Goal: Task Accomplishment & Management: Manage account settings

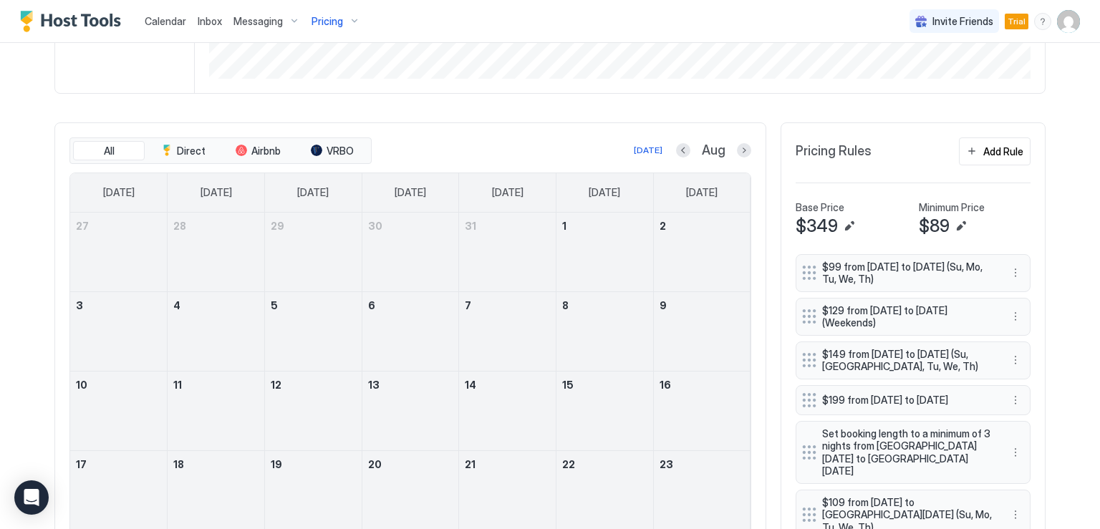
scroll to position [358, 0]
click at [740, 149] on button "Next month" at bounding box center [744, 150] width 14 height 14
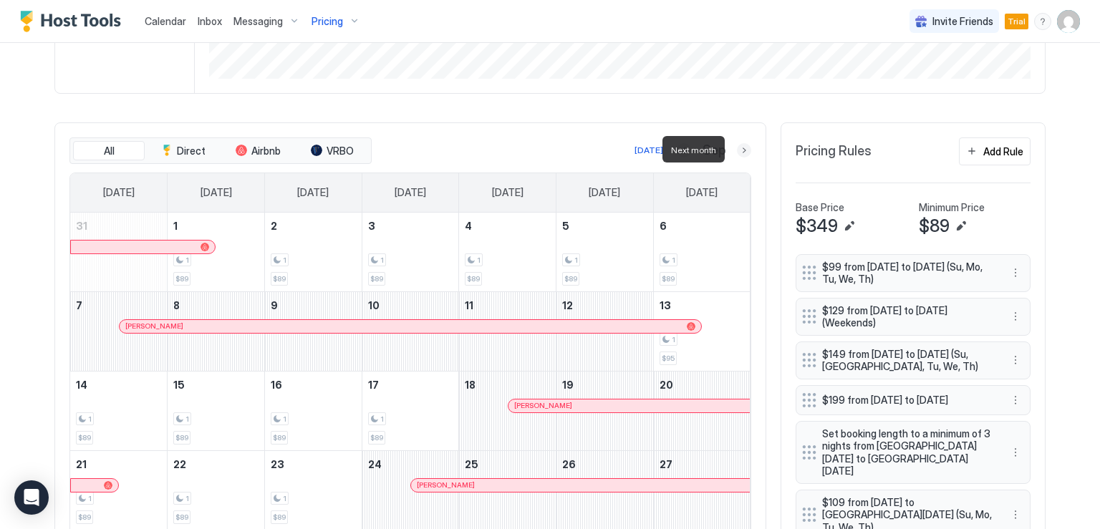
click at [740, 150] on button "Next month" at bounding box center [744, 150] width 14 height 14
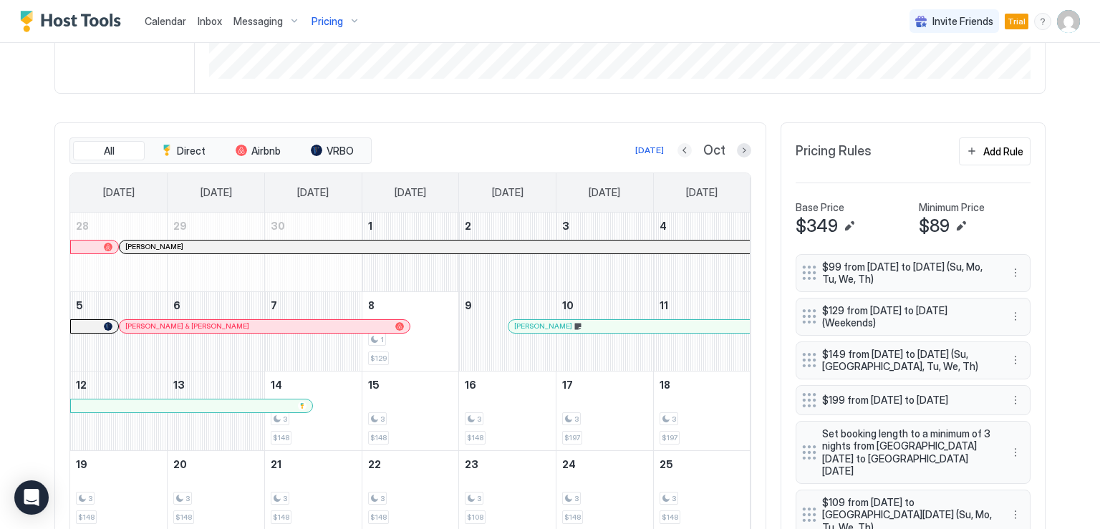
click at [679, 151] on button "Previous month" at bounding box center [685, 150] width 14 height 14
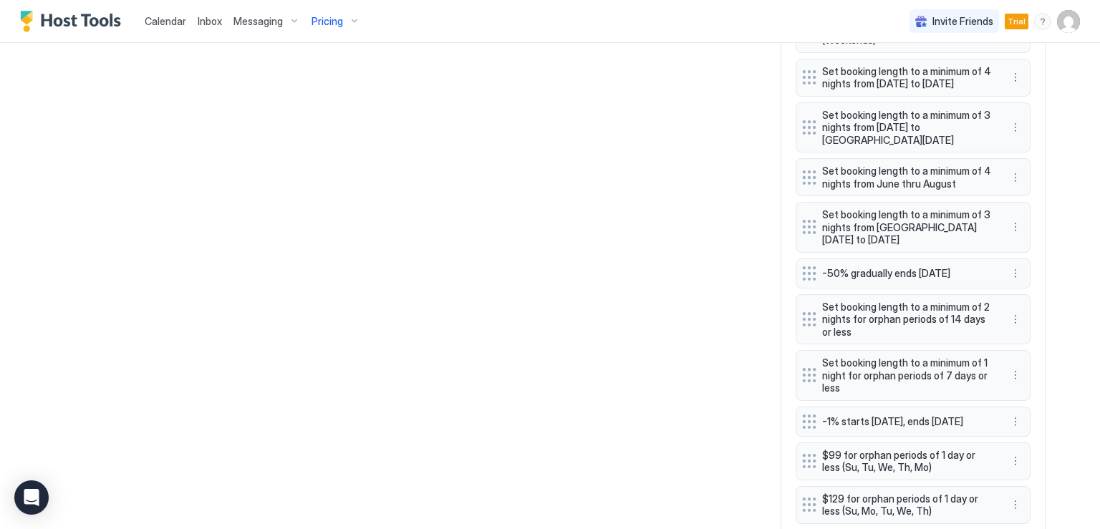
scroll to position [1576, 0]
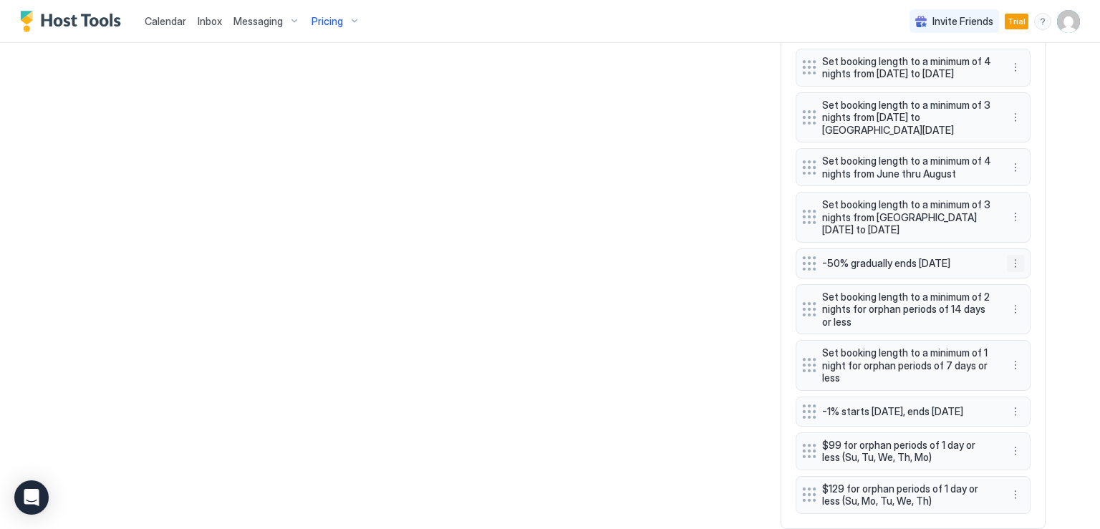
click at [1008, 272] on button "More options" at bounding box center [1015, 263] width 17 height 17
click at [1025, 339] on span "Edit" at bounding box center [1032, 340] width 16 height 11
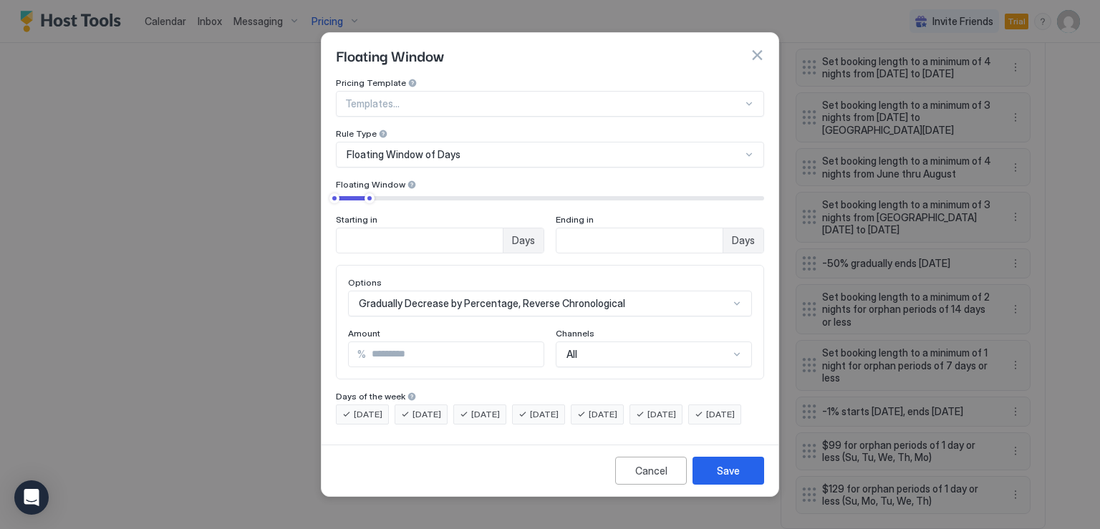
click at [384, 342] on input "**" at bounding box center [455, 354] width 178 height 24
click at [382, 342] on input "**" at bounding box center [455, 354] width 178 height 24
type input "**"
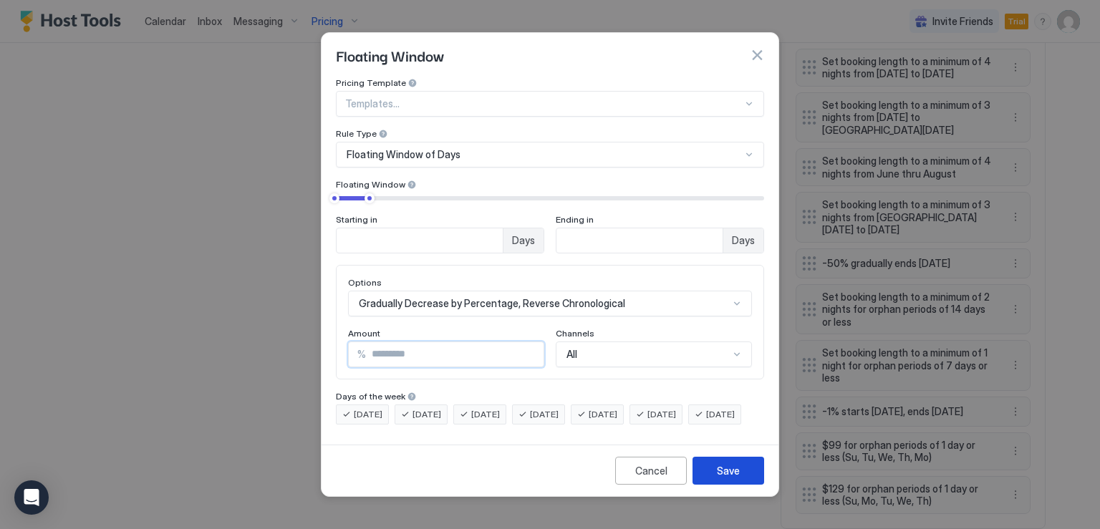
click at [740, 484] on button "Save" at bounding box center [729, 471] width 72 height 28
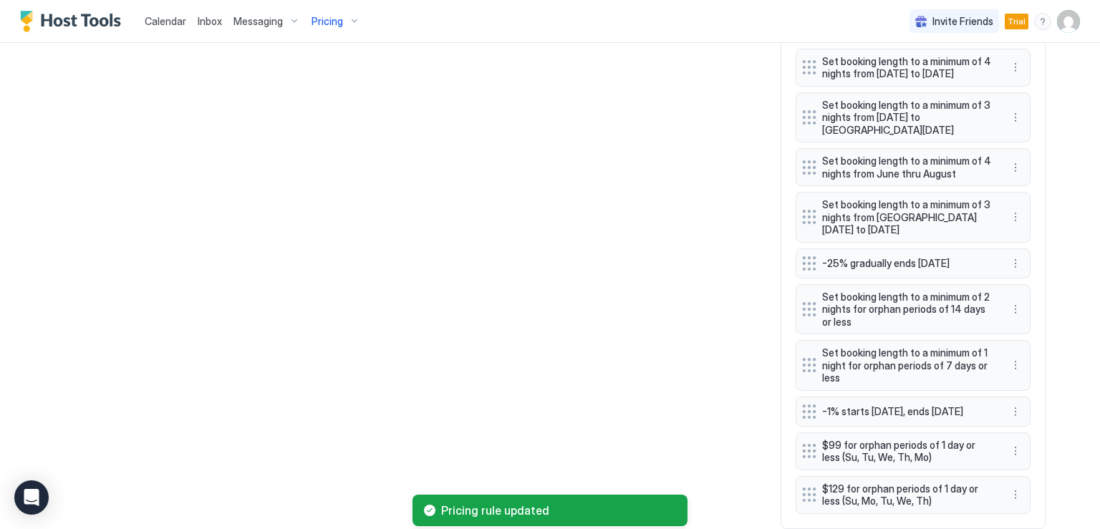
click at [911, 427] on div "-1% starts in 30 days, ends in 61 days" at bounding box center [913, 412] width 235 height 30
click at [1009, 420] on button "More options" at bounding box center [1015, 411] width 17 height 17
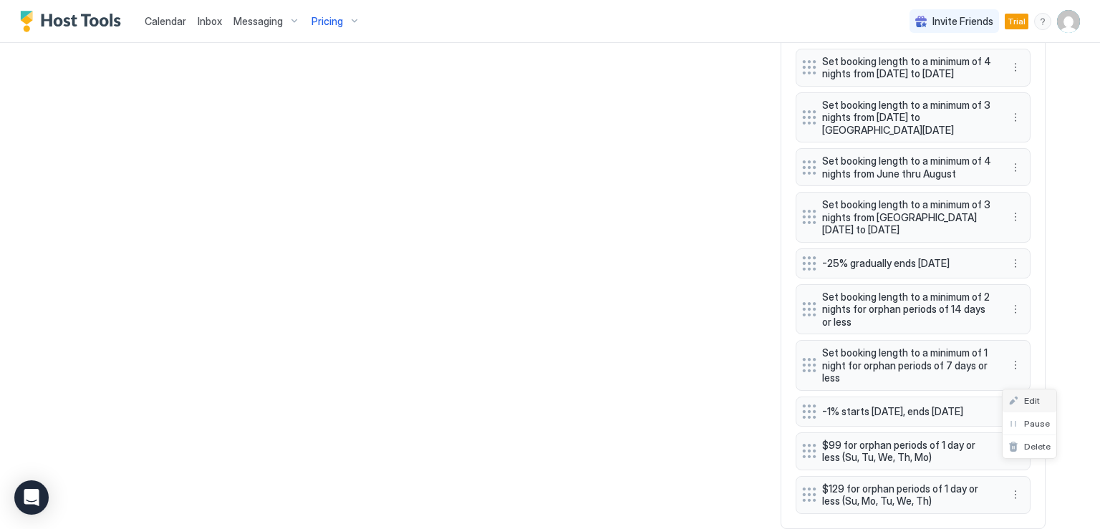
click at [1029, 401] on span "Edit" at bounding box center [1032, 400] width 16 height 11
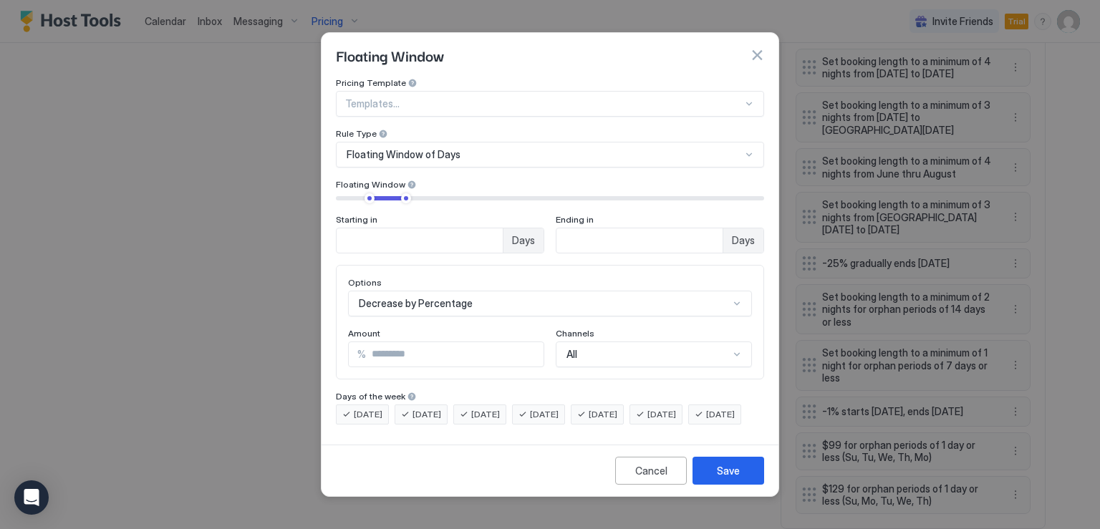
click at [375, 342] on input "*" at bounding box center [455, 354] width 178 height 24
type input "**"
click at [723, 478] on div "Save" at bounding box center [728, 470] width 23 height 15
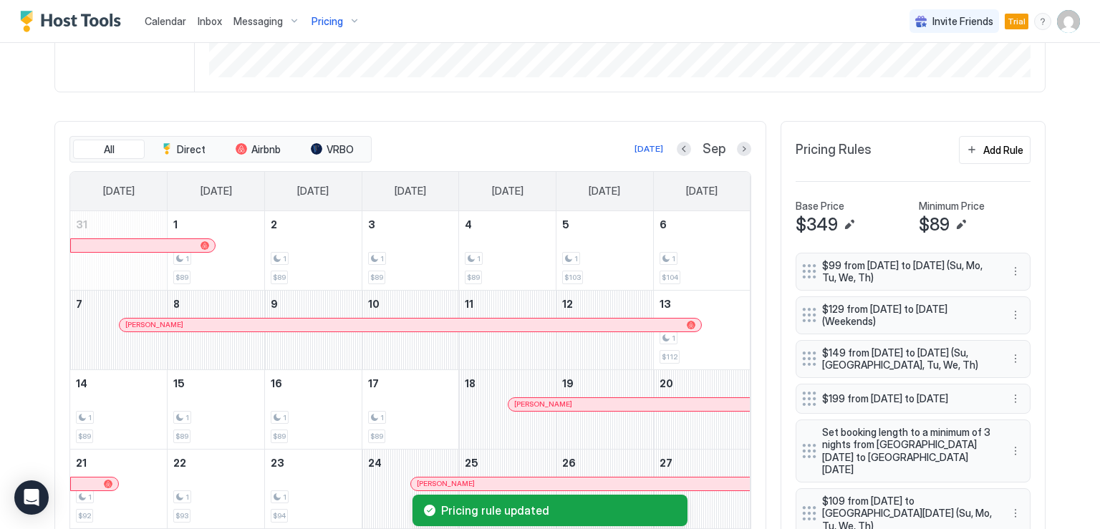
scroll to position [358, 0]
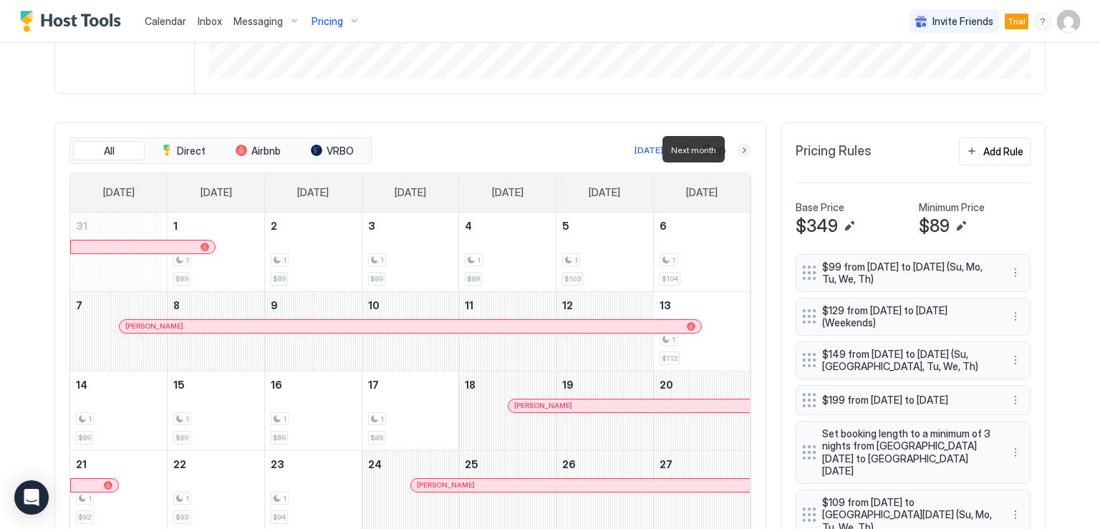
click at [737, 153] on button "Next month" at bounding box center [744, 150] width 14 height 14
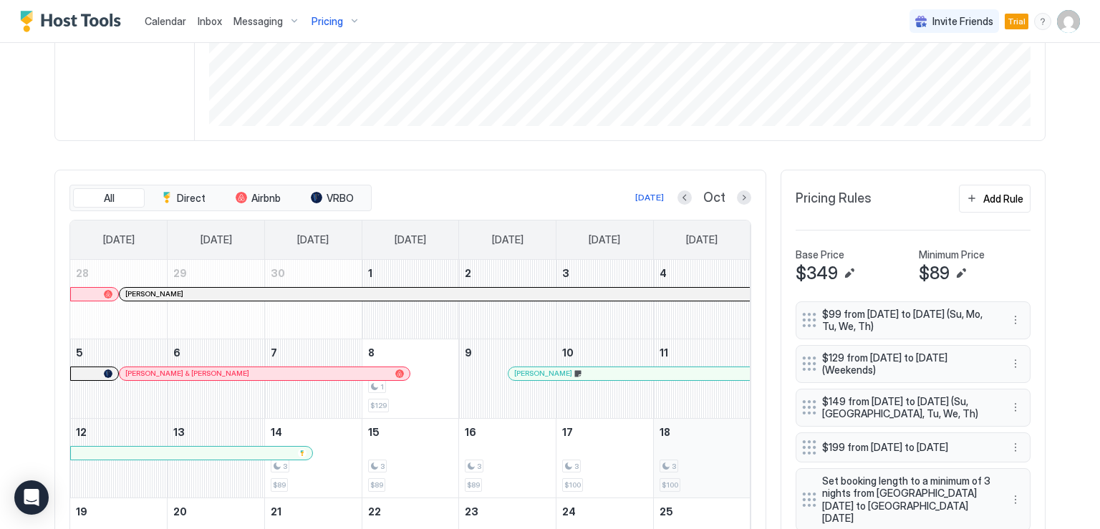
scroll to position [287, 0]
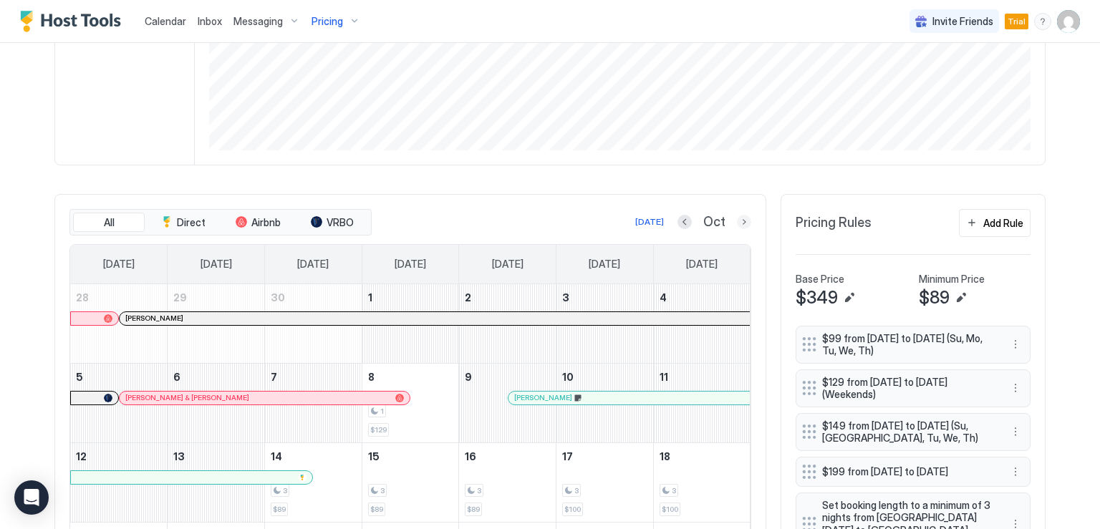
click at [740, 223] on button "Next month" at bounding box center [744, 222] width 14 height 14
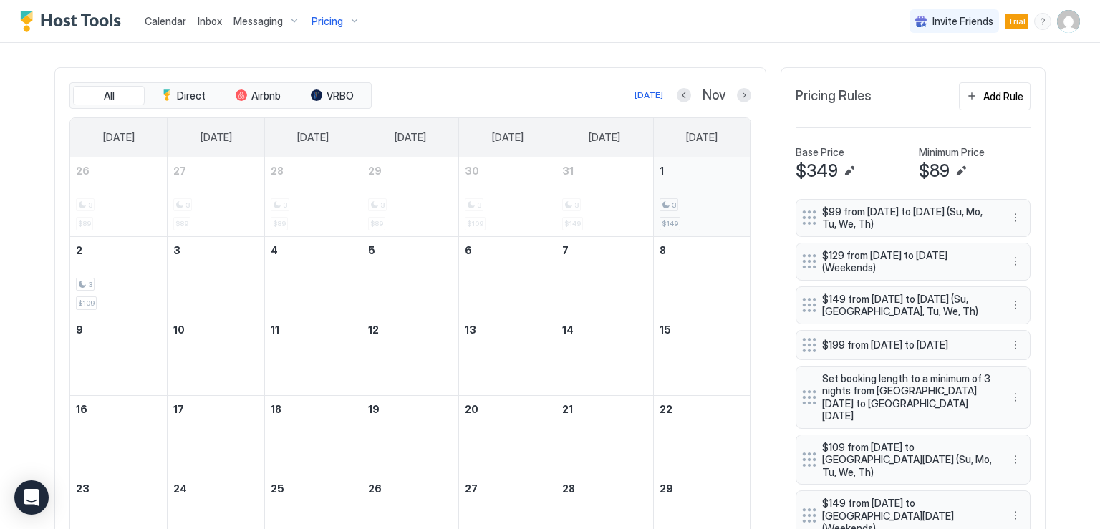
scroll to position [430, 0]
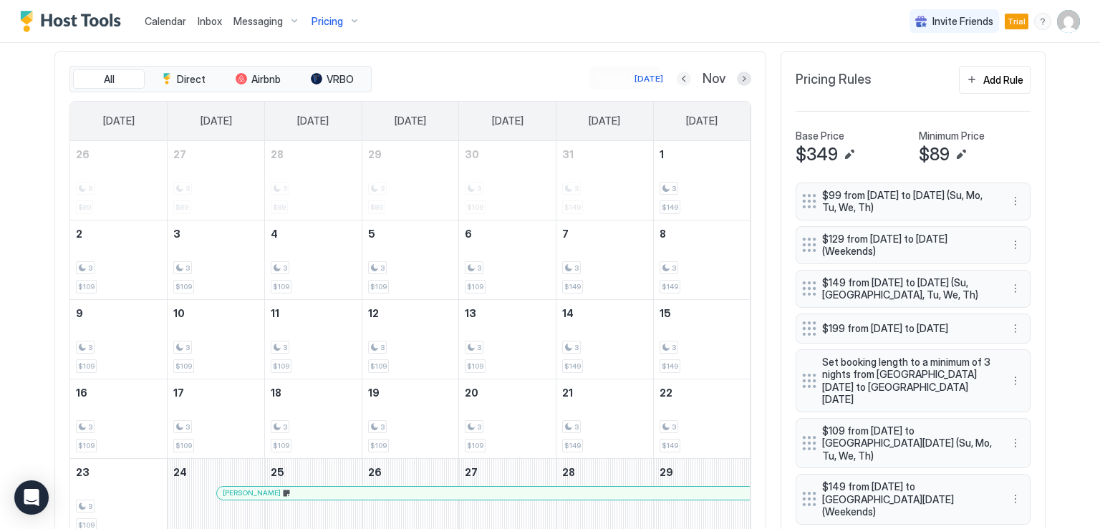
click at [682, 79] on button "Previous month" at bounding box center [684, 79] width 14 height 14
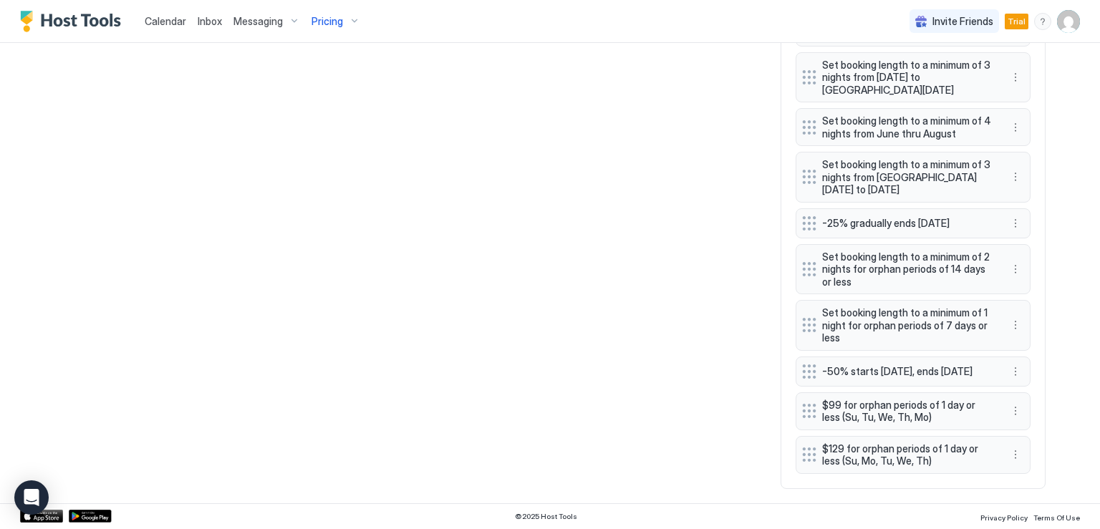
scroll to position [1678, 0]
click at [1011, 372] on button "More options" at bounding box center [1015, 371] width 17 height 17
click at [1022, 385] on div "Edit" at bounding box center [1025, 388] width 32 height 11
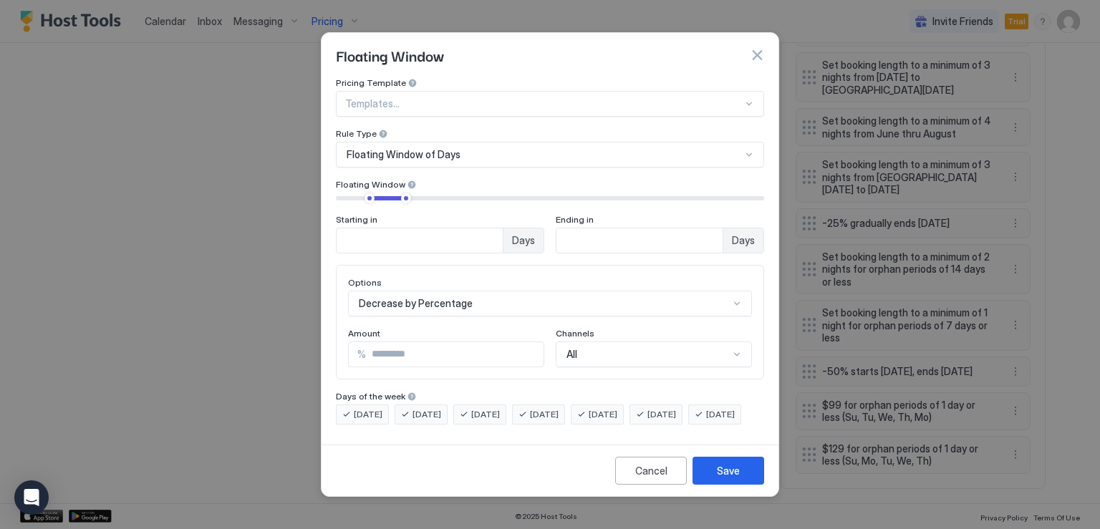
click at [392, 342] on input "**" at bounding box center [455, 354] width 178 height 24
click at [391, 342] on input "**" at bounding box center [455, 354] width 178 height 24
click at [390, 342] on input "**" at bounding box center [455, 354] width 178 height 24
type input "*"
click at [718, 476] on div "Save" at bounding box center [728, 470] width 23 height 15
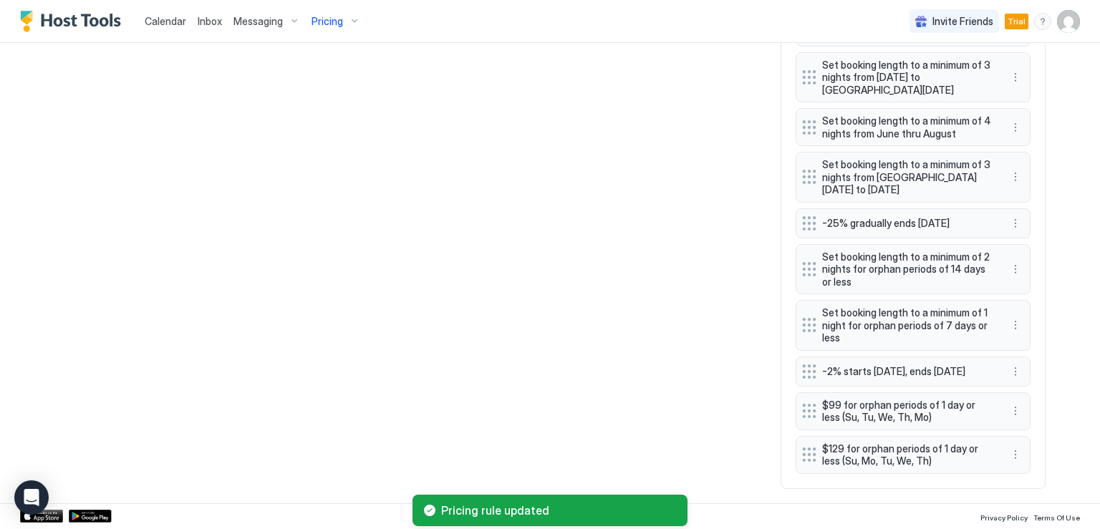
scroll to position [1670, 0]
drag, startPoint x: 590, startPoint y: 382, endPoint x: 594, endPoint y: 390, distance: 9.0
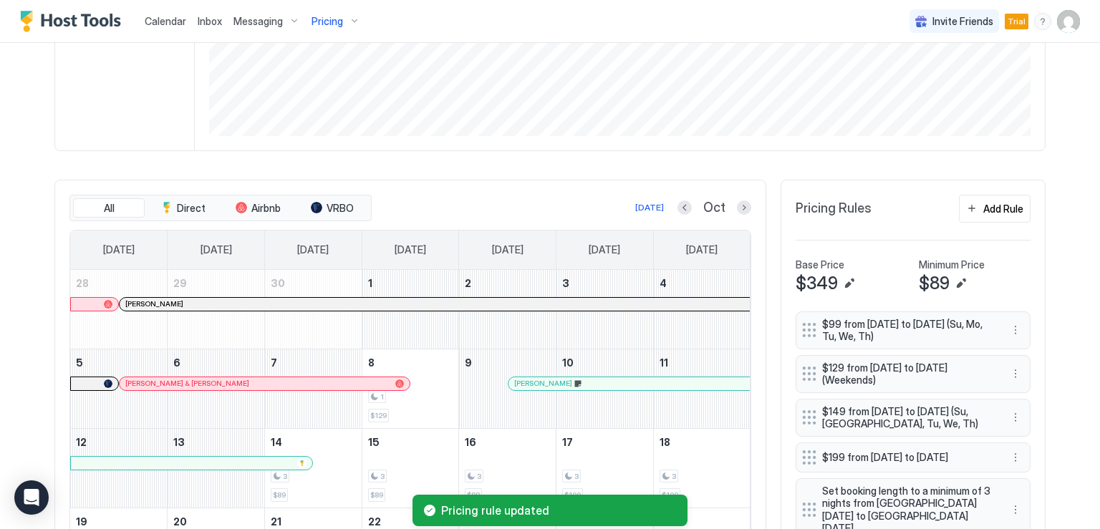
scroll to position [309, 0]
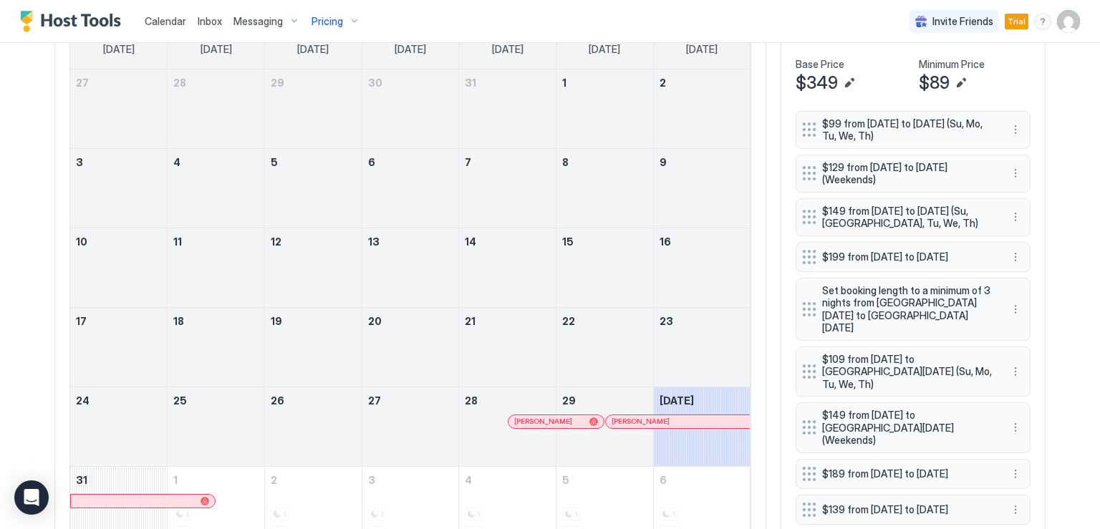
scroll to position [430, 0]
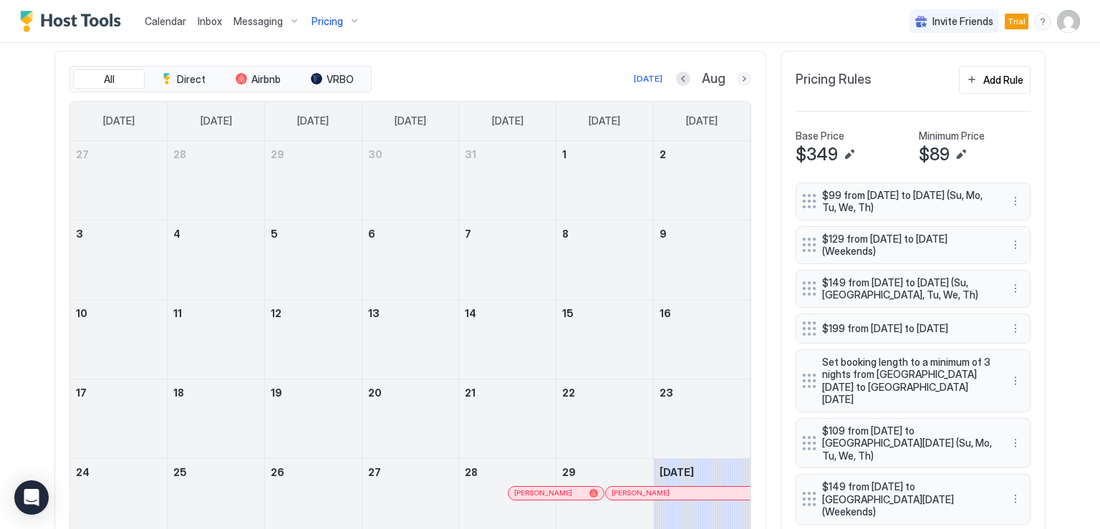
click at [739, 75] on button "Next month" at bounding box center [744, 79] width 14 height 14
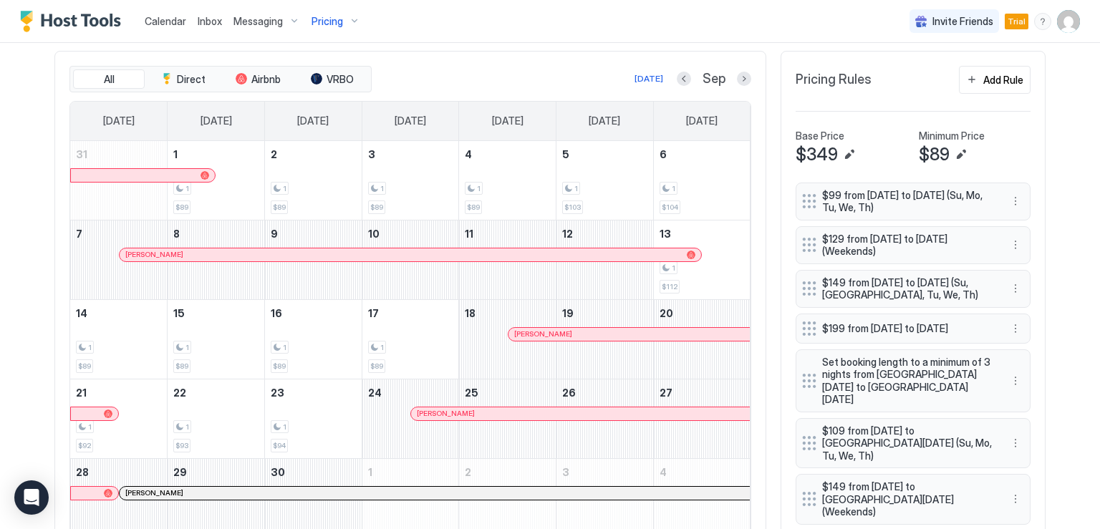
scroll to position [358, 0]
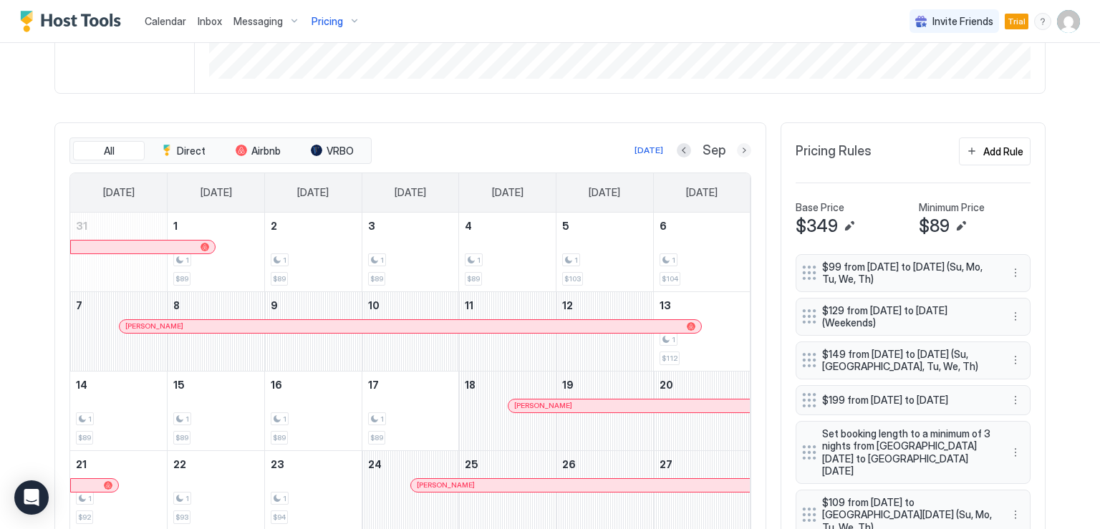
click at [737, 148] on button "Next month" at bounding box center [744, 150] width 14 height 14
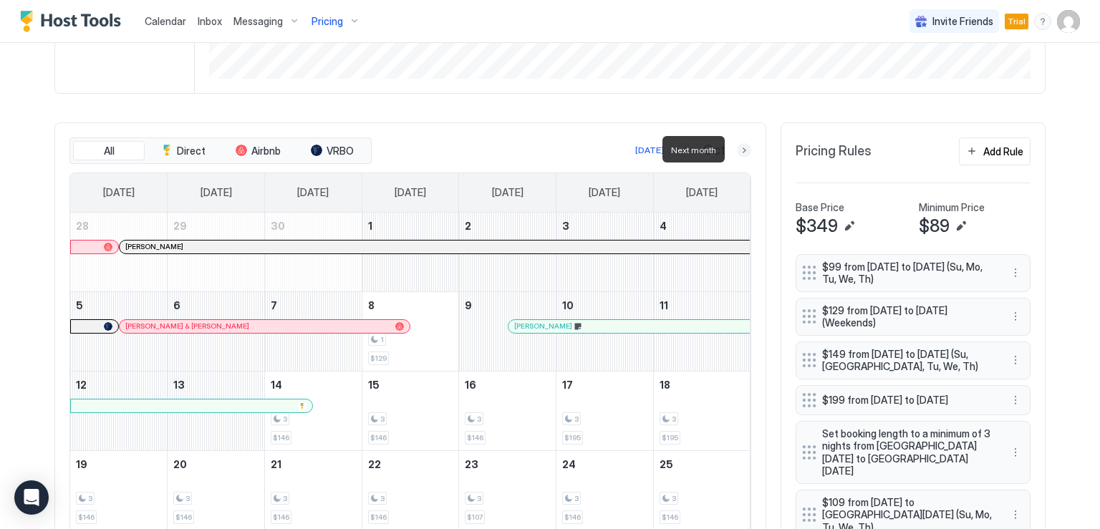
click at [737, 151] on button "Next month" at bounding box center [744, 150] width 14 height 14
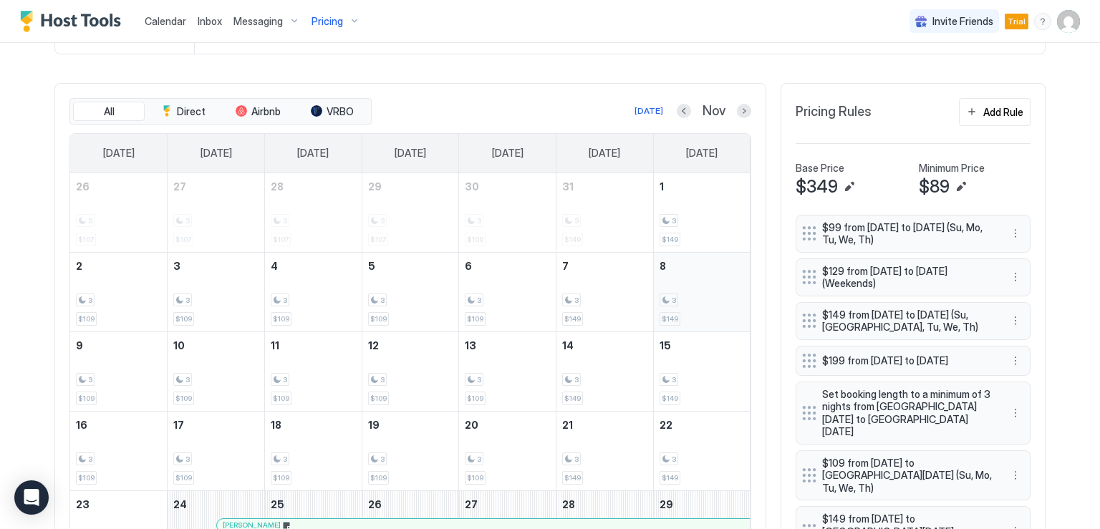
scroll to position [430, 0]
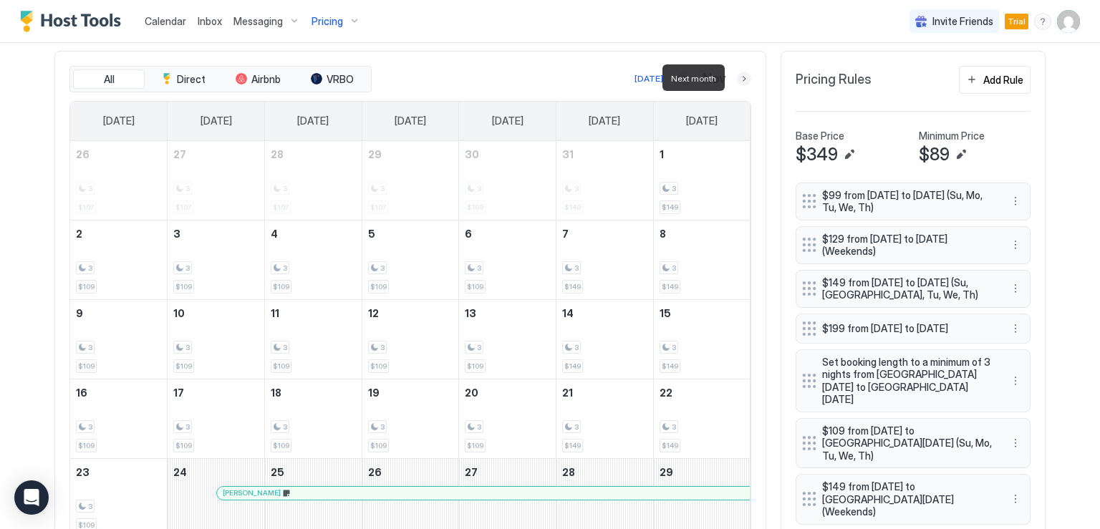
click at [745, 79] on button "Next month" at bounding box center [744, 79] width 14 height 14
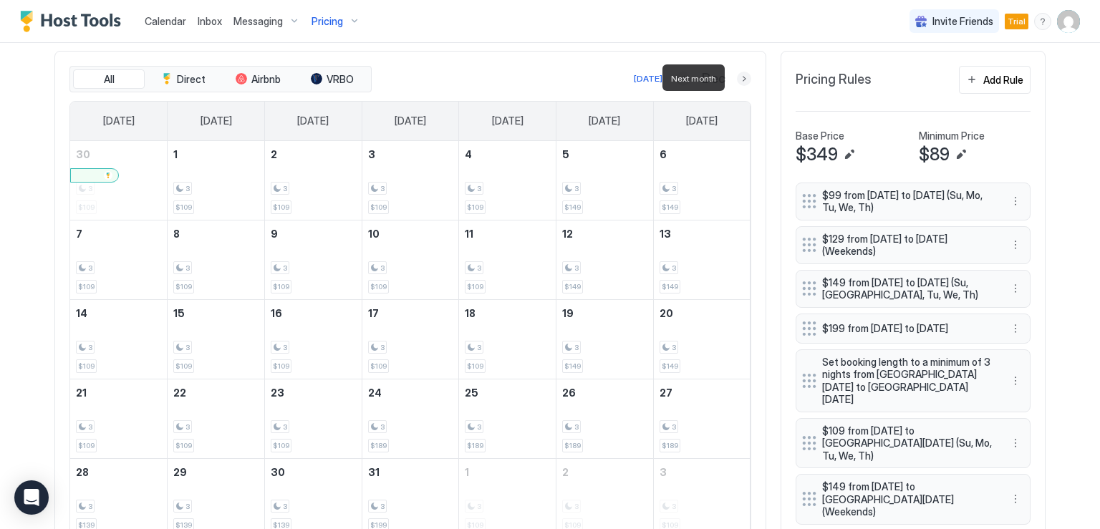
click at [740, 82] on button "Next month" at bounding box center [744, 79] width 14 height 14
click at [679, 80] on button "Previous month" at bounding box center [685, 79] width 14 height 14
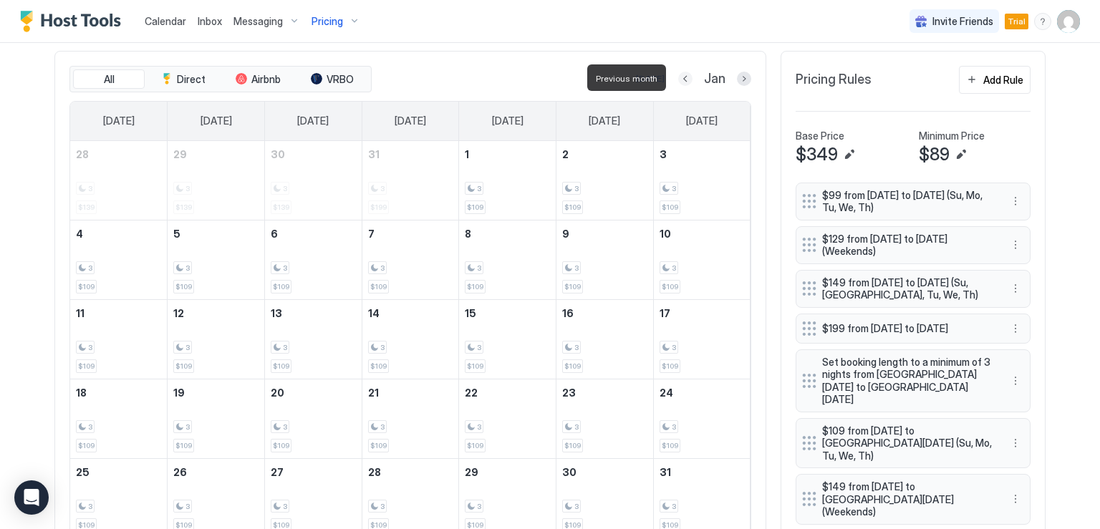
click at [679, 80] on button "Previous month" at bounding box center [685, 79] width 14 height 14
click at [679, 80] on button "Previous month" at bounding box center [683, 79] width 14 height 14
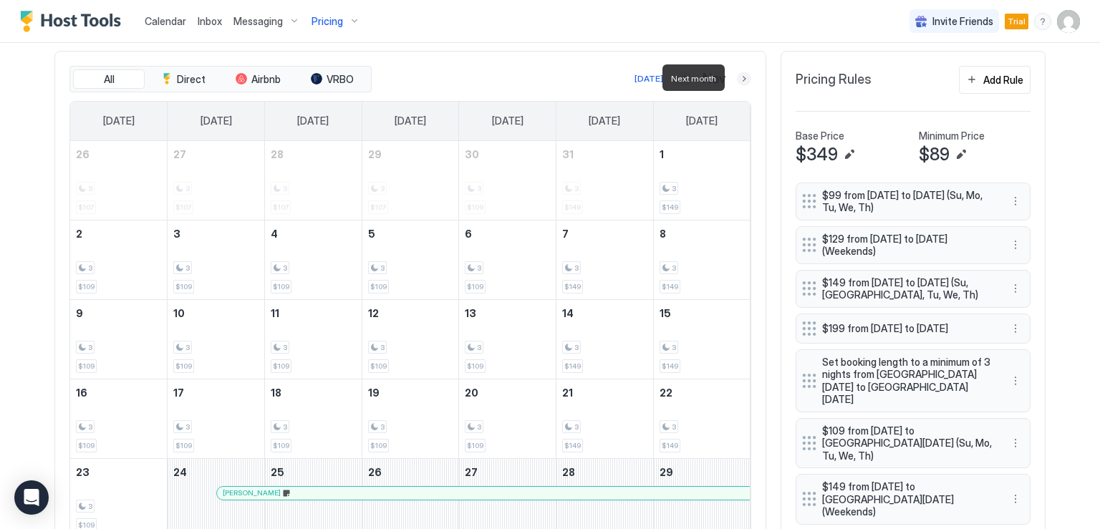
click at [737, 78] on button "Next month" at bounding box center [744, 79] width 14 height 14
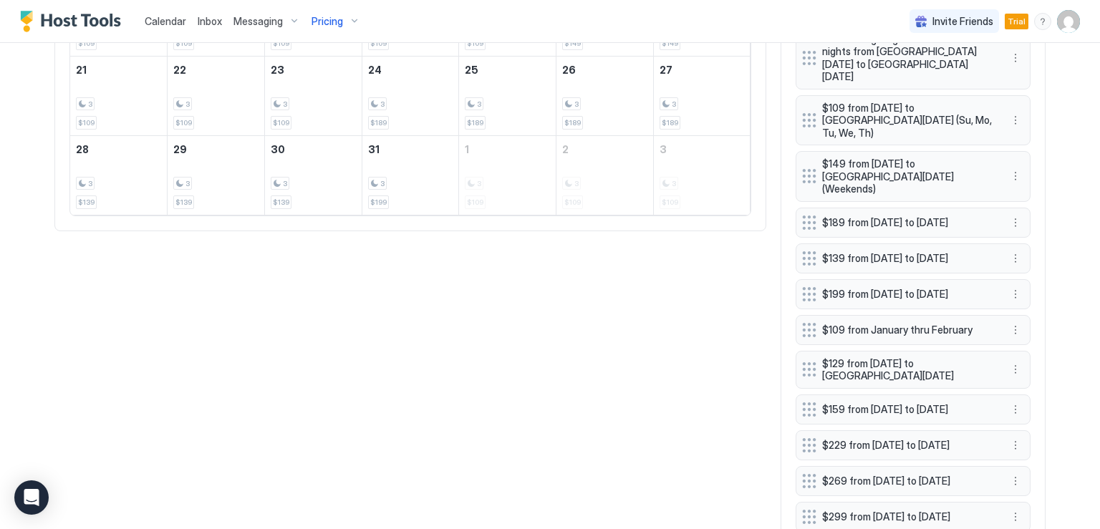
scroll to position [739, 0]
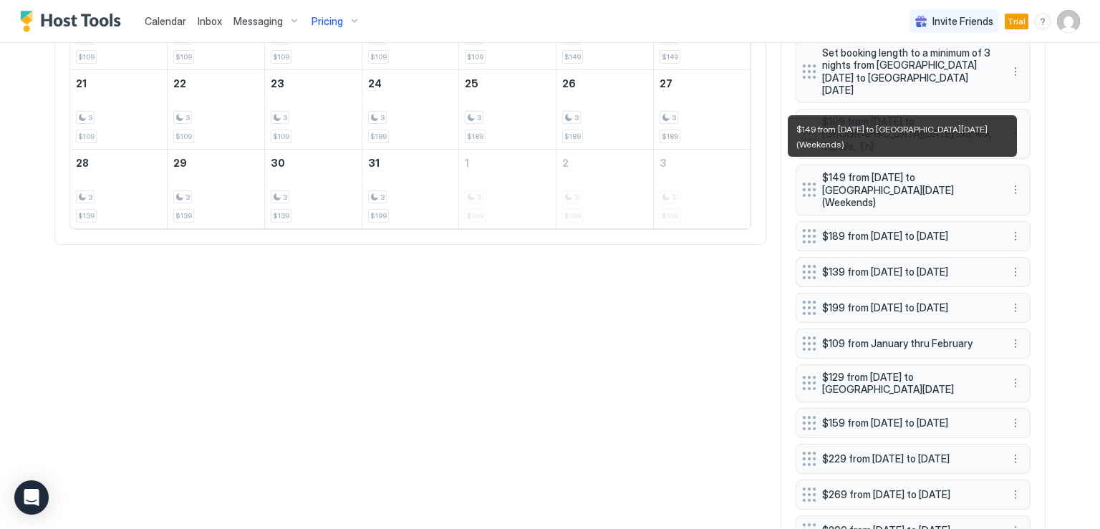
click at [895, 181] on span "$149 from Thu, Oct 23rd 2025 to Wed, Dec 24th 2025 (Weekends)" at bounding box center [907, 190] width 170 height 38
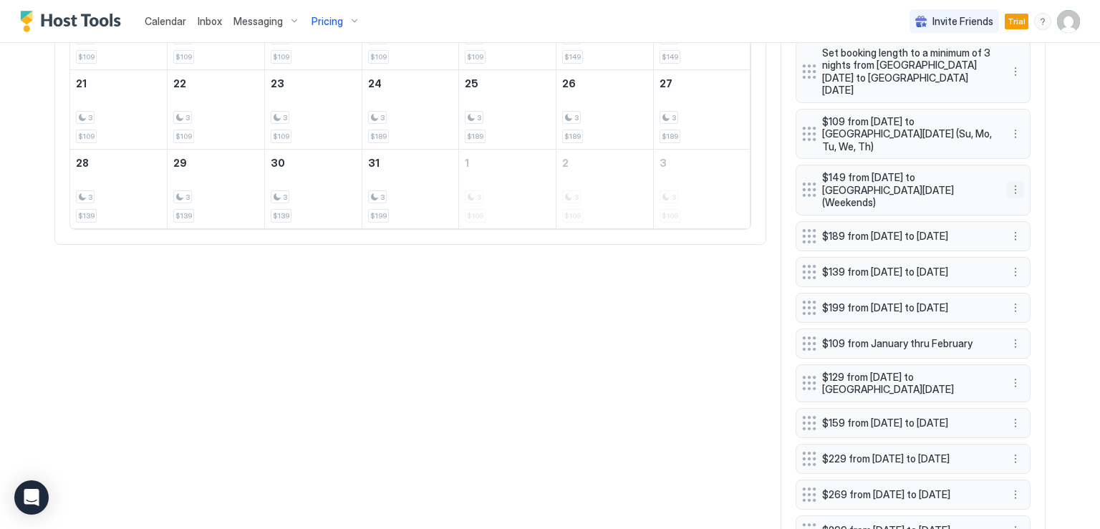
click at [1010, 181] on button "More options" at bounding box center [1015, 189] width 17 height 17
click at [1023, 193] on div "Edit" at bounding box center [1025, 196] width 32 height 11
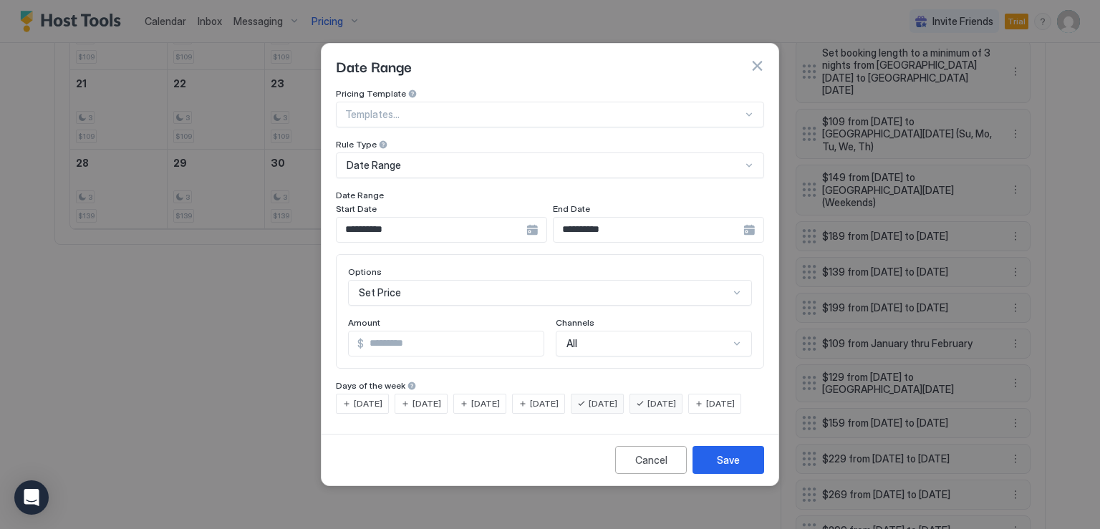
click at [403, 335] on input "***" at bounding box center [454, 344] width 180 height 24
type input "***"
click at [733, 468] on div "Save" at bounding box center [728, 460] width 23 height 15
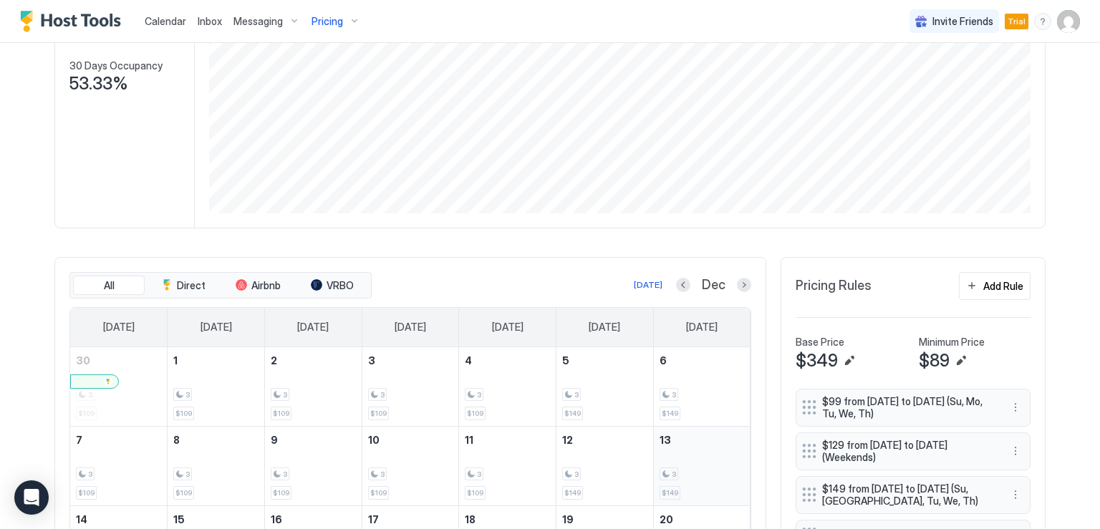
scroll to position [0, 0]
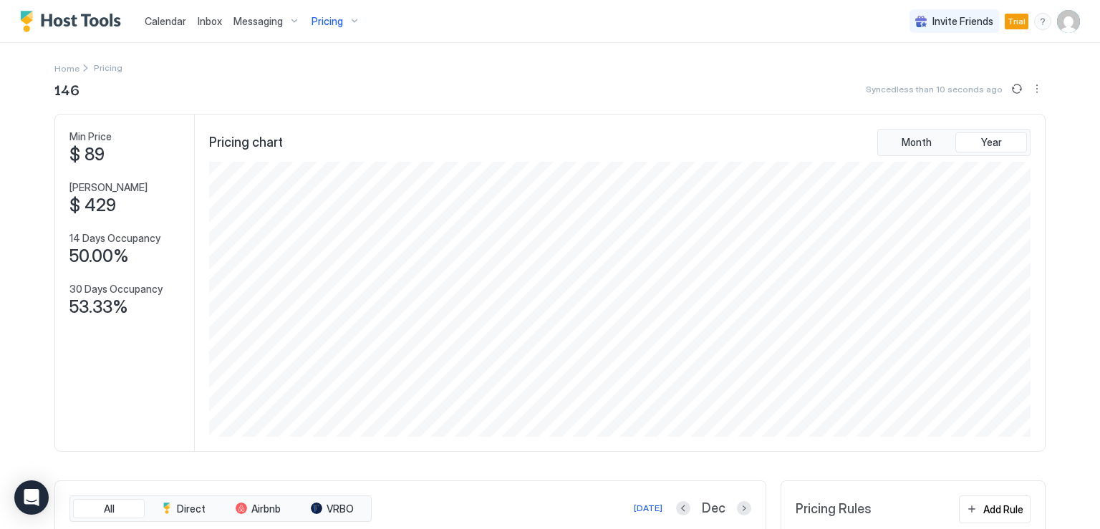
click at [216, 23] on span "Inbox" at bounding box center [210, 21] width 24 height 12
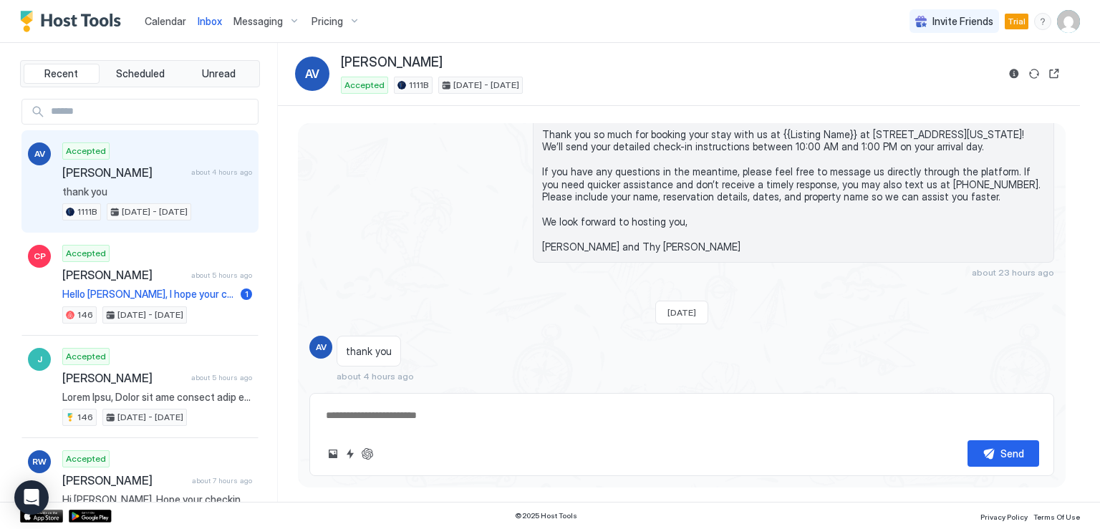
scroll to position [166, 0]
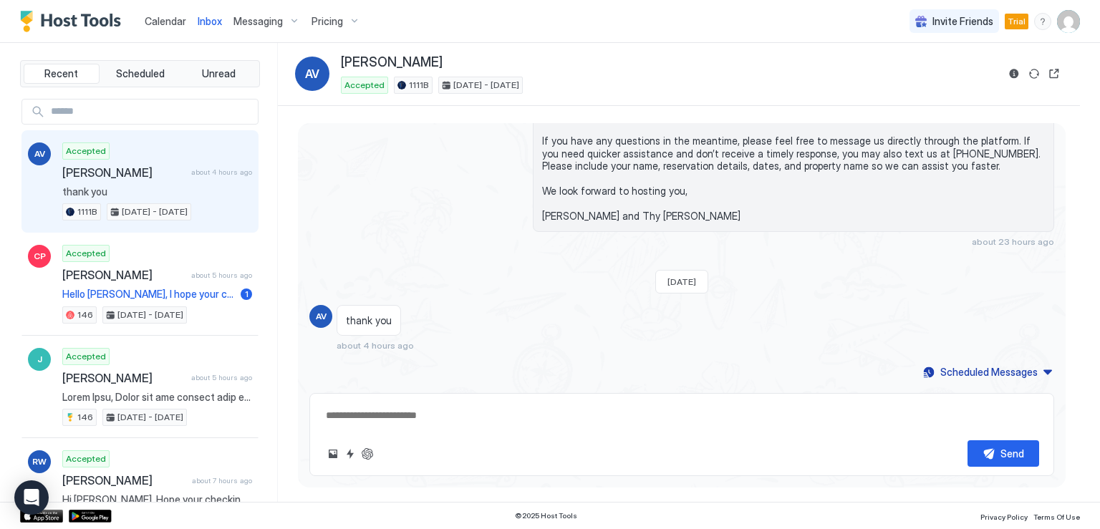
click at [247, 16] on span "Messaging" at bounding box center [258, 21] width 49 height 13
type textarea "*"
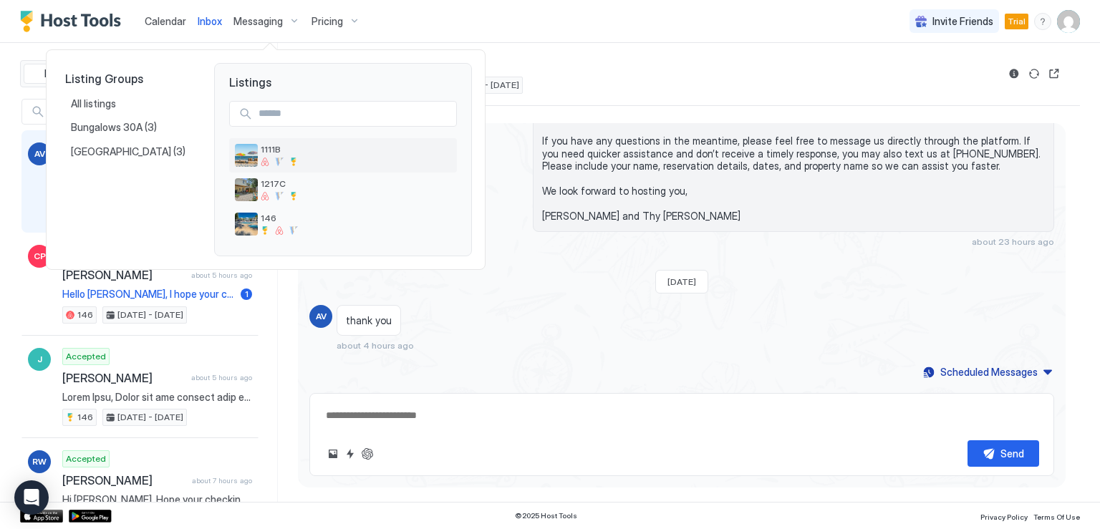
click at [264, 153] on span "1111B" at bounding box center [356, 149] width 191 height 11
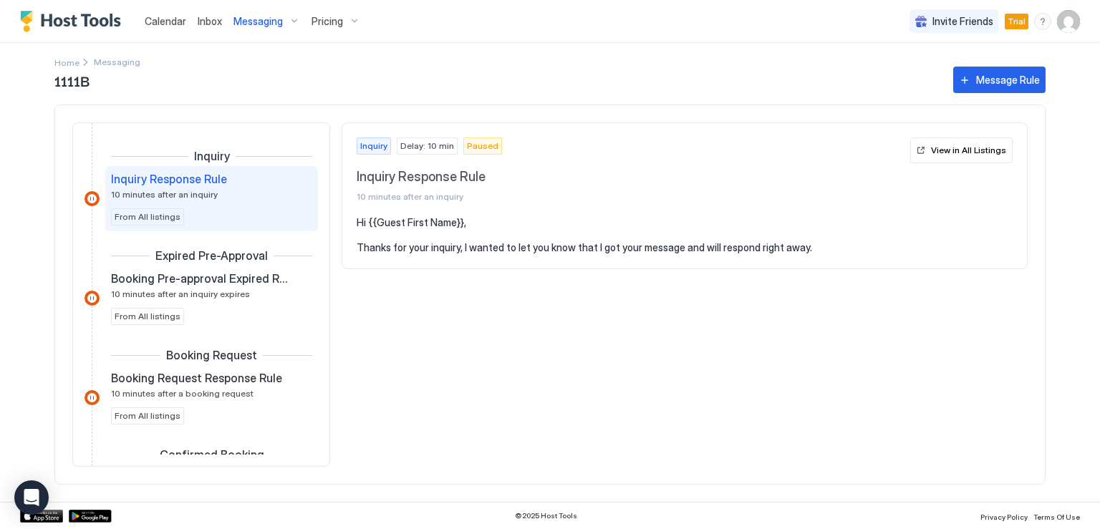
click at [333, 29] on div "Pricing" at bounding box center [336, 21] width 60 height 24
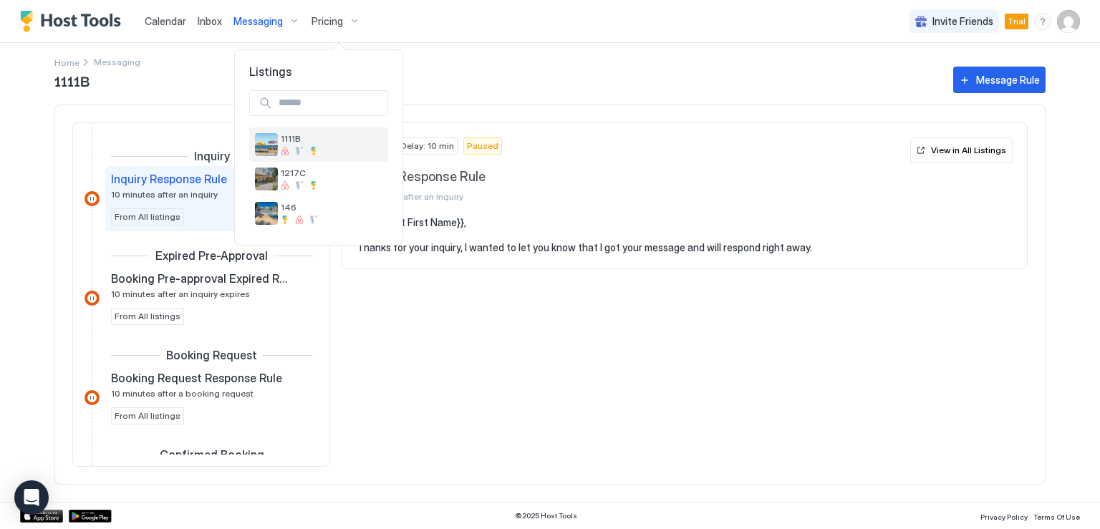
click at [382, 150] on div at bounding box center [332, 151] width 102 height 9
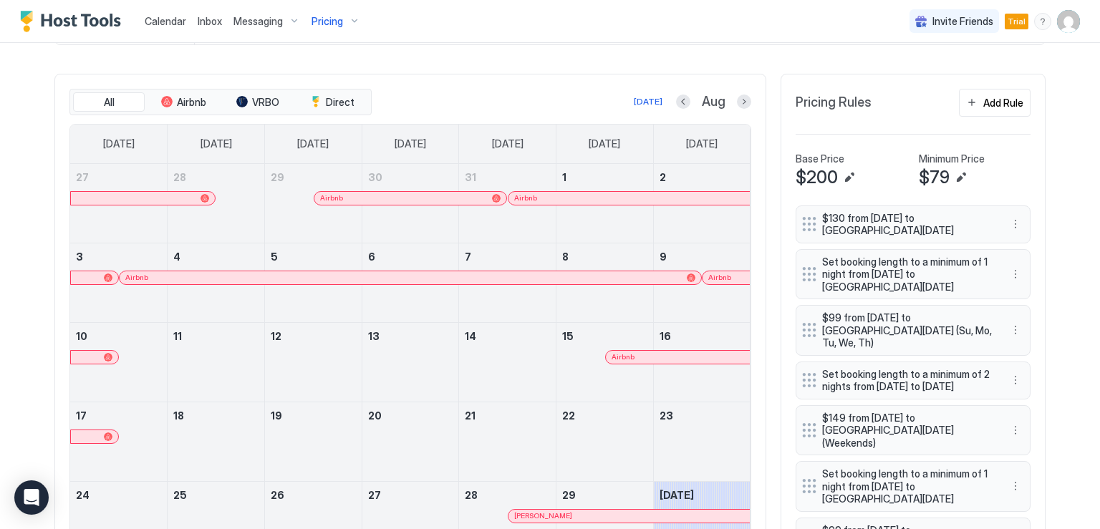
scroll to position [430, 0]
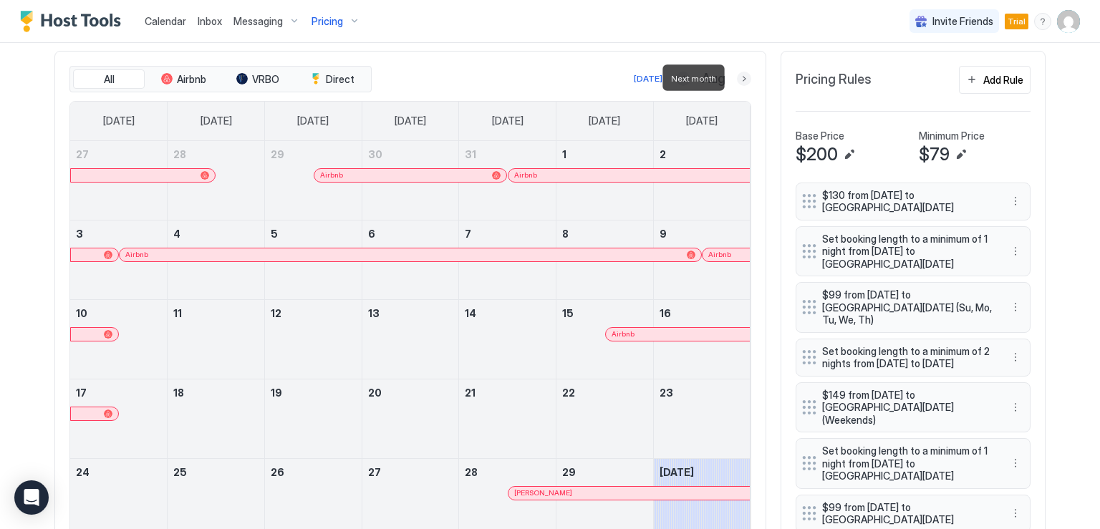
click at [740, 77] on button "Next month" at bounding box center [744, 79] width 14 height 14
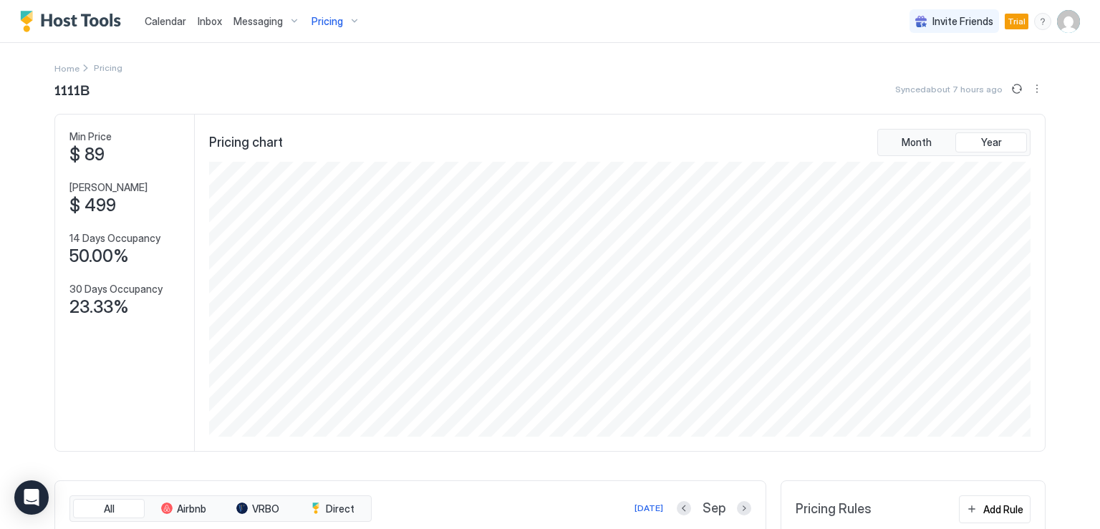
scroll to position [72, 0]
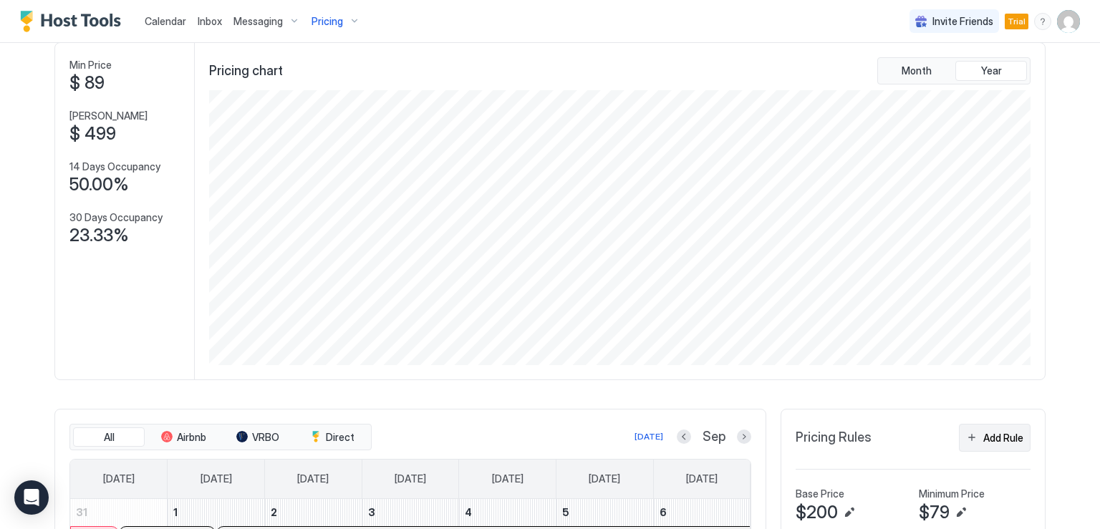
click at [968, 438] on button "Add Rule" at bounding box center [995, 438] width 72 height 28
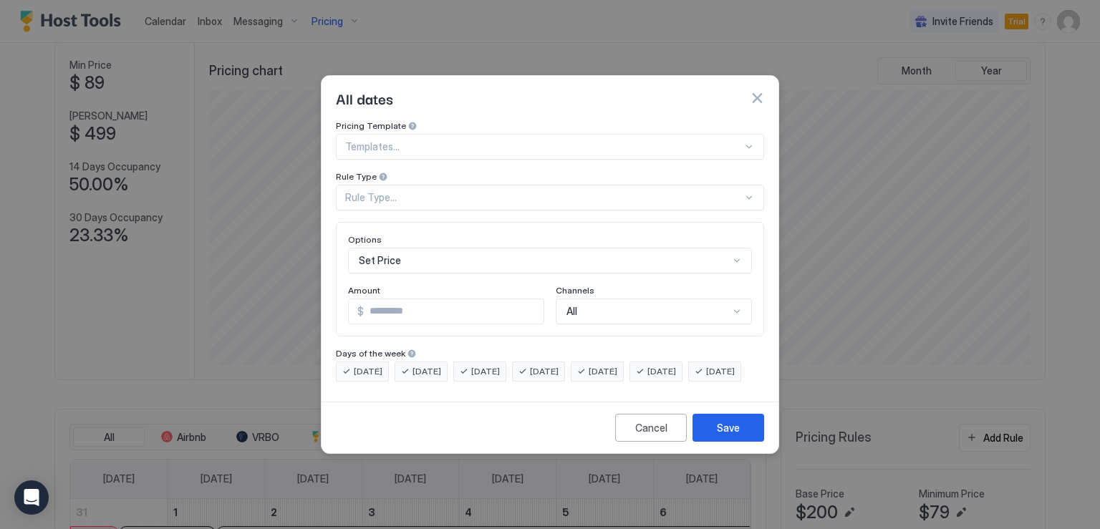
click at [381, 191] on div "Rule Type..." at bounding box center [544, 197] width 398 height 13
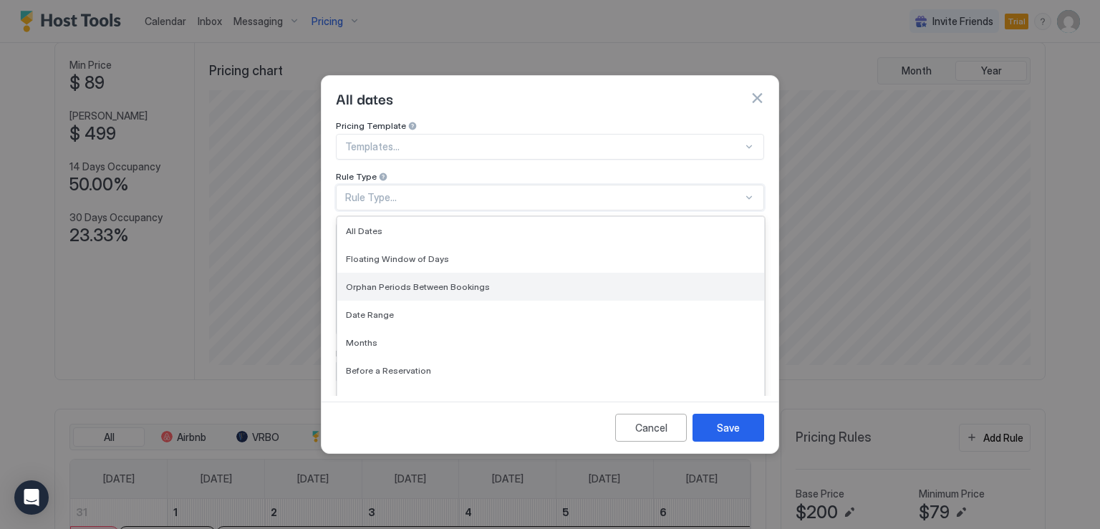
click at [404, 281] on span "Orphan Periods Between Bookings" at bounding box center [418, 286] width 144 height 11
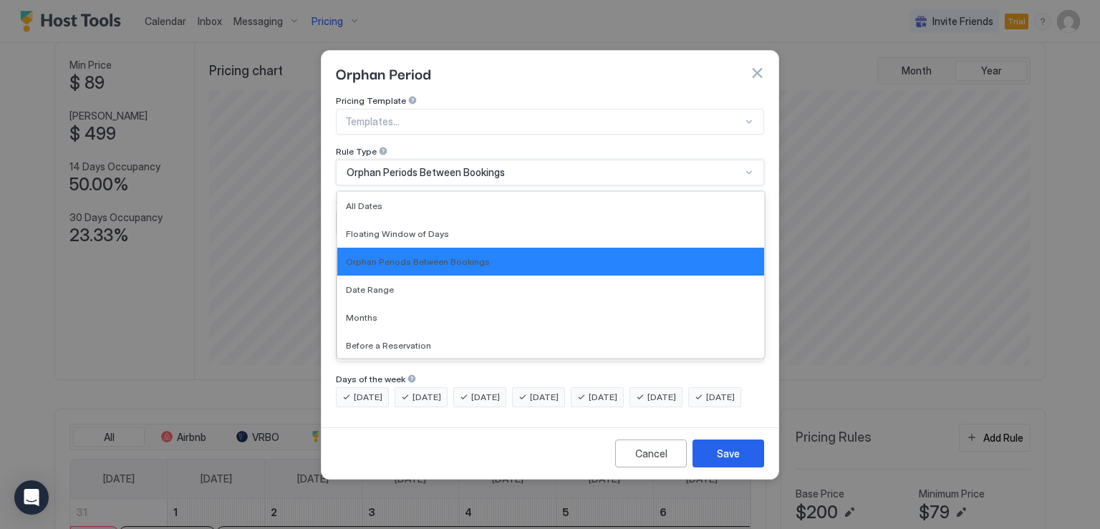
click at [630, 166] on div "Orphan Periods Between Bookings" at bounding box center [544, 172] width 395 height 13
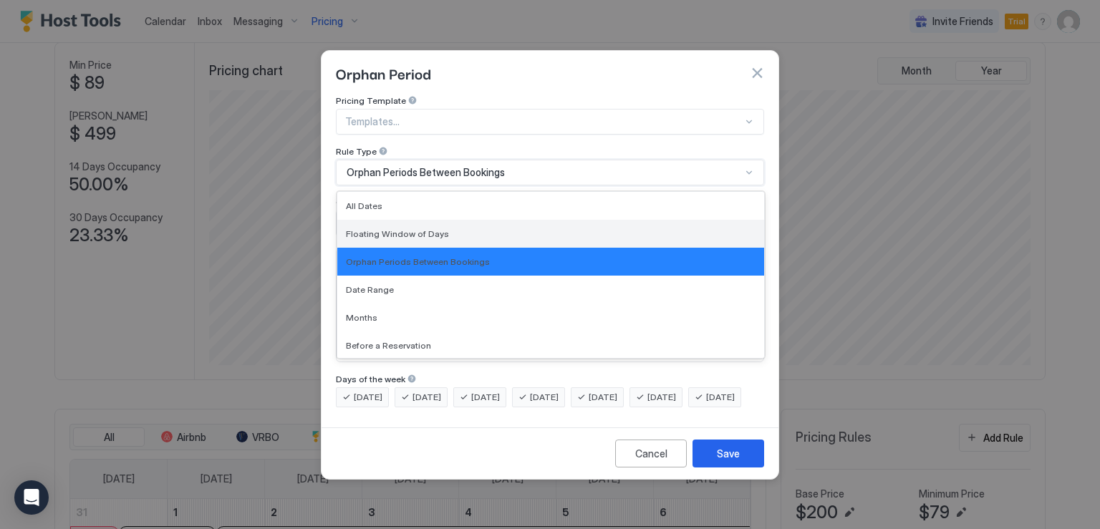
click at [484, 228] on div "Floating Window of Days" at bounding box center [551, 233] width 410 height 11
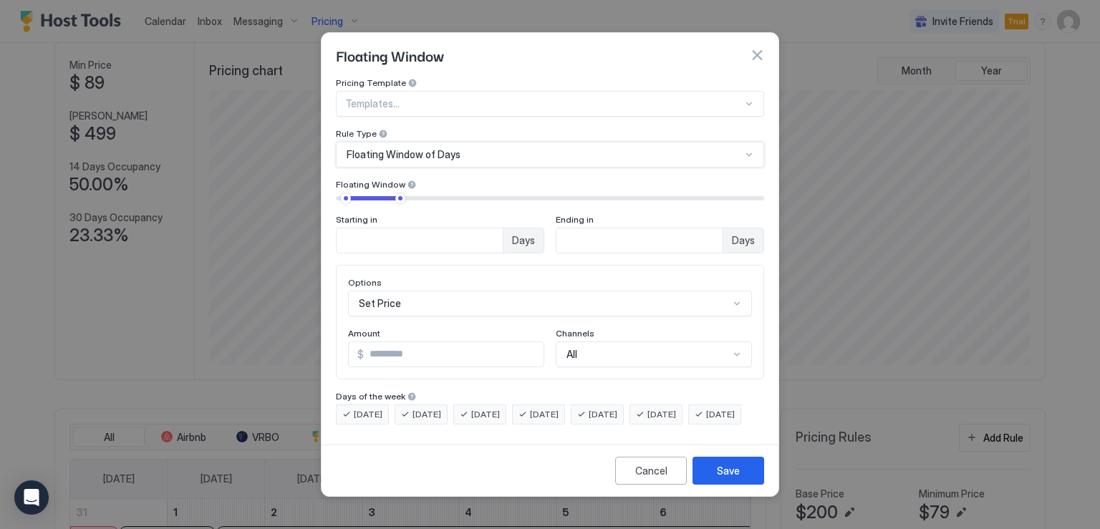
click at [489, 233] on input "*" at bounding box center [420, 240] width 166 height 24
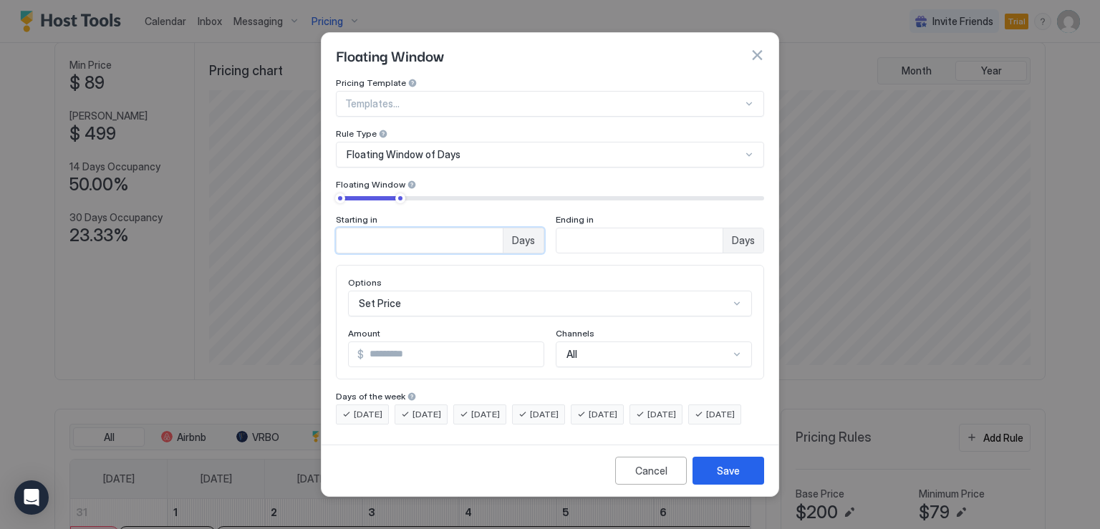
click at [489, 233] on input "*" at bounding box center [420, 240] width 166 height 24
type input "*"
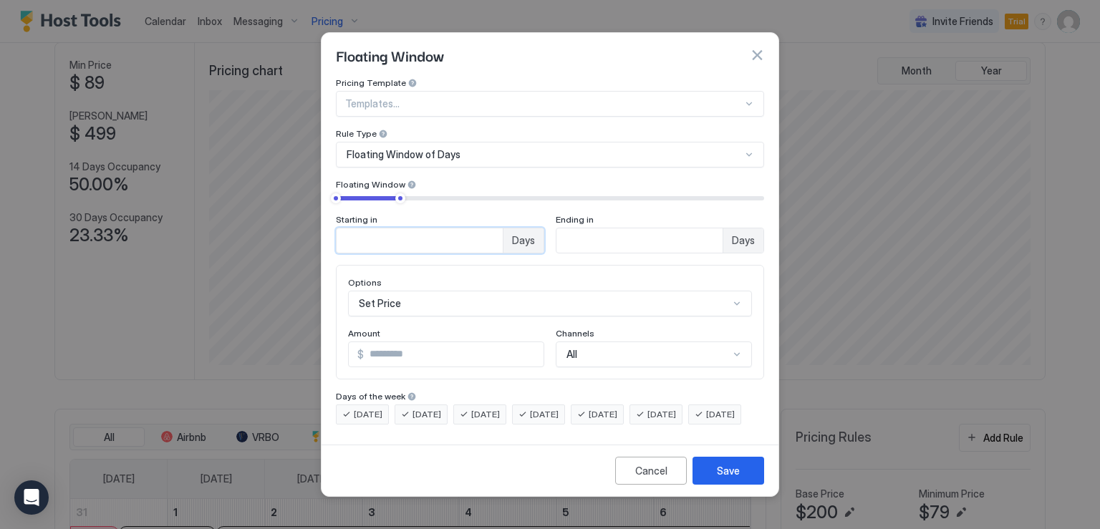
click at [489, 233] on input "*" at bounding box center [420, 240] width 166 height 24
click at [503, 235] on input "**" at bounding box center [420, 240] width 166 height 24
click at [503, 233] on input "**" at bounding box center [420, 240] width 166 height 24
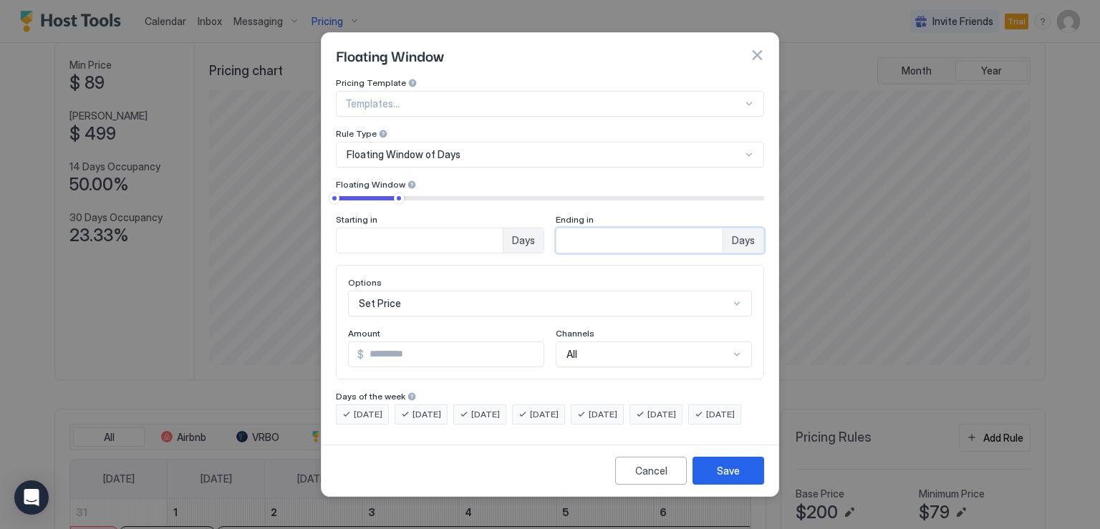
click at [503, 233] on input "**" at bounding box center [420, 240] width 166 height 24
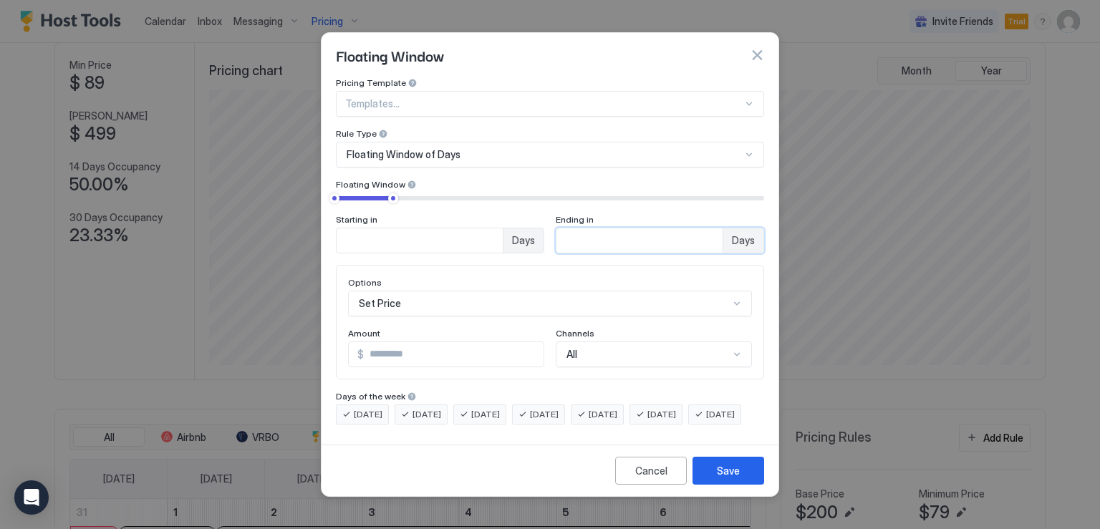
click at [503, 233] on input "**" at bounding box center [420, 240] width 166 height 24
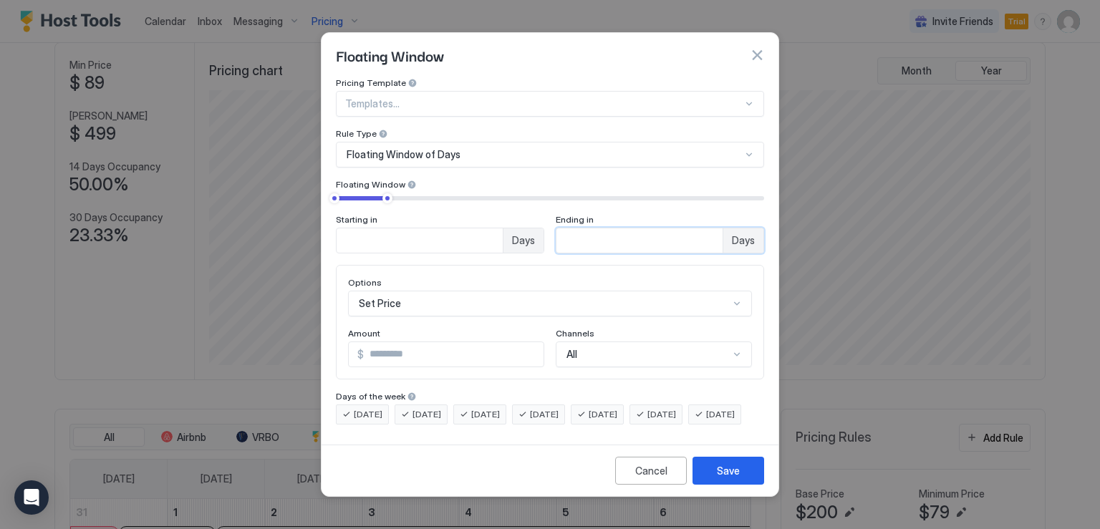
click at [503, 233] on input "**" at bounding box center [420, 240] width 166 height 24
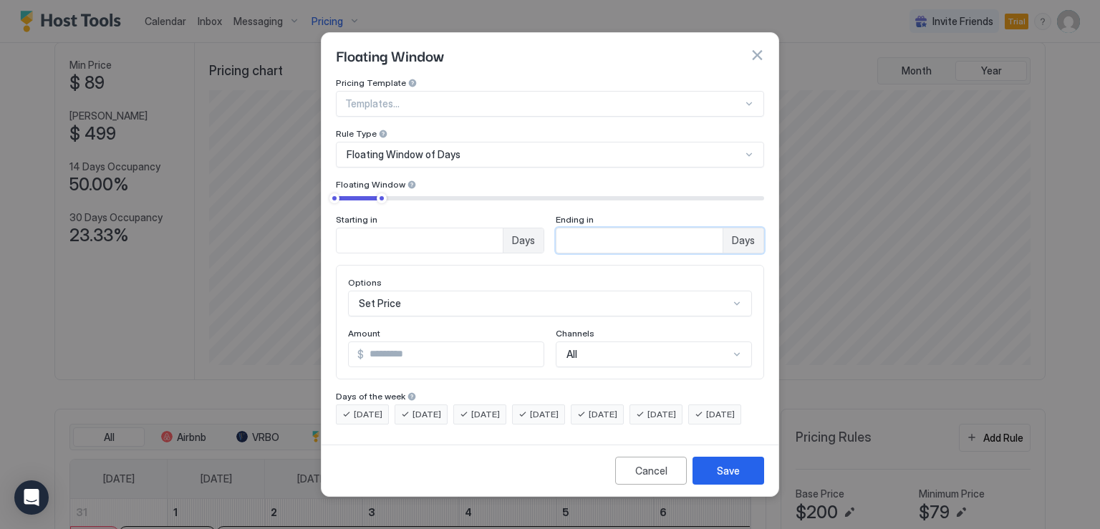
click at [503, 233] on input "**" at bounding box center [420, 240] width 166 height 24
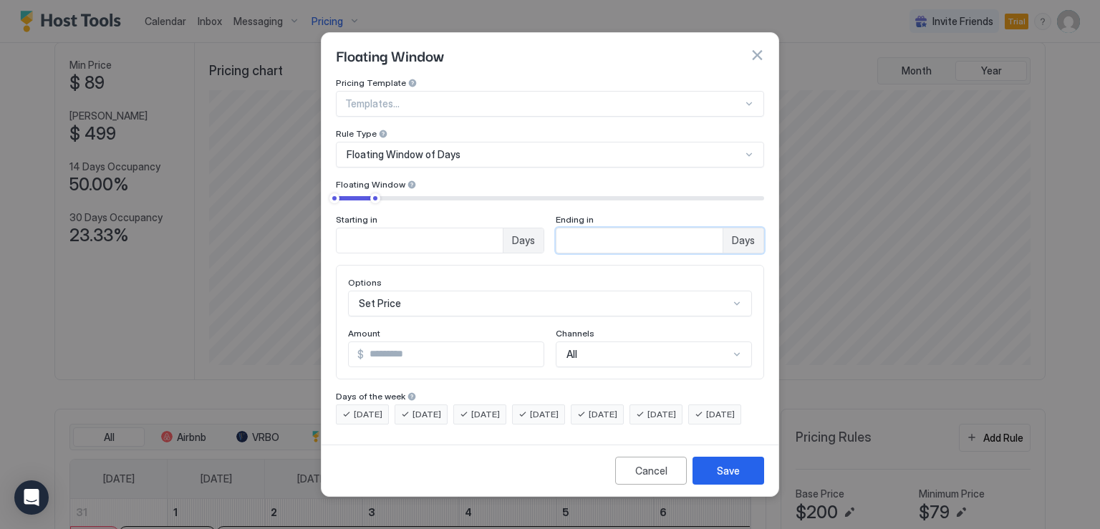
click at [503, 233] on input "**" at bounding box center [420, 240] width 166 height 24
type input "**"
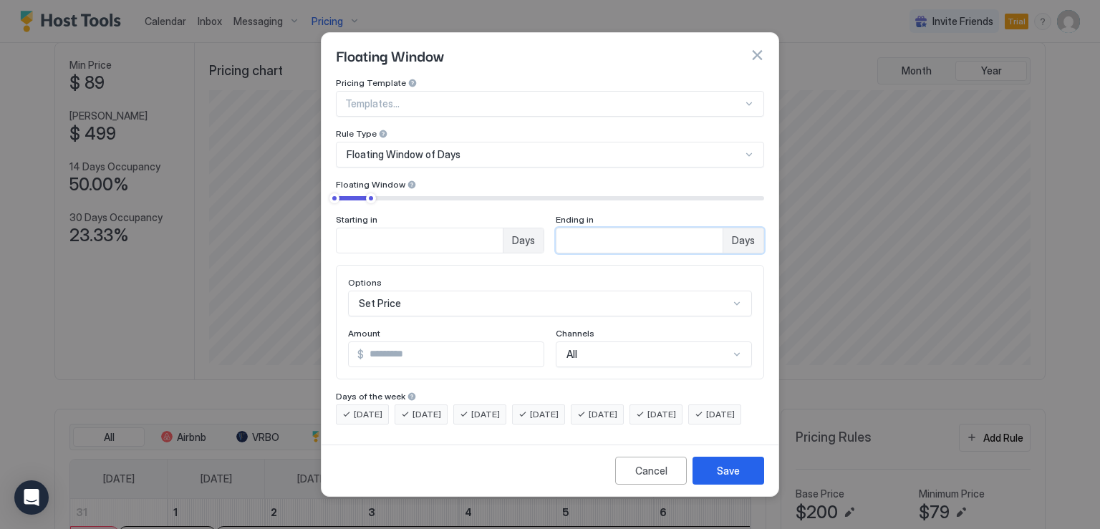
click at [503, 233] on input "**" at bounding box center [420, 240] width 166 height 24
click at [497, 297] on div "Set Price" at bounding box center [550, 304] width 404 height 26
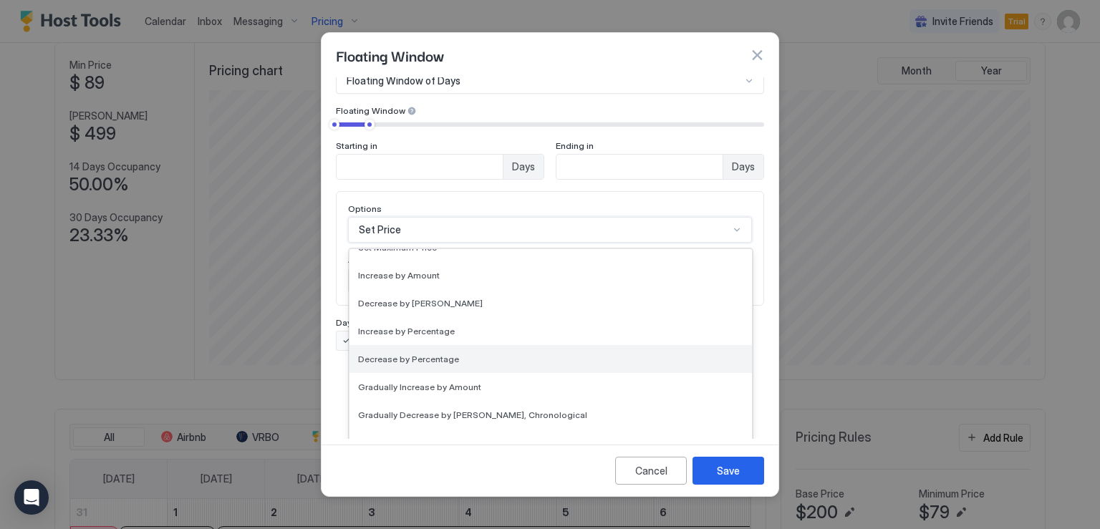
click at [458, 354] on div "Decrease by Percentage" at bounding box center [550, 359] width 385 height 11
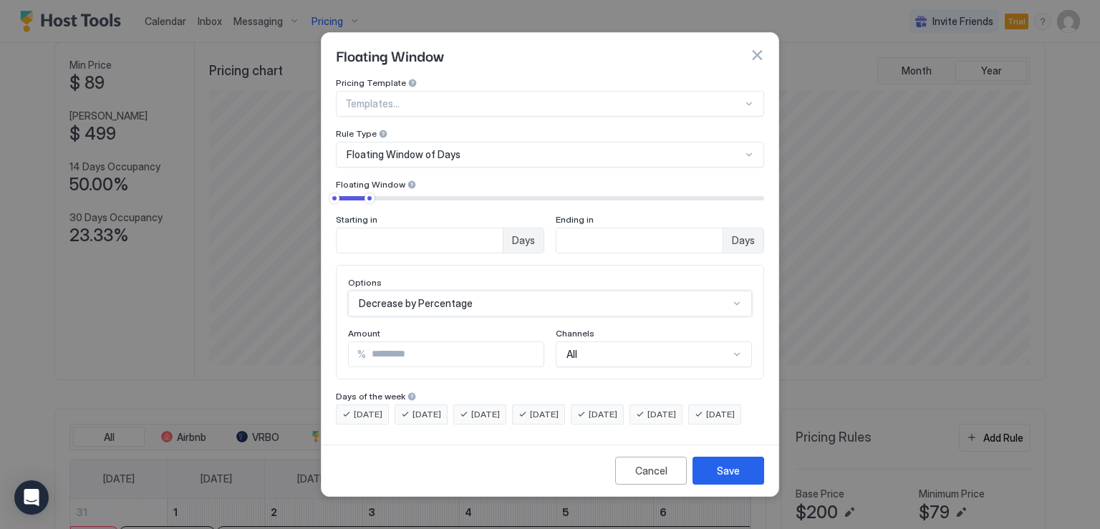
click at [386, 345] on input "*" at bounding box center [455, 354] width 178 height 24
click at [554, 291] on div "Decrease by Percentage" at bounding box center [550, 304] width 404 height 26
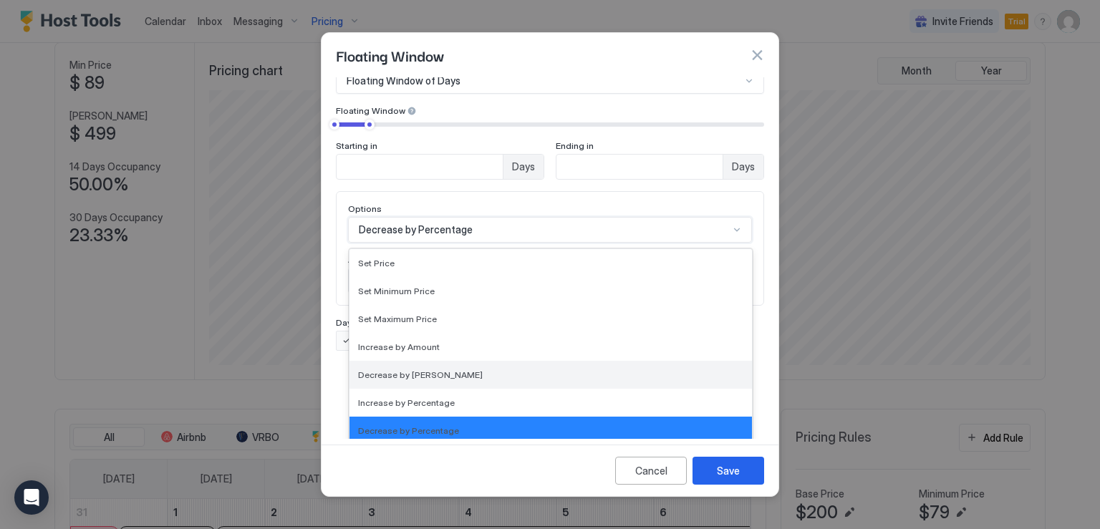
scroll to position [72, 0]
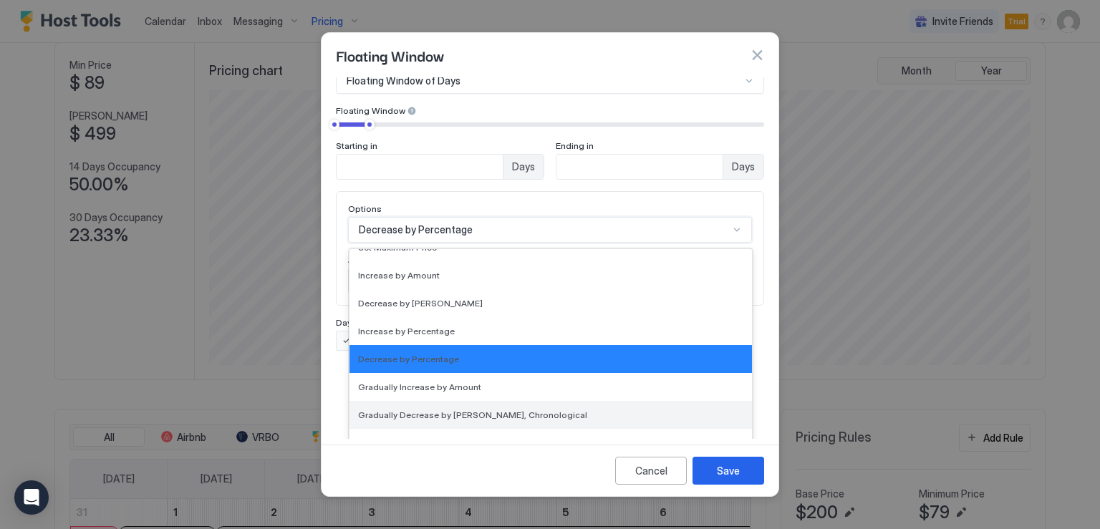
click at [513, 410] on span "Gradually Decrease by Amount, Chronological" at bounding box center [472, 415] width 229 height 11
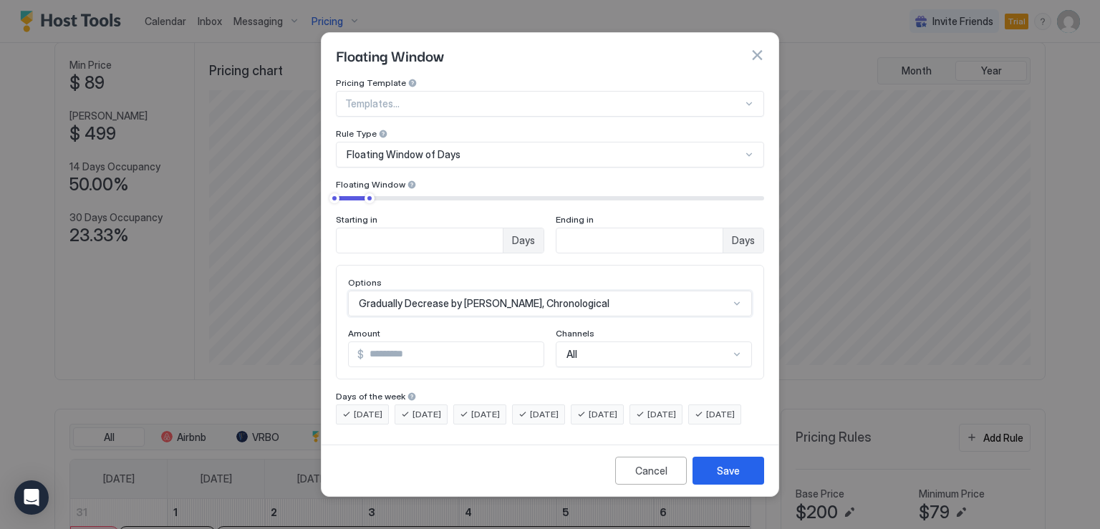
click at [528, 342] on input "*" at bounding box center [454, 354] width 180 height 24
click at [471, 347] on input "*" at bounding box center [454, 354] width 180 height 24
click at [436, 345] on input "*" at bounding box center [454, 354] width 180 height 24
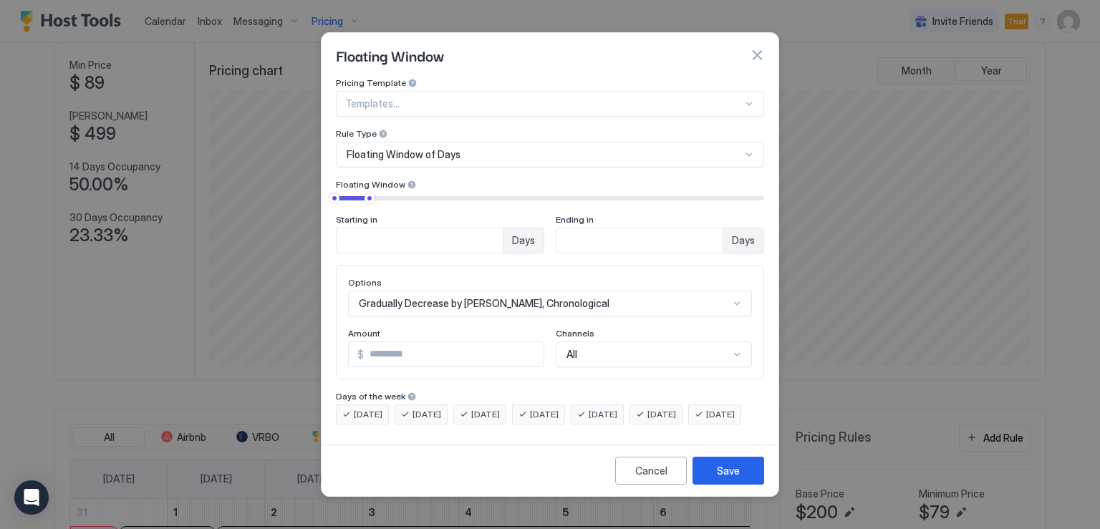
click at [360, 348] on span "$" at bounding box center [360, 354] width 6 height 13
click at [370, 342] on input "*" at bounding box center [454, 354] width 180 height 24
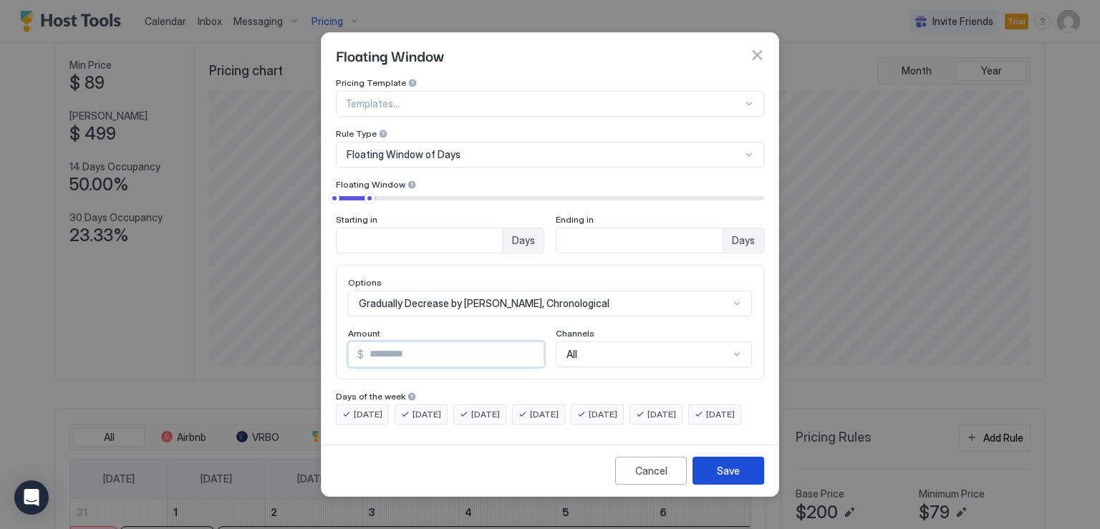
type input "*"
click at [738, 478] on div "Save" at bounding box center [728, 470] width 23 height 15
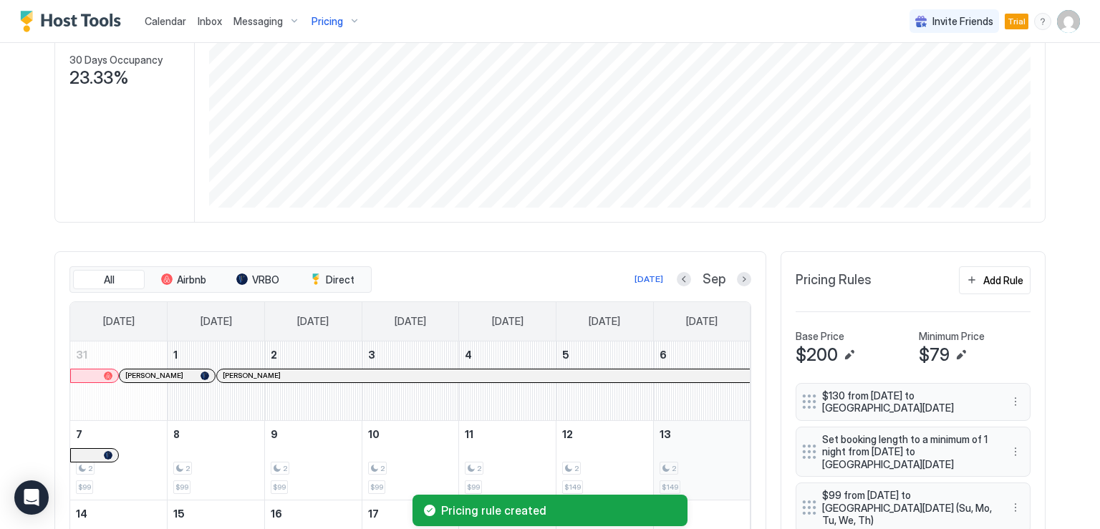
scroll to position [287, 0]
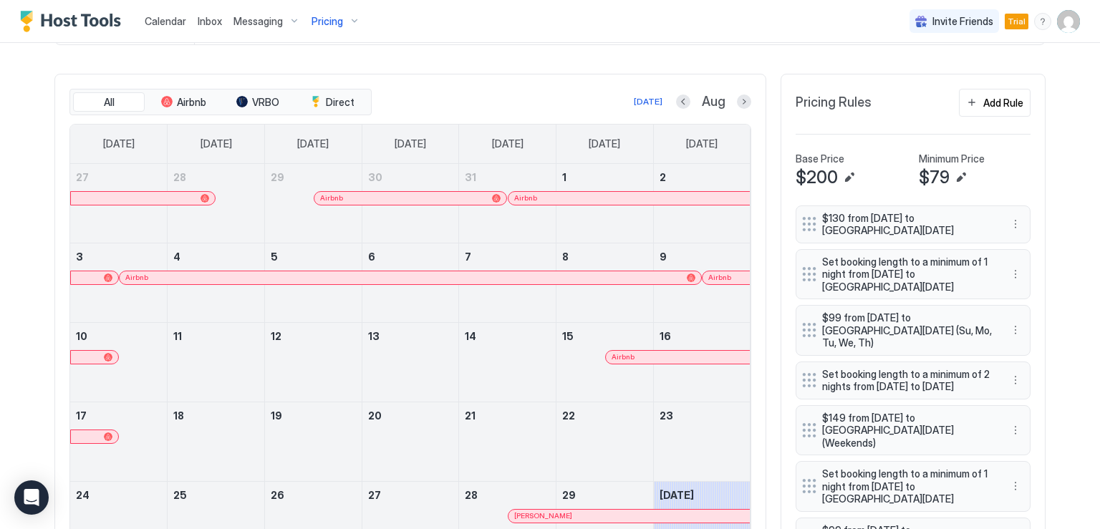
scroll to position [358, 0]
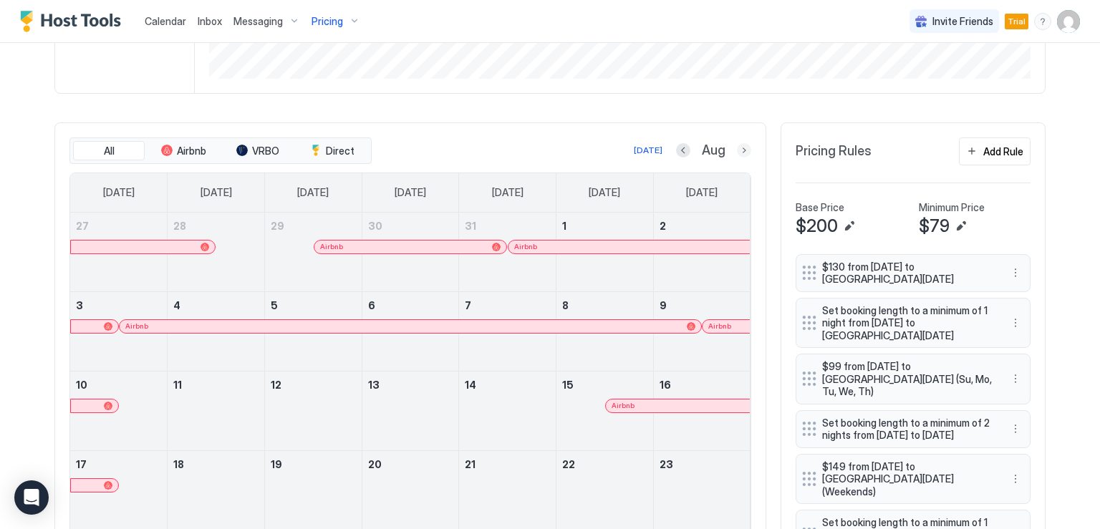
click at [737, 147] on button "Next month" at bounding box center [744, 150] width 14 height 14
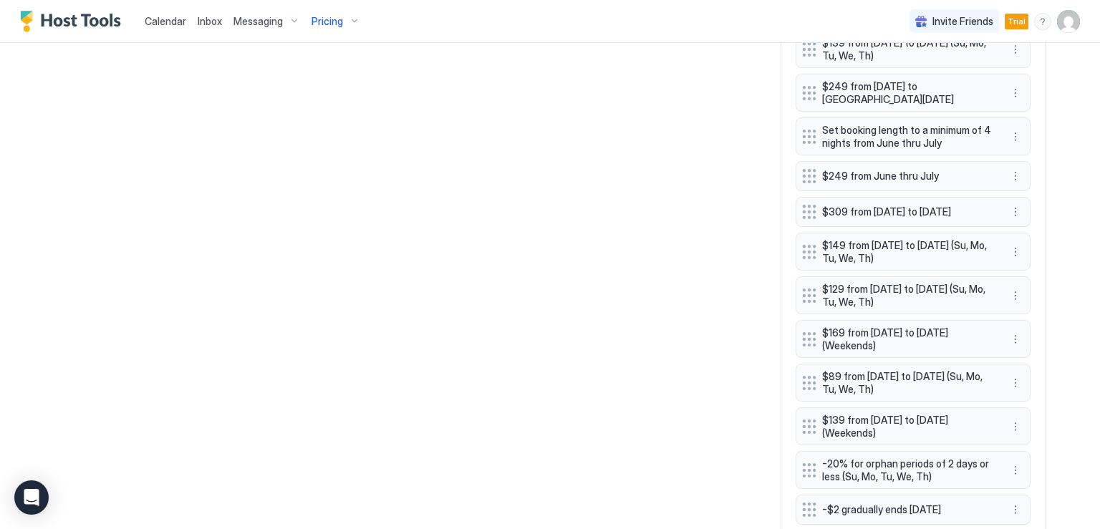
scroll to position [1467, 0]
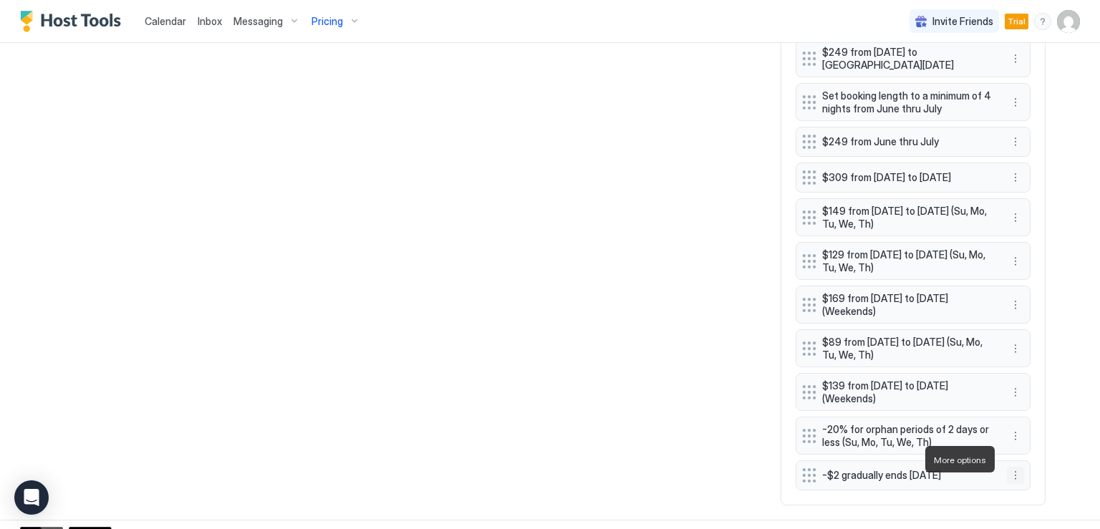
click at [1007, 467] on button "More options" at bounding box center [1015, 475] width 17 height 17
click at [1026, 396] on span "Edit" at bounding box center [1032, 393] width 16 height 11
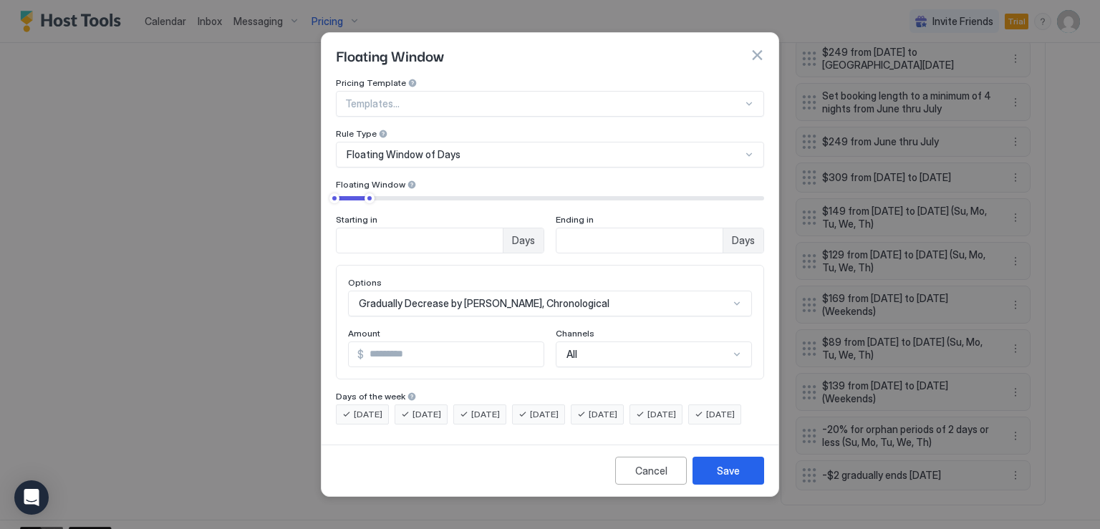
scroll to position [74, 0]
click at [599, 293] on div "Gradually Decrease by [PERSON_NAME], Chronological" at bounding box center [550, 304] width 404 height 26
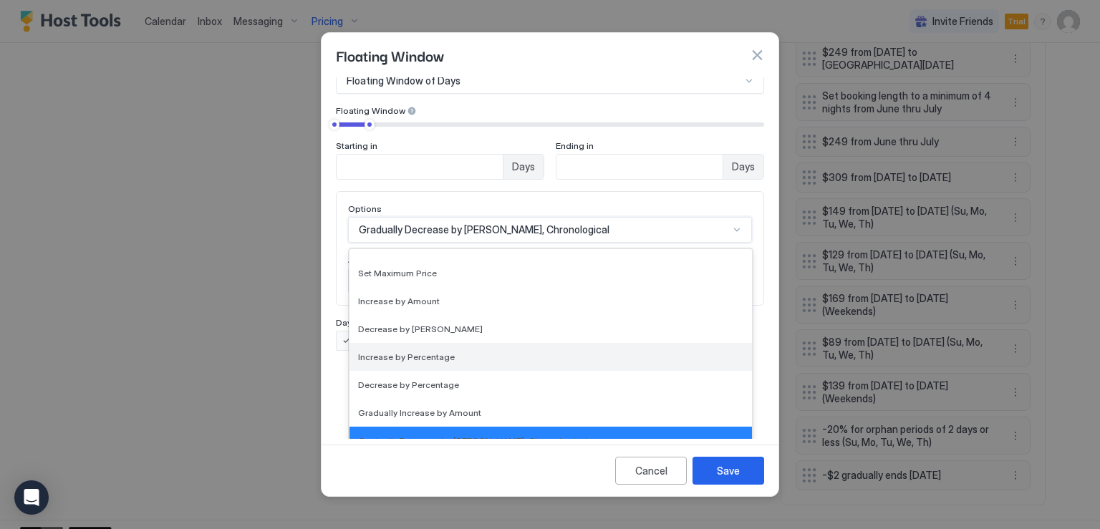
scroll to position [117, 0]
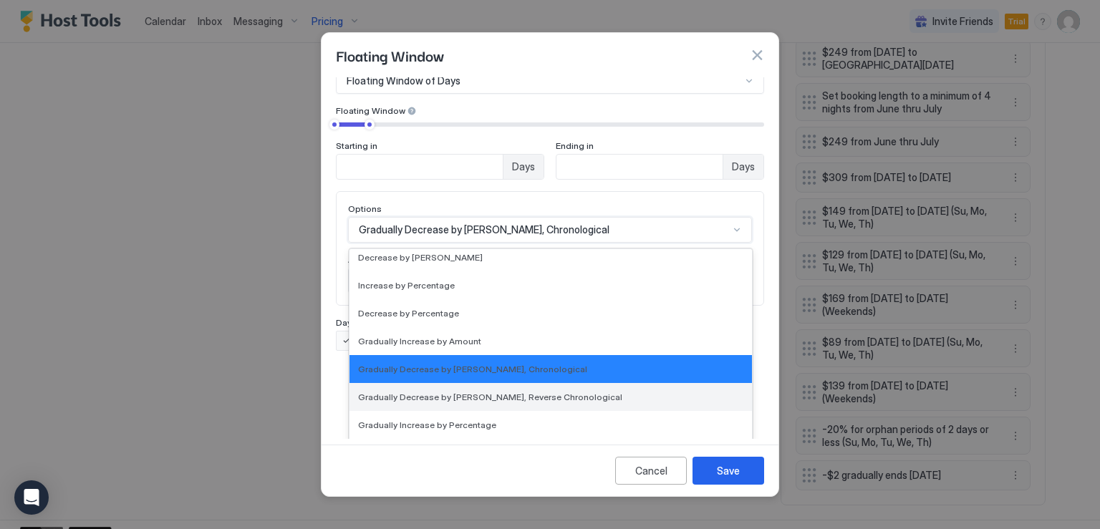
click at [559, 392] on span "Gradually Decrease by [PERSON_NAME], Reverse Chronological" at bounding box center [490, 397] width 264 height 11
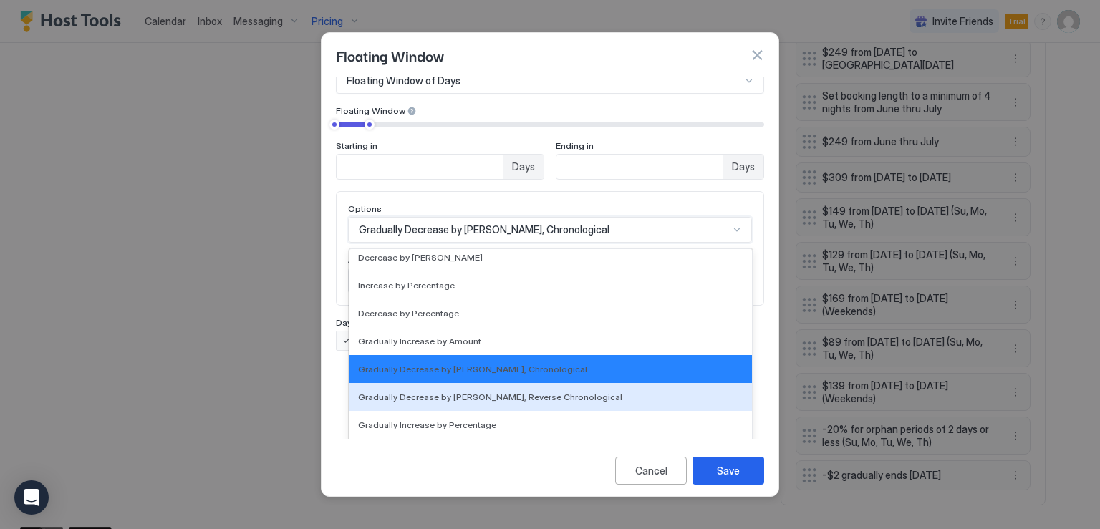
scroll to position [0, 0]
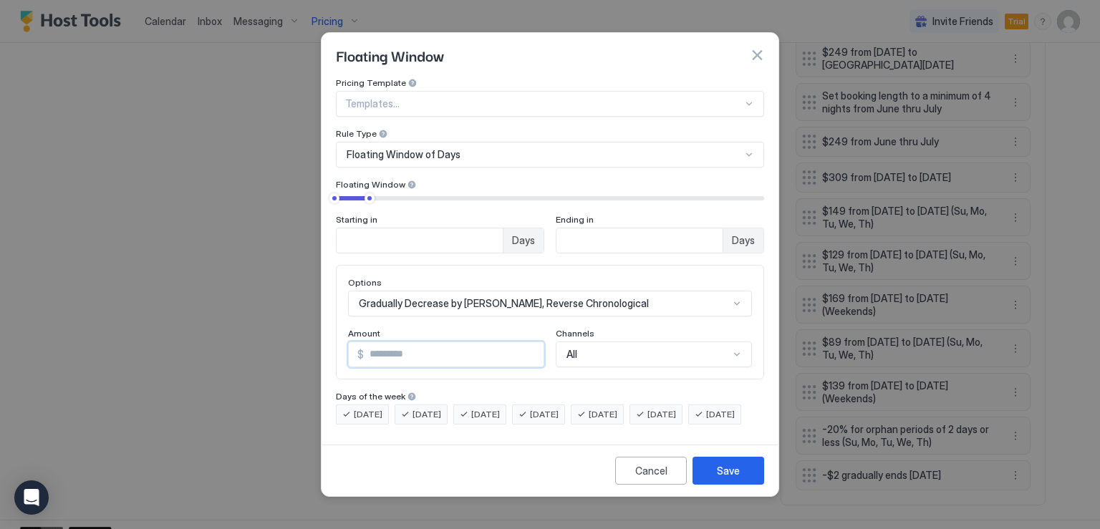
click at [382, 342] on input "*" at bounding box center [454, 354] width 180 height 24
click at [381, 342] on input "*" at bounding box center [454, 354] width 180 height 24
type input "*"
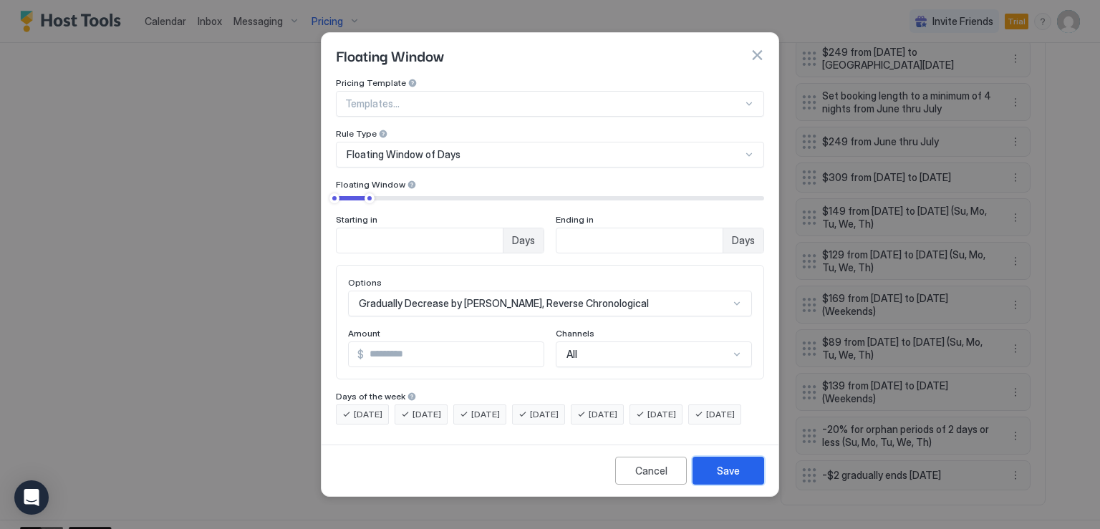
click at [713, 482] on button "Save" at bounding box center [729, 471] width 72 height 28
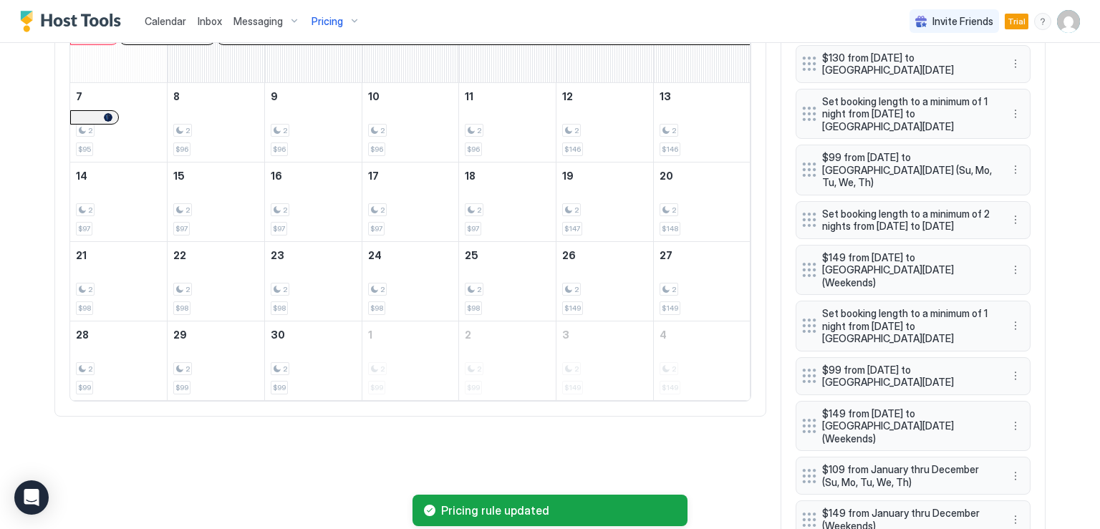
scroll to position [536, 0]
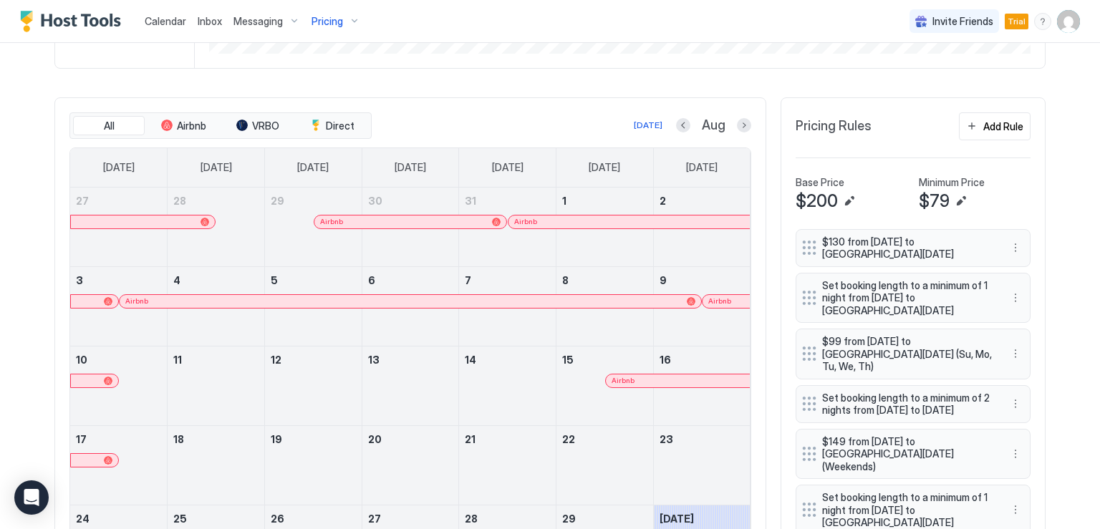
scroll to position [358, 0]
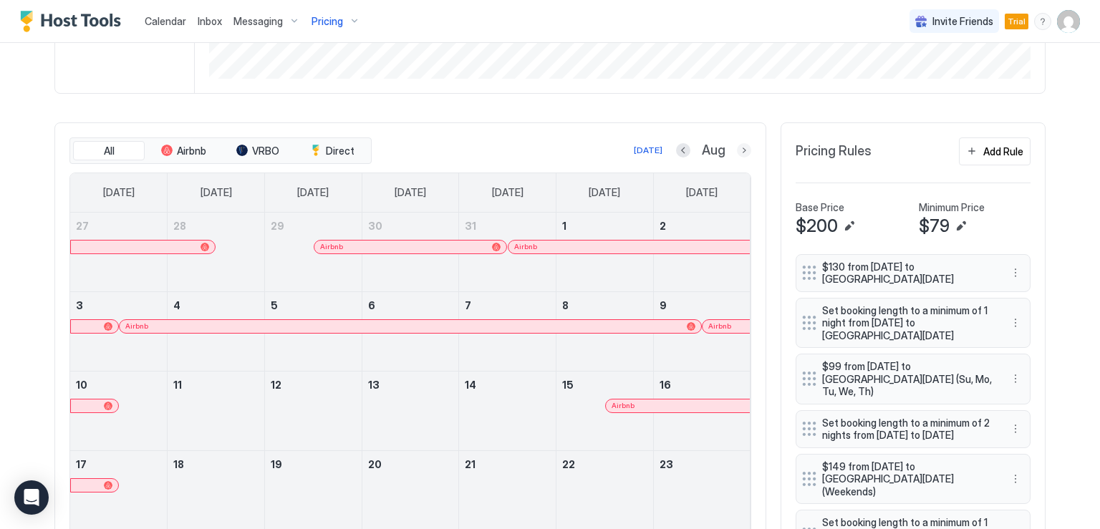
drag, startPoint x: 733, startPoint y: 149, endPoint x: 731, endPoint y: 183, distance: 34.5
click at [737, 149] on button "Next month" at bounding box center [744, 150] width 14 height 14
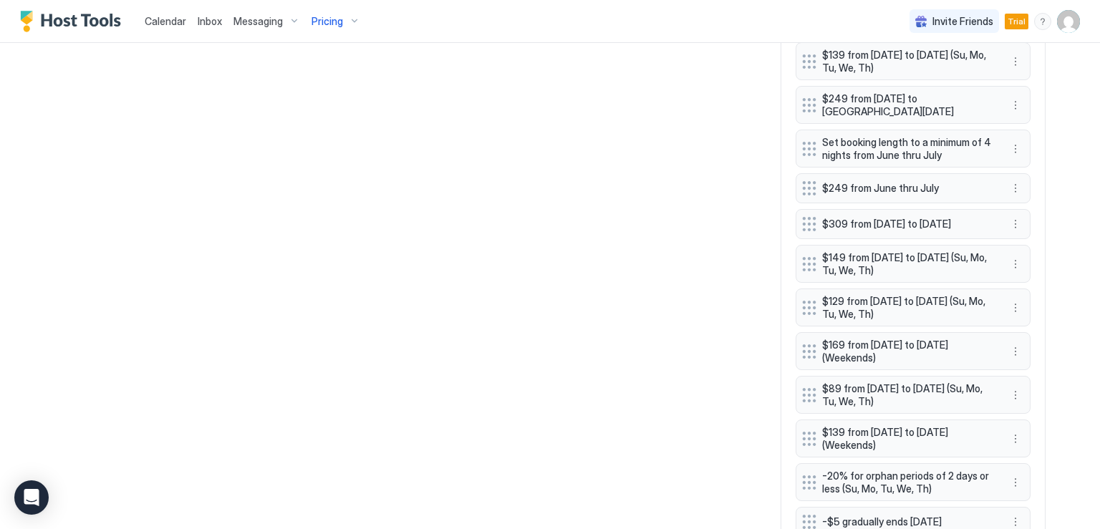
scroll to position [1467, 0]
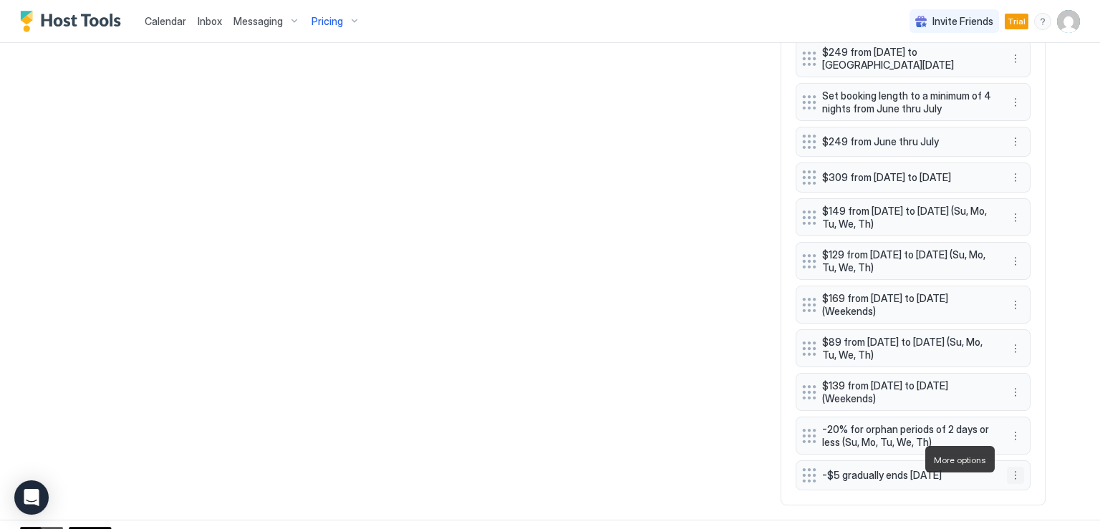
click at [1009, 467] on button "More options" at bounding box center [1015, 475] width 17 height 17
click at [1016, 389] on div "Edit" at bounding box center [1025, 393] width 32 height 11
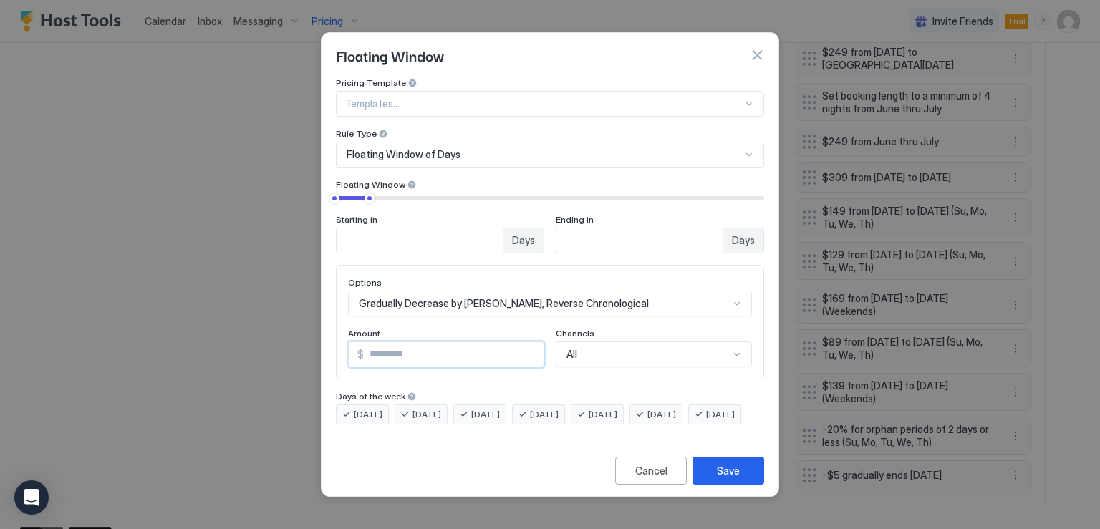
click at [526, 342] on input "*" at bounding box center [454, 354] width 180 height 24
type input "**"
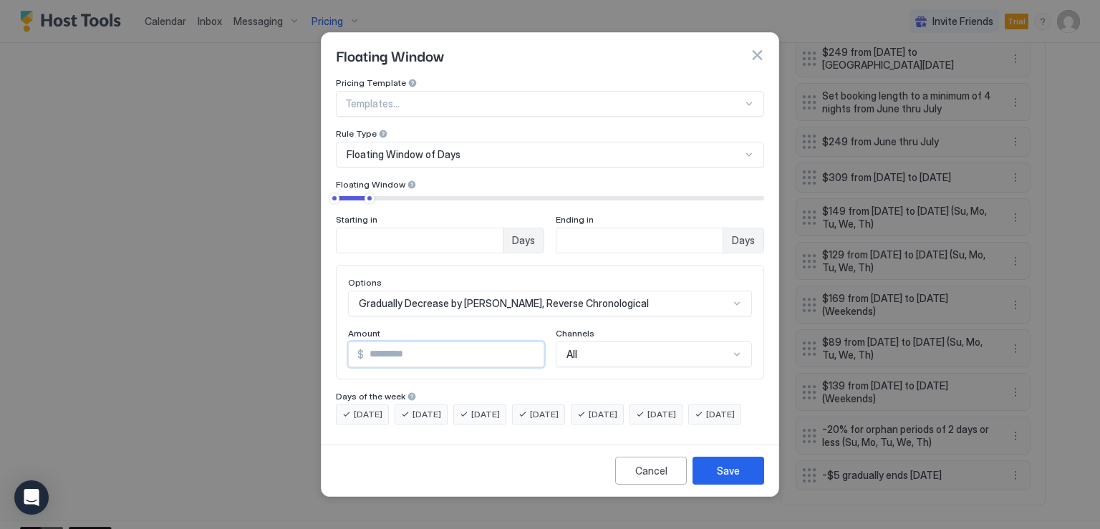
click at [526, 342] on input "**" at bounding box center [454, 354] width 180 height 24
click at [733, 478] on div "Save" at bounding box center [728, 470] width 23 height 15
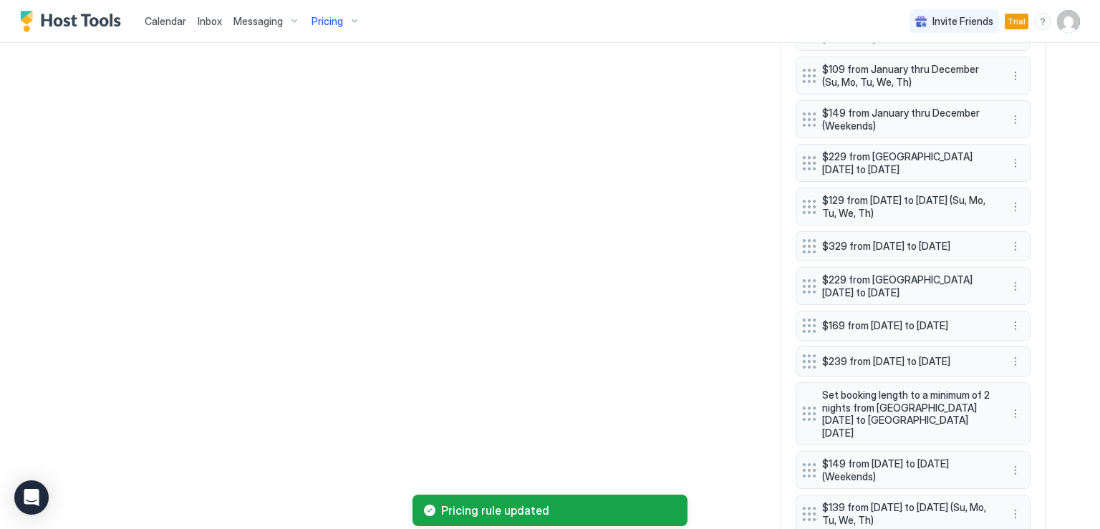
scroll to position [464, 0]
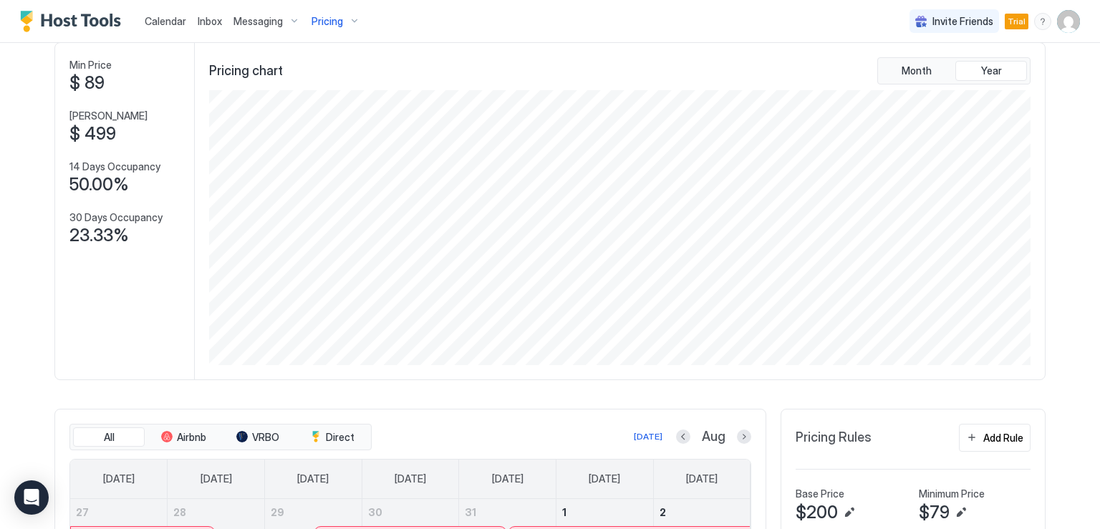
scroll to position [143, 0]
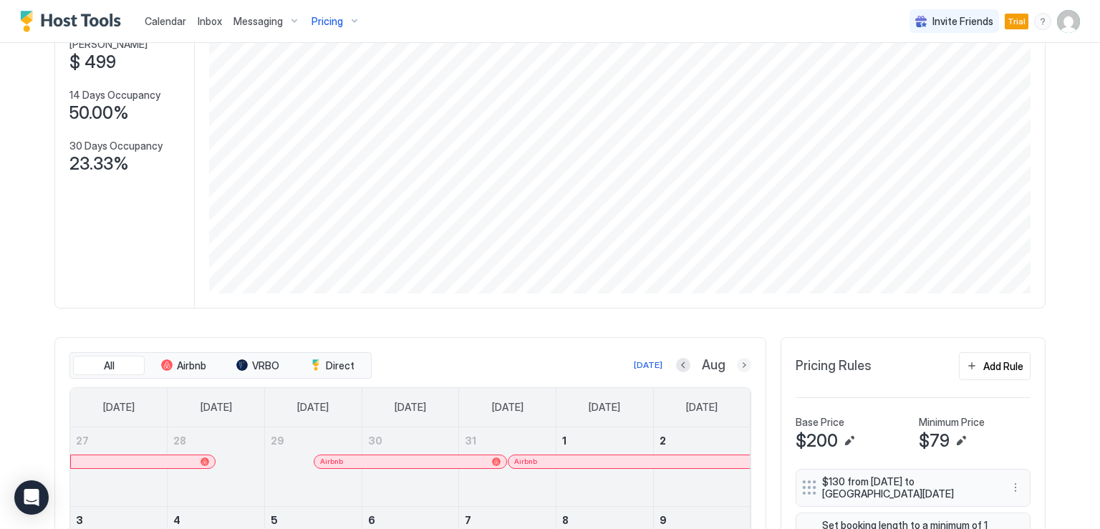
click at [737, 365] on button "Next month" at bounding box center [744, 365] width 14 height 14
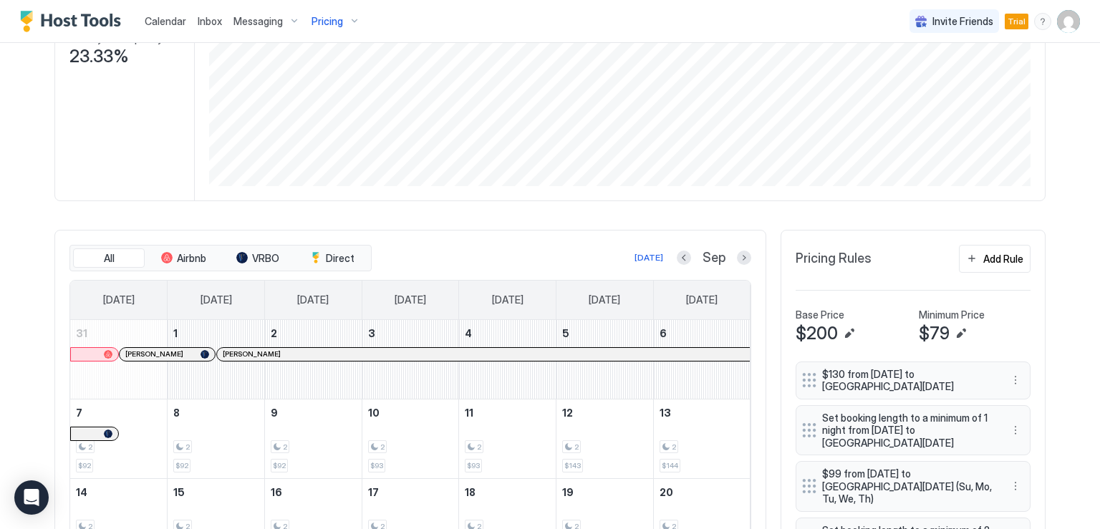
scroll to position [178, 0]
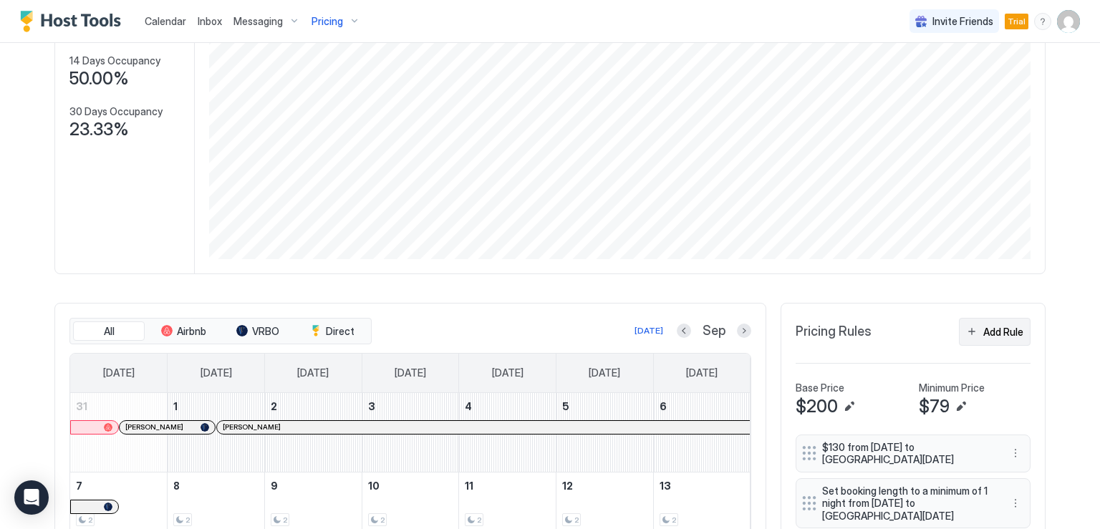
click at [983, 332] on div "Add Rule" at bounding box center [1003, 331] width 40 height 15
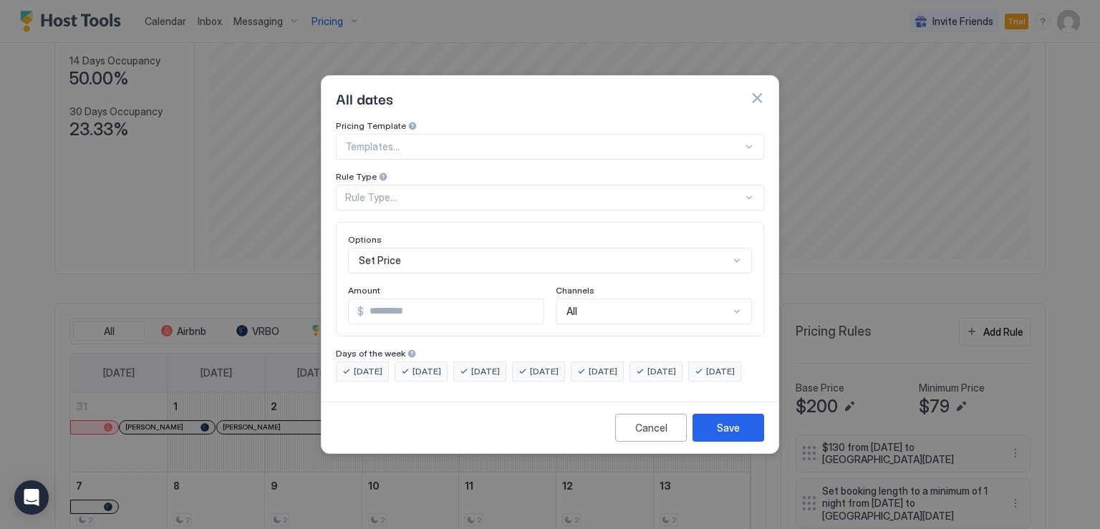
click at [497, 191] on div "Rule Type..." at bounding box center [544, 197] width 398 height 13
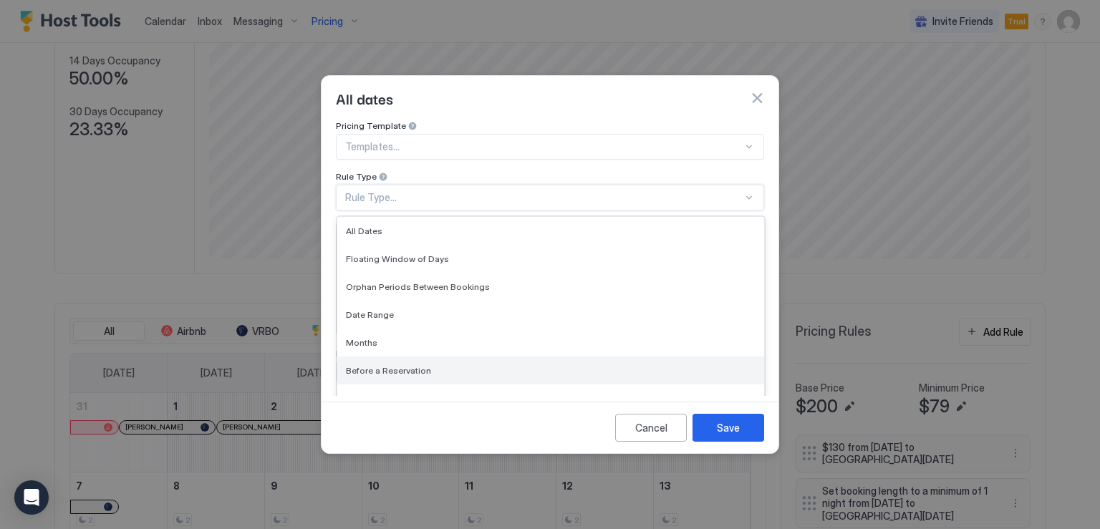
click at [478, 365] on div "Before a Reservation" at bounding box center [551, 370] width 410 height 11
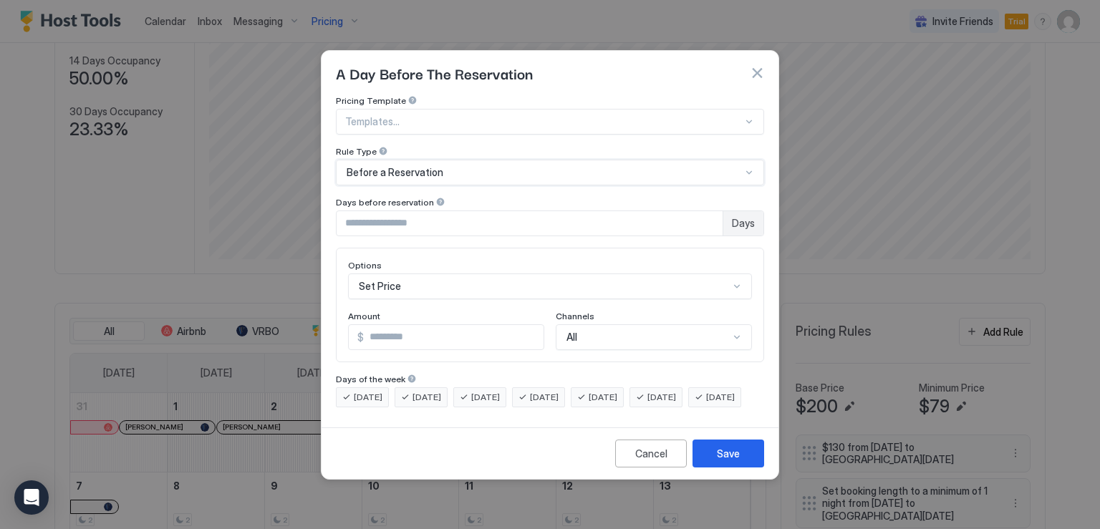
click at [493, 166] on div "Before a Reservation" at bounding box center [544, 172] width 395 height 13
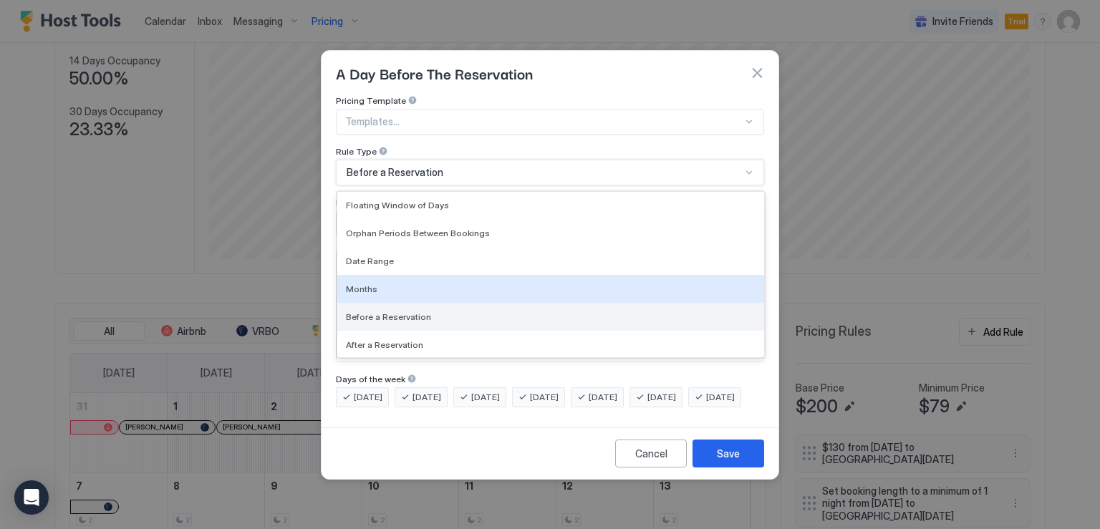
scroll to position [0, 0]
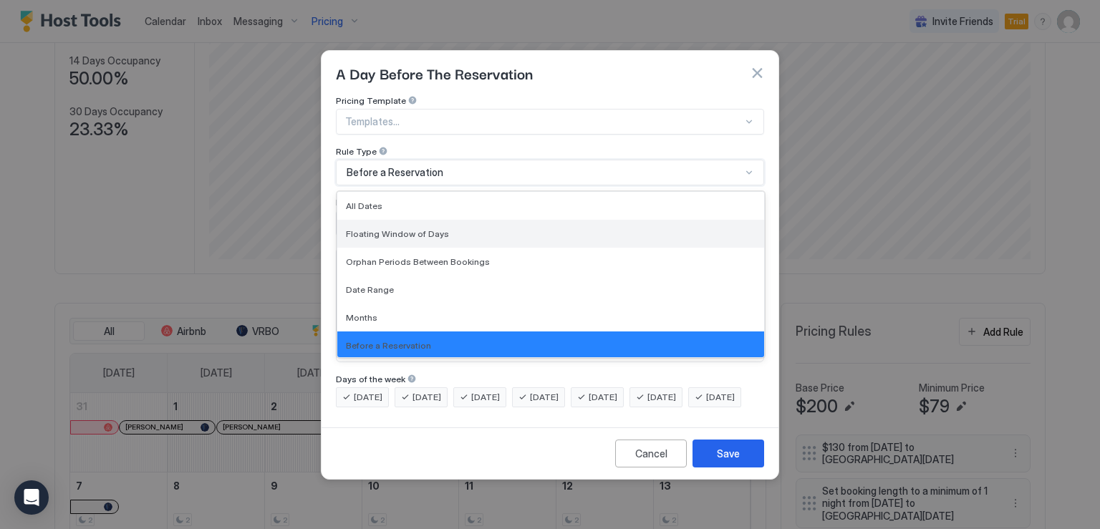
click at [433, 228] on span "Floating Window of Days" at bounding box center [397, 233] width 103 height 11
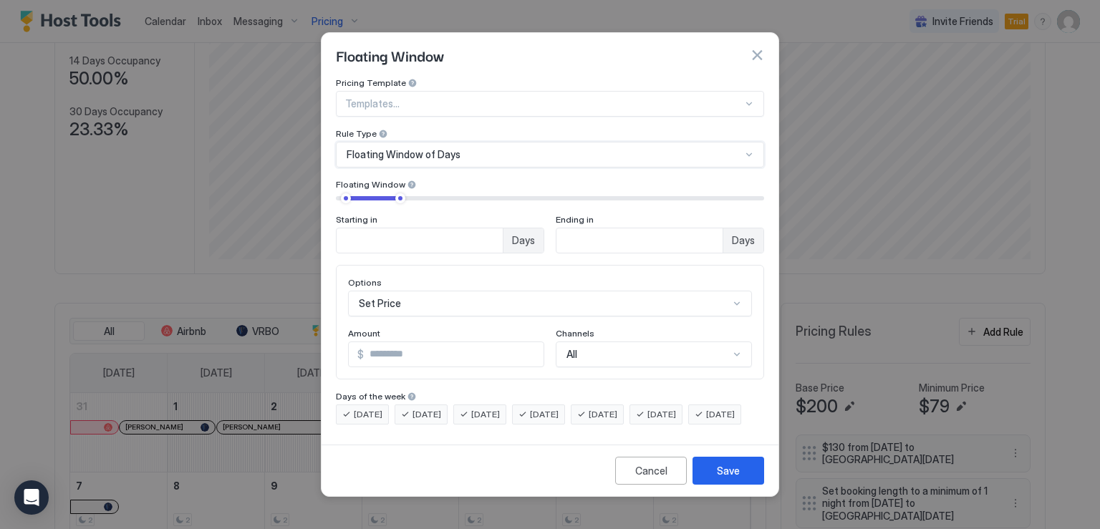
click at [380, 234] on input "**" at bounding box center [420, 240] width 166 height 24
type input "*"
click at [503, 230] on input "**" at bounding box center [420, 240] width 166 height 24
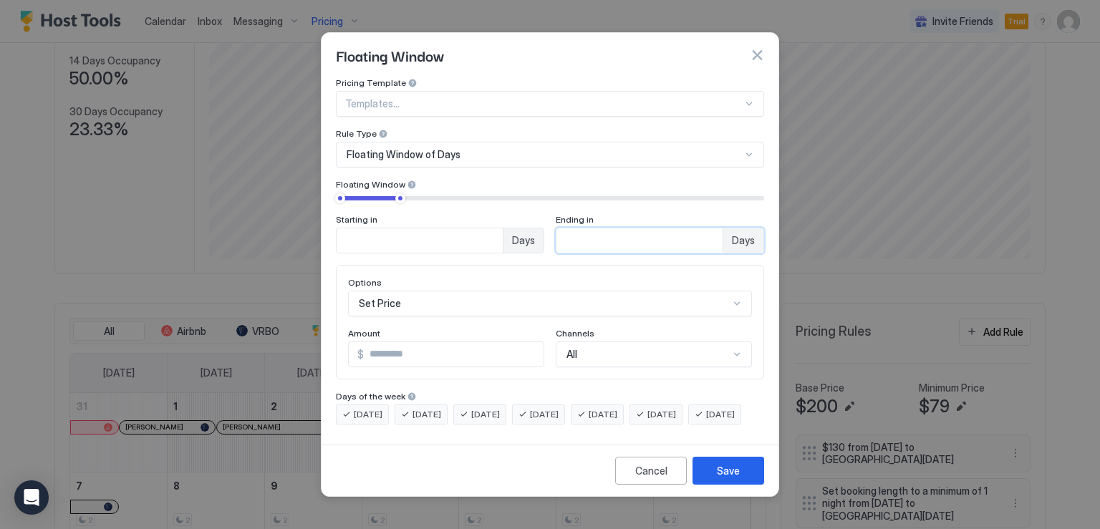
click at [503, 230] on input "**" at bounding box center [420, 240] width 166 height 24
click at [570, 265] on div "Options Set Price Amount $ * Channels All" at bounding box center [550, 322] width 428 height 115
click at [438, 291] on div "Set Price" at bounding box center [550, 304] width 404 height 26
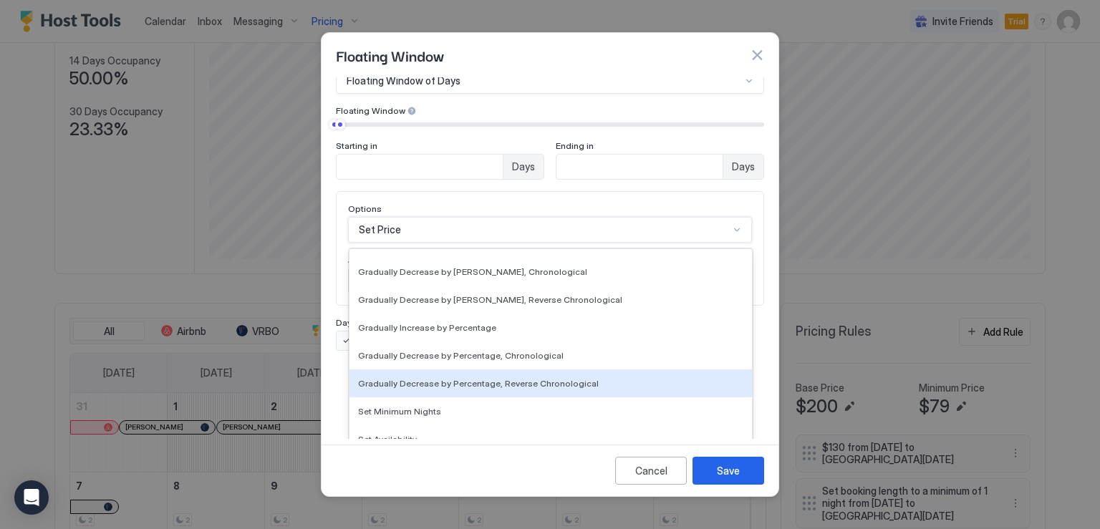
scroll to position [260, 0]
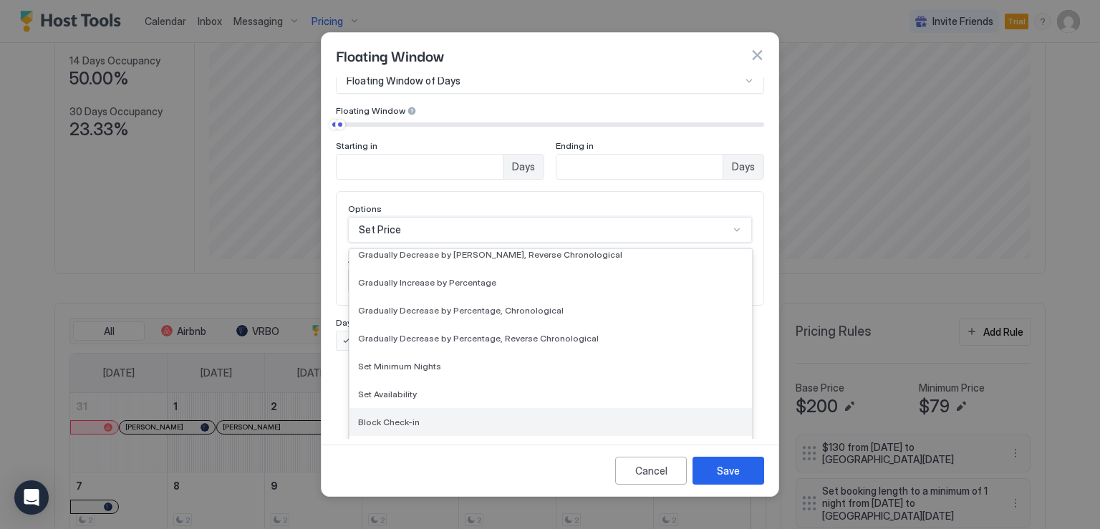
click at [420, 417] on div "Block Check-in" at bounding box center [550, 422] width 385 height 11
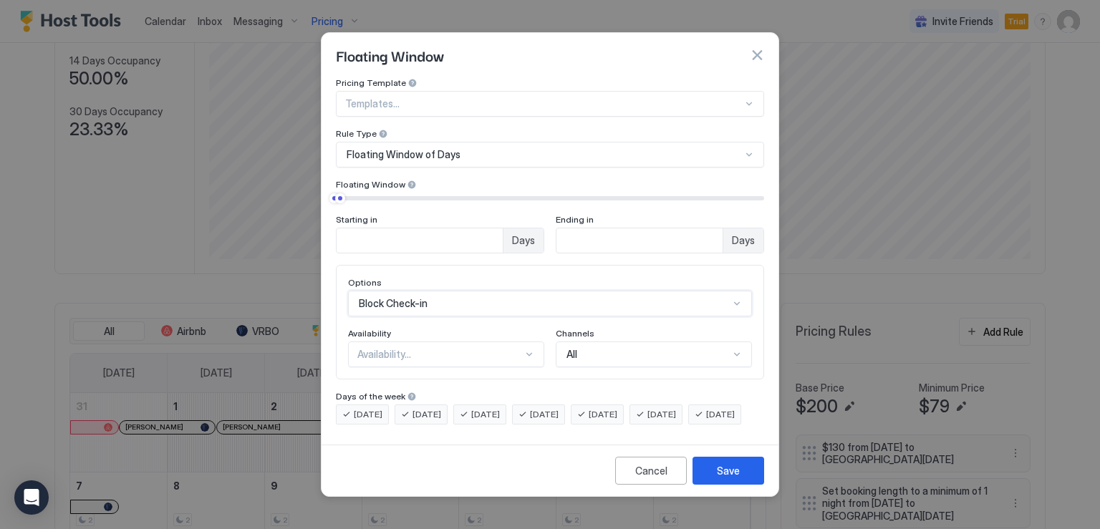
scroll to position [74, 0]
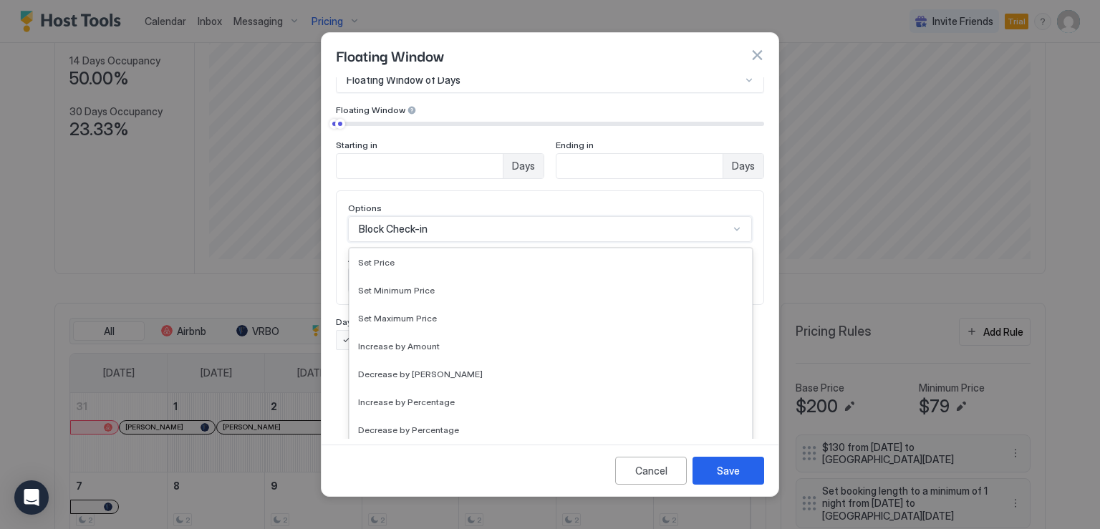
click at [484, 242] on div "option Block Check-in, selected. 17 results available. Use Up and Down to choos…" at bounding box center [550, 229] width 404 height 26
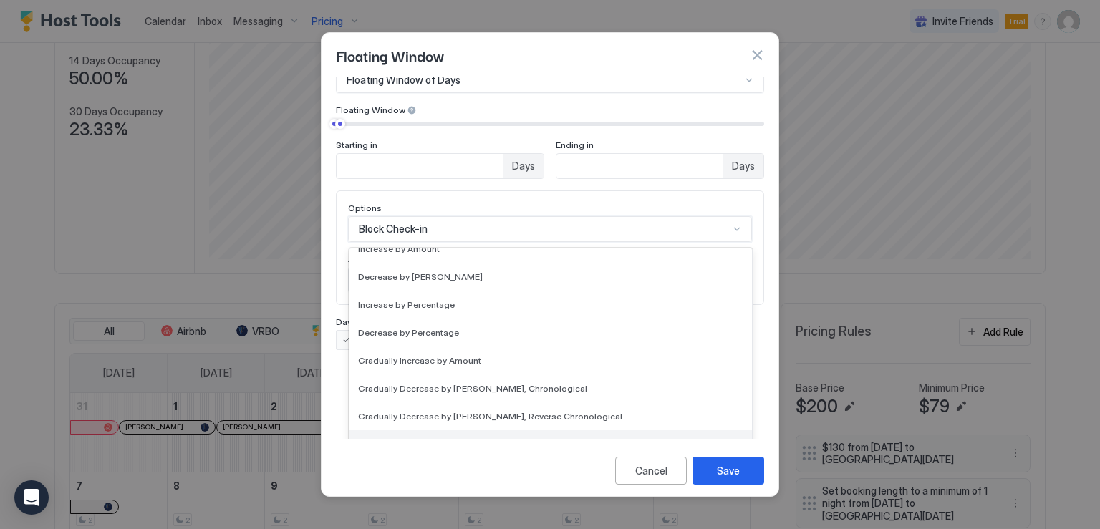
scroll to position [0, 0]
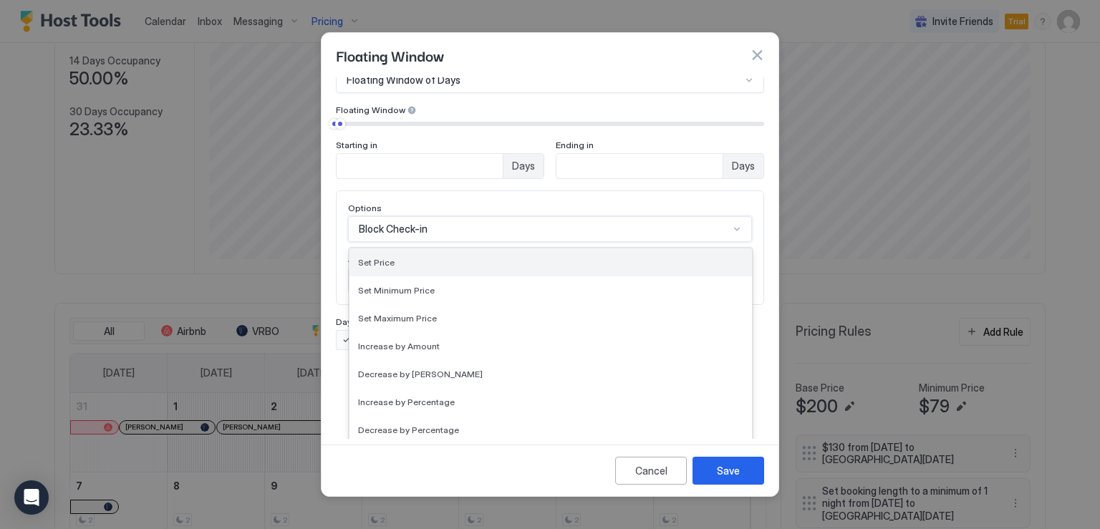
click at [404, 255] on div "Set Price" at bounding box center [551, 263] width 403 height 28
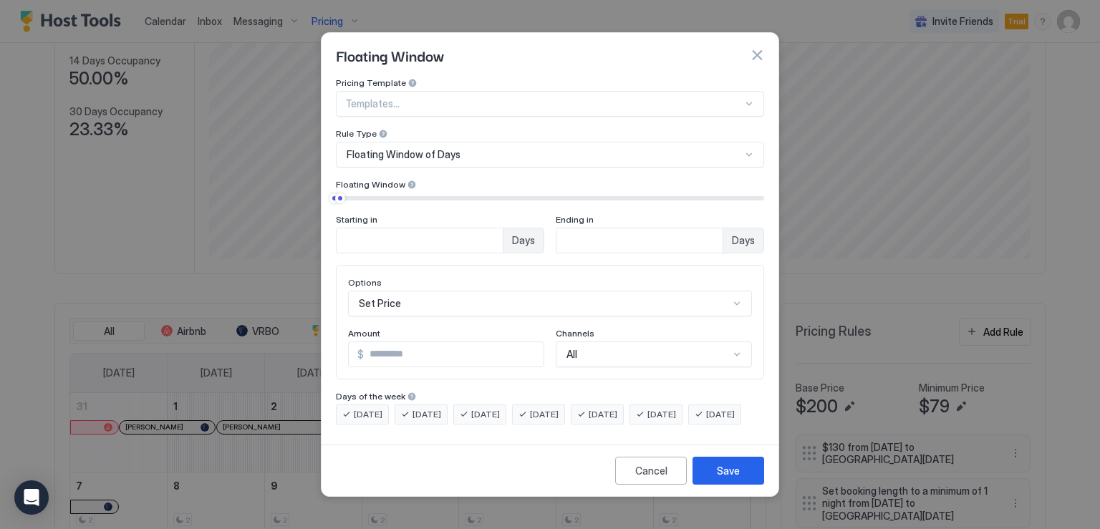
type input "*"
click at [329, 193] on div at bounding box center [334, 198] width 10 height 10
click at [503, 228] on input "*" at bounding box center [420, 240] width 166 height 24
click at [503, 230] on input "*" at bounding box center [420, 240] width 166 height 24
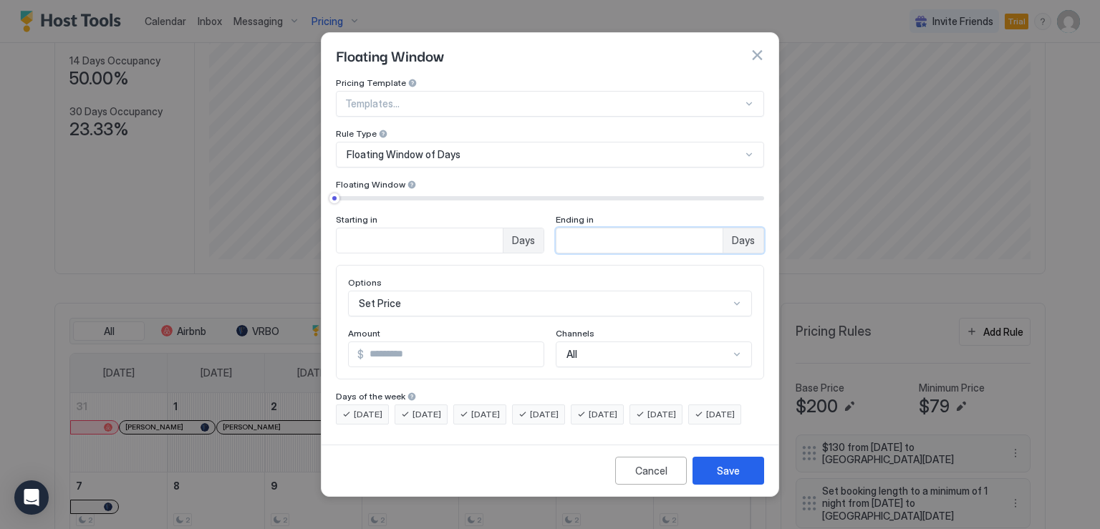
click at [503, 230] on input "*" at bounding box center [420, 240] width 166 height 24
type input "*"
click at [617, 408] on span "[DATE]" at bounding box center [603, 414] width 29 height 13
click at [674, 408] on span "[DATE]" at bounding box center [662, 414] width 29 height 13
click at [380, 342] on input "*" at bounding box center [454, 354] width 180 height 24
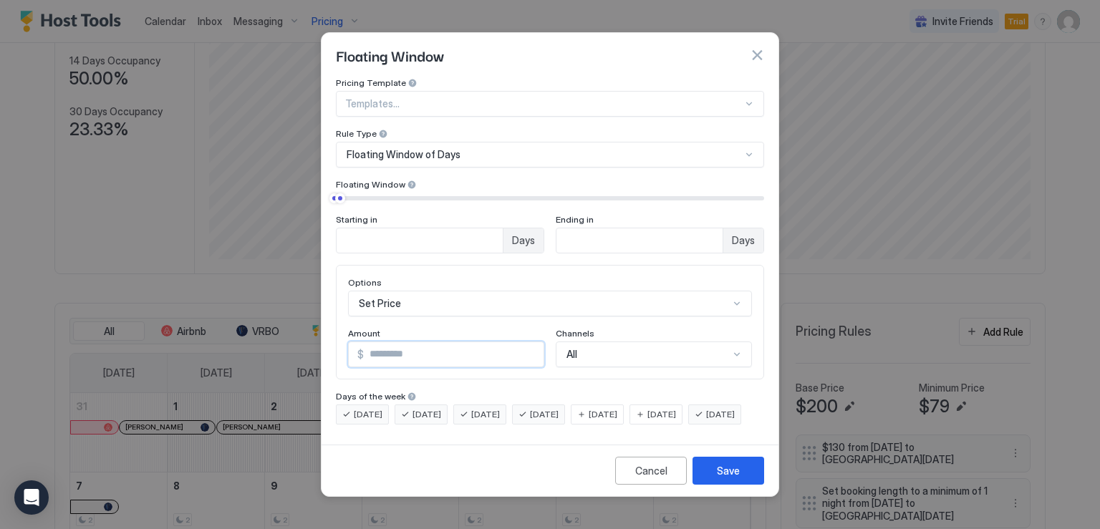
click at [380, 342] on input "*" at bounding box center [454, 354] width 180 height 24
type input "**"
click at [717, 478] on div "Save" at bounding box center [728, 470] width 23 height 15
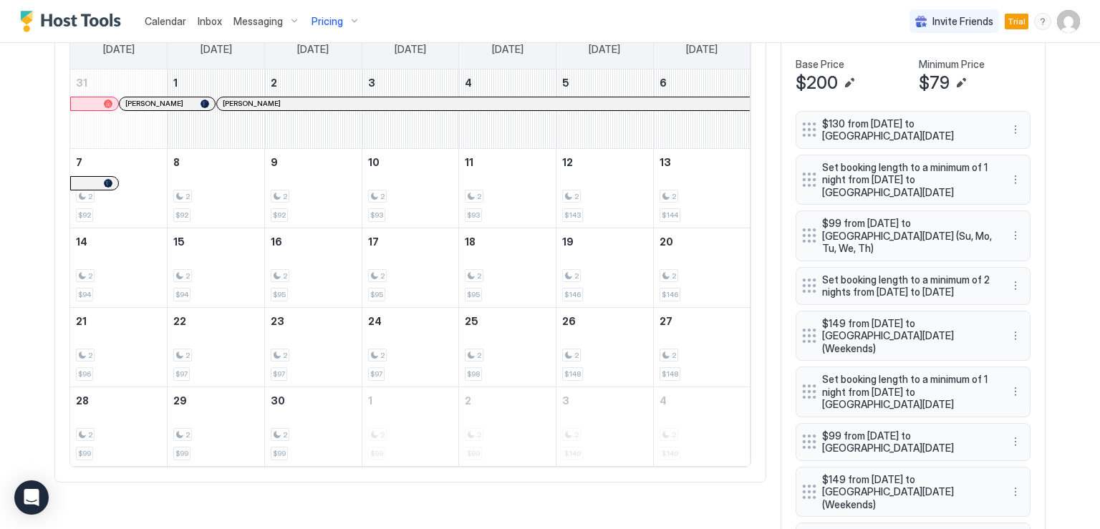
scroll to position [435, 0]
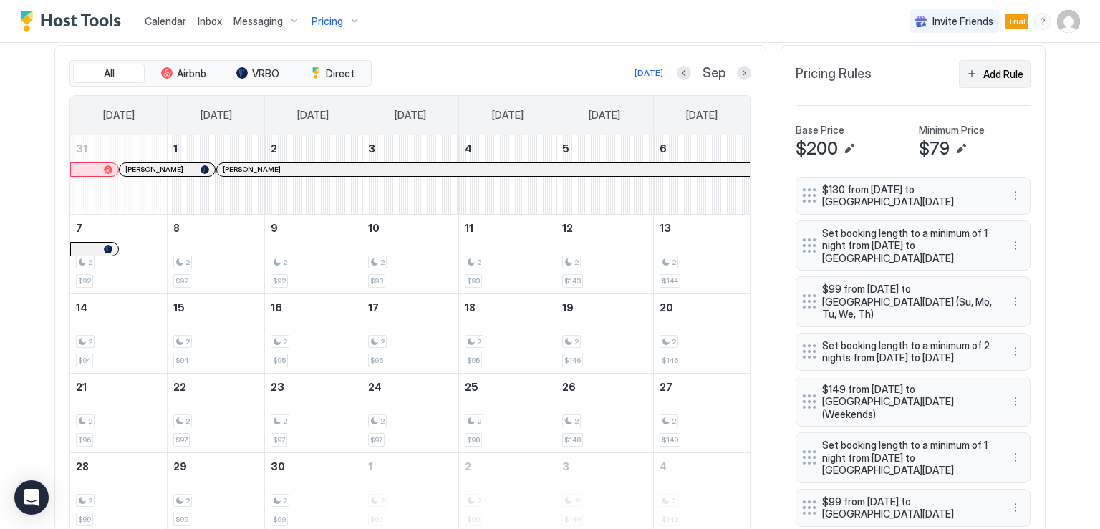
click at [997, 71] on div "Add Rule" at bounding box center [1003, 74] width 40 height 15
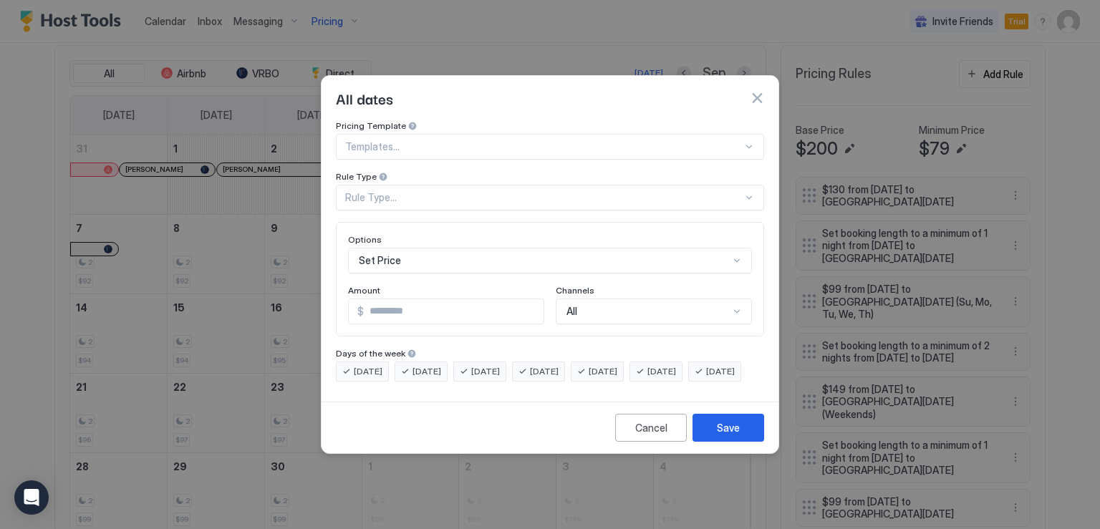
click at [393, 191] on div "Rule Type..." at bounding box center [544, 197] width 398 height 13
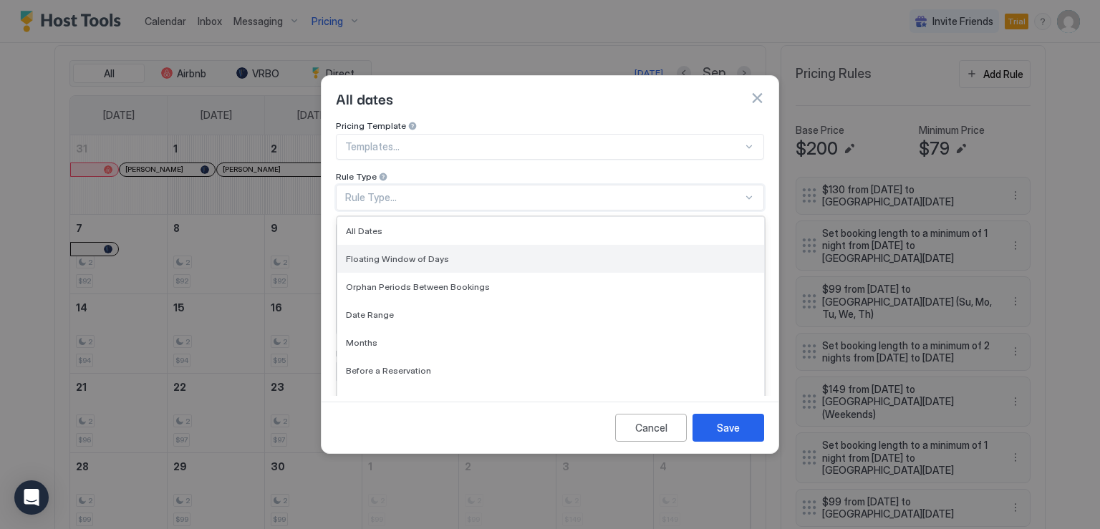
click at [395, 254] on span "Floating Window of Days" at bounding box center [397, 259] width 103 height 11
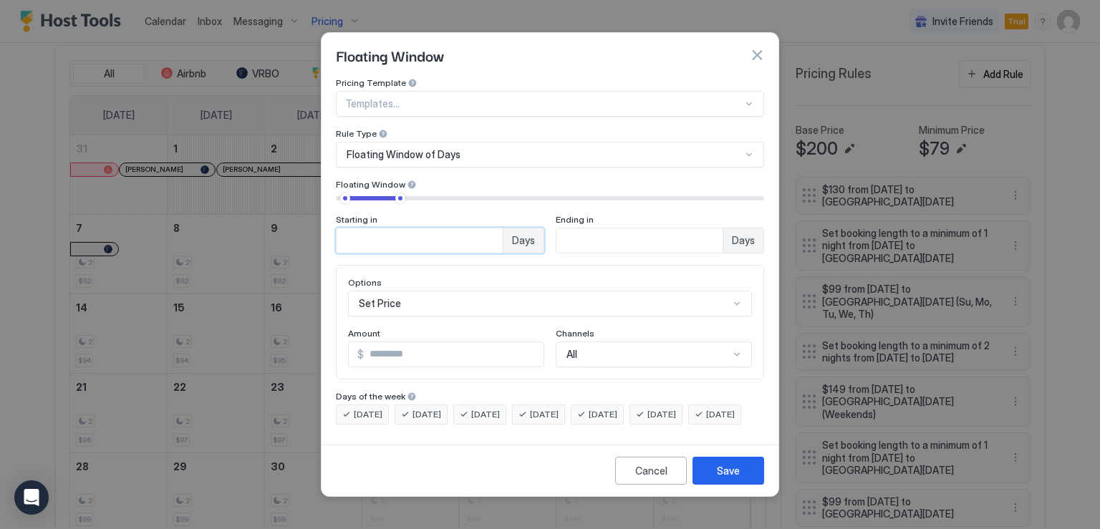
click at [487, 233] on input "*" at bounding box center [420, 240] width 166 height 24
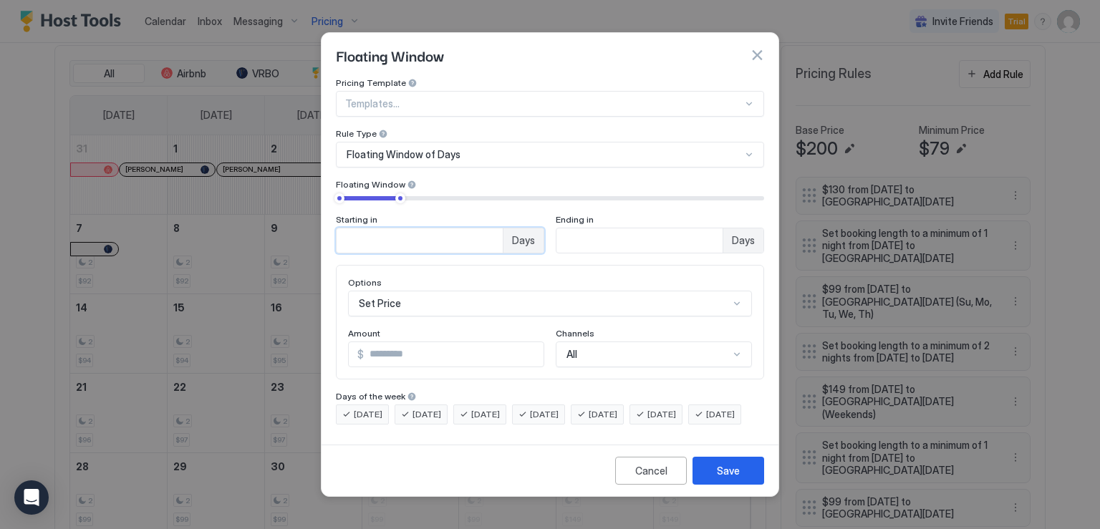
click at [487, 233] on input "*" at bounding box center [420, 240] width 166 height 24
type input "*"
click at [487, 233] on input "*" at bounding box center [420, 240] width 166 height 24
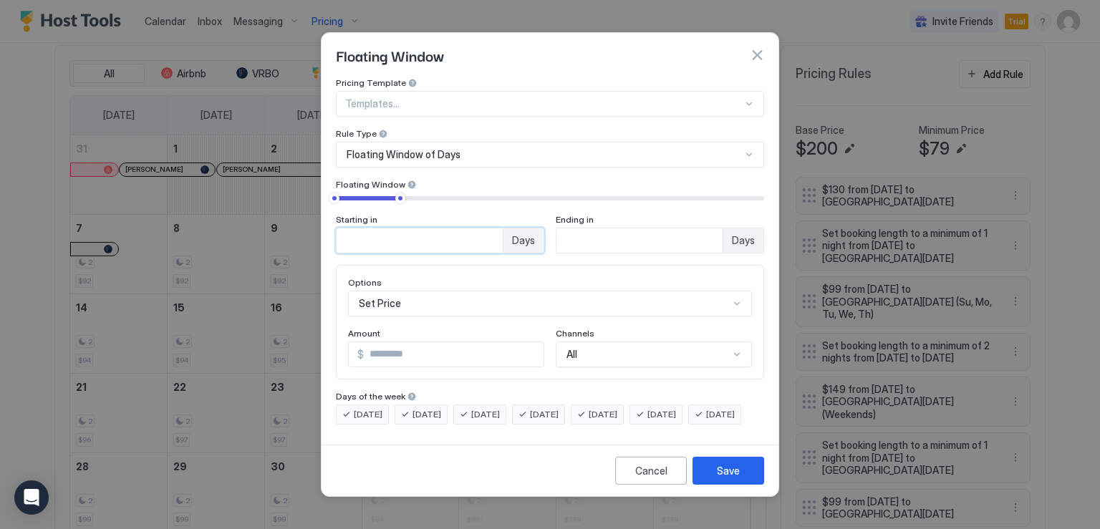
click at [503, 228] on input "**" at bounding box center [420, 240] width 166 height 24
click at [503, 231] on input "**" at bounding box center [420, 240] width 166 height 24
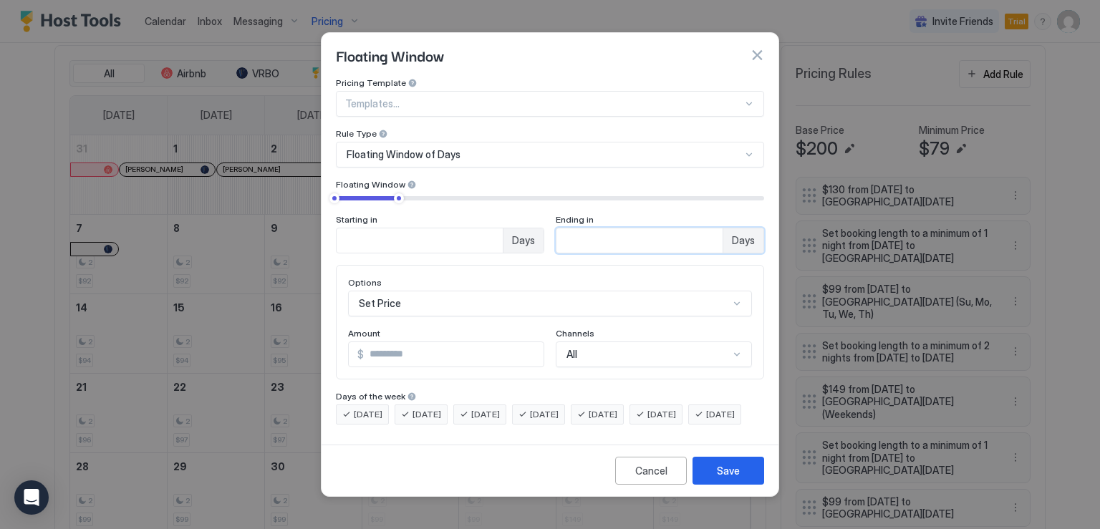
click at [503, 231] on input "**" at bounding box center [420, 240] width 166 height 24
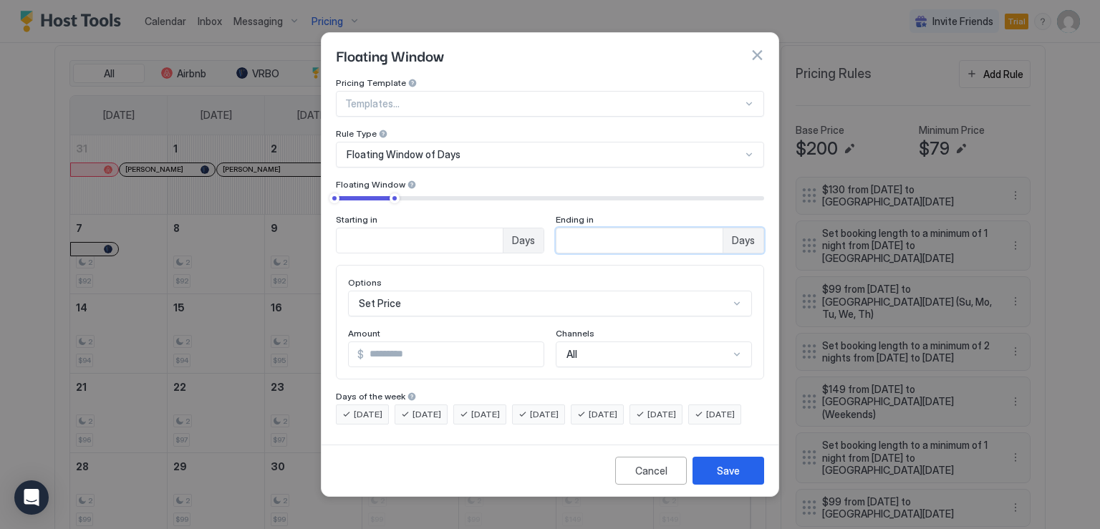
click at [503, 231] on input "**" at bounding box center [420, 240] width 166 height 24
click at [503, 233] on input "**" at bounding box center [420, 240] width 166 height 24
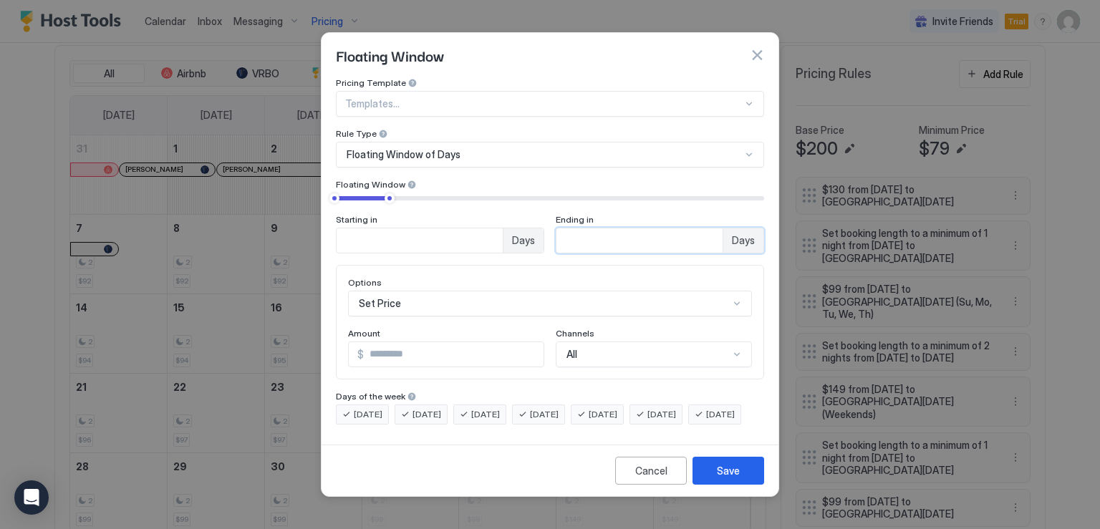
click at [503, 233] on input "**" at bounding box center [420, 240] width 166 height 24
type input "*"
click at [617, 408] on span "[DATE]" at bounding box center [603, 414] width 29 height 13
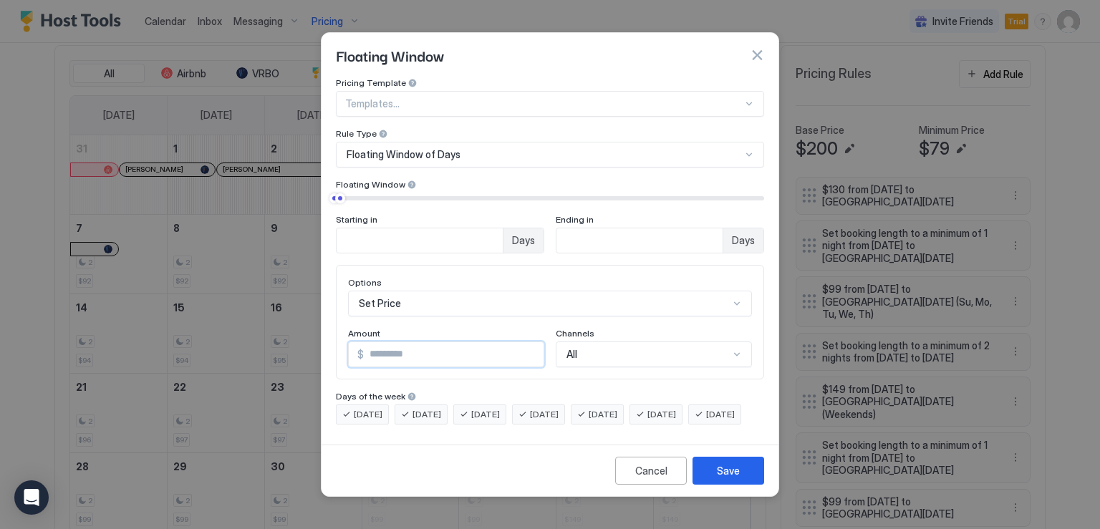
click at [412, 342] on input "*" at bounding box center [454, 354] width 180 height 24
type input "**"
click at [559, 408] on span "[DATE]" at bounding box center [544, 414] width 29 height 13
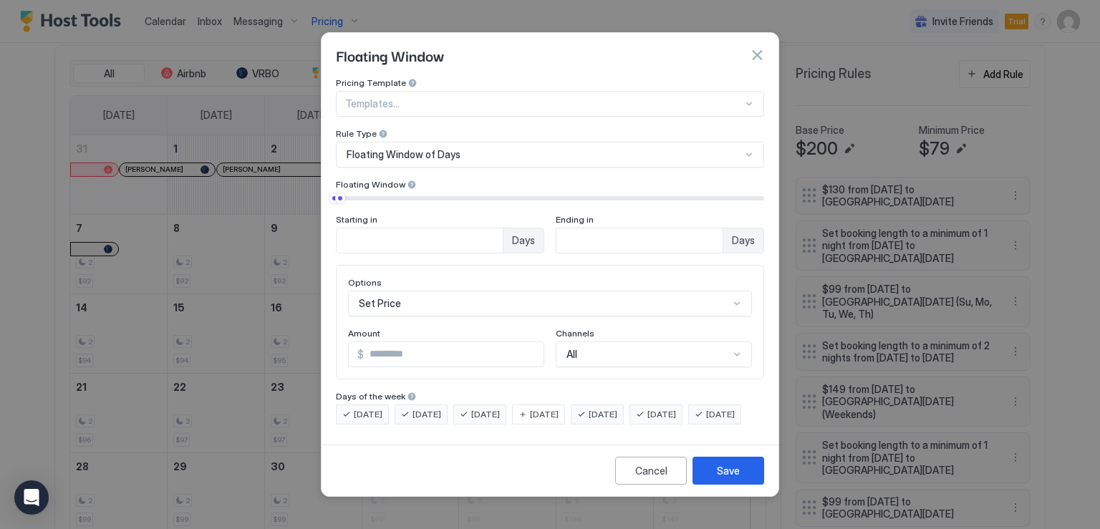
click at [500, 408] on span "[DATE]" at bounding box center [485, 414] width 29 height 13
click at [429, 408] on span "[DATE]" at bounding box center [427, 414] width 29 height 13
click at [363, 408] on span "[DATE]" at bounding box center [368, 414] width 29 height 13
click at [706, 421] on span "[DATE]" at bounding box center [720, 414] width 29 height 13
click at [740, 482] on button "Save" at bounding box center [729, 471] width 72 height 28
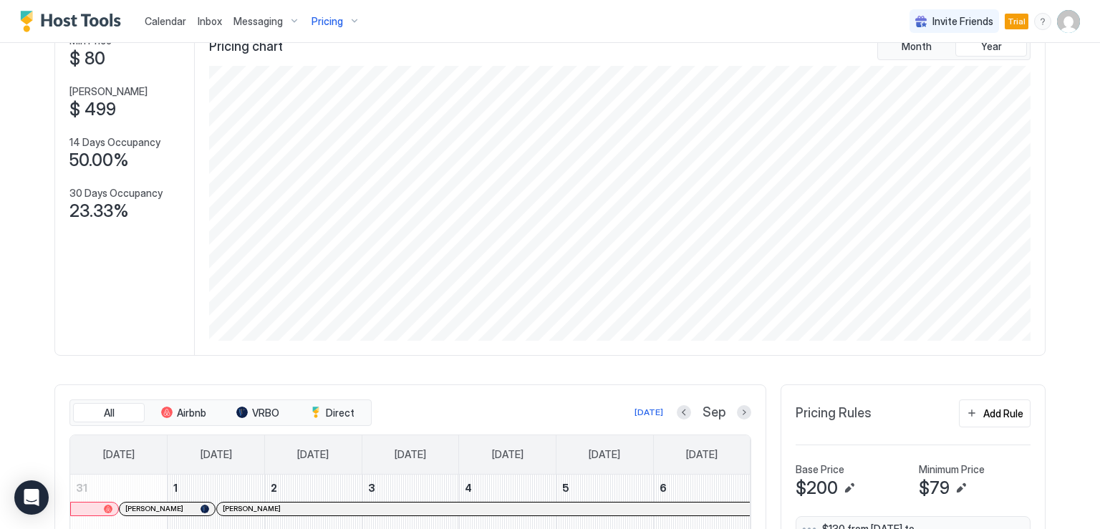
scroll to position [0, 0]
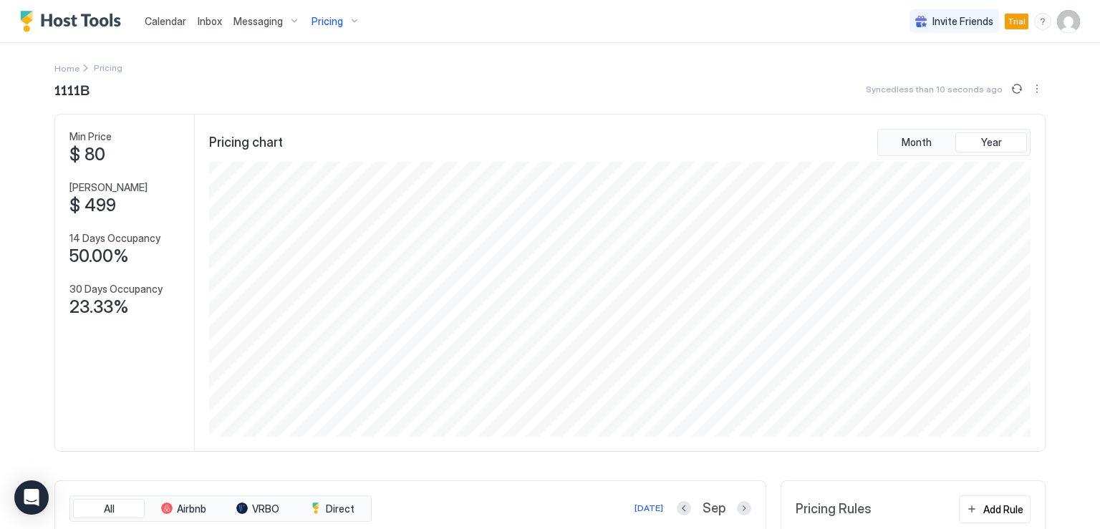
click at [234, 19] on span "Messaging" at bounding box center [258, 21] width 49 height 13
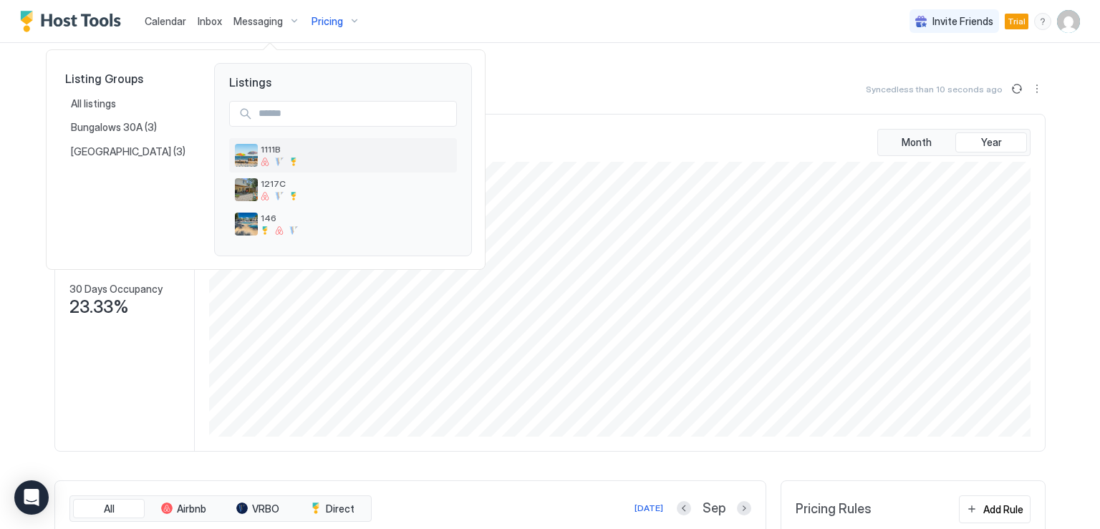
click at [241, 160] on img "listing image" at bounding box center [246, 155] width 23 height 23
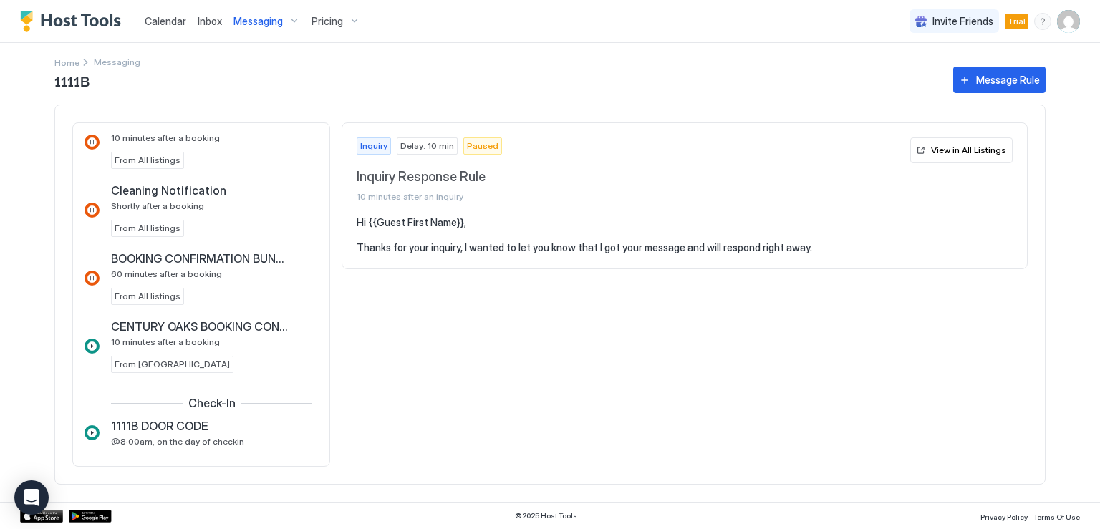
scroll to position [358, 0]
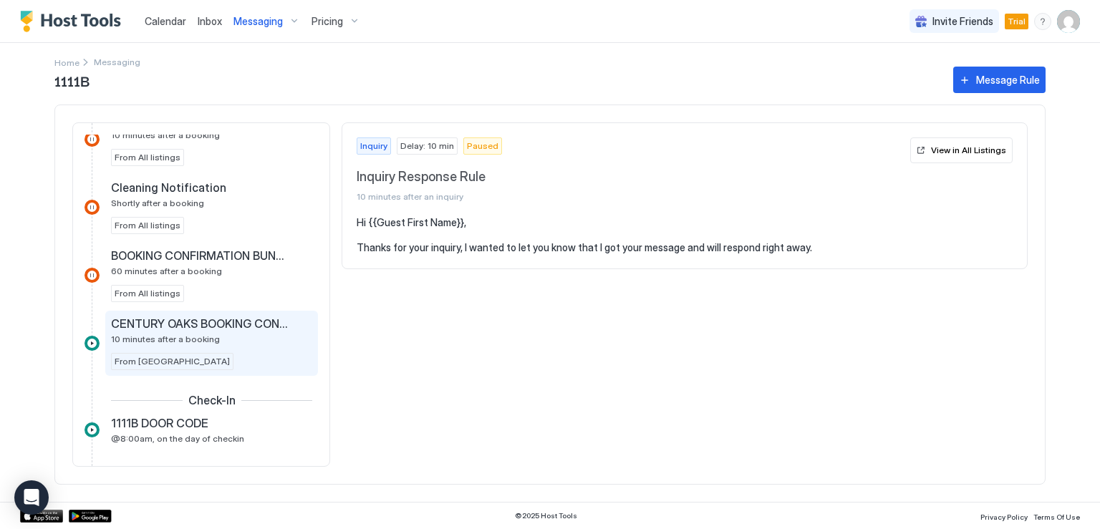
click at [221, 324] on span "CENTURY OAKS BOOKING CONFIRMATION" at bounding box center [200, 324] width 178 height 14
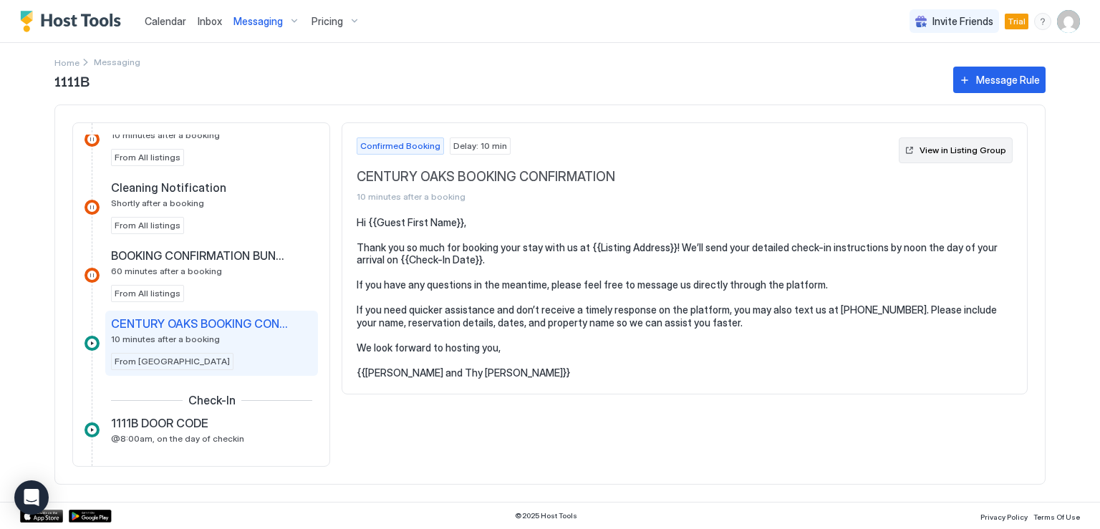
click at [953, 151] on div "View in Listing Group" at bounding box center [963, 150] width 87 height 13
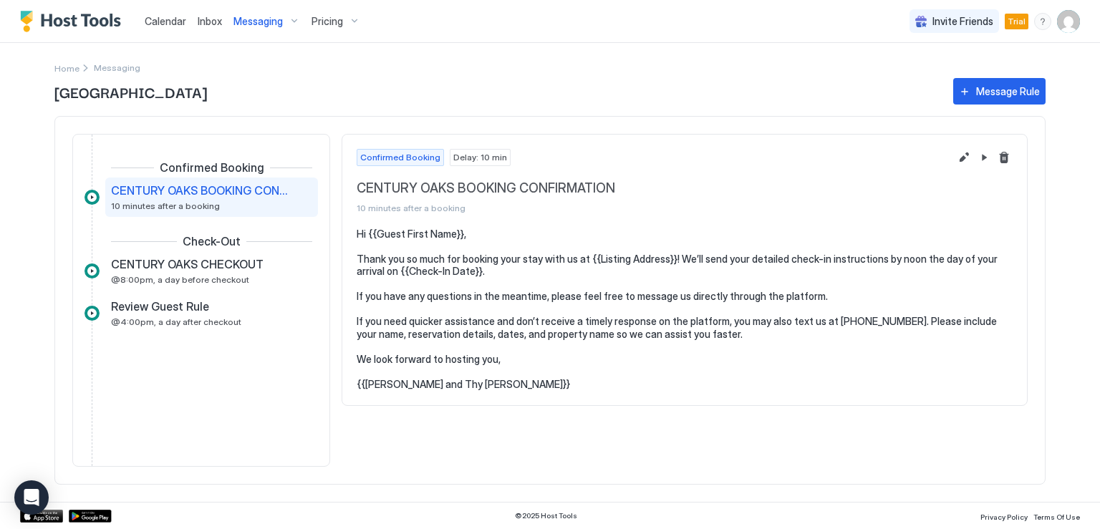
click at [374, 254] on pre "Hi {{Guest First Name}}, Thank you so much for booking your stay with us at {{L…" at bounding box center [685, 309] width 656 height 163
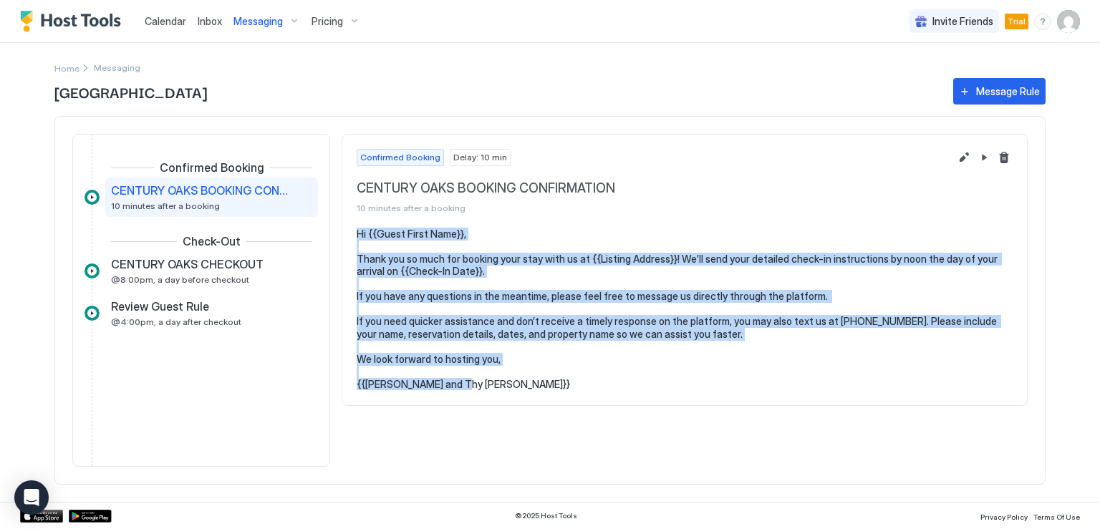
drag, startPoint x: 355, startPoint y: 230, endPoint x: 486, endPoint y: 398, distance: 212.8
click at [486, 398] on section "Hi {{Guest First Name}}, Thank you so much for booking your stay with us at {{L…" at bounding box center [684, 317] width 685 height 178
copy pre "Hi {{Guest First Name}}, Thank you so much for booking your stay with us at {{L…"
click at [405, 216] on div "Confirmed Booking Delay: 10 min CENTURY OAKS BOOKING CONFIRMATION 10 minutes af…" at bounding box center [684, 181] width 685 height 93
drag, startPoint x: 356, startPoint y: 229, endPoint x: 496, endPoint y: 390, distance: 213.7
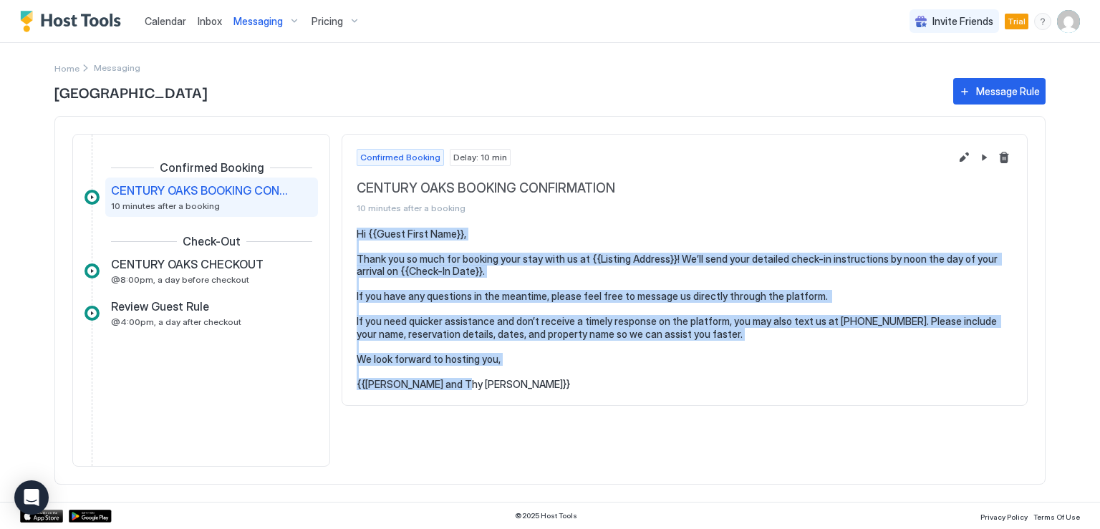
click at [496, 390] on section "Hi {{Guest First Name}}, Thank you so much for booking your stay with us at {{L…" at bounding box center [684, 317] width 685 height 178
click at [966, 158] on button "Edit message rule" at bounding box center [964, 157] width 17 height 17
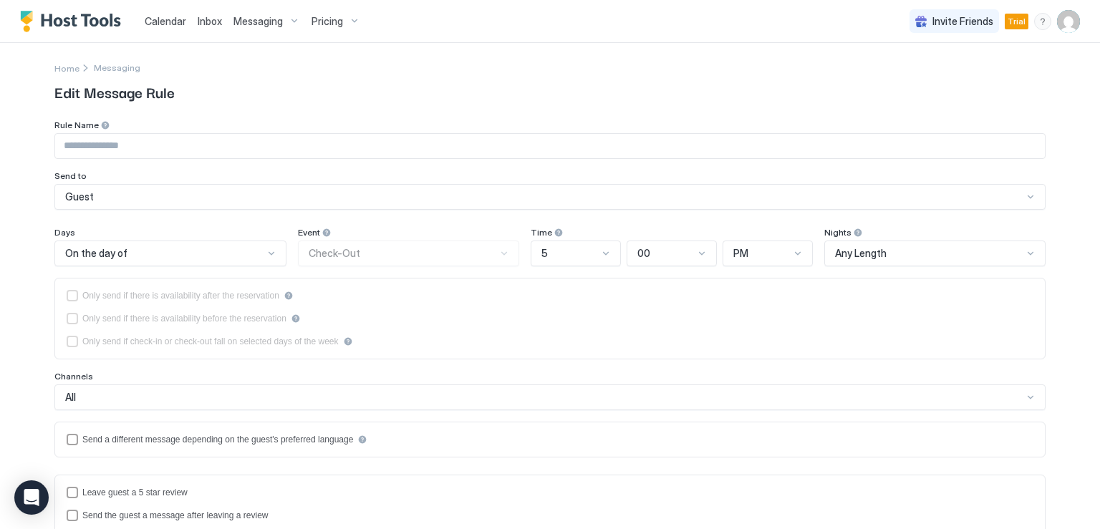
type input "**********"
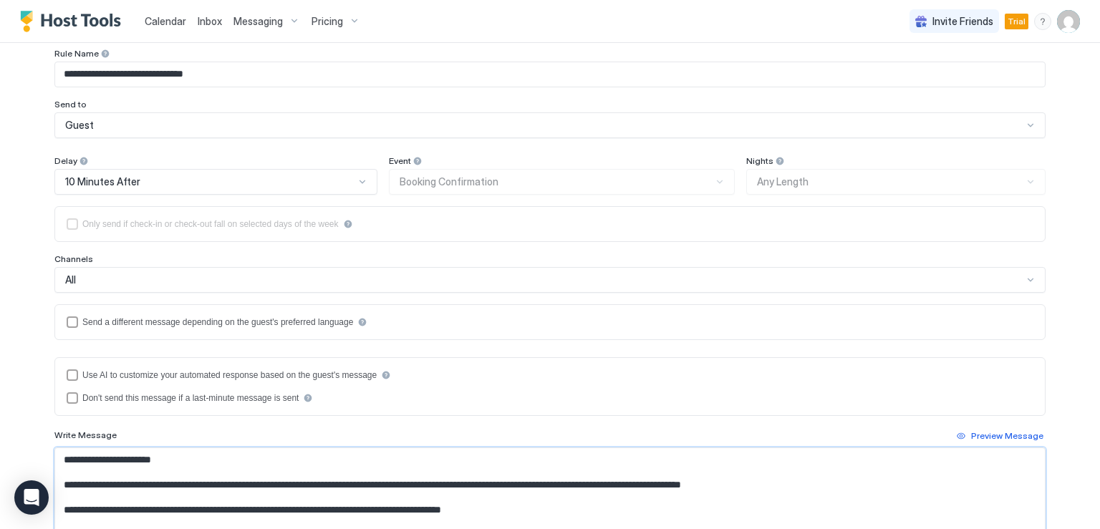
drag, startPoint x: 193, startPoint y: 522, endPoint x: 32, endPoint y: 423, distance: 189.1
click at [34, 423] on div "**********" at bounding box center [549, 347] width 1031 height 753
paste textarea "**********"
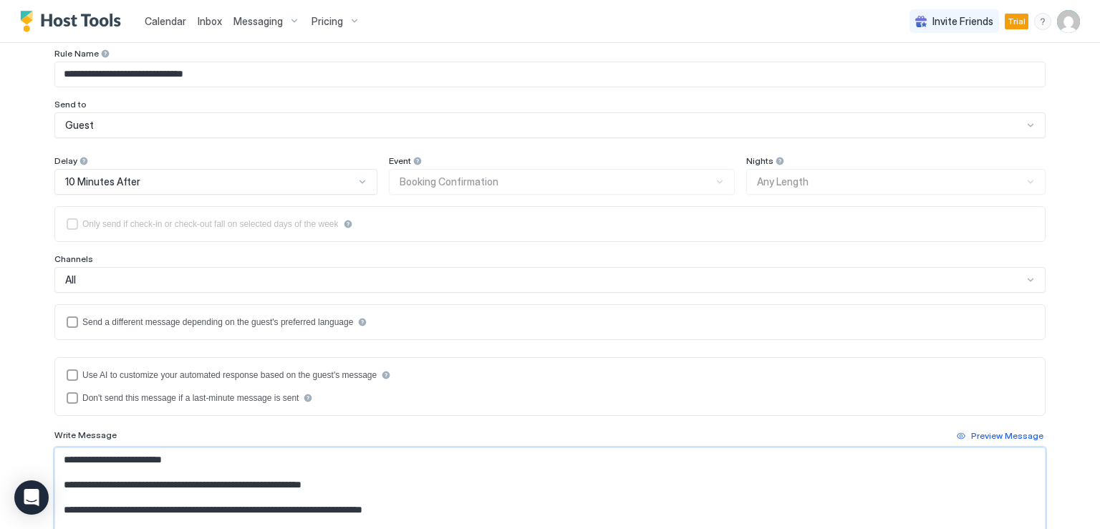
scroll to position [73, 0]
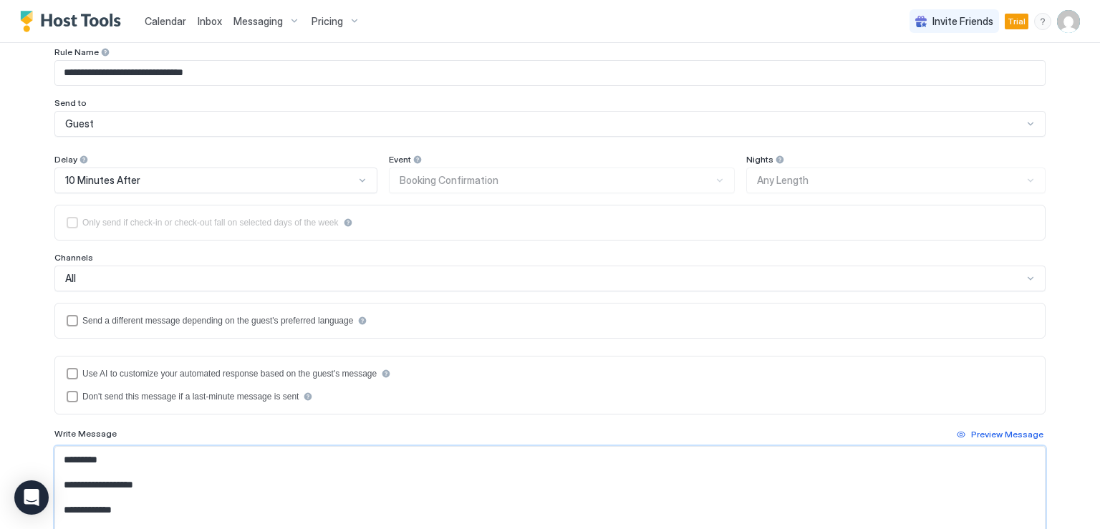
click at [221, 485] on textarea "**********" at bounding box center [550, 489] width 990 height 85
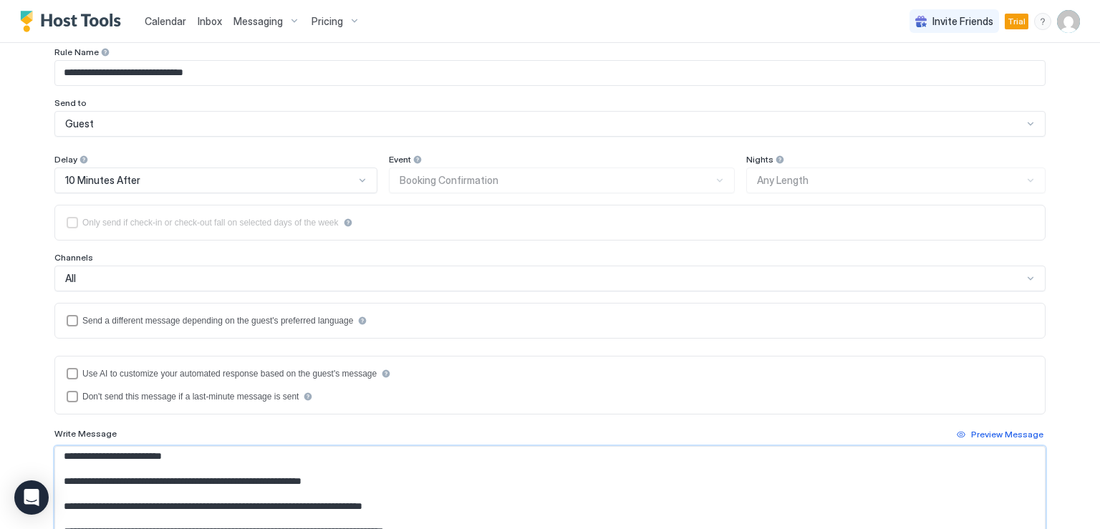
scroll to position [0, 0]
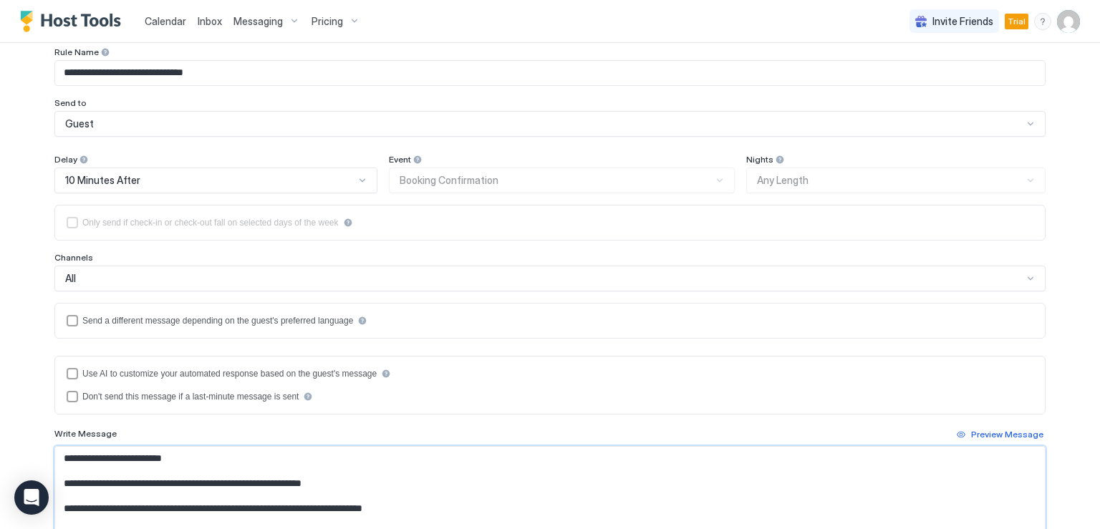
click at [72, 458] on textarea "**********" at bounding box center [550, 489] width 990 height 85
click at [364, 477] on textarea "**********" at bounding box center [550, 489] width 990 height 85
click at [360, 483] on textarea "**********" at bounding box center [550, 489] width 990 height 85
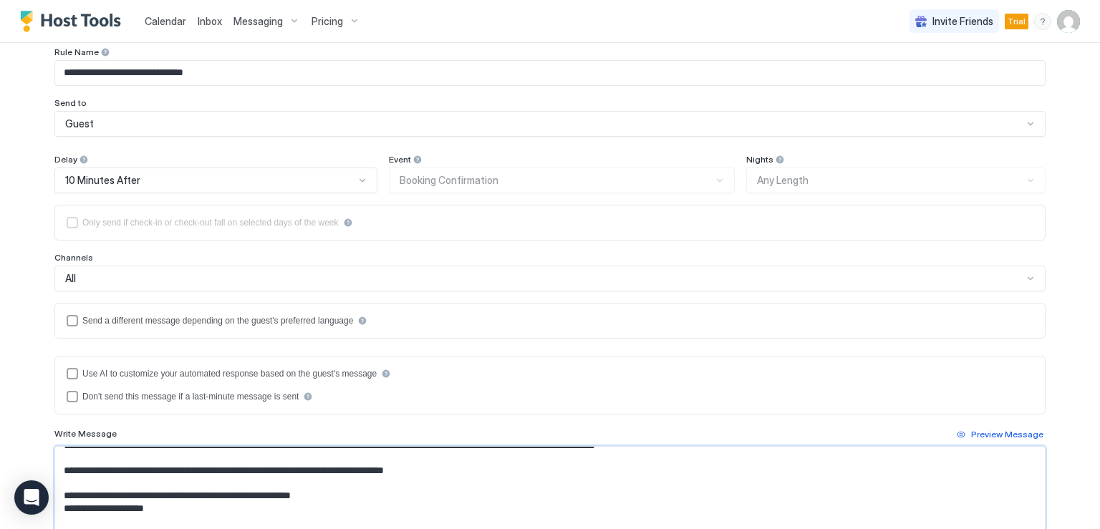
scroll to position [72, 0]
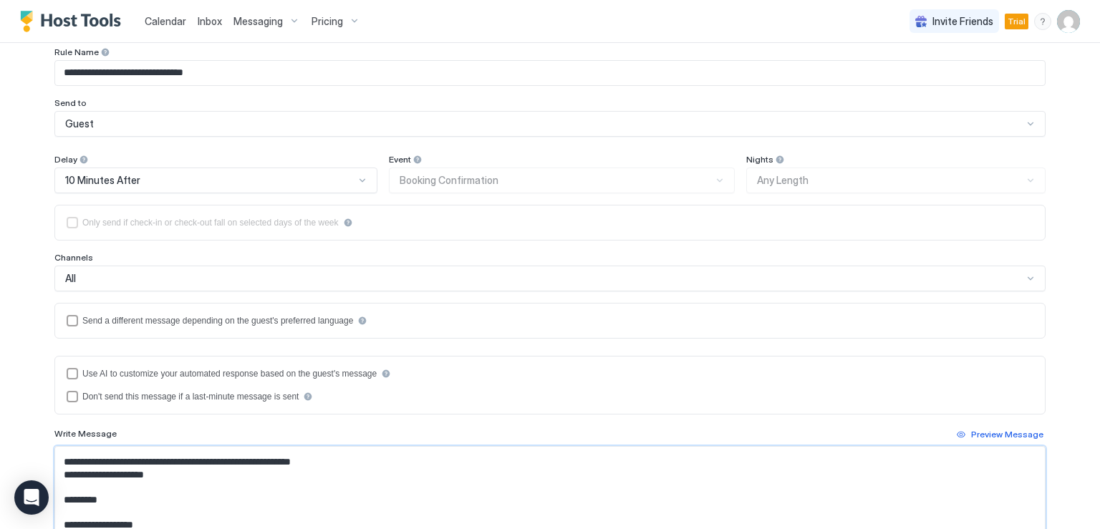
click at [112, 511] on textarea "**********" at bounding box center [550, 489] width 990 height 85
click at [166, 477] on textarea "**********" at bounding box center [550, 489] width 990 height 85
click at [216, 478] on textarea "**********" at bounding box center [550, 489] width 990 height 85
drag, startPoint x: 206, startPoint y: 471, endPoint x: 243, endPoint y: 473, distance: 36.6
click at [243, 473] on textarea "**********" at bounding box center [550, 489] width 990 height 85
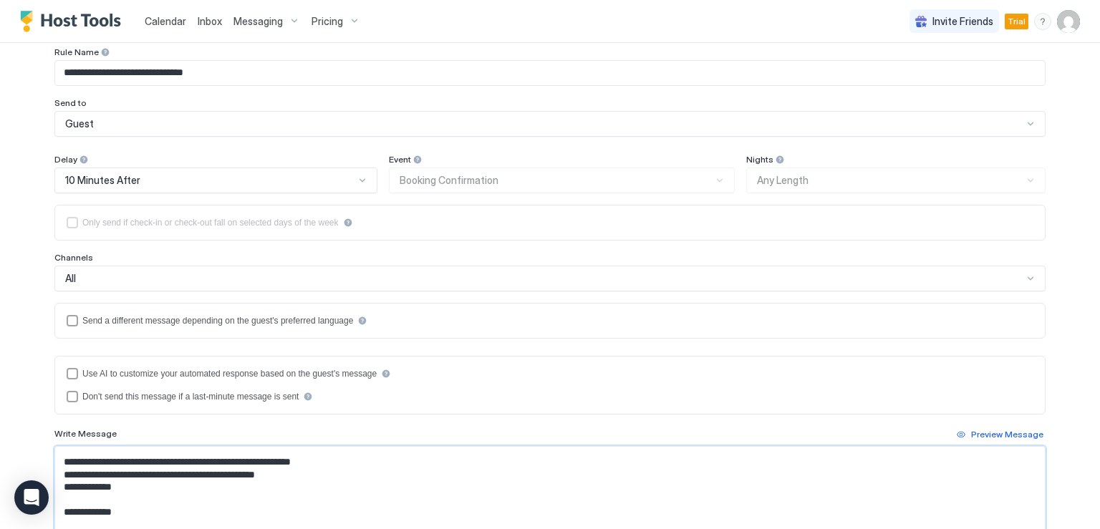
click at [243, 473] on textarea "**********" at bounding box center [550, 489] width 990 height 85
drag, startPoint x: 209, startPoint y: 472, endPoint x: 290, endPoint y: 479, distance: 81.3
click at [290, 479] on textarea "**********" at bounding box center [550, 489] width 990 height 85
drag, startPoint x: 266, startPoint y: 473, endPoint x: 340, endPoint y: 473, distance: 73.8
click at [340, 473] on textarea "**********" at bounding box center [550, 489] width 990 height 85
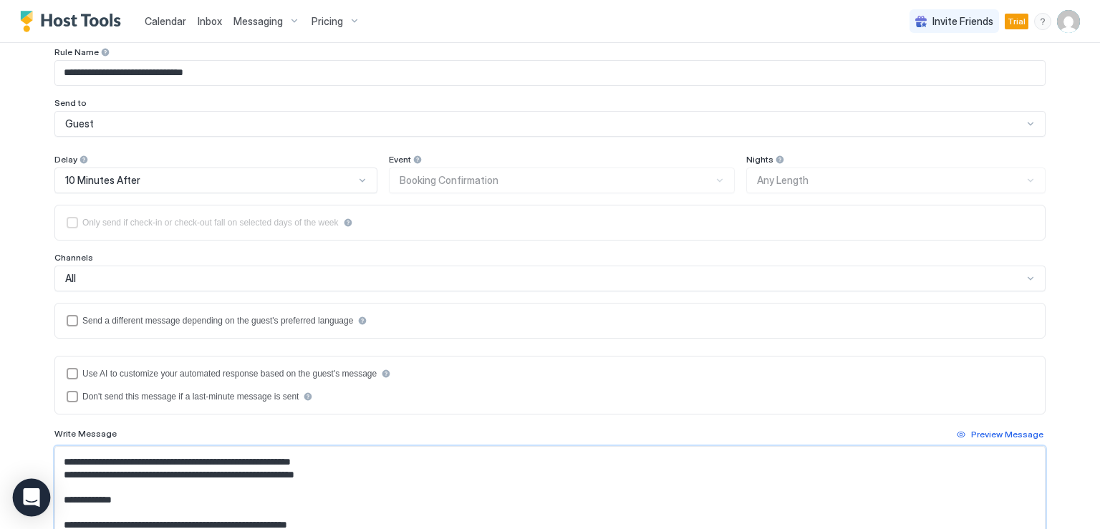
drag, startPoint x: 141, startPoint y: 496, endPoint x: 45, endPoint y: 493, distance: 96.0
click at [45, 493] on body "**********" at bounding box center [550, 264] width 1100 height 529
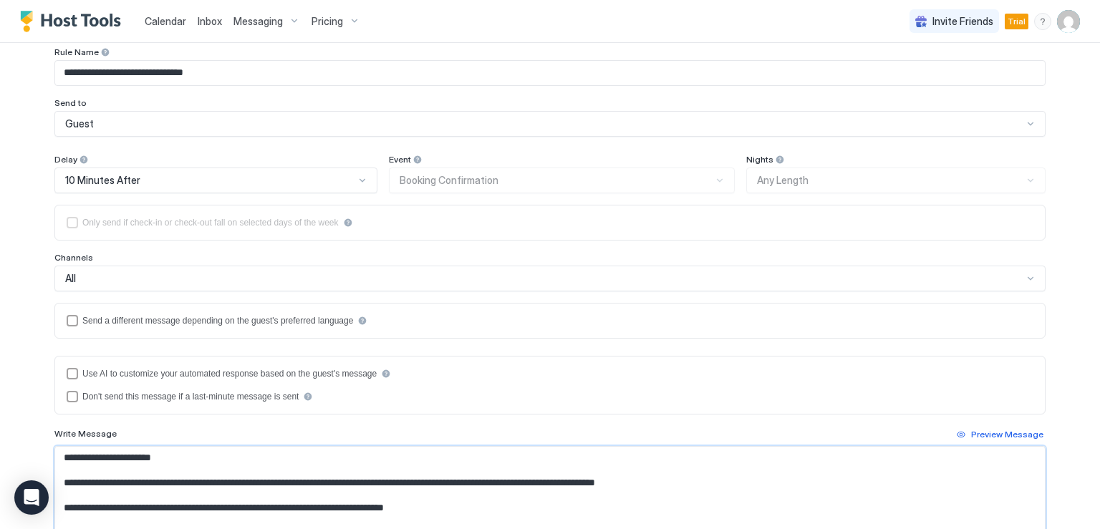
scroll to position [0, 0]
click at [488, 499] on textarea "**********" at bounding box center [550, 489] width 990 height 85
click at [715, 480] on textarea "**********" at bounding box center [550, 489] width 990 height 85
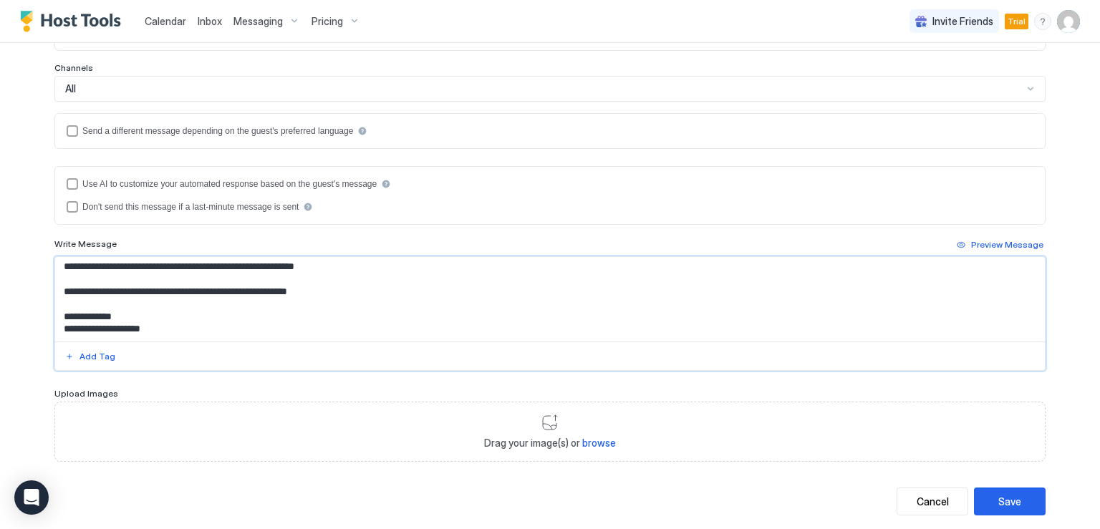
scroll to position [288, 0]
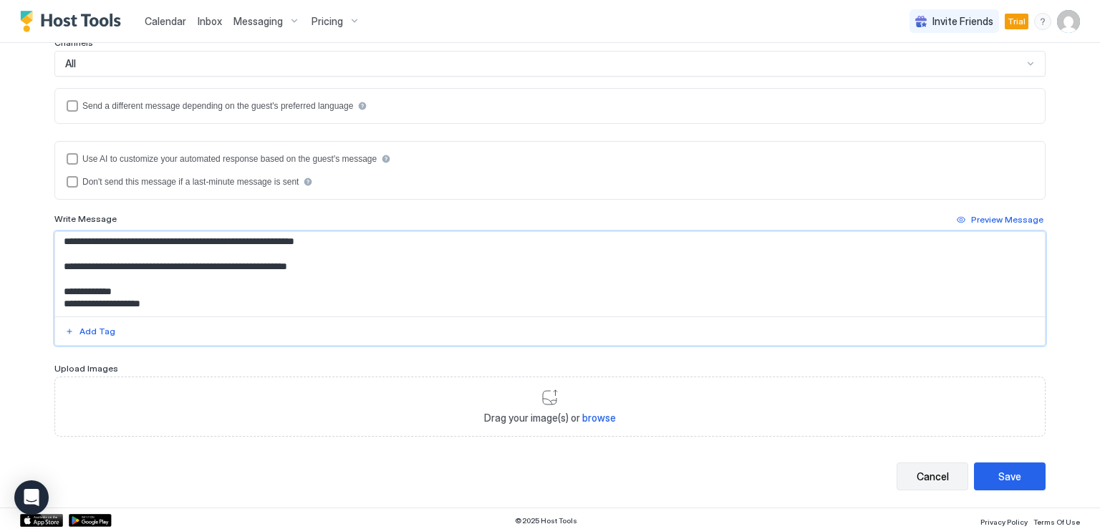
type textarea "**********"
click at [933, 481] on button "Cancel" at bounding box center [933, 477] width 72 height 28
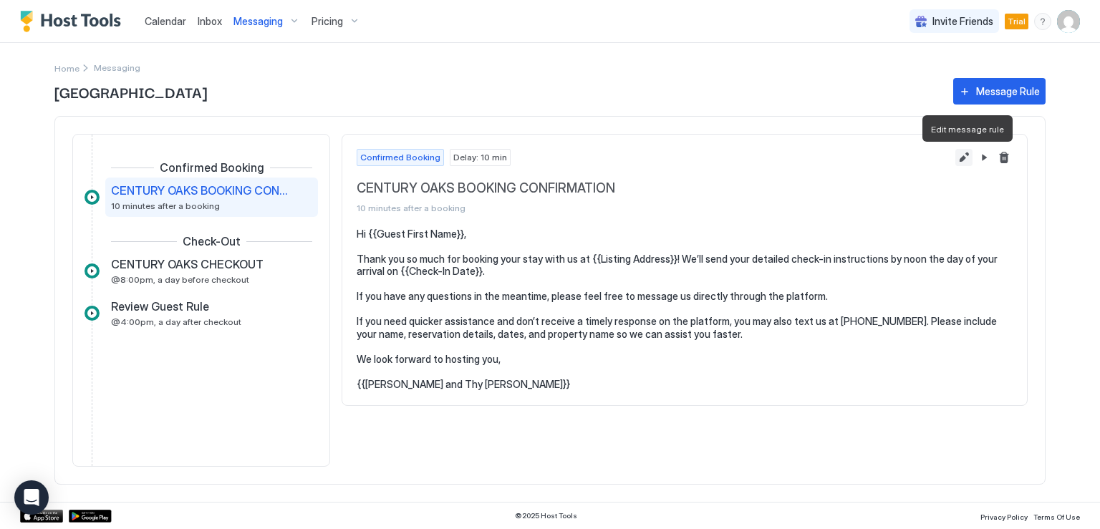
click at [958, 158] on button "Edit message rule" at bounding box center [964, 157] width 17 height 17
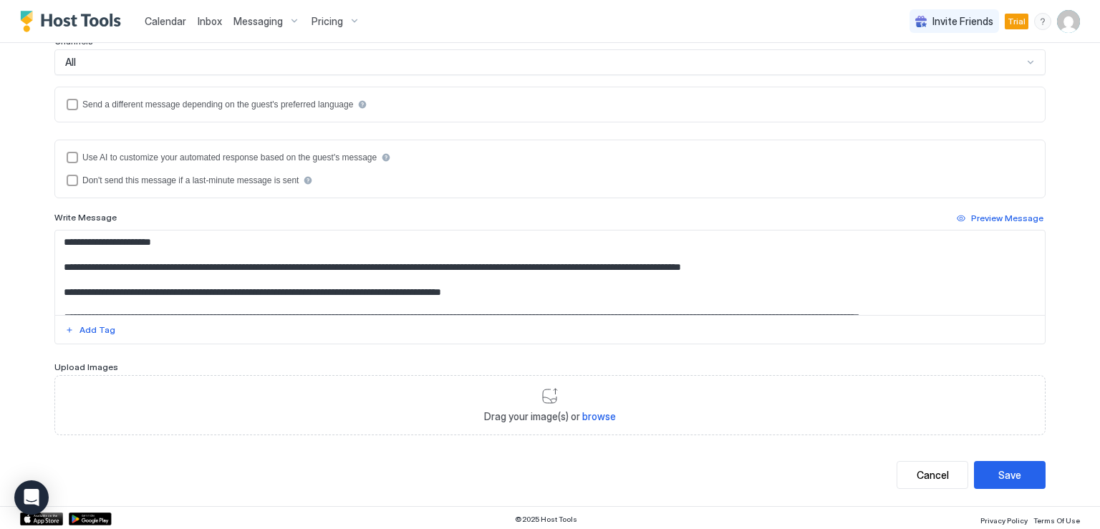
scroll to position [64, 0]
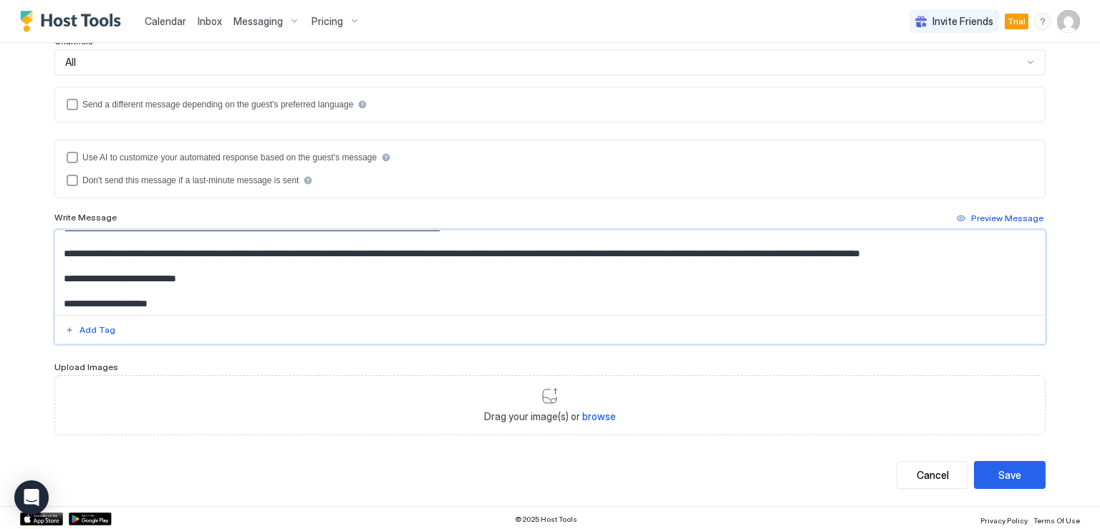
click at [160, 297] on textarea "**********" at bounding box center [550, 273] width 990 height 85
drag, startPoint x: 163, startPoint y: 299, endPoint x: 55, endPoint y: 302, distance: 108.2
click at [55, 302] on textarea "**********" at bounding box center [550, 273] width 990 height 85
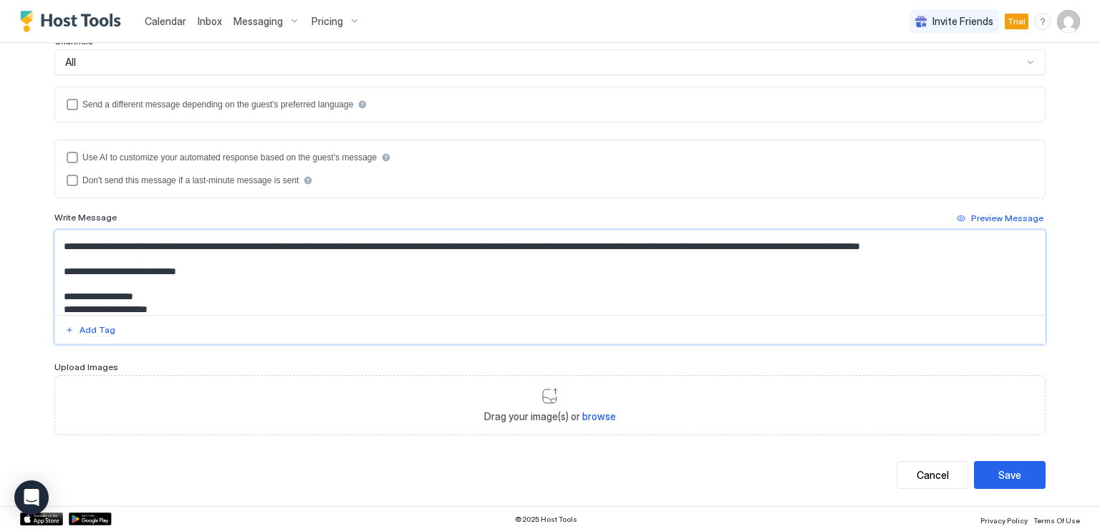
scroll to position [77, 0]
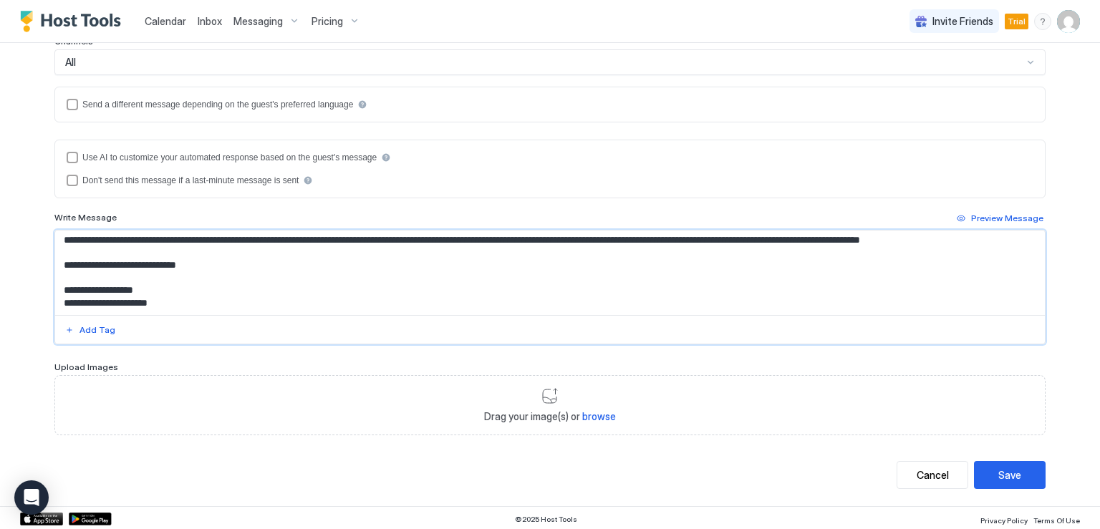
drag, startPoint x: 117, startPoint y: 304, endPoint x: 60, endPoint y: 298, distance: 57.7
click at [60, 298] on textarea "**********" at bounding box center [550, 273] width 990 height 85
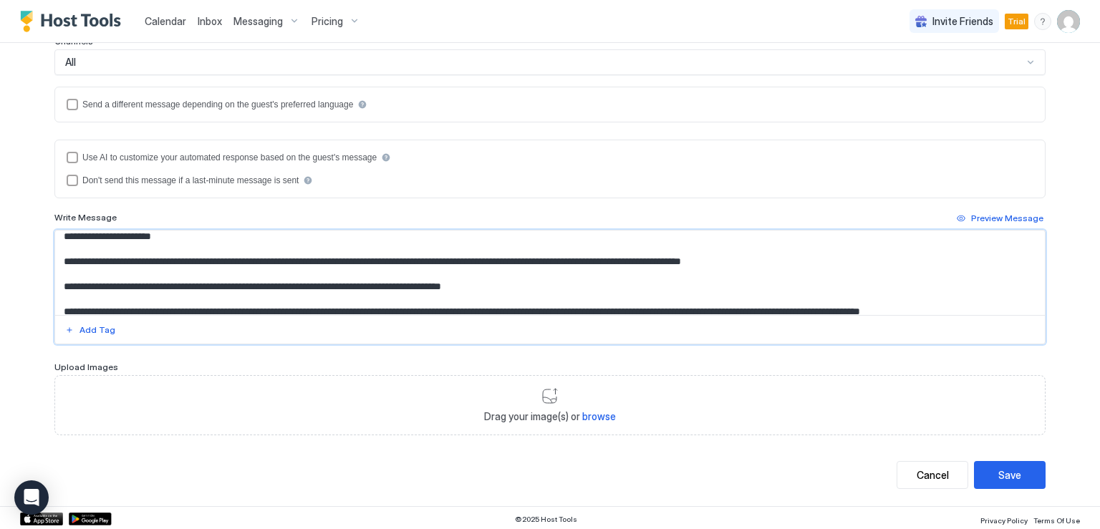
scroll to position [77, 0]
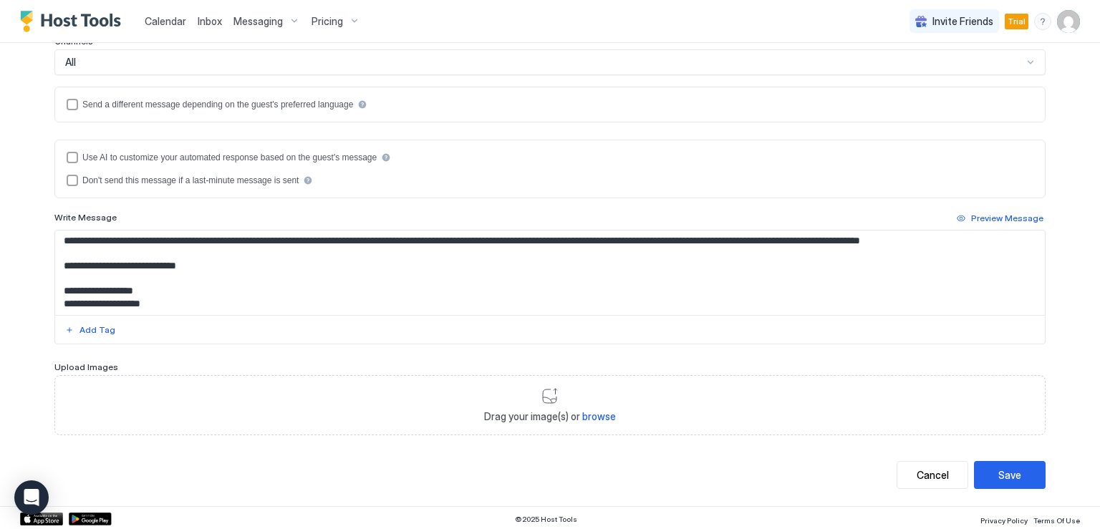
click at [519, 238] on textarea "**********" at bounding box center [550, 273] width 990 height 85
paste textarea "**"
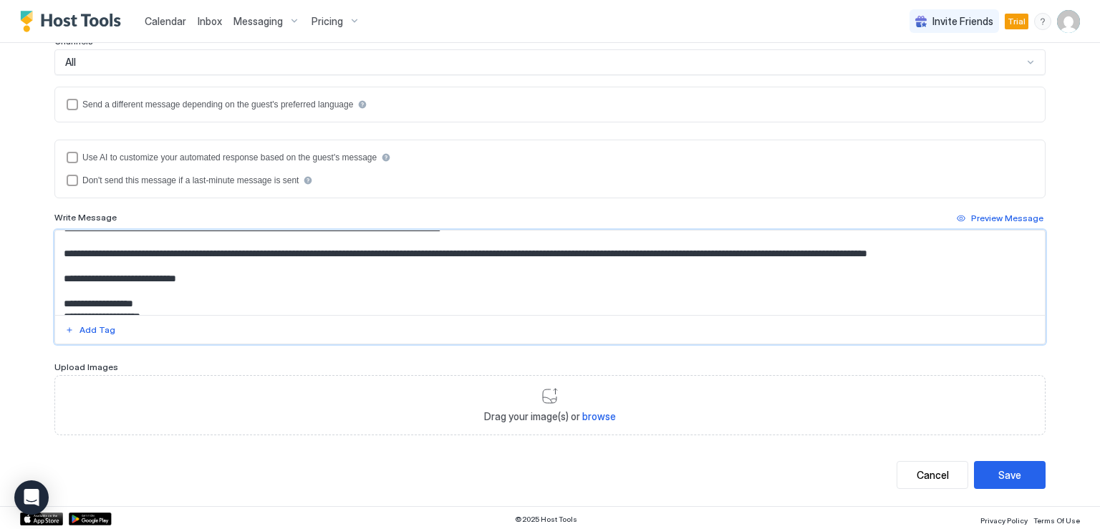
scroll to position [89, 0]
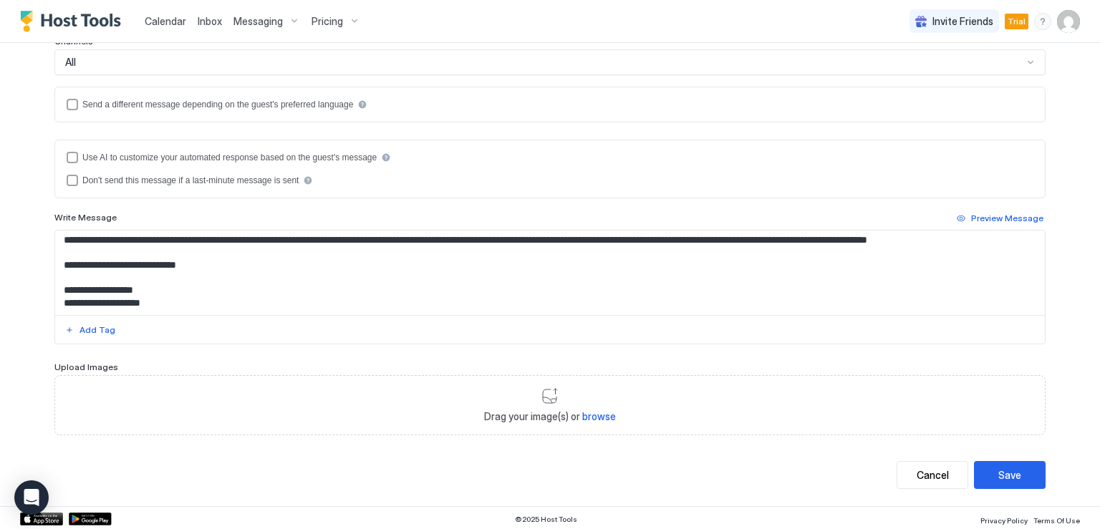
click at [59, 299] on textarea "**********" at bounding box center [550, 273] width 990 height 85
paste textarea "**"
click at [229, 290] on textarea "**********" at bounding box center [550, 273] width 990 height 85
drag, startPoint x: 207, startPoint y: 299, endPoint x: 44, endPoint y: 287, distance: 163.0
click at [44, 287] on div "**********" at bounding box center [549, 130] width 1031 height 753
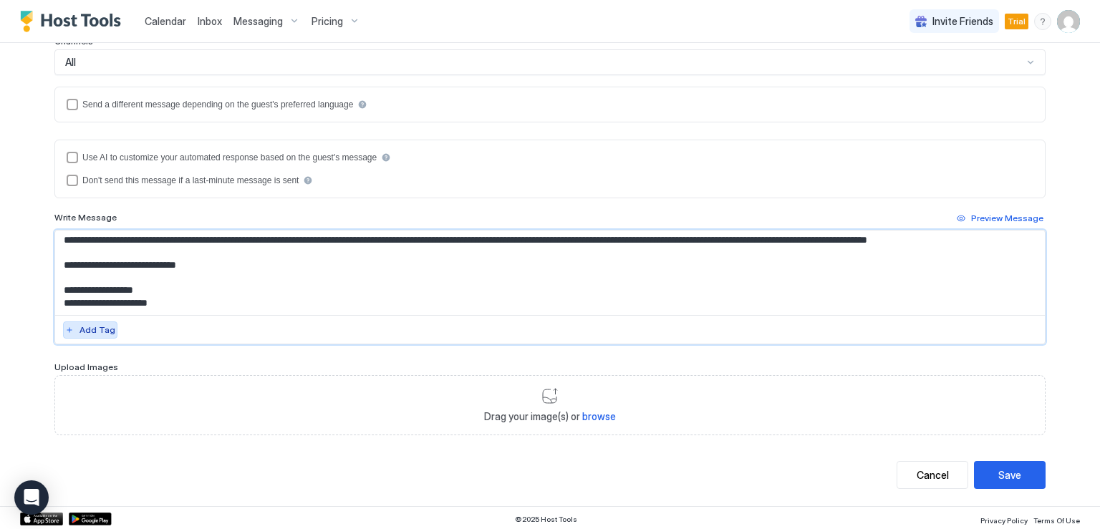
click at [90, 330] on div "Add Tag" at bounding box center [98, 330] width 36 height 13
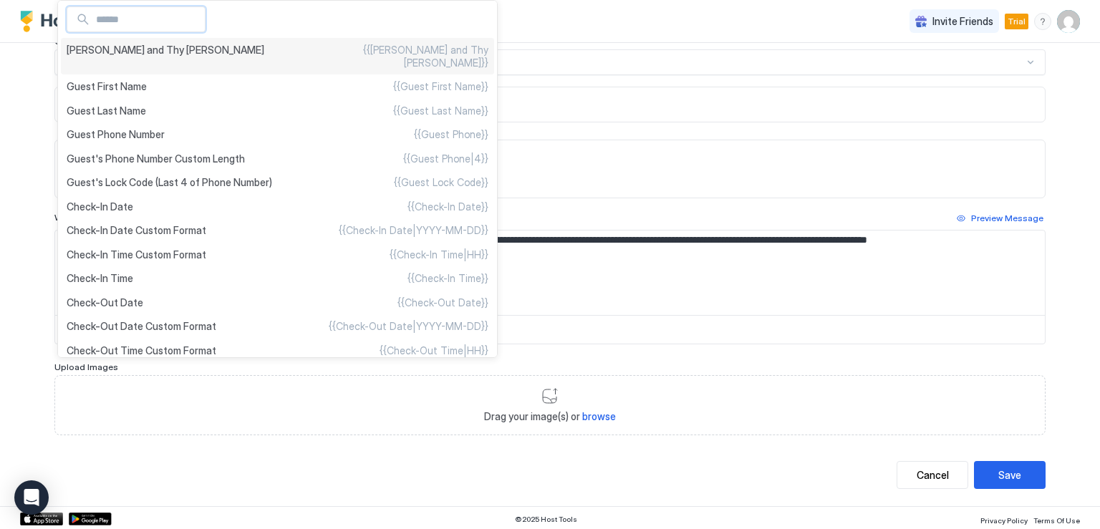
click at [155, 47] on span "Derick and Thy Fogt" at bounding box center [166, 56] width 198 height 25
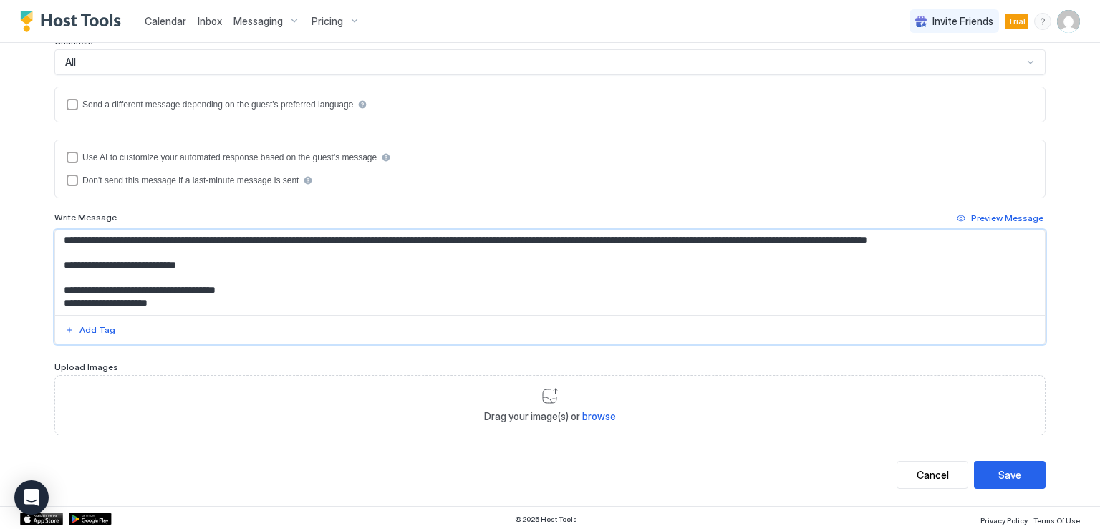
drag, startPoint x: 161, startPoint y: 290, endPoint x: 59, endPoint y: 290, distance: 101.7
click at [59, 290] on textarea "**********" at bounding box center [550, 273] width 990 height 85
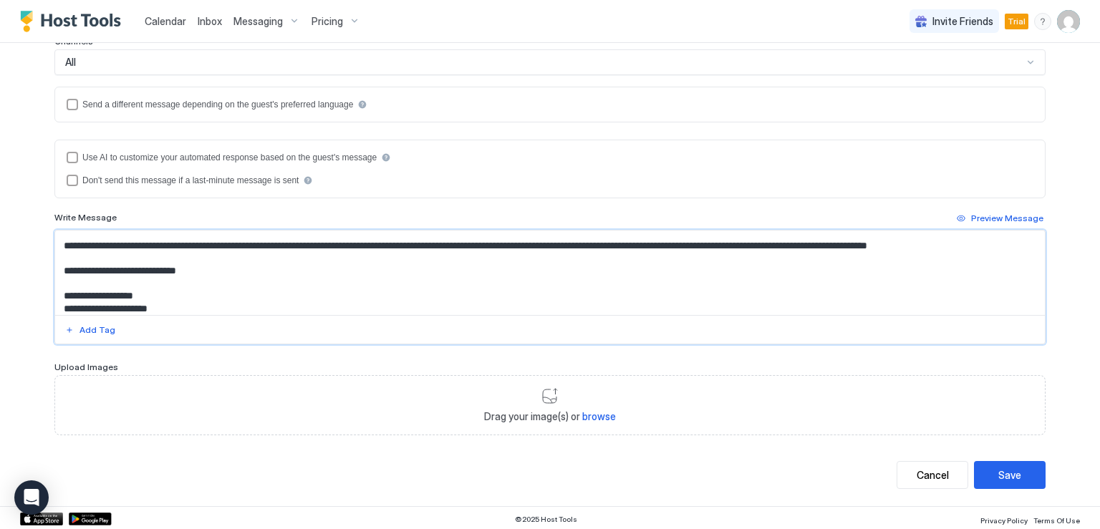
scroll to position [0, 0]
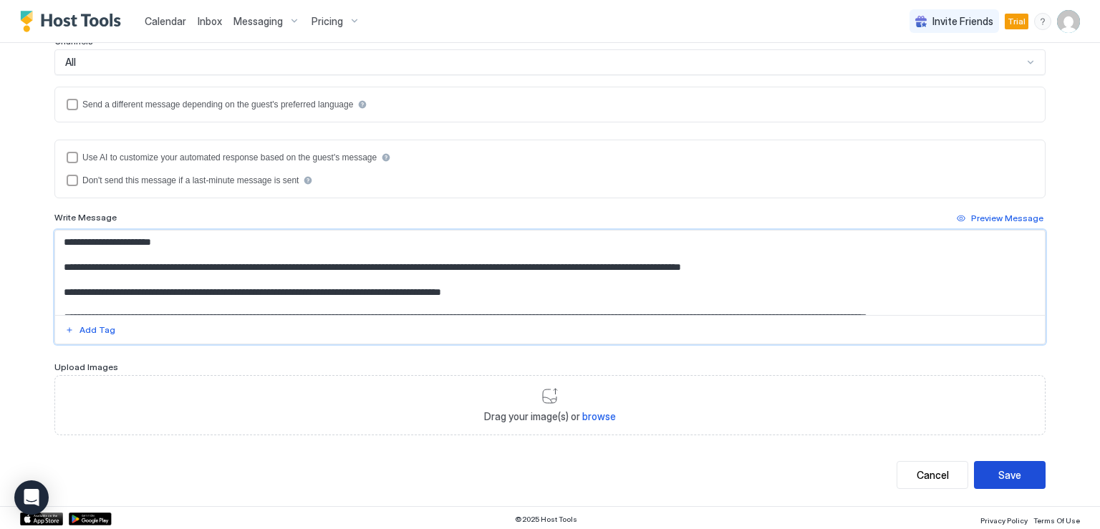
type textarea "**********"
click at [998, 472] on div "Save" at bounding box center [1009, 475] width 23 height 15
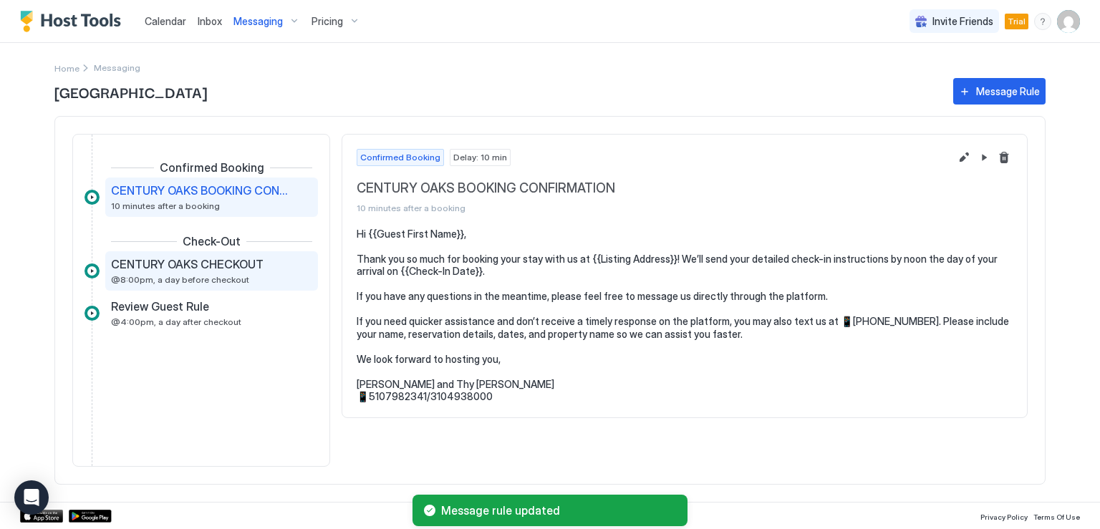
click at [157, 264] on span "CENTURY OAKS CHECKOUT" at bounding box center [187, 264] width 153 height 14
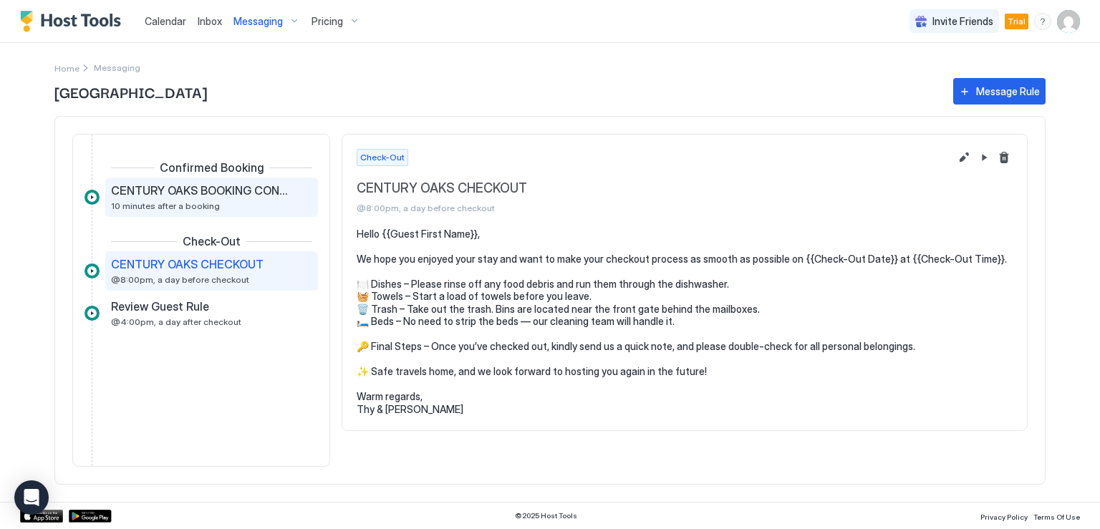
click at [170, 211] on div "CENTURY OAKS BOOKING CONFIRMATION 10 minutes after a booking" at bounding box center [211, 197] width 213 height 39
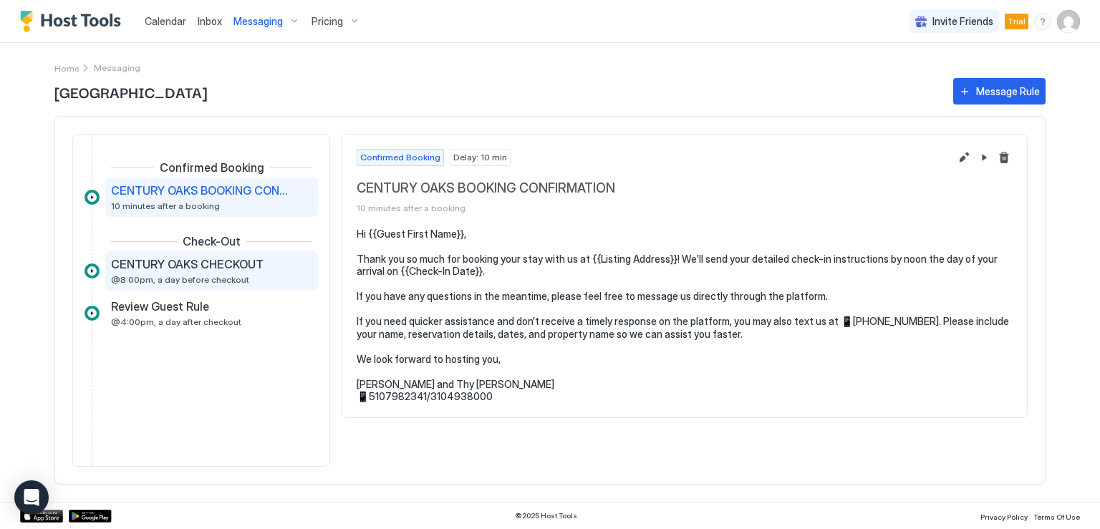
click at [172, 280] on span "@8:00pm, a day before checkout" at bounding box center [180, 279] width 138 height 11
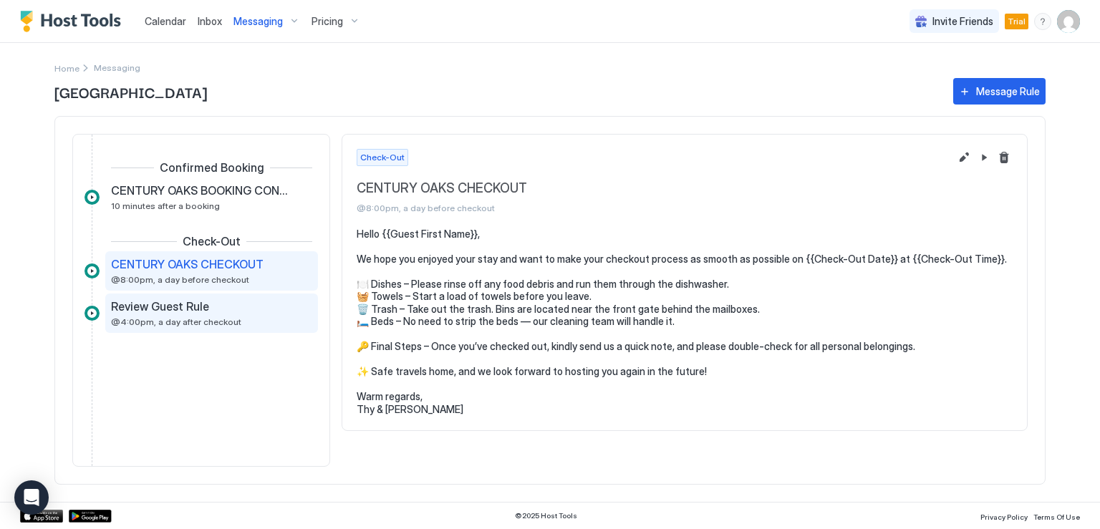
click at [169, 304] on span "Review Guest Rule" at bounding box center [160, 306] width 98 height 14
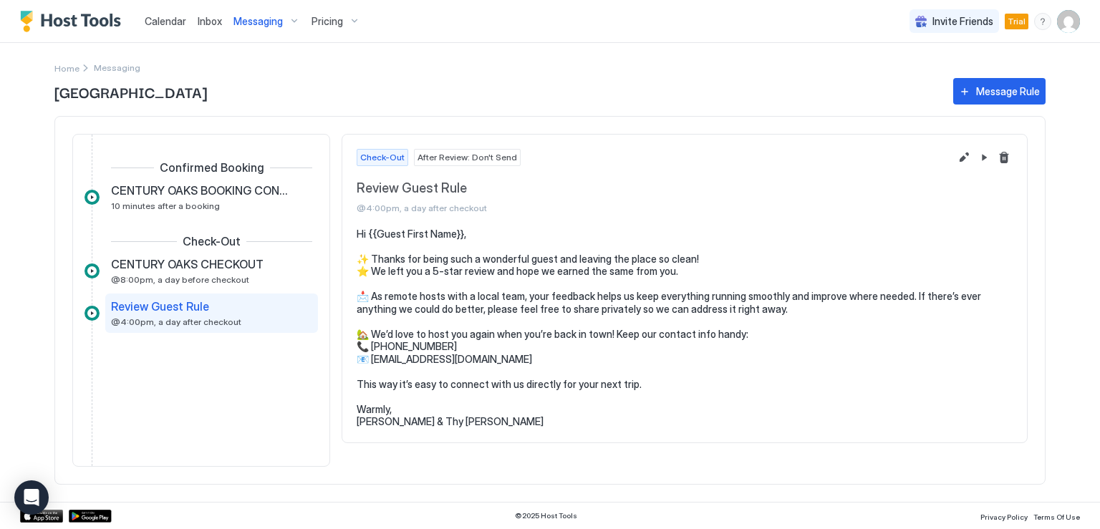
click at [374, 271] on pre "Hi {{Guest First Name}}, ✨ Thanks for being such a wonderful guest and leaving …" at bounding box center [685, 328] width 656 height 201
click at [367, 270] on pre "Hi {{Guest First Name}}, ✨ Thanks for being such a wonderful guest and leaving …" at bounding box center [685, 328] width 656 height 201
click at [962, 158] on button "Edit message rule" at bounding box center [964, 157] width 17 height 17
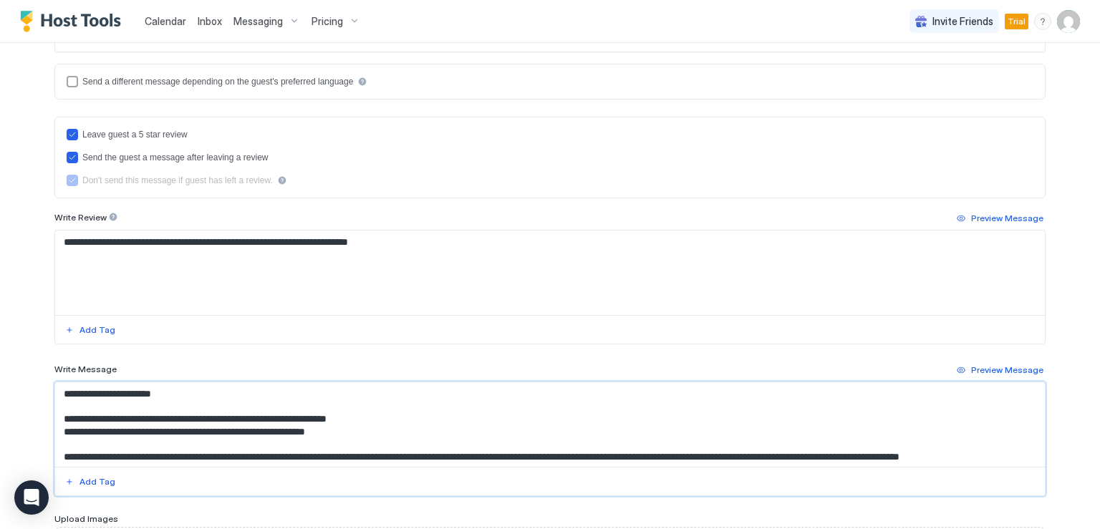
click at [178, 433] on textarea "**********" at bounding box center [550, 424] width 990 height 85
click at [74, 430] on textarea "**********" at bounding box center [550, 424] width 990 height 85
paste textarea "*****"
click at [131, 429] on textarea "**********" at bounding box center [550, 424] width 990 height 85
click at [153, 430] on textarea "**********" at bounding box center [550, 424] width 990 height 85
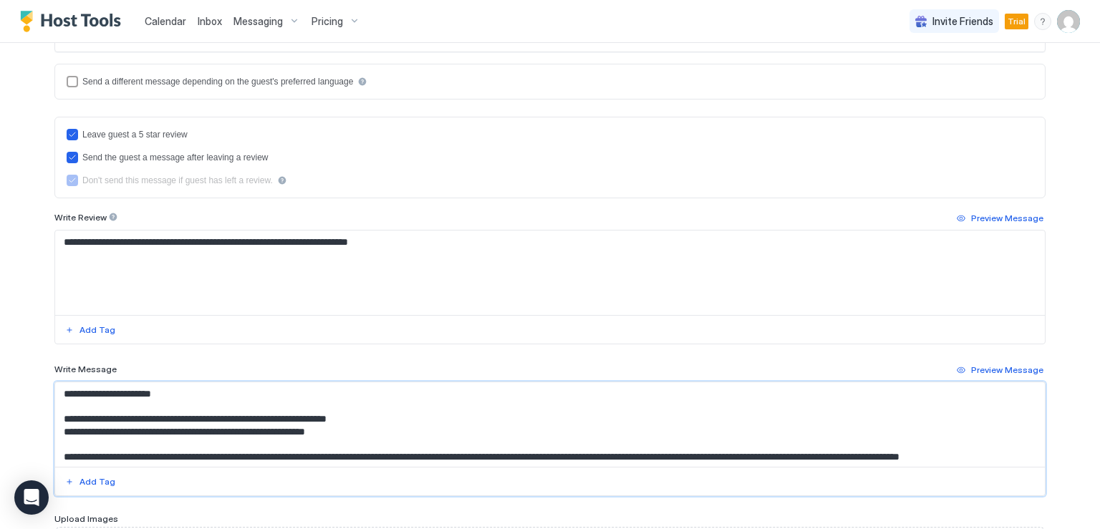
click at [153, 430] on textarea "**********" at bounding box center [550, 424] width 990 height 85
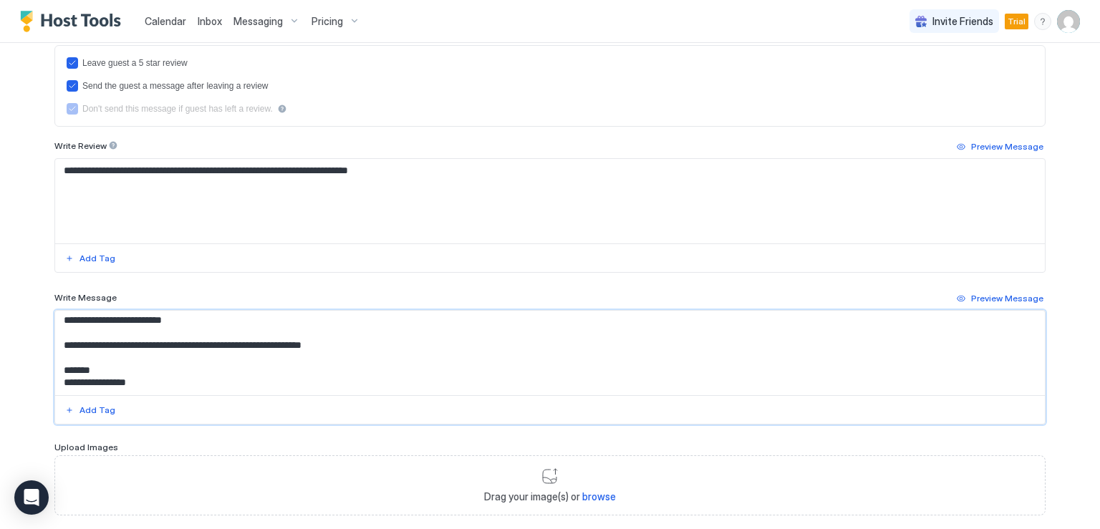
scroll to position [501, 0]
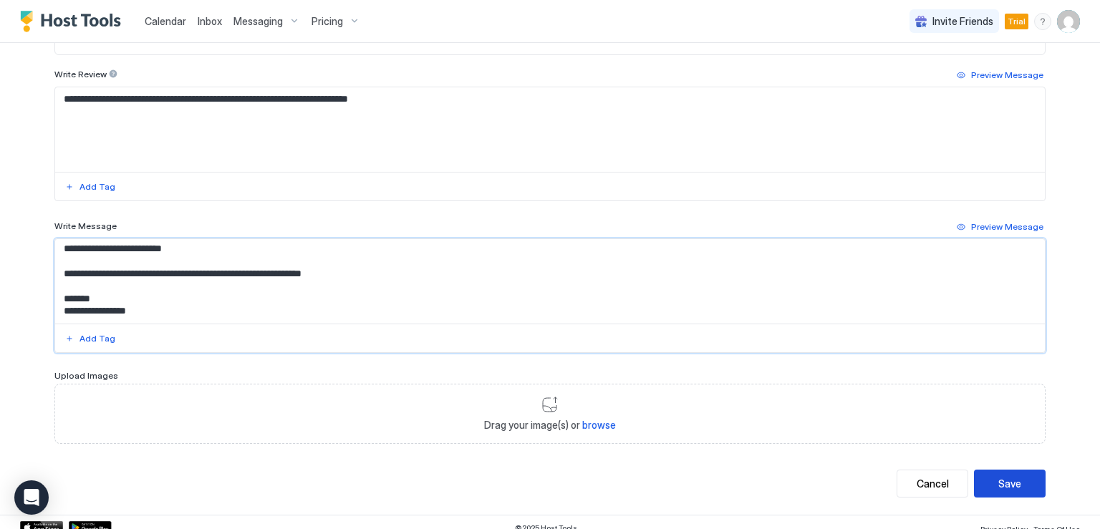
type textarea "**********"
click at [1007, 487] on div "Save" at bounding box center [1009, 483] width 23 height 15
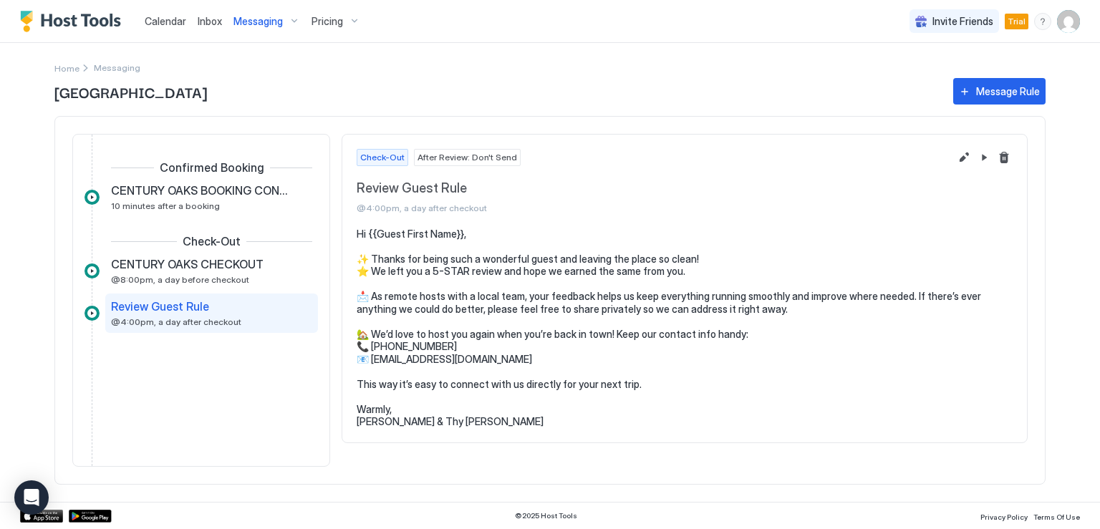
click at [435, 339] on pre "Hi {{Guest First Name}}, ✨ Thanks for being such a wonderful guest and leaving …" at bounding box center [685, 328] width 656 height 201
click at [501, 349] on pre "Hi {{Guest First Name}}, ✨ Thanks for being such a wonderful guest and leaving …" at bounding box center [685, 328] width 656 height 201
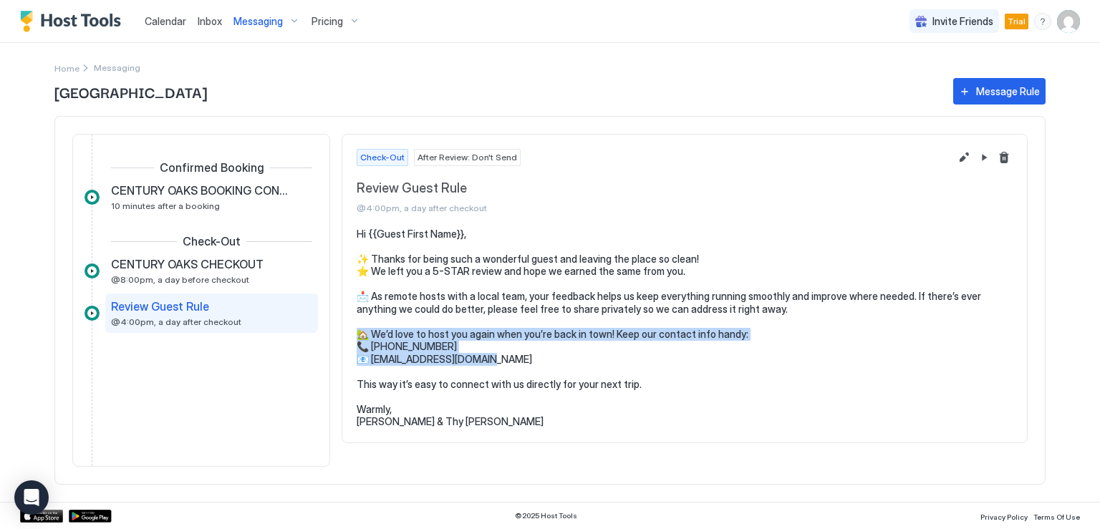
drag, startPoint x: 499, startPoint y: 359, endPoint x: 354, endPoint y: 335, distance: 146.6
click at [354, 335] on section "Hi {{Guest First Name}}, ✨ Thanks for being such a wonderful guest and leaving …" at bounding box center [684, 335] width 685 height 215
click at [426, 345] on pre "Hi {{Guest First Name}}, ✨ Thanks for being such a wonderful guest and leaving …" at bounding box center [685, 328] width 656 height 201
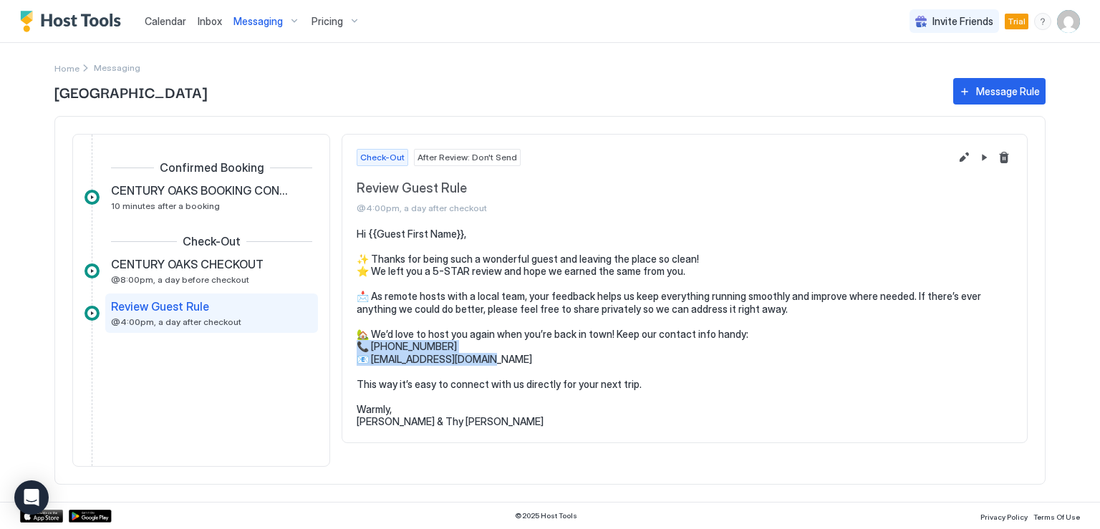
drag, startPoint x: 496, startPoint y: 357, endPoint x: 363, endPoint y: 347, distance: 132.9
click at [363, 347] on pre "Hi {{Guest First Name}}, ✨ Thanks for being such a wonderful guest and leaving …" at bounding box center [685, 328] width 656 height 201
copy pre "510-798-2341 📧 fogtfunvacay@outlook.com Th"
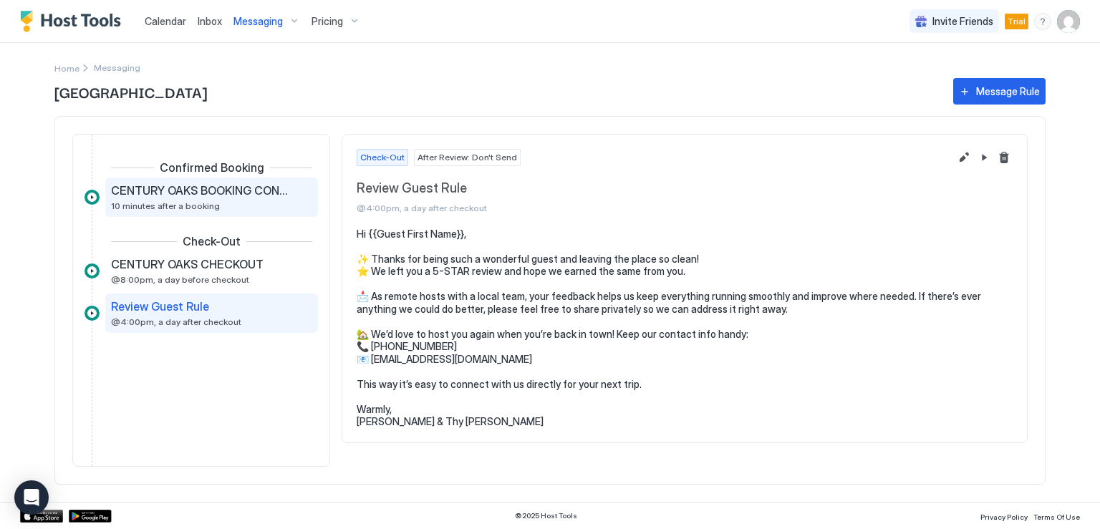
click at [222, 201] on div "CENTURY OAKS BOOKING CONFIRMATION 10 minutes after a booking" at bounding box center [201, 197] width 181 height 28
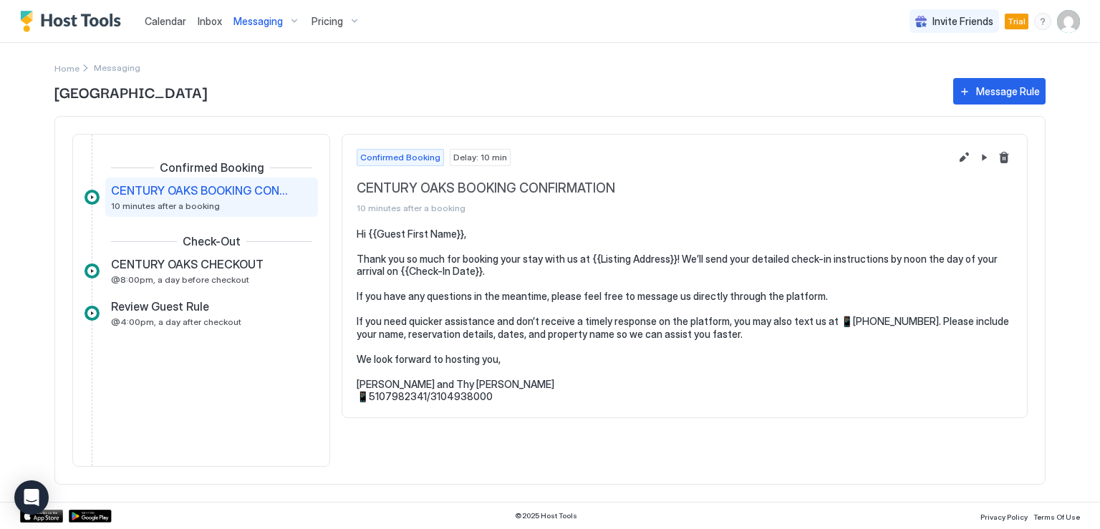
click at [490, 397] on pre "Hi {{Guest First Name}}, Thank you so much for booking your stay with us at {{L…" at bounding box center [685, 315] width 656 height 175
drag, startPoint x: 487, startPoint y: 395, endPoint x: 361, endPoint y: 397, distance: 126.1
click at [361, 397] on pre "Hi {{Guest First Name}}, Thank you so much for booking your stay with us at {{L…" at bounding box center [685, 315] width 656 height 175
click at [963, 153] on button "Edit message rule" at bounding box center [964, 157] width 17 height 17
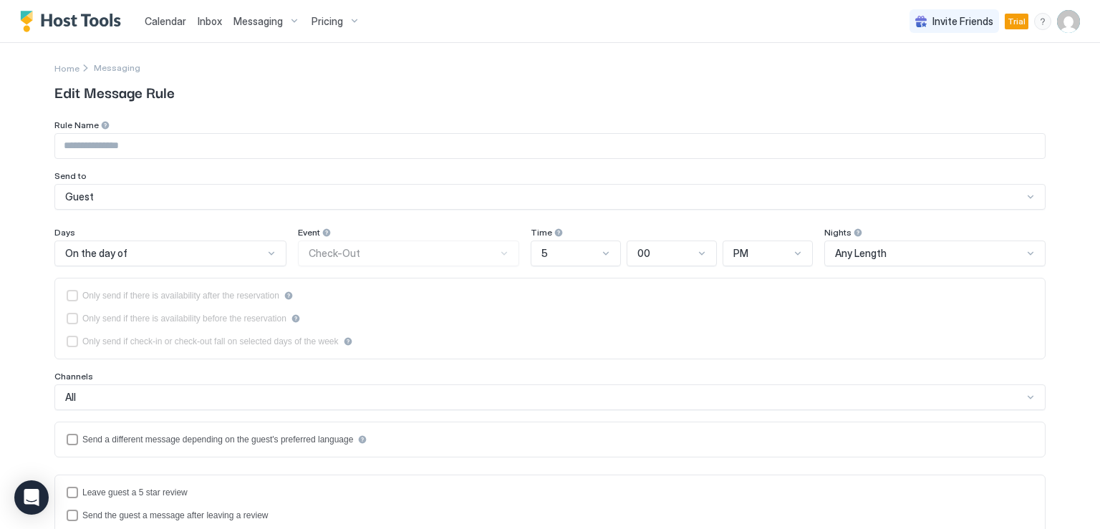
type input "**********"
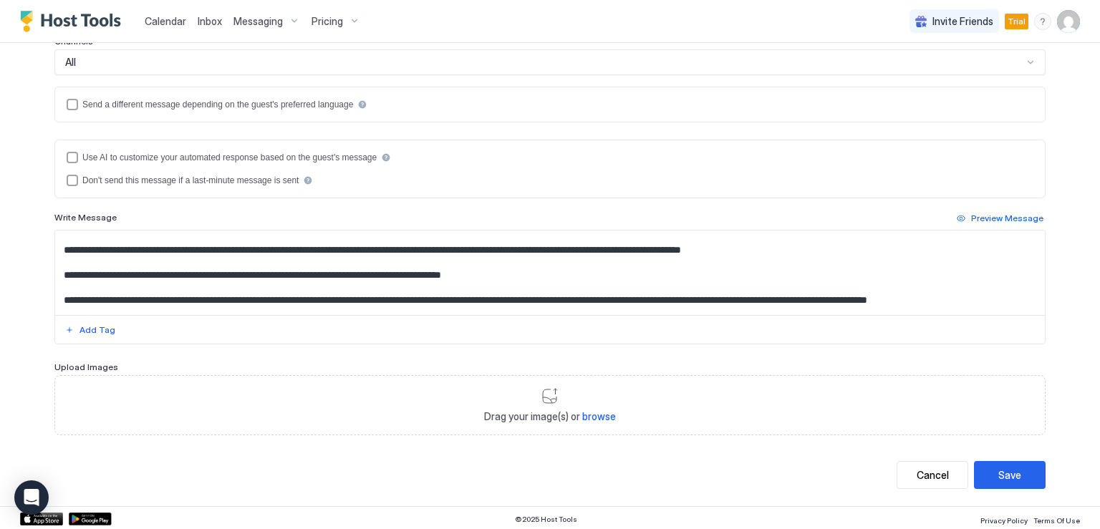
scroll to position [89, 0]
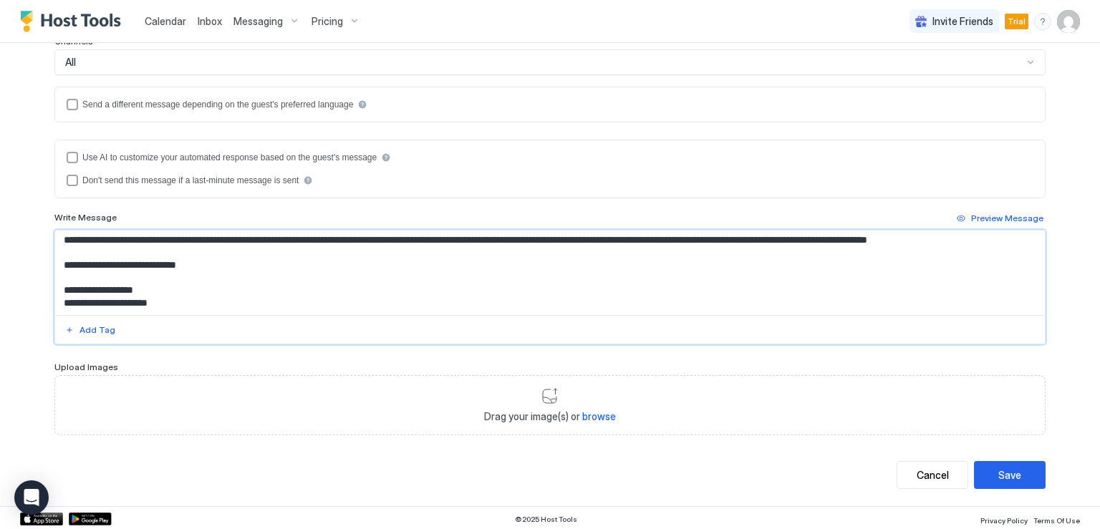
click at [198, 297] on textarea "**********" at bounding box center [550, 273] width 990 height 85
drag, startPoint x: 193, startPoint y: 302, endPoint x: 58, endPoint y: 302, distance: 134.7
click at [58, 302] on textarea "**********" at bounding box center [550, 273] width 990 height 85
paste textarea "**********"
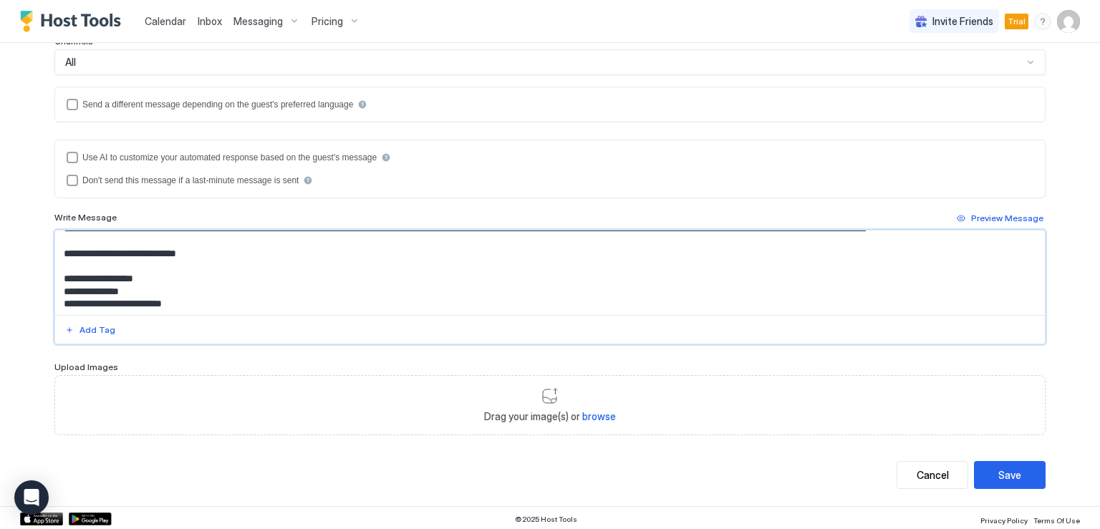
scroll to position [96, 0]
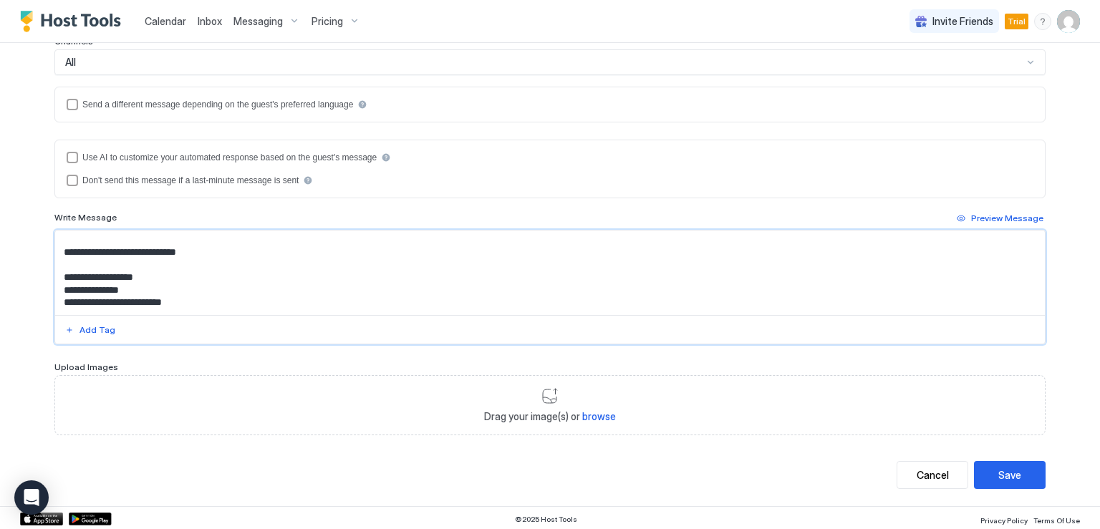
click at [158, 296] on textarea "**********" at bounding box center [550, 273] width 990 height 85
click at [201, 302] on textarea "**********" at bounding box center [550, 273] width 990 height 85
drag, startPoint x: 201, startPoint y: 302, endPoint x: 43, endPoint y: 271, distance: 161.3
click at [43, 271] on div "**********" at bounding box center [549, 130] width 1031 height 753
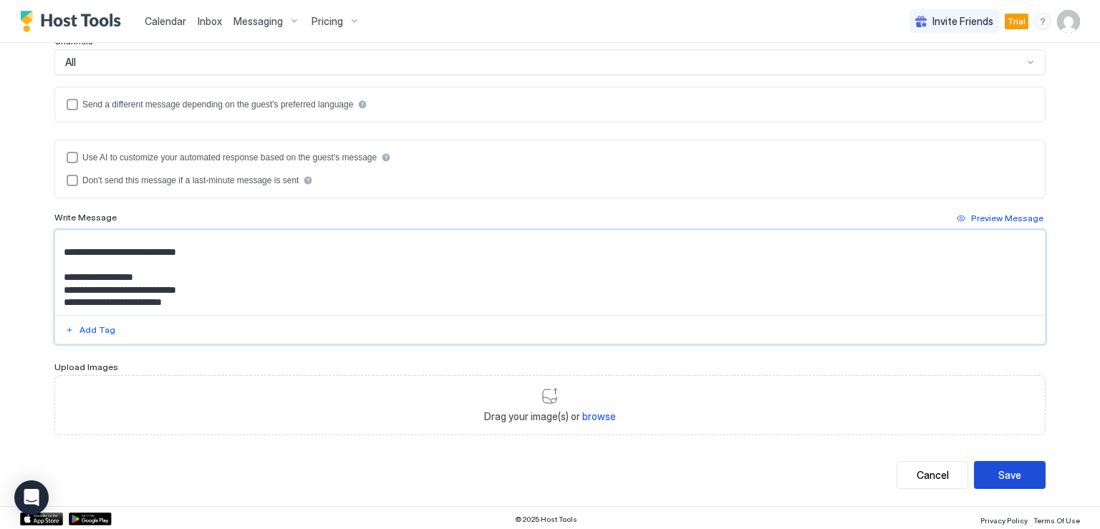
type textarea "**********"
drag, startPoint x: 1029, startPoint y: 470, endPoint x: 1015, endPoint y: 470, distance: 13.6
click at [1028, 471] on button "Save" at bounding box center [1010, 475] width 72 height 28
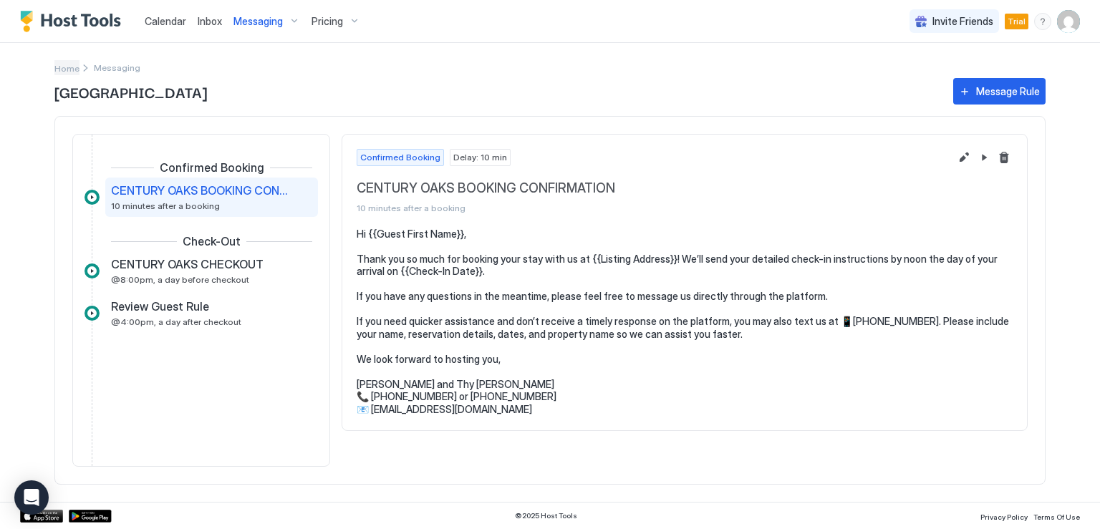
click at [62, 67] on span "Home" at bounding box center [66, 68] width 25 height 11
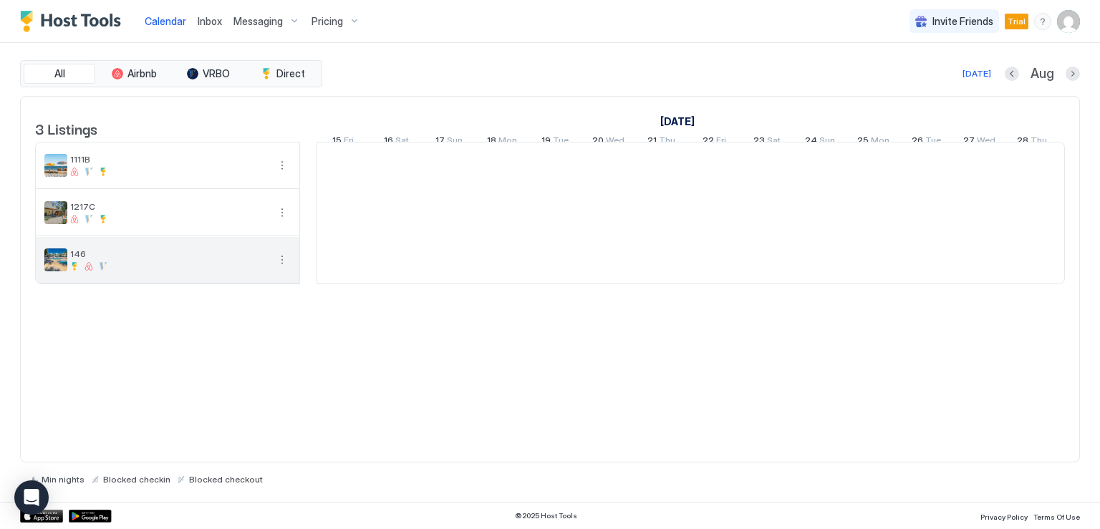
scroll to position [0, 796]
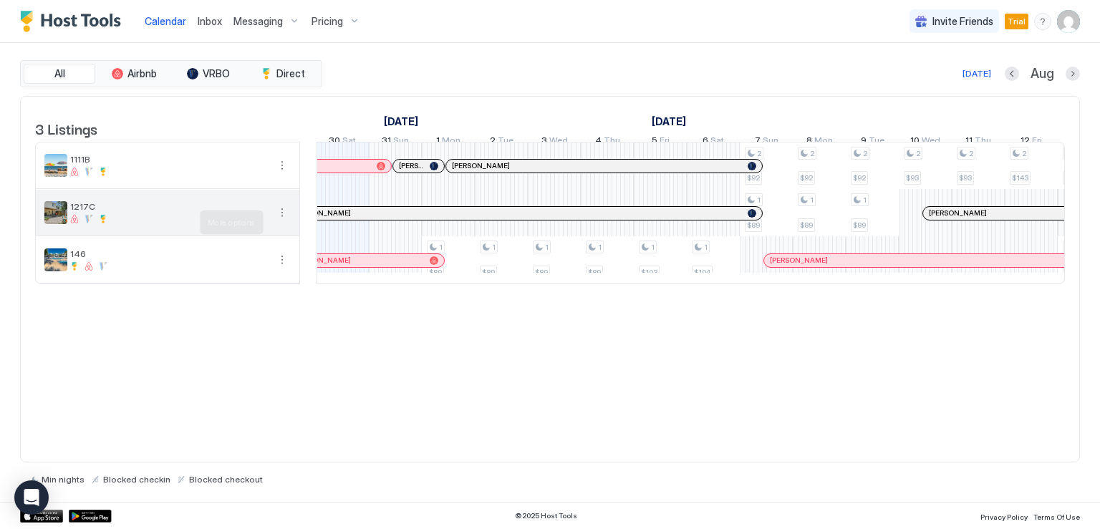
click at [283, 221] on button "More options" at bounding box center [282, 212] width 17 height 17
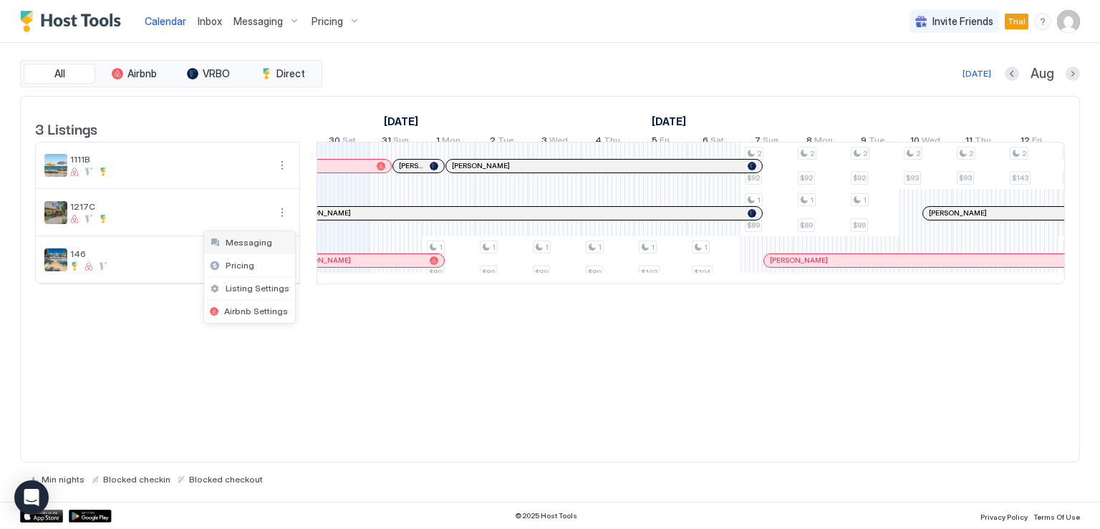
click at [246, 244] on span "Messaging" at bounding box center [249, 242] width 47 height 11
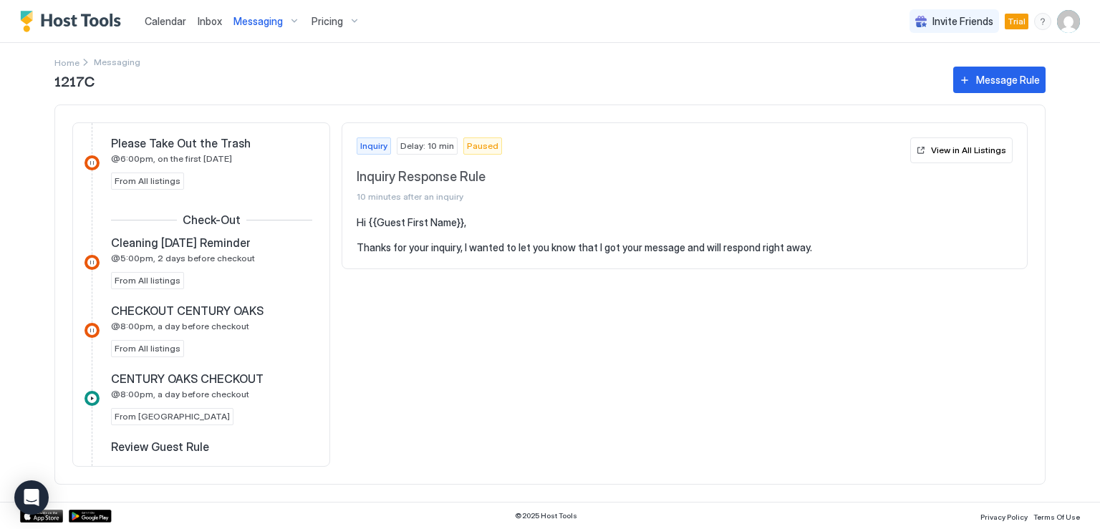
scroll to position [579, 0]
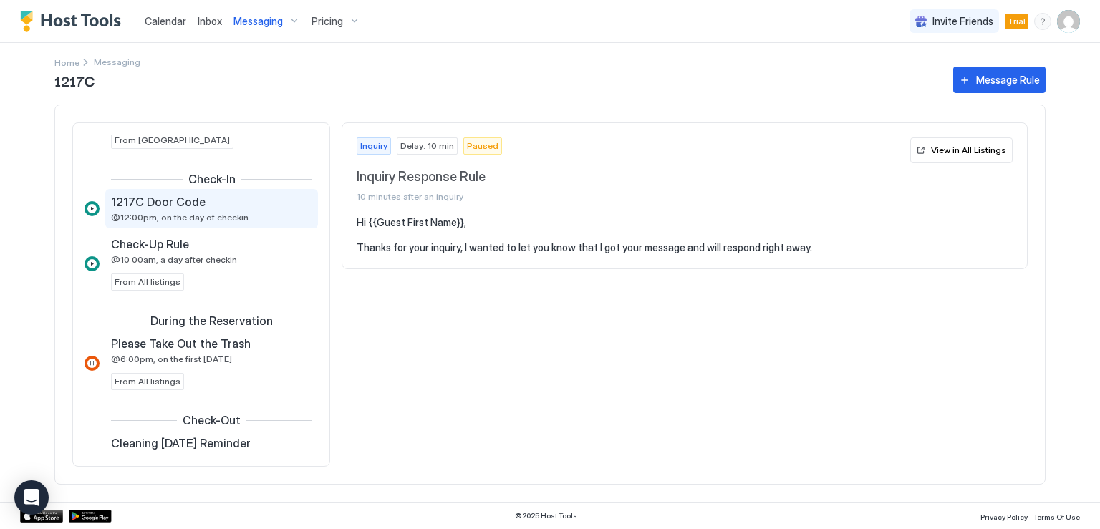
click at [218, 216] on span "@12:00pm, on the day of checkin" at bounding box center [180, 217] width 138 height 11
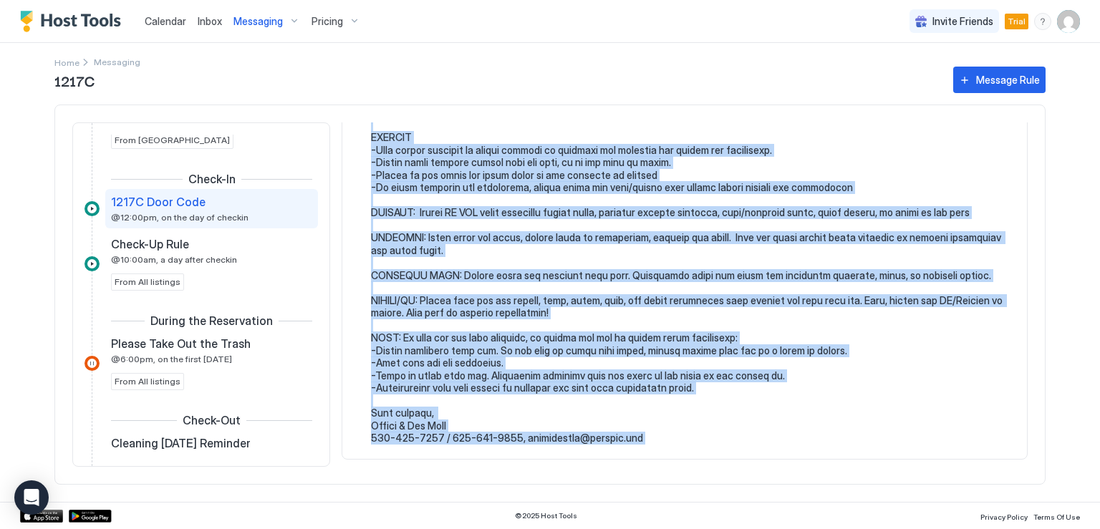
scroll to position [643, 0]
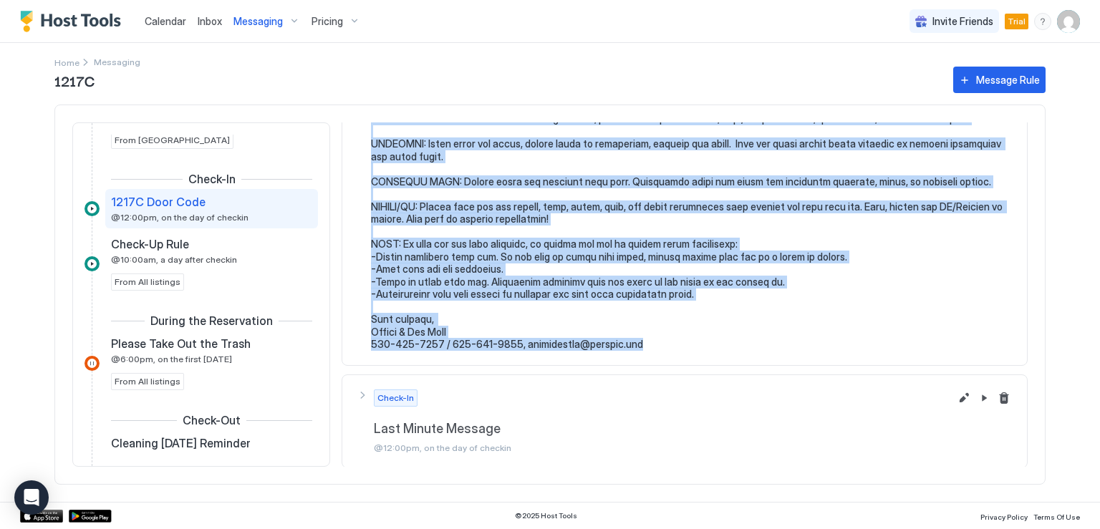
drag, startPoint x: 370, startPoint y: 244, endPoint x: 665, endPoint y: 350, distance: 313.1
copy pre "We are looking forward to your visit with us. To help you prepare for your stay…"
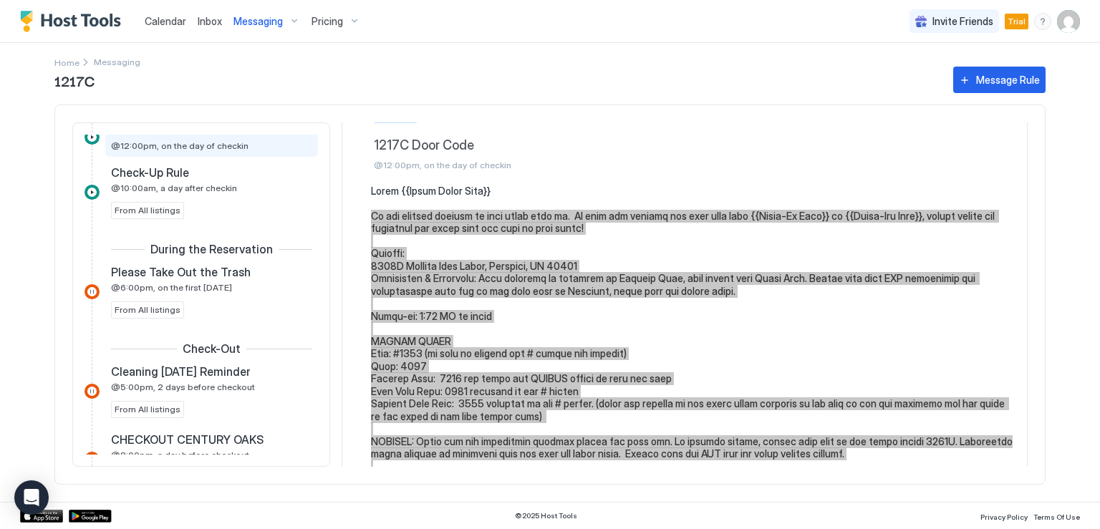
scroll to position [0, 0]
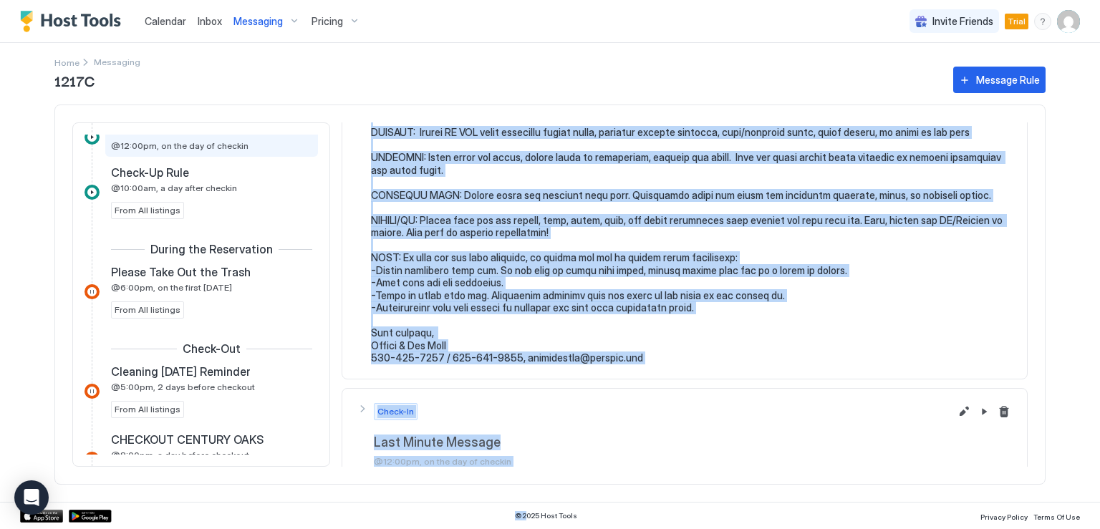
scroll to position [643, 0]
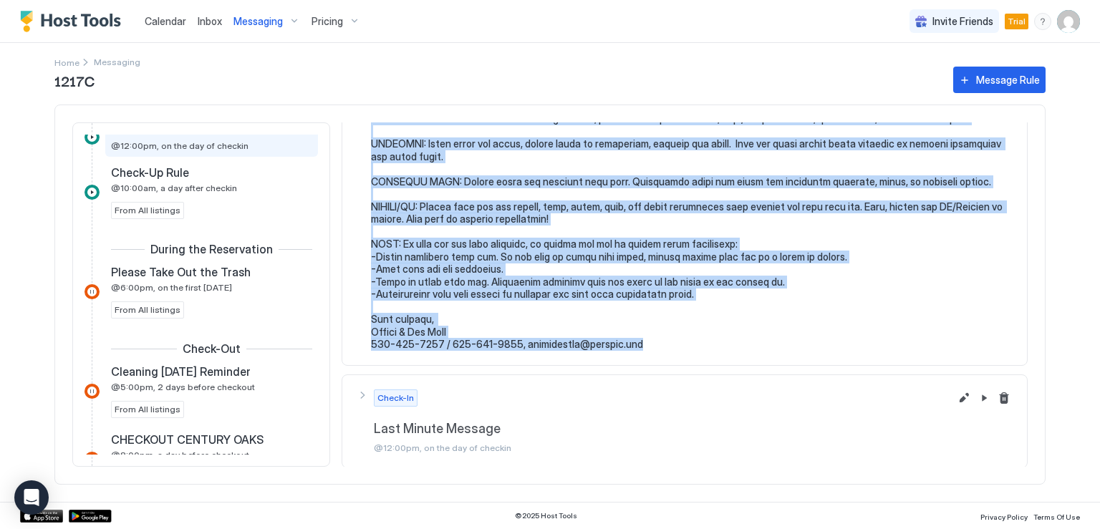
drag, startPoint x: 372, startPoint y: 245, endPoint x: 671, endPoint y: 356, distance: 319.3
click at [956, 396] on button "Edit message rule" at bounding box center [964, 398] width 17 height 17
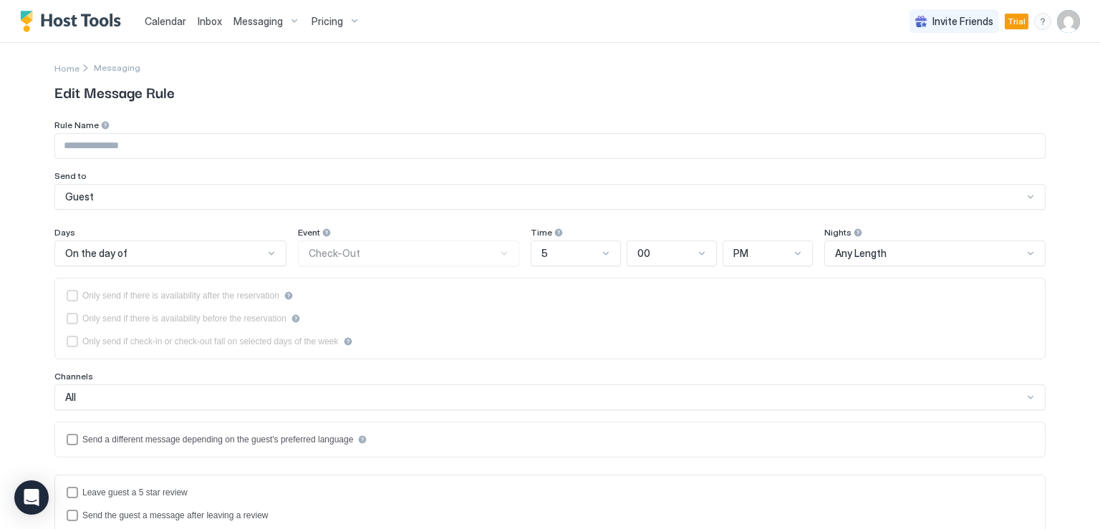
type input "**********"
type textarea "**********"
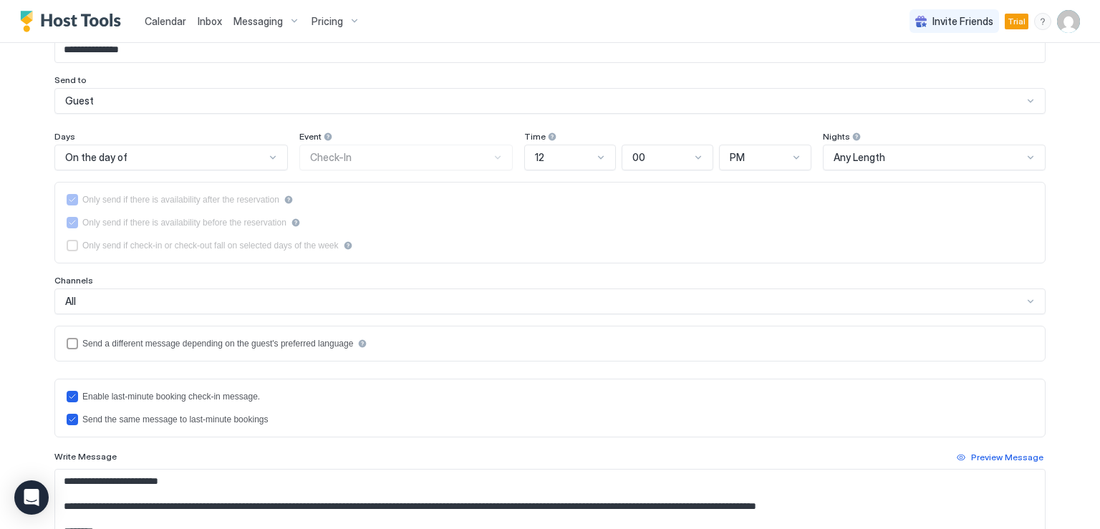
scroll to position [72, 0]
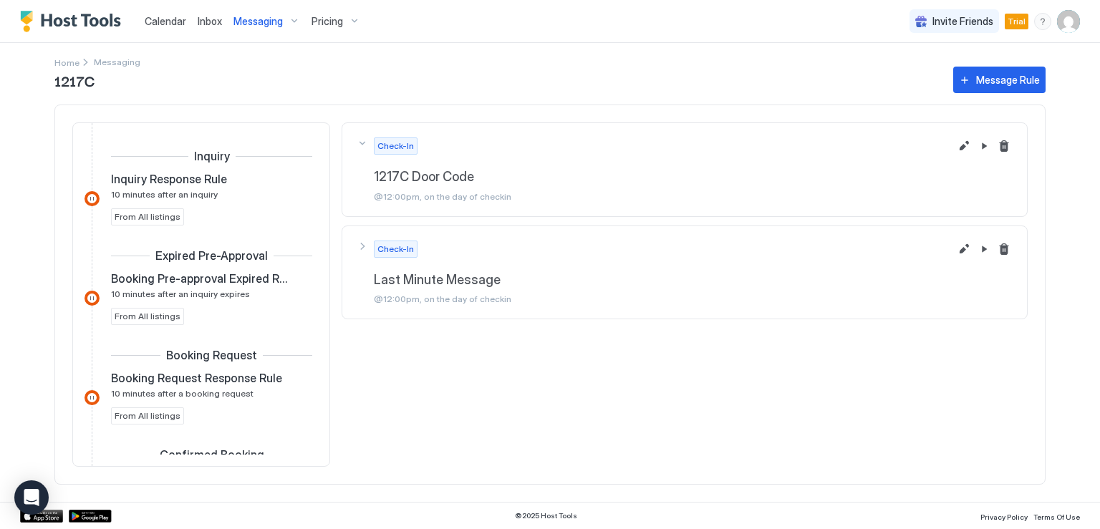
scroll to position [491, 0]
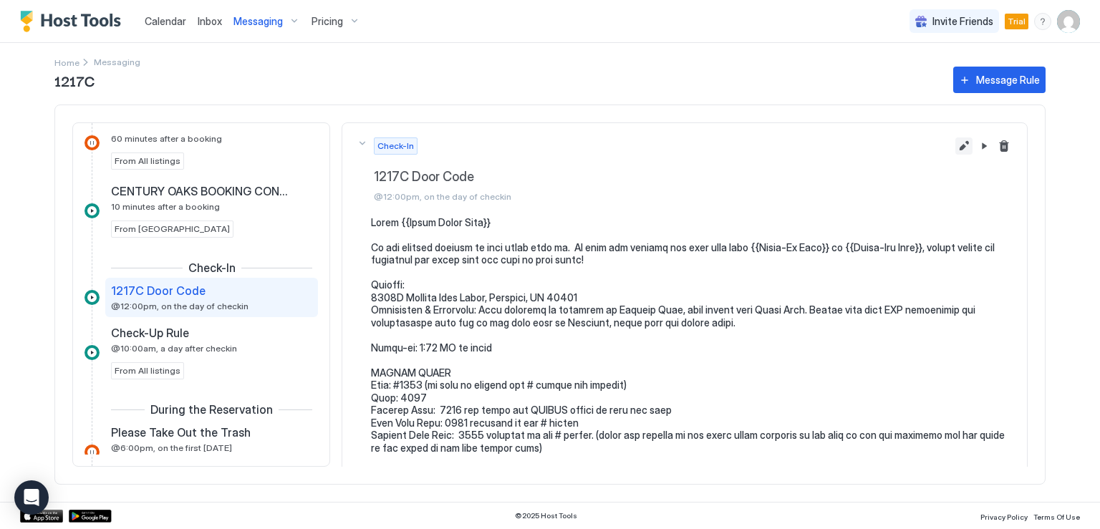
click at [956, 144] on button "Edit message rule" at bounding box center [964, 146] width 17 height 17
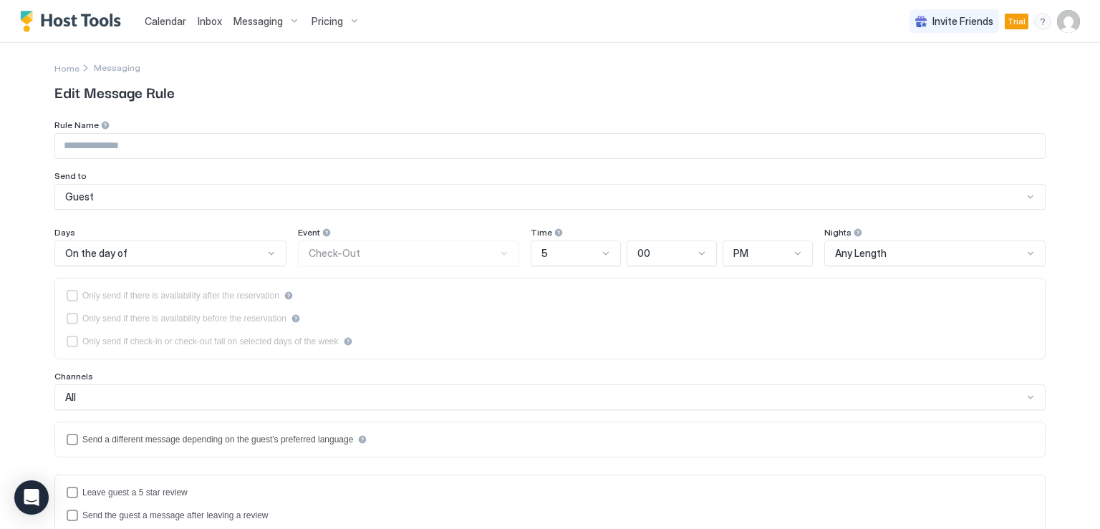
type input "**********"
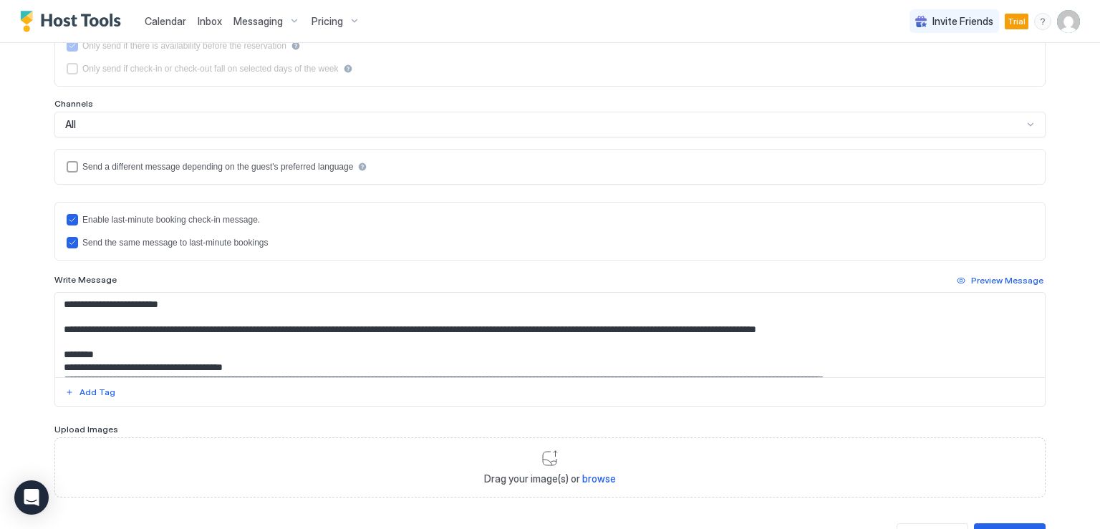
scroll to position [287, 0]
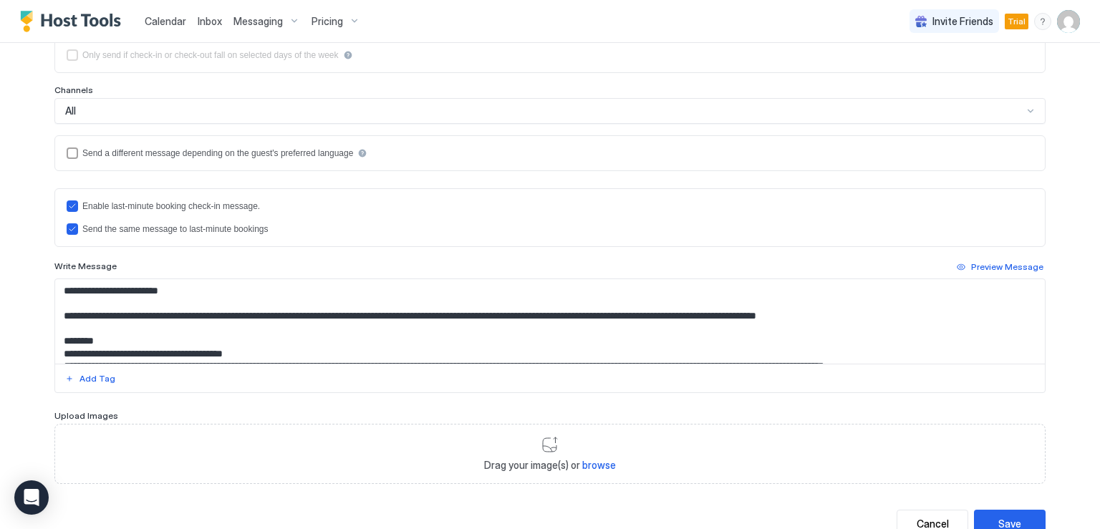
click at [149, 329] on textarea "Input Field" at bounding box center [550, 321] width 990 height 85
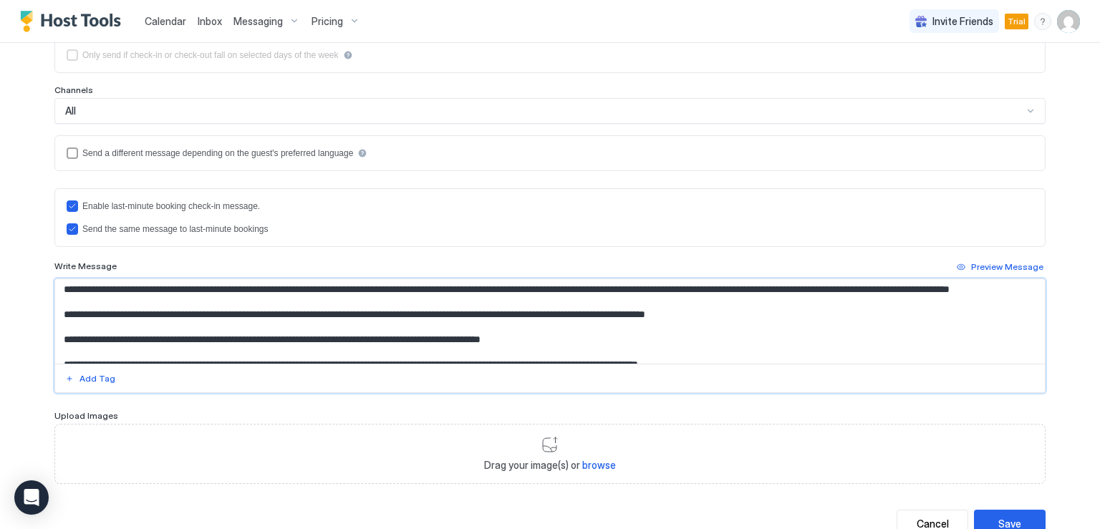
scroll to position [616, 0]
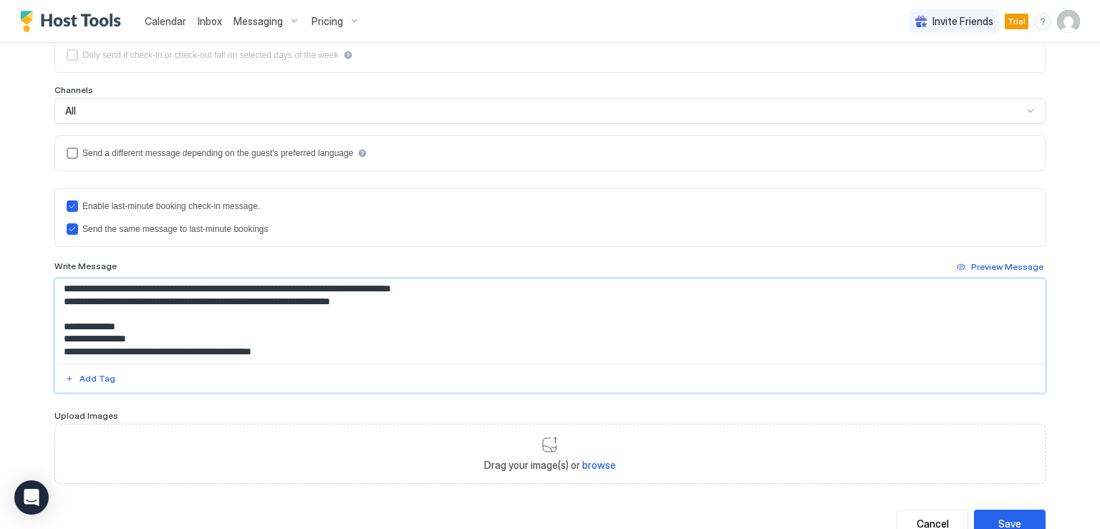
drag, startPoint x: 57, startPoint y: 287, endPoint x: 386, endPoint y: 390, distance: 344.6
click at [386, 390] on div at bounding box center [549, 336] width 991 height 115
paste textarea "**********"
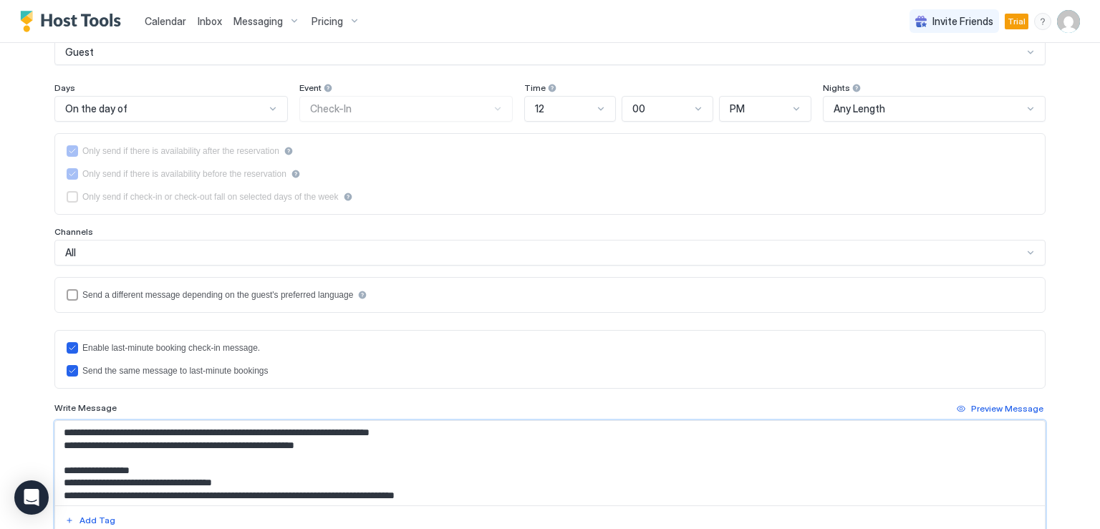
scroll to position [143, 0]
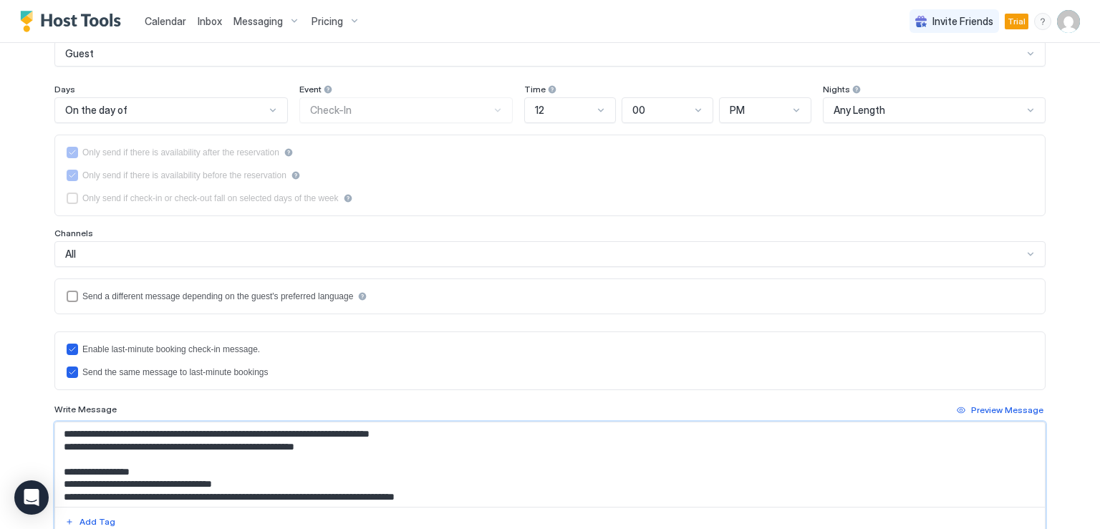
click at [57, 433] on textarea "Input Field" at bounding box center [550, 465] width 990 height 85
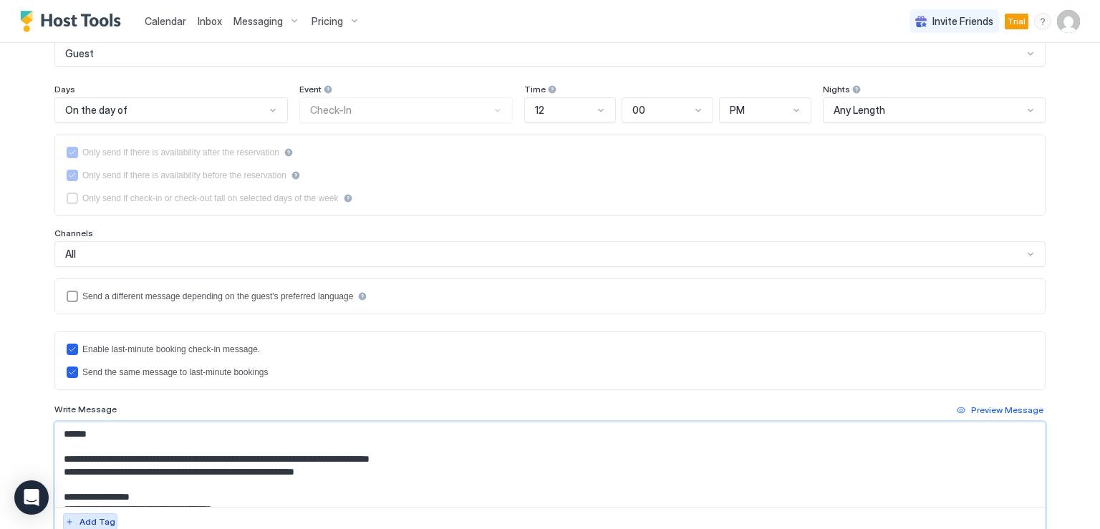
click at [83, 520] on div "Add Tag" at bounding box center [98, 522] width 36 height 13
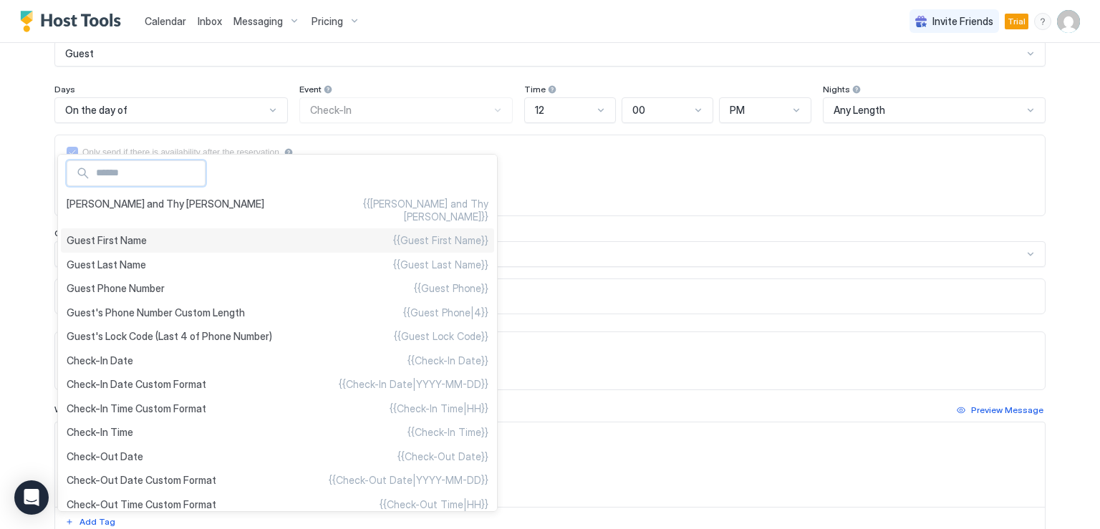
click at [100, 234] on span "Guest First Name" at bounding box center [107, 240] width 80 height 13
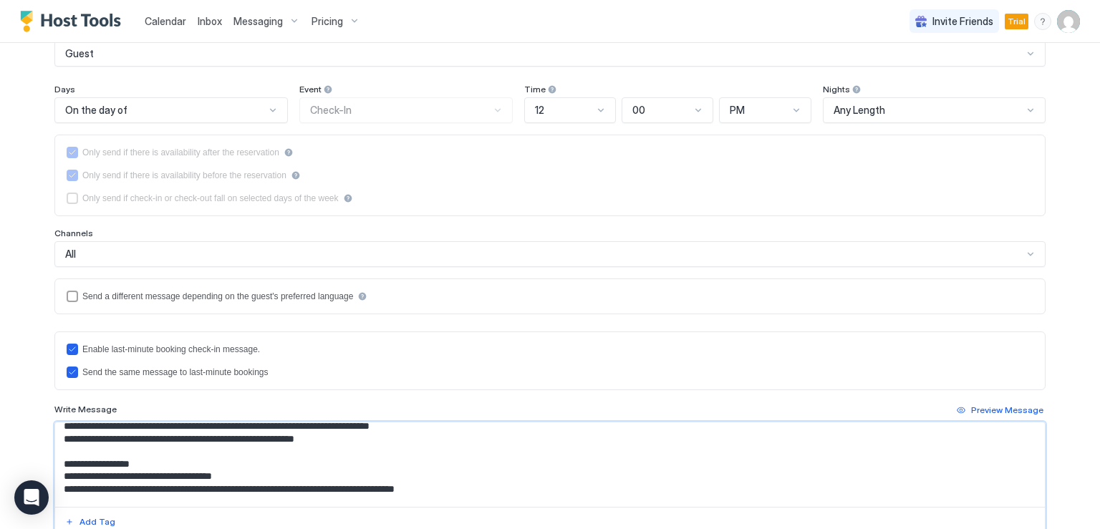
scroll to position [0, 0]
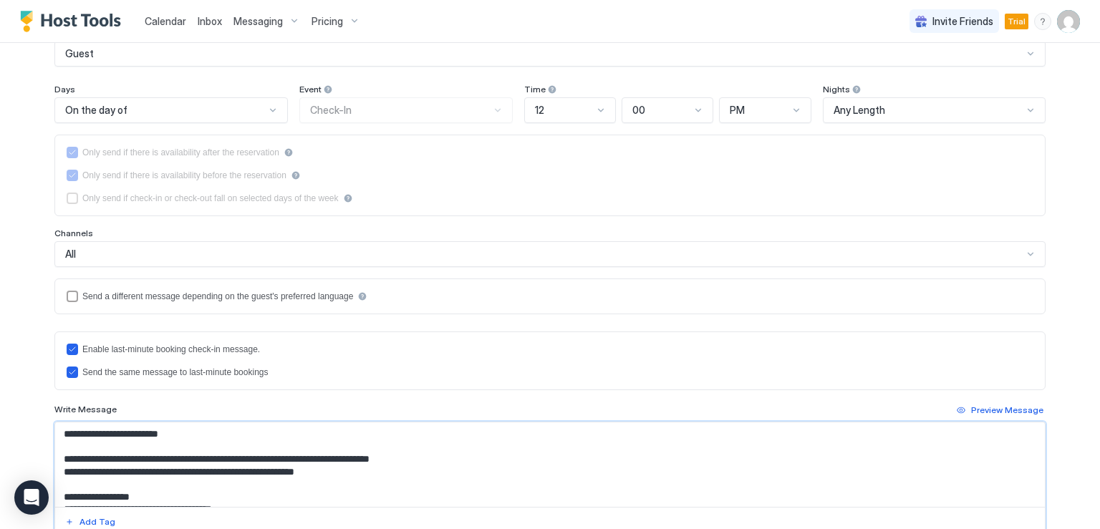
click at [77, 460] on textarea "Input Field" at bounding box center [550, 465] width 990 height 85
click at [441, 459] on textarea "Input Field" at bounding box center [550, 465] width 990 height 85
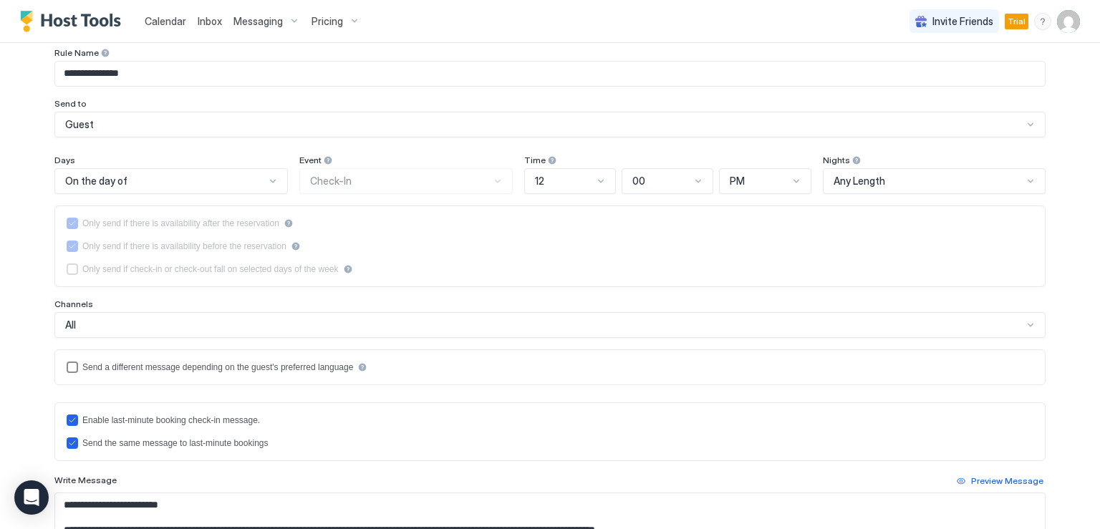
scroll to position [143, 0]
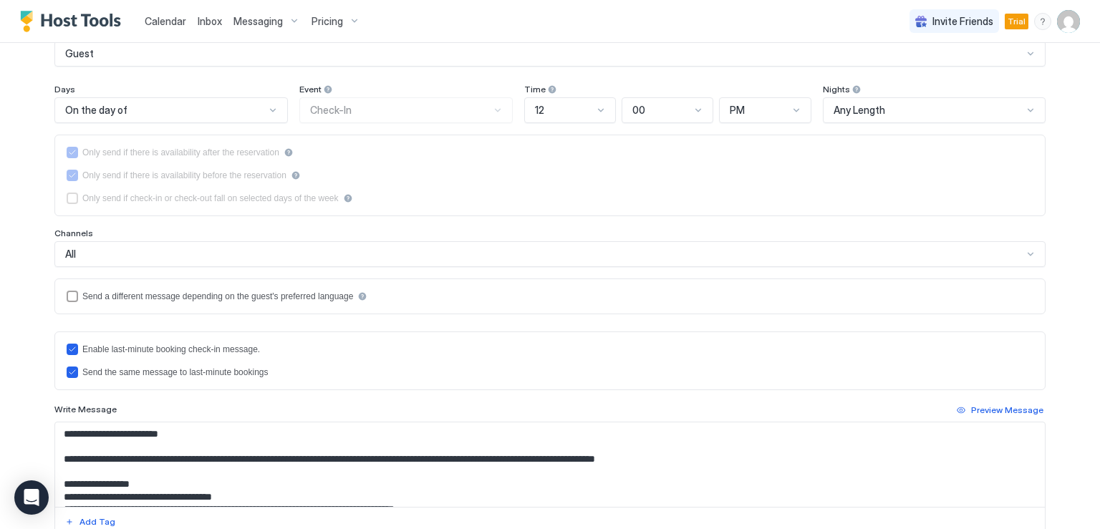
click at [83, 447] on textarea "Input Field" at bounding box center [550, 465] width 990 height 85
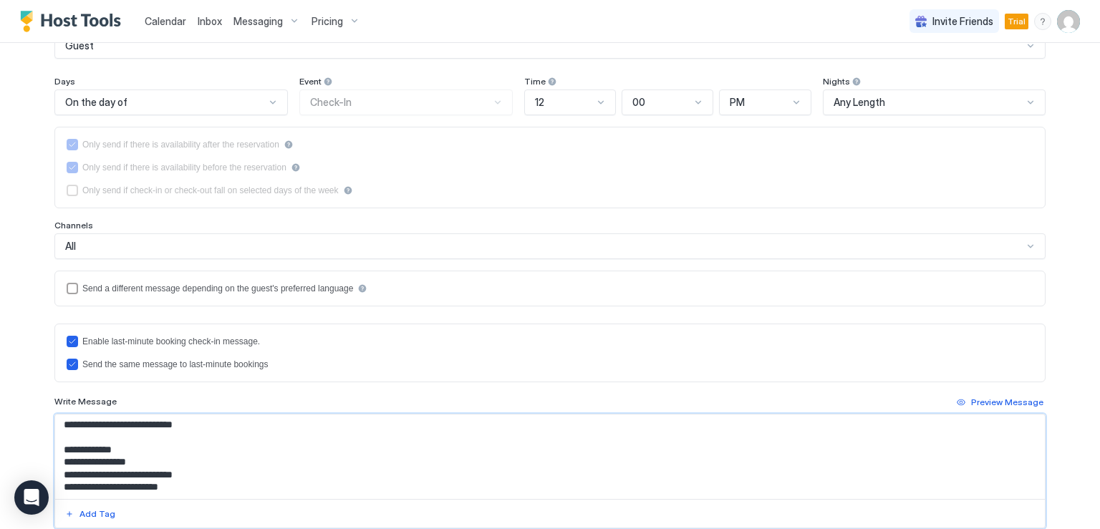
scroll to position [152, 0]
drag, startPoint x: 59, startPoint y: 455, endPoint x: 244, endPoint y: 498, distance: 190.4
click at [244, 498] on div at bounding box center [549, 470] width 991 height 115
paste textarea "**********"
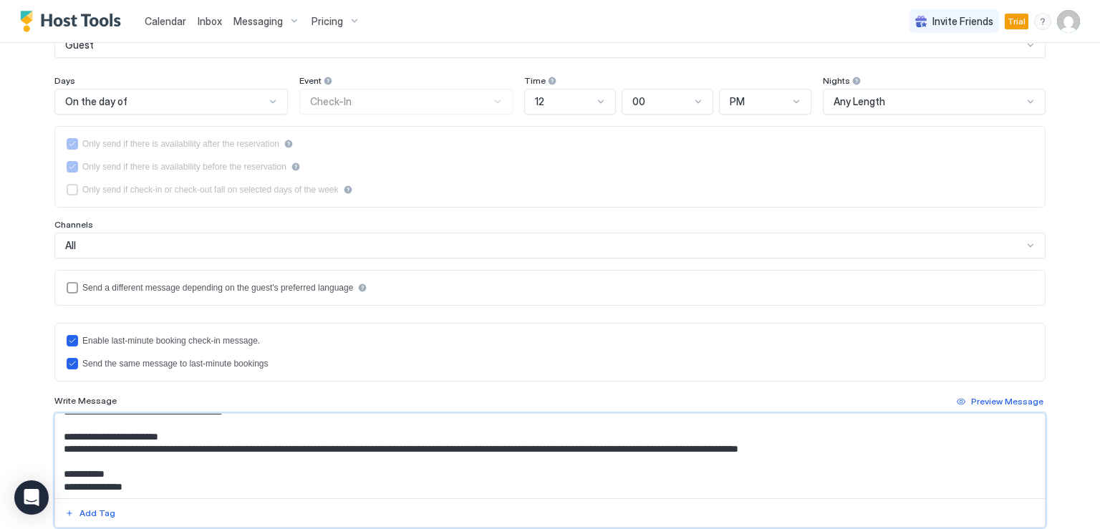
scroll to position [0, 0]
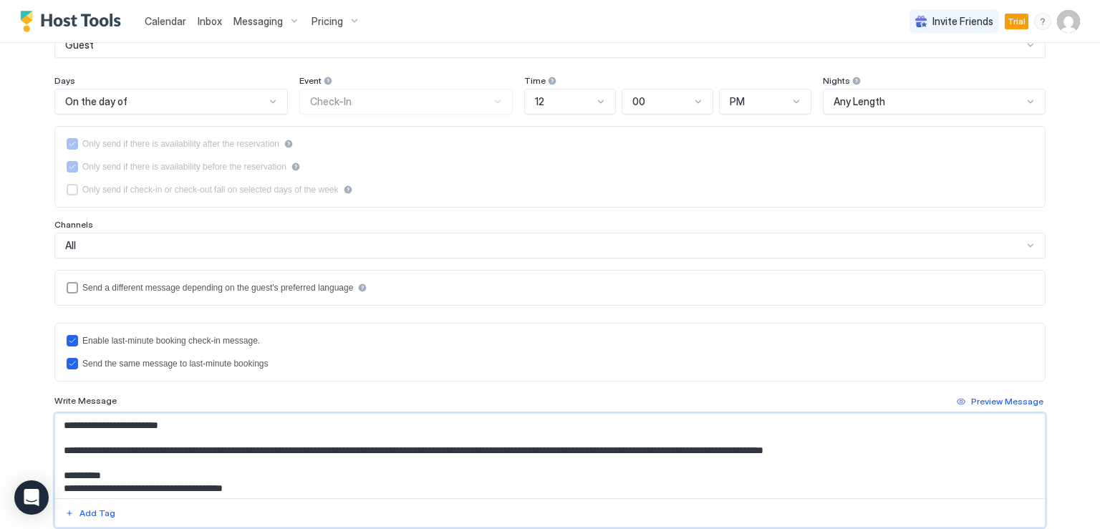
click at [175, 425] on textarea "Input Field" at bounding box center [550, 456] width 990 height 85
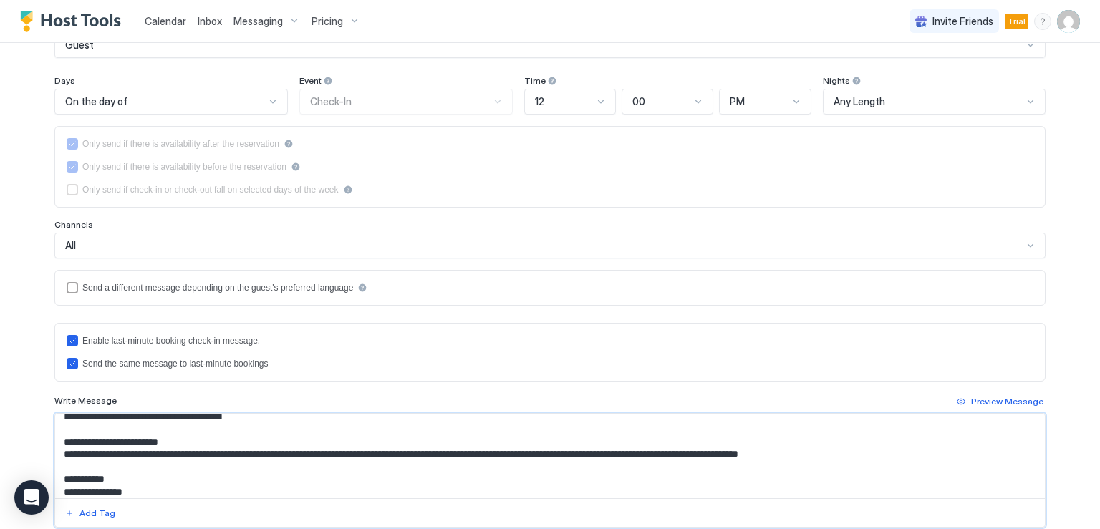
click at [175, 471] on textarea "Input Field" at bounding box center [550, 456] width 990 height 85
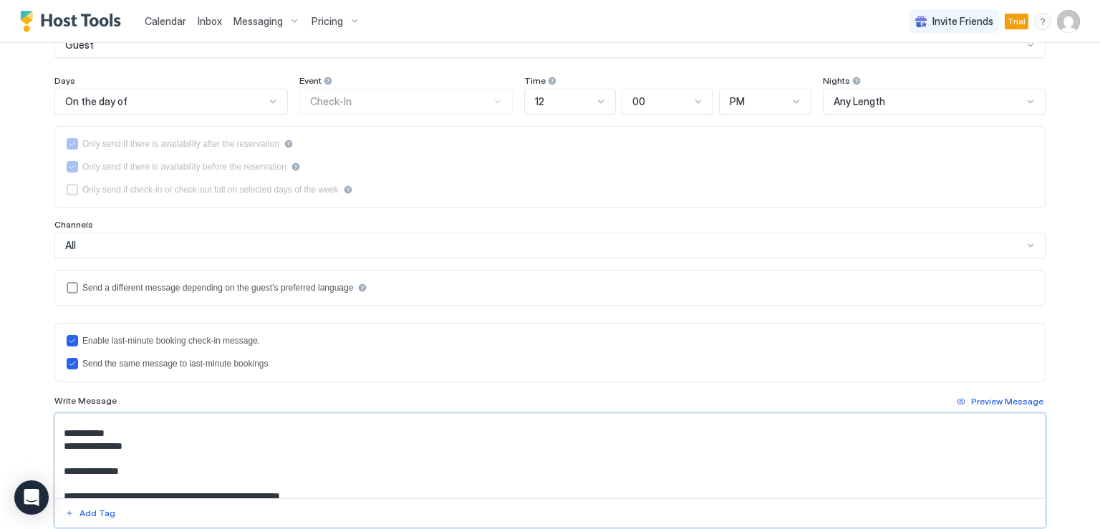
scroll to position [143, 0]
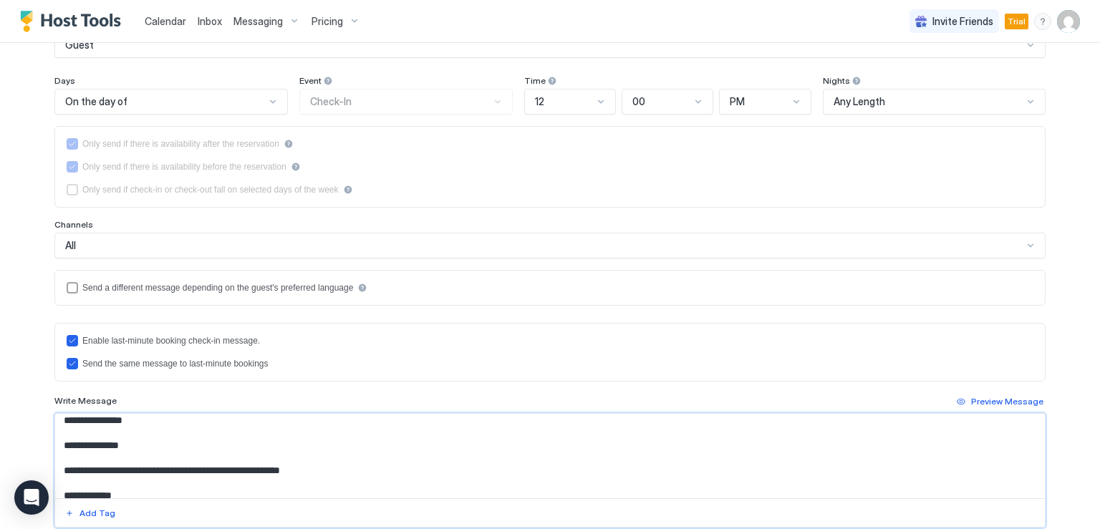
drag, startPoint x: 62, startPoint y: 468, endPoint x: 352, endPoint y: 475, distance: 290.2
click at [352, 475] on textarea "Input Field" at bounding box center [550, 456] width 990 height 85
click at [189, 481] on textarea "Input Field" at bounding box center [550, 456] width 990 height 85
click at [105, 479] on textarea "Input Field" at bounding box center [550, 456] width 990 height 85
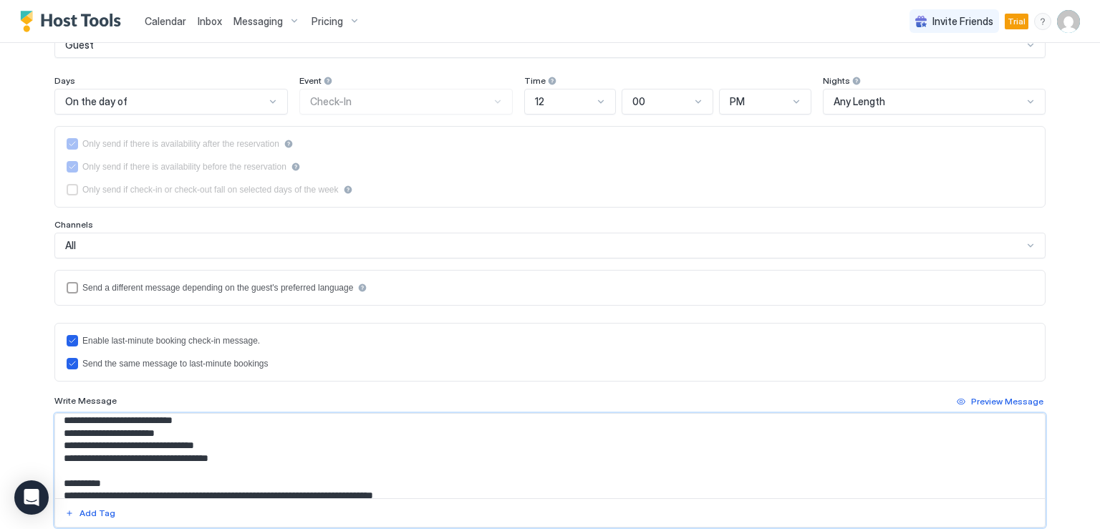
scroll to position [519, 0]
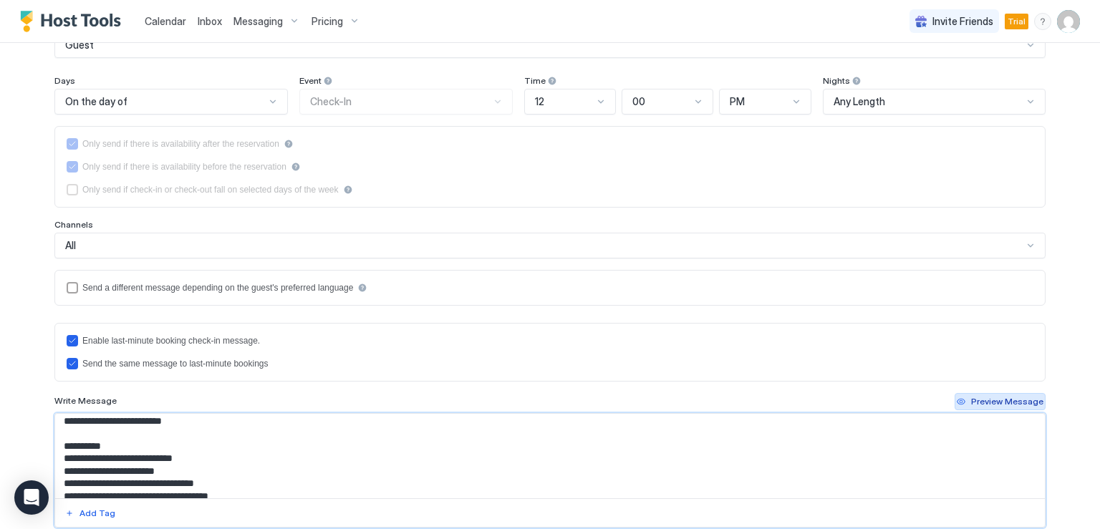
type textarea "**********"
click at [976, 400] on div "Preview Message" at bounding box center [1007, 401] width 72 height 13
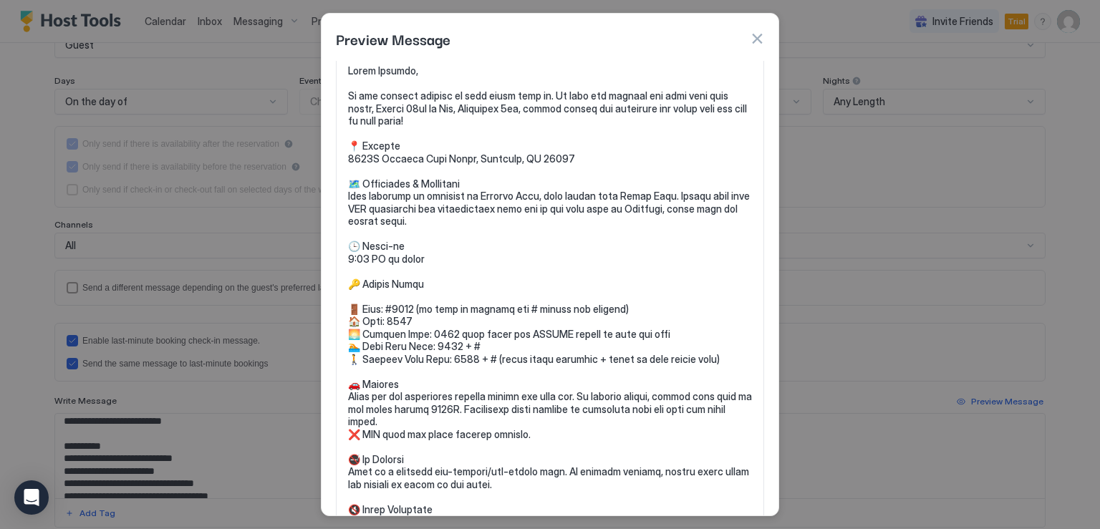
scroll to position [0, 0]
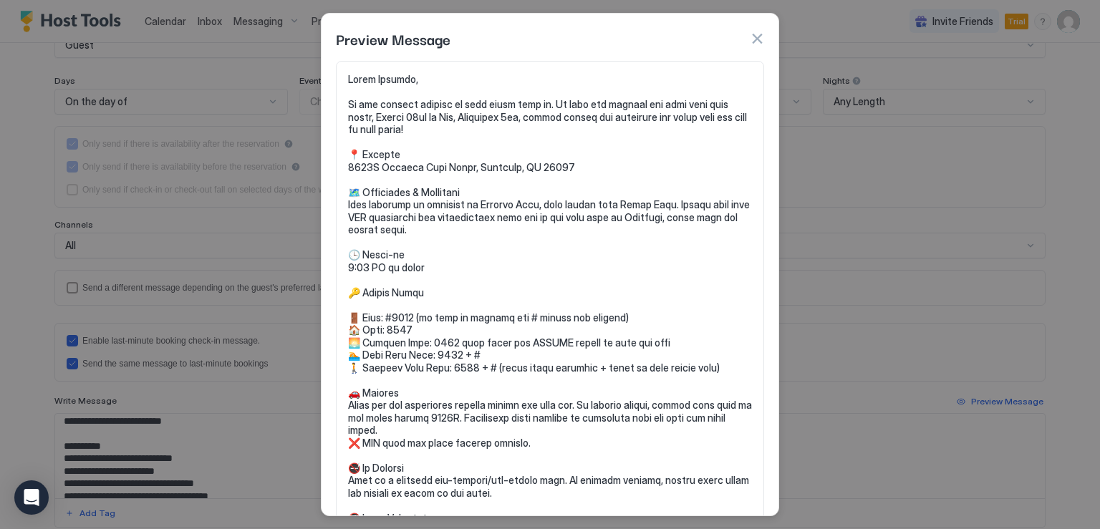
click at [758, 39] on button "button" at bounding box center [757, 39] width 14 height 14
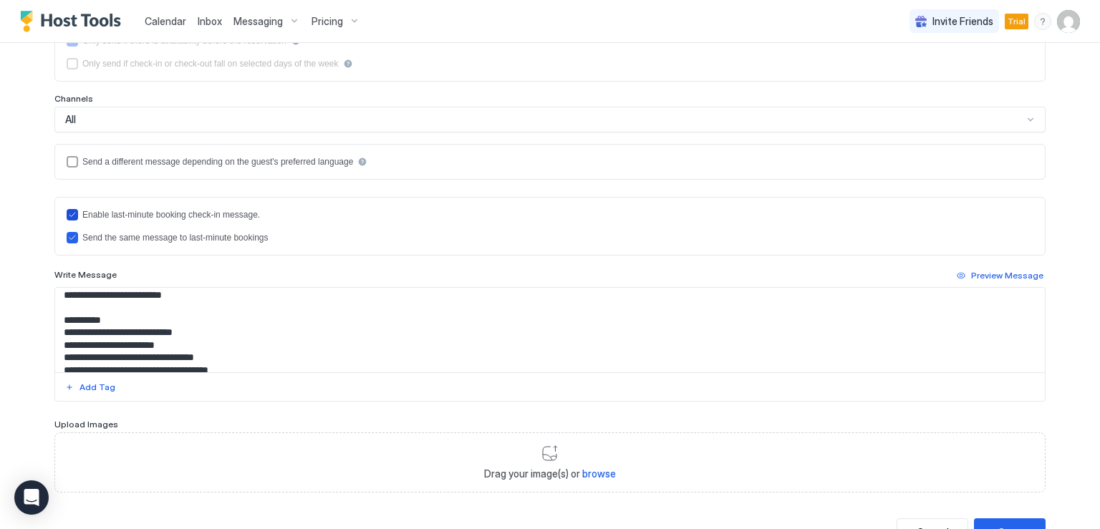
scroll to position [335, 0]
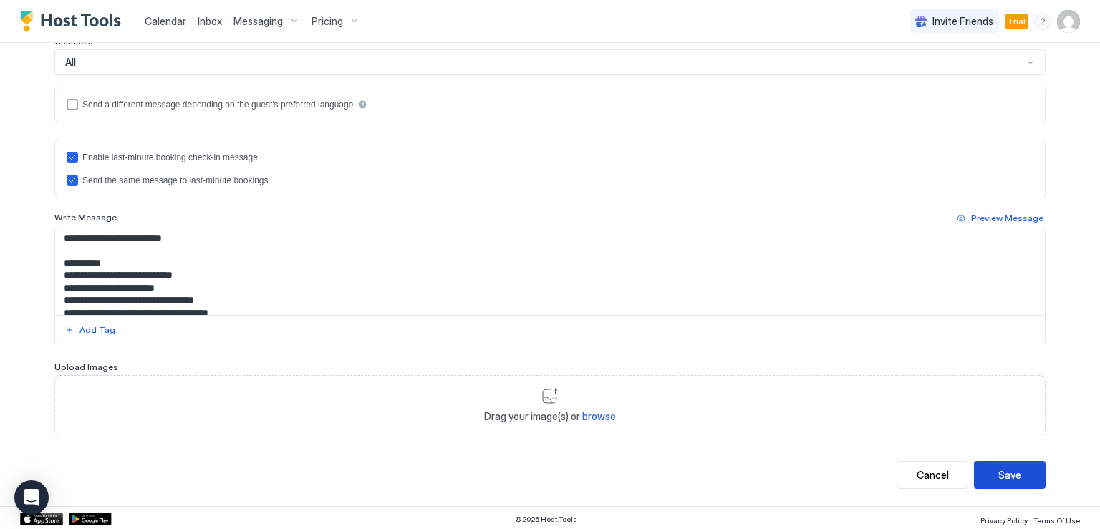
click at [1014, 472] on div "Save" at bounding box center [1009, 475] width 23 height 15
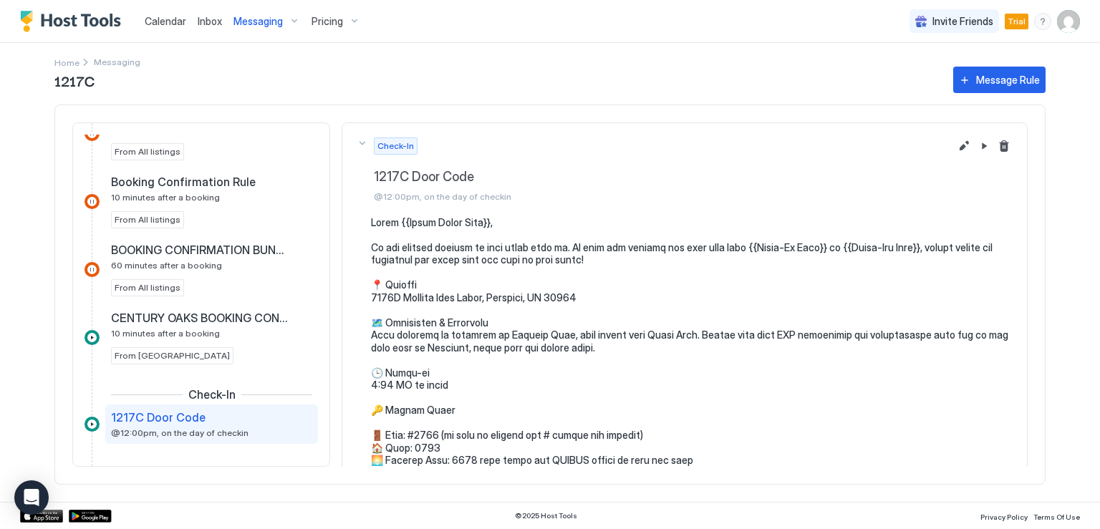
scroll to position [347, 0]
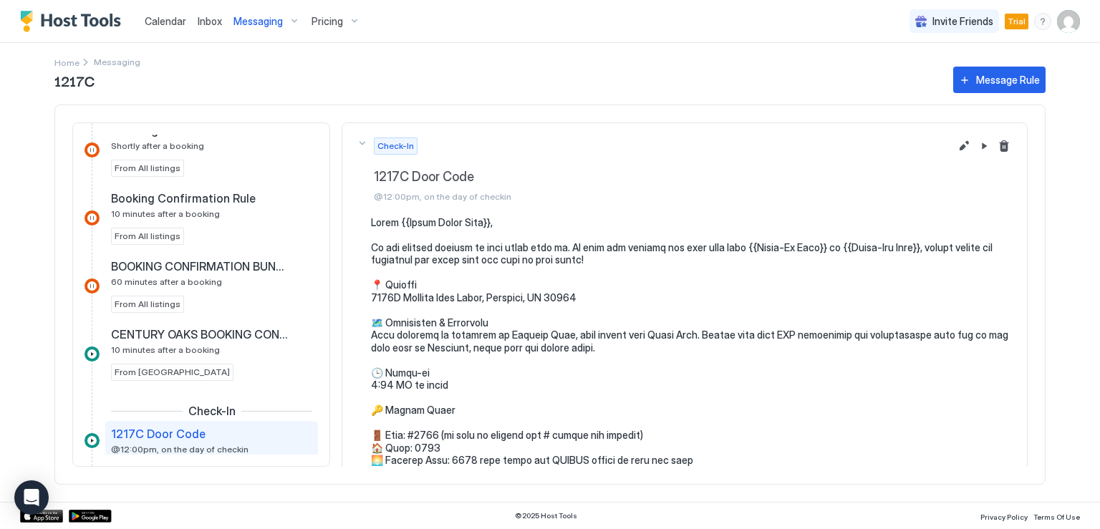
click at [318, 21] on span "Pricing" at bounding box center [328, 21] width 32 height 13
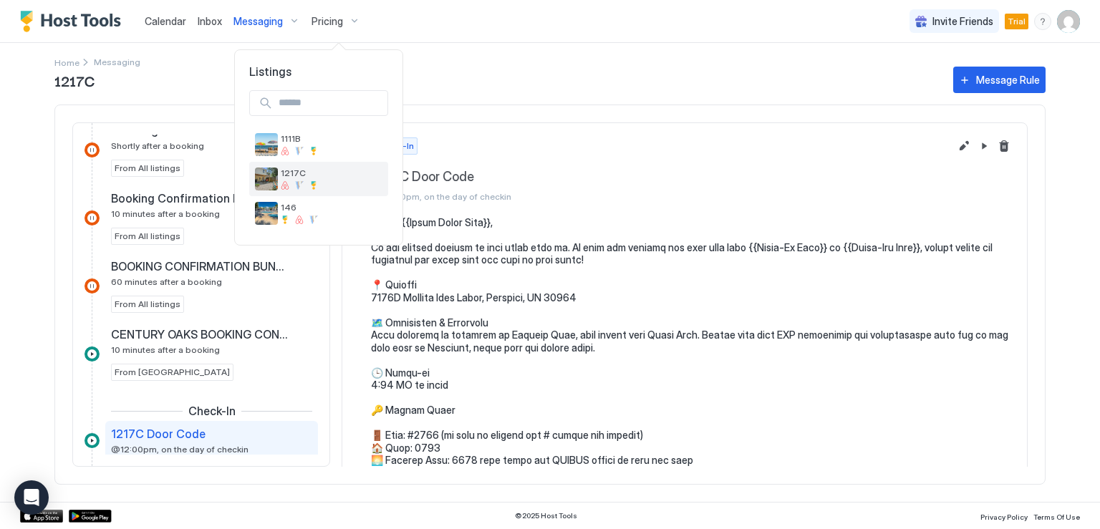
click at [279, 177] on div "1217C" at bounding box center [318, 179] width 127 height 23
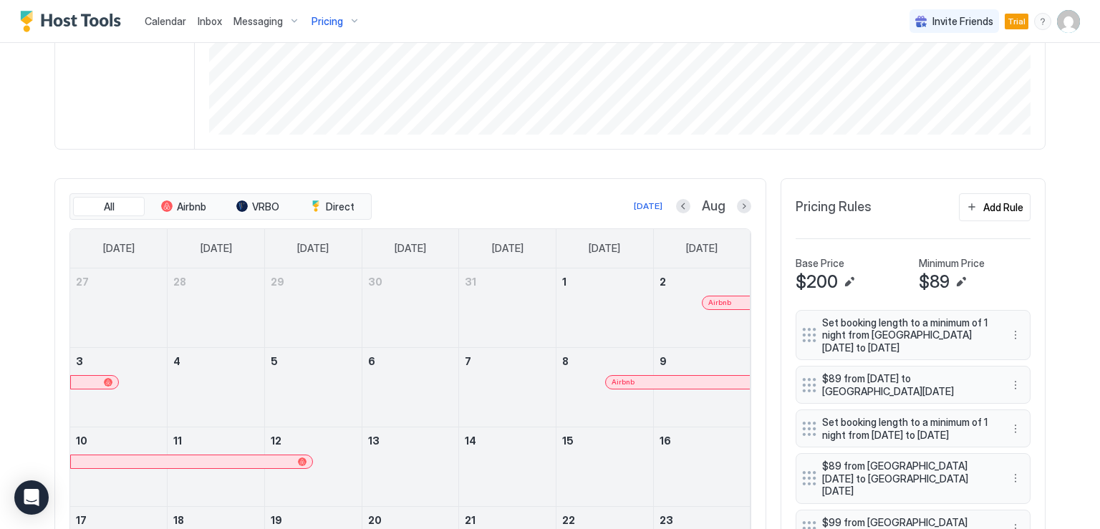
scroll to position [287, 0]
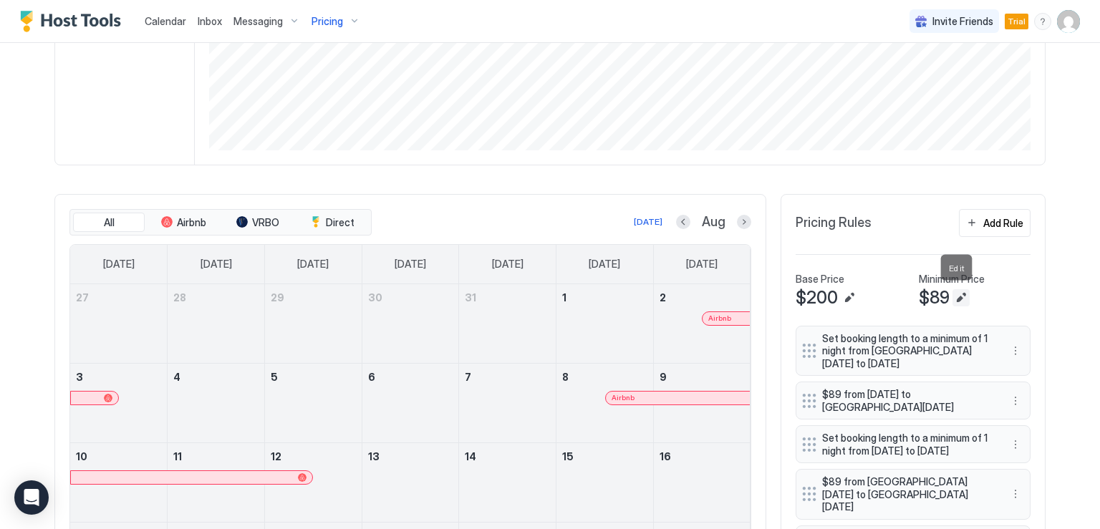
click at [953, 297] on button "Edit" at bounding box center [961, 297] width 17 height 17
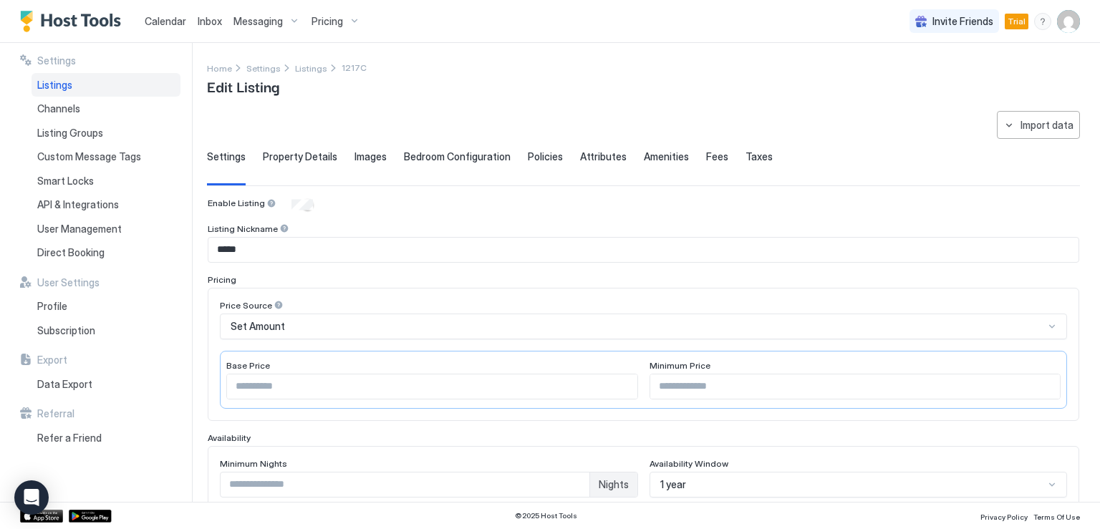
scroll to position [72, 0]
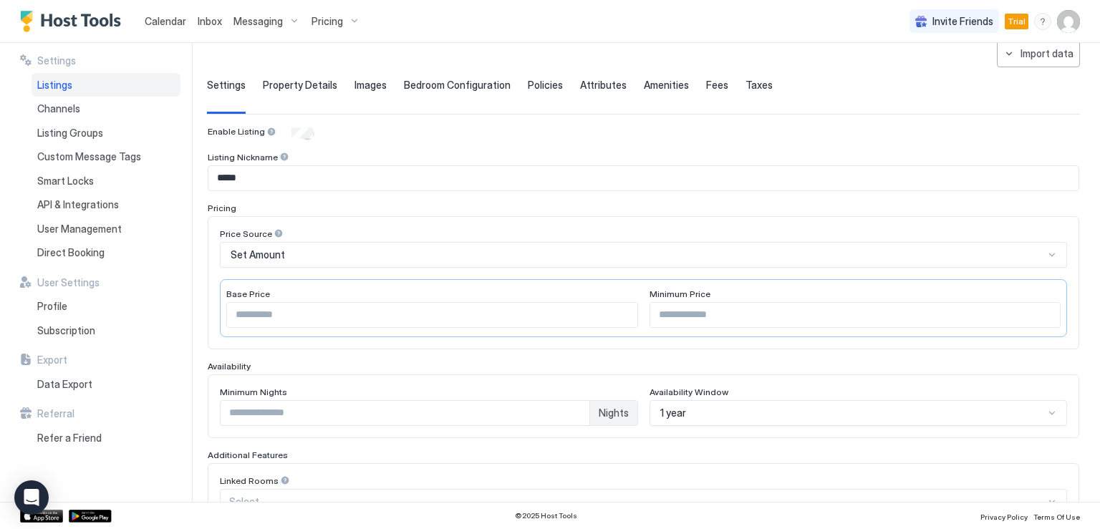
click at [658, 309] on input "**" at bounding box center [855, 315] width 410 height 24
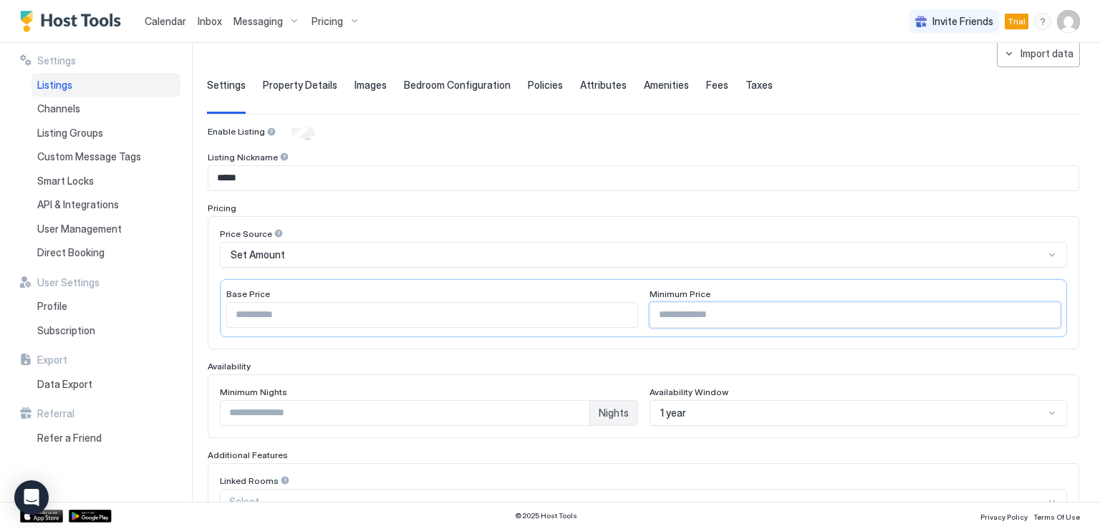
click at [658, 309] on input "**" at bounding box center [855, 315] width 410 height 24
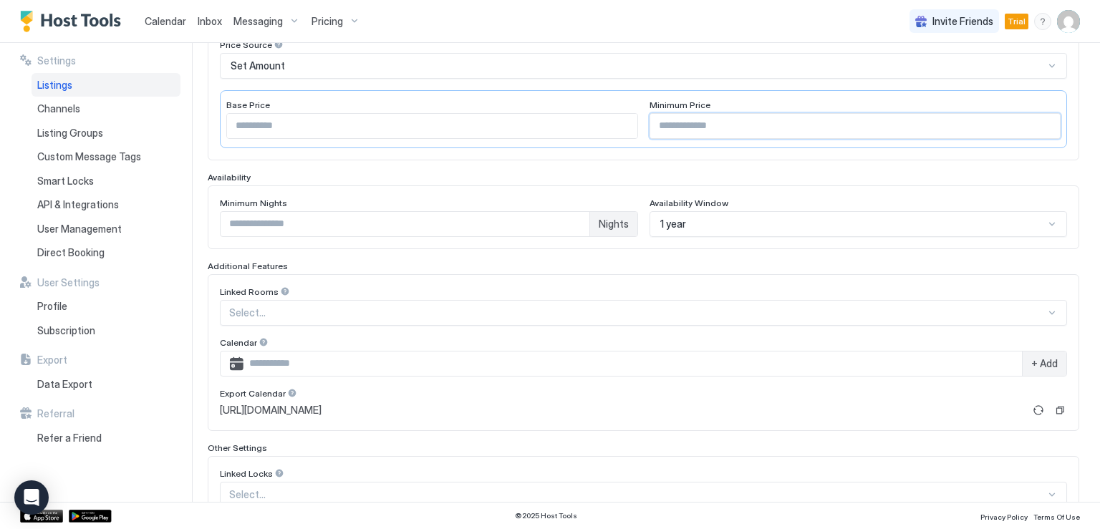
scroll to position [355, 0]
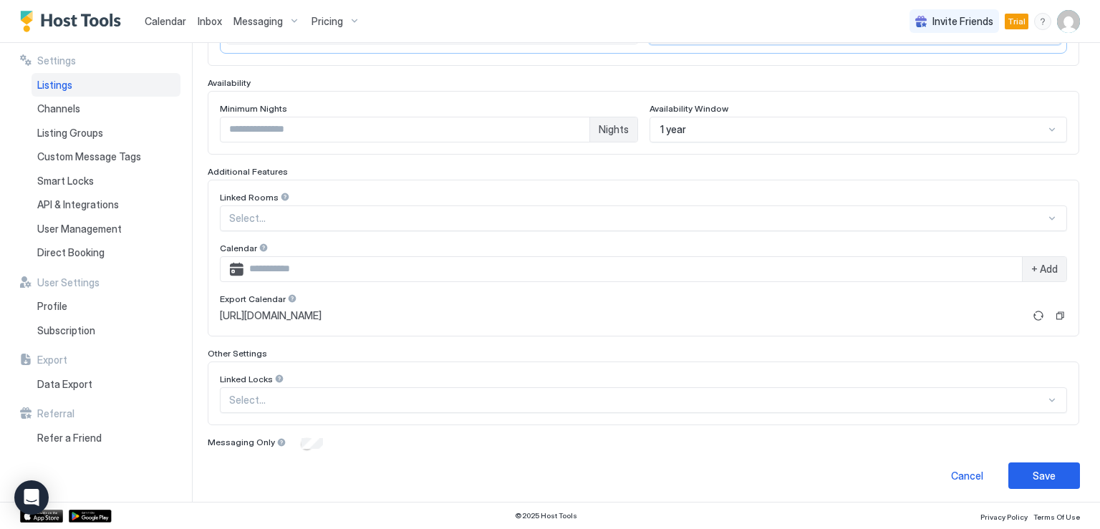
type input "**"
click at [1040, 468] on div "Save" at bounding box center [1044, 475] width 23 height 15
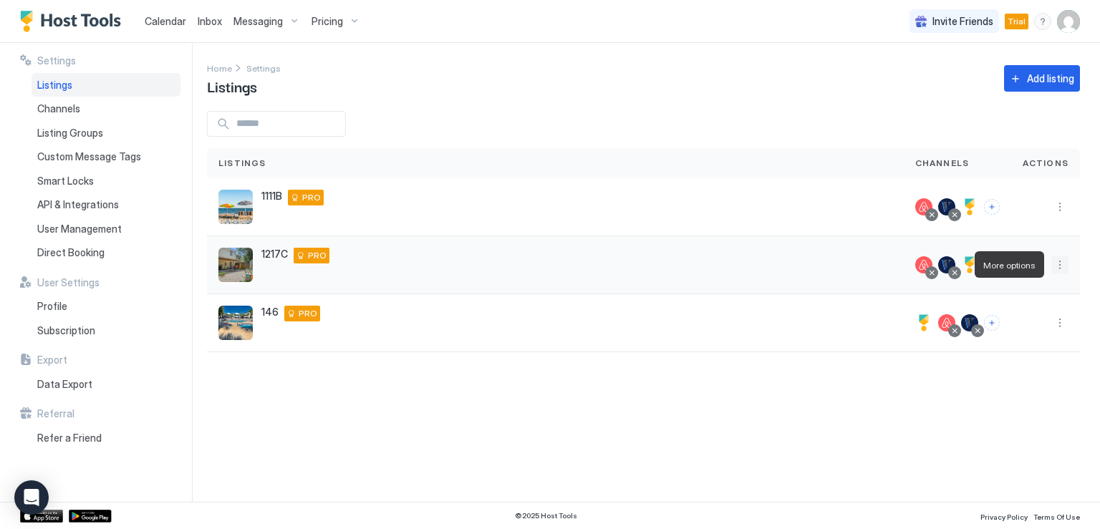
click at [1056, 267] on button "More options" at bounding box center [1060, 264] width 17 height 17
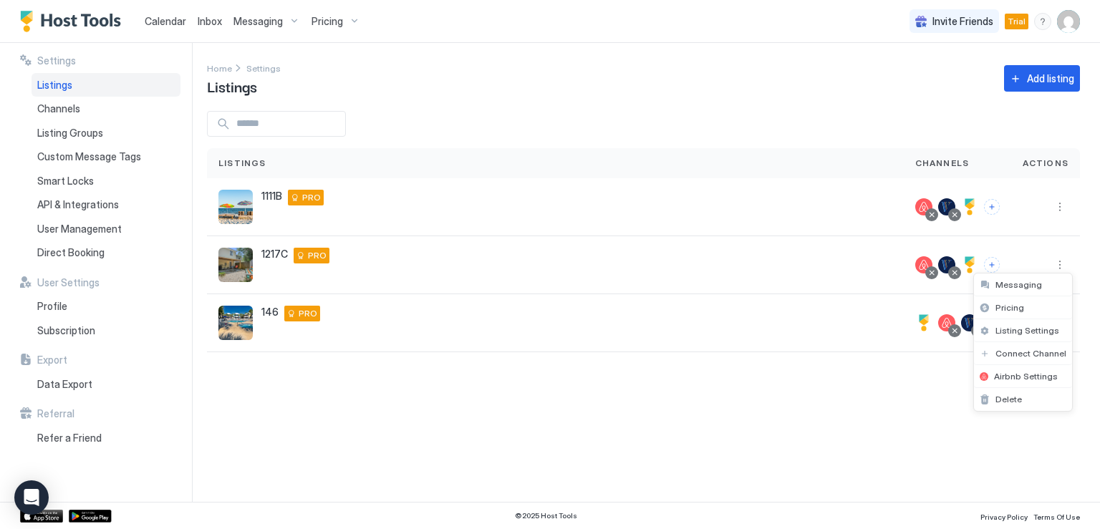
click at [69, 331] on div at bounding box center [550, 264] width 1100 height 529
click at [74, 332] on span "Subscription" at bounding box center [66, 330] width 58 height 13
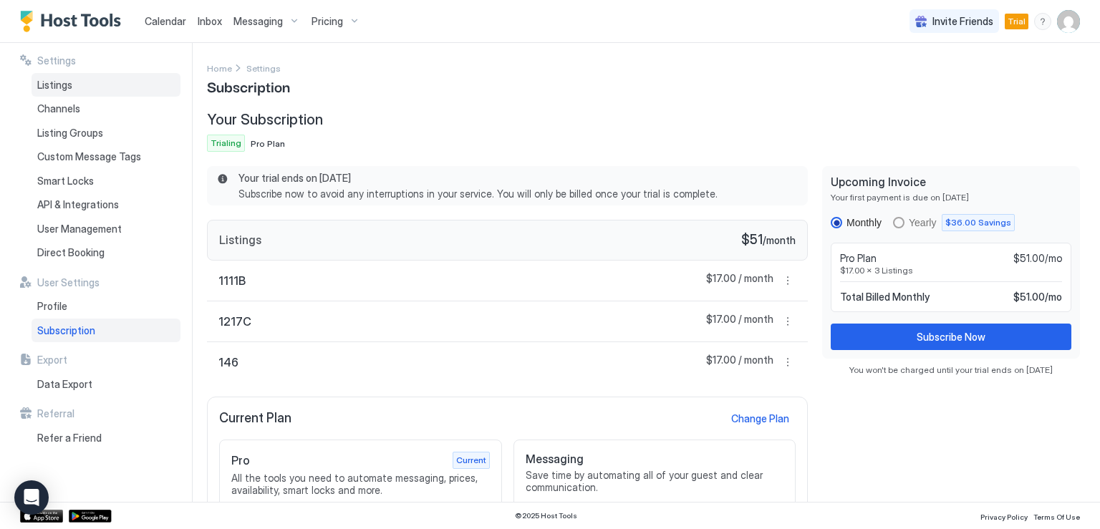
click at [58, 89] on span "Listings" at bounding box center [54, 85] width 35 height 13
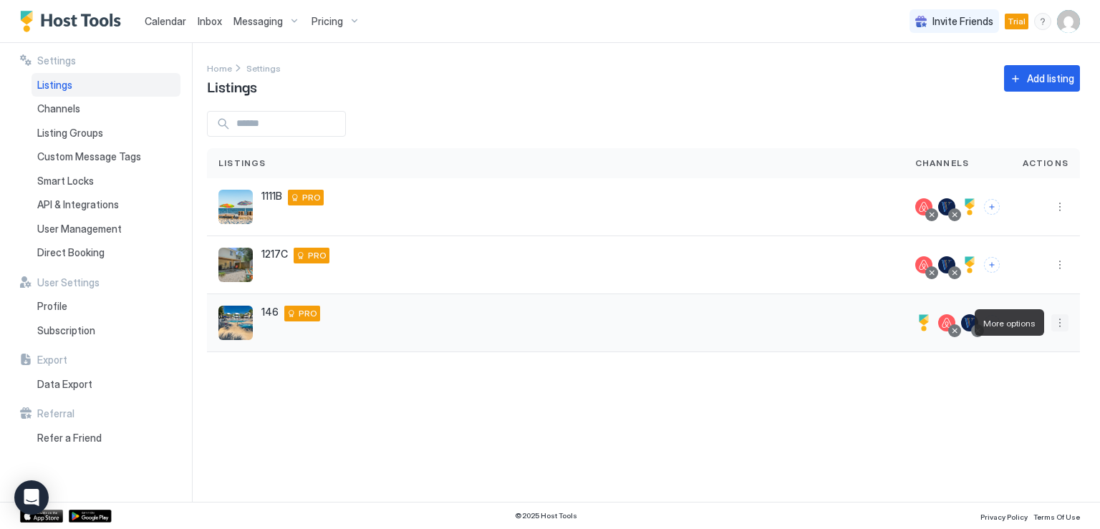
click at [1057, 322] on button "More options" at bounding box center [1060, 322] width 17 height 17
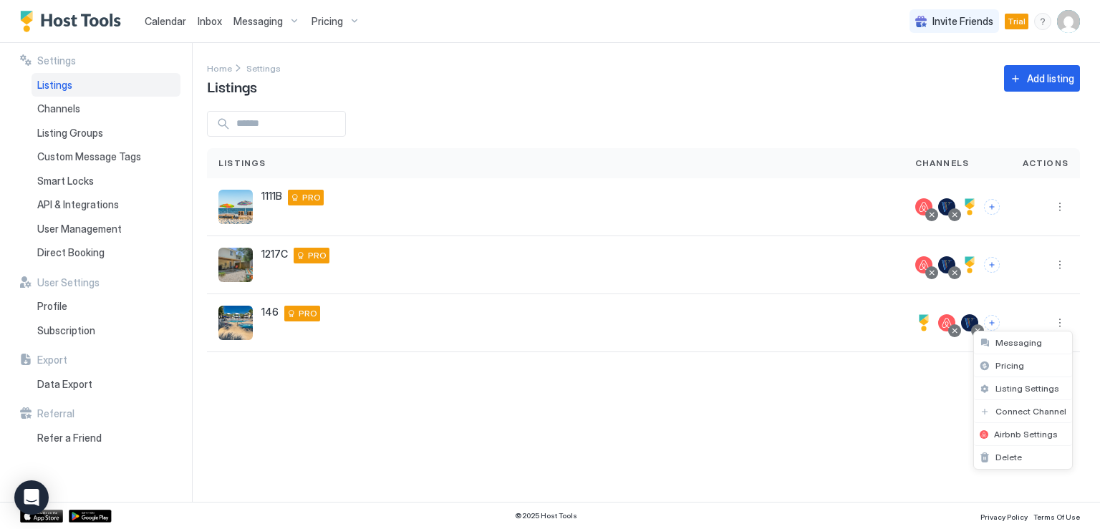
click at [1060, 208] on div at bounding box center [550, 264] width 1100 height 529
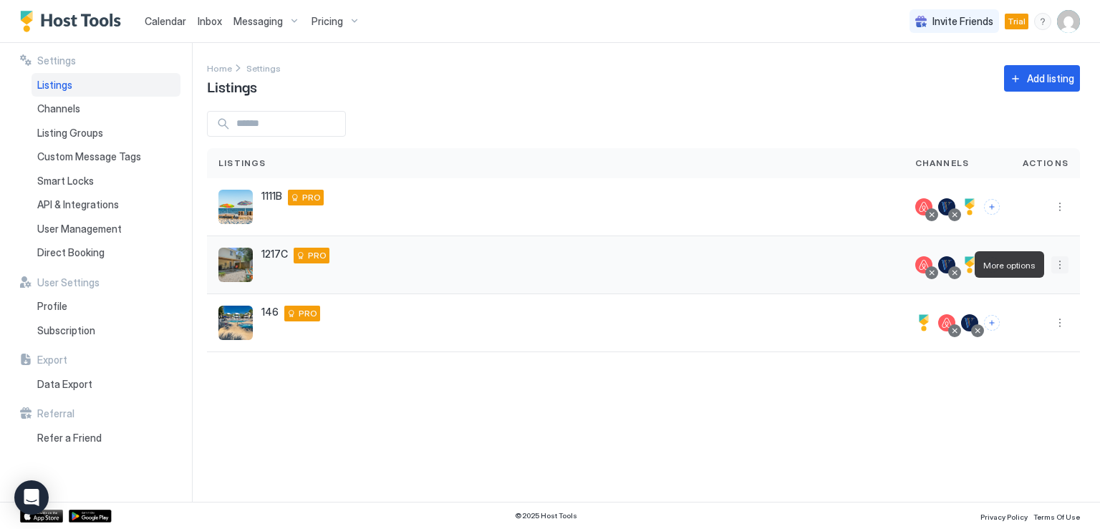
click at [1058, 268] on button "More options" at bounding box center [1060, 264] width 17 height 17
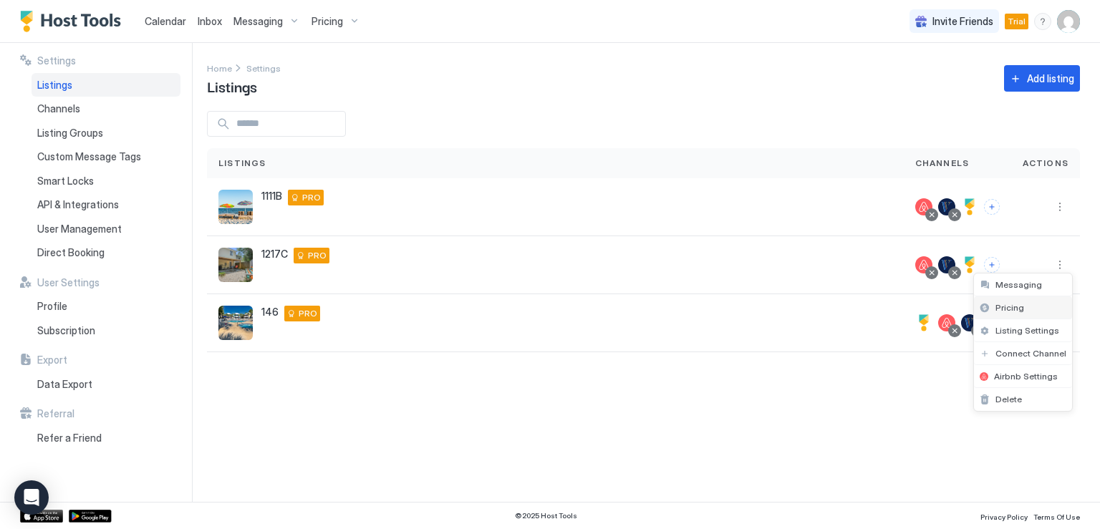
click at [1019, 300] on div "Pricing" at bounding box center [1023, 308] width 98 height 23
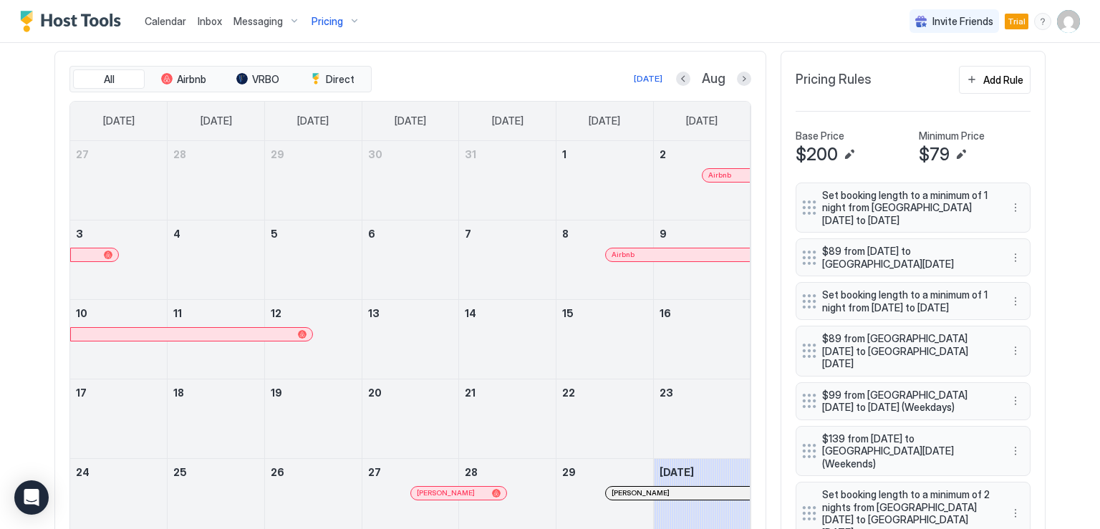
scroll to position [287, 0]
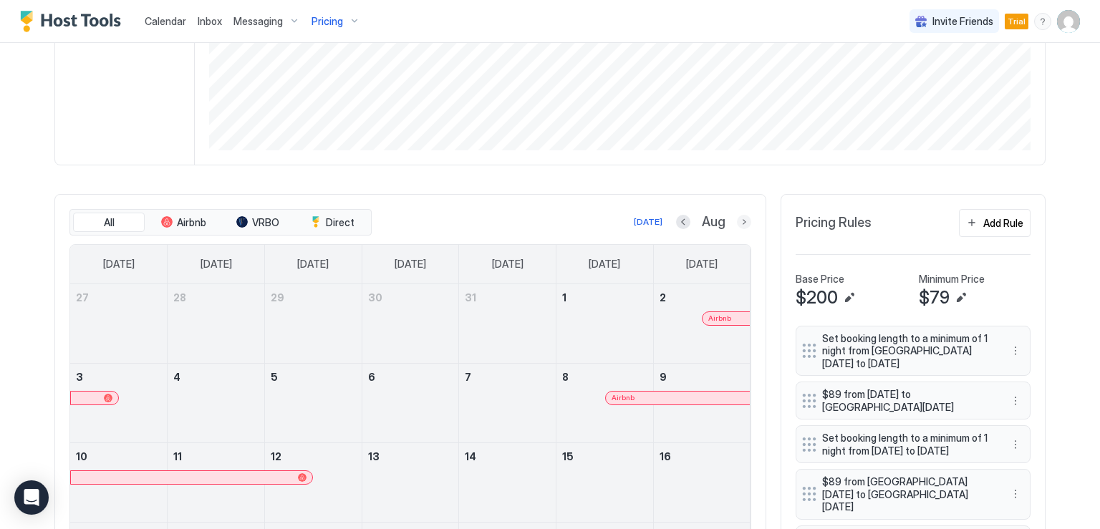
click at [738, 226] on button "Next month" at bounding box center [744, 222] width 14 height 14
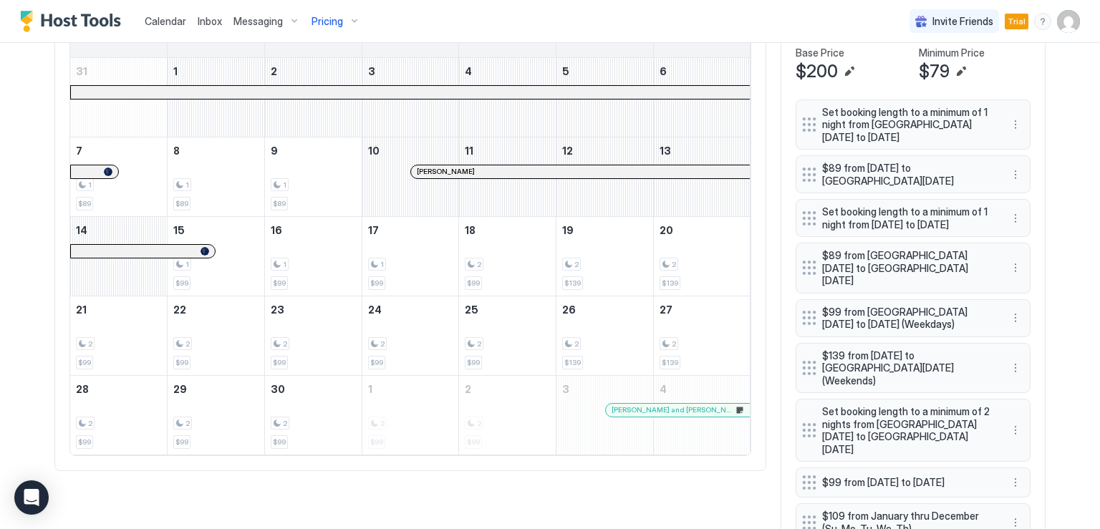
scroll to position [350, 0]
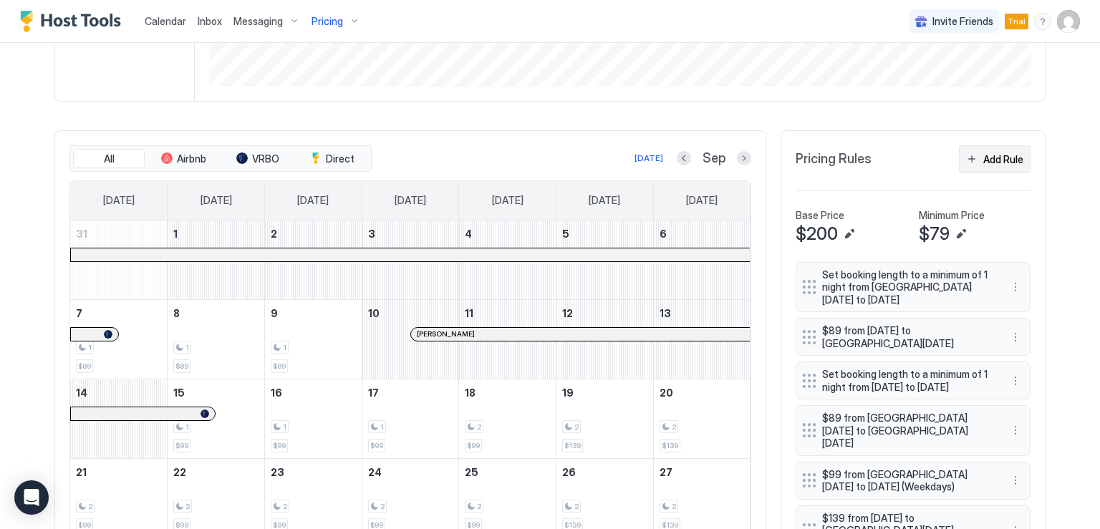
click at [975, 163] on button "Add Rule" at bounding box center [995, 159] width 72 height 28
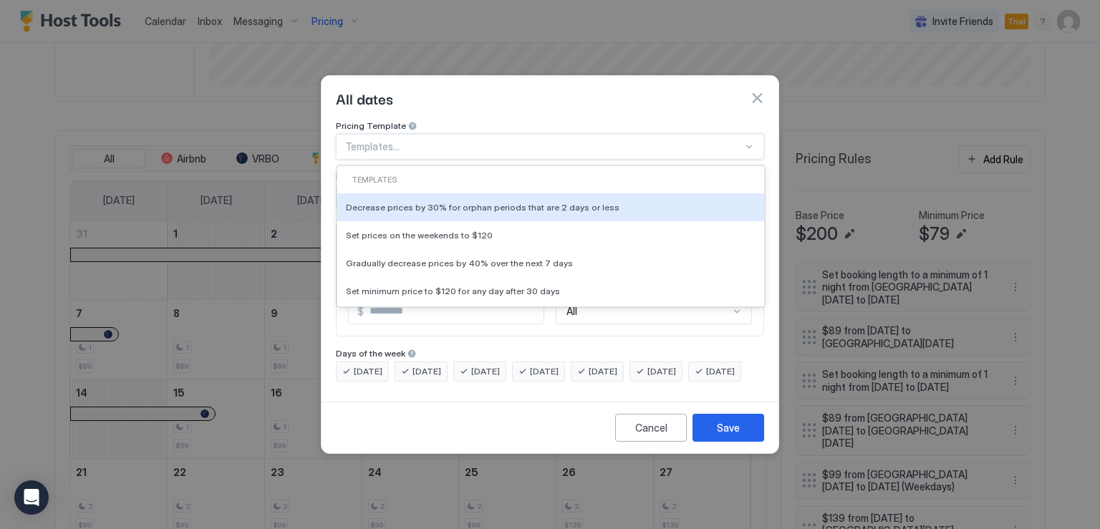
click at [597, 140] on div at bounding box center [544, 146] width 398 height 13
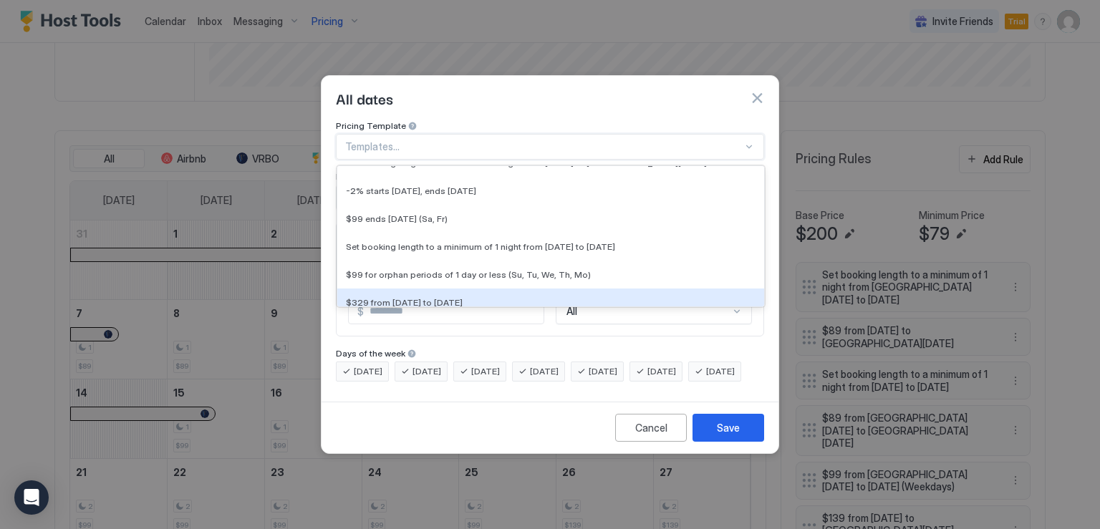
scroll to position [2803, 0]
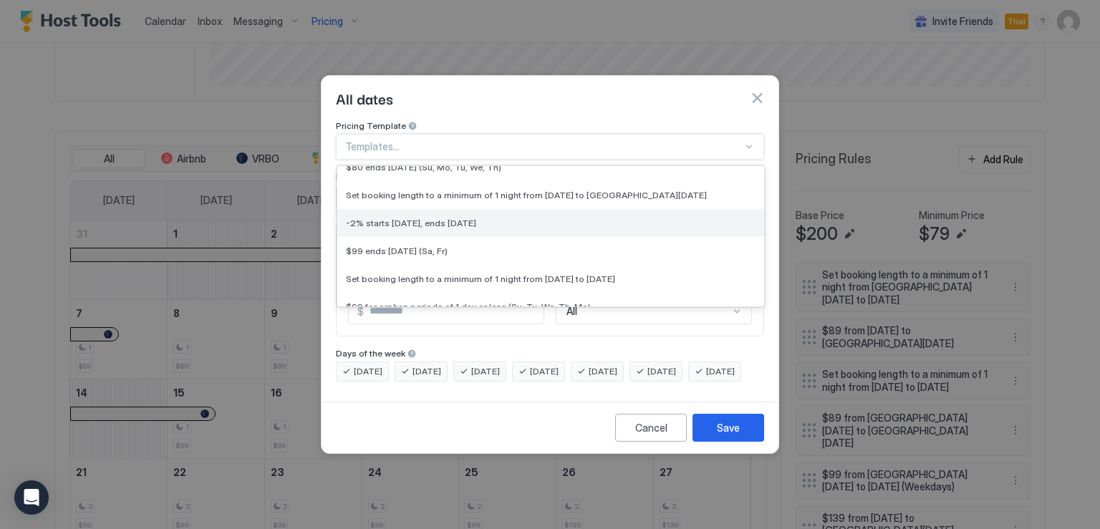
click at [501, 218] on div "-2% starts [DATE], ends [DATE]" at bounding box center [550, 223] width 427 height 28
type input "*"
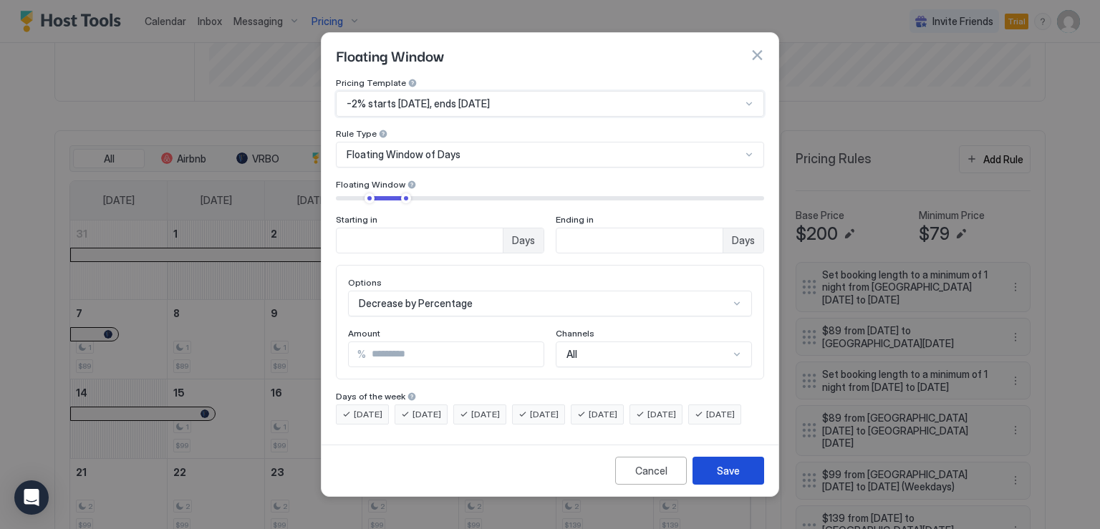
click at [716, 481] on button "Save" at bounding box center [729, 471] width 72 height 28
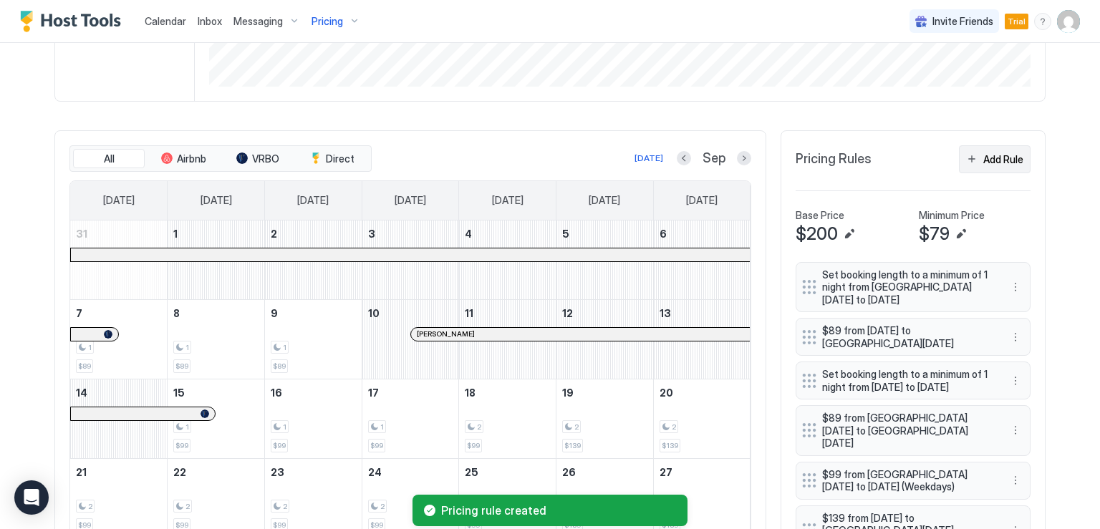
click at [986, 164] on div "Add Rule" at bounding box center [1003, 159] width 40 height 15
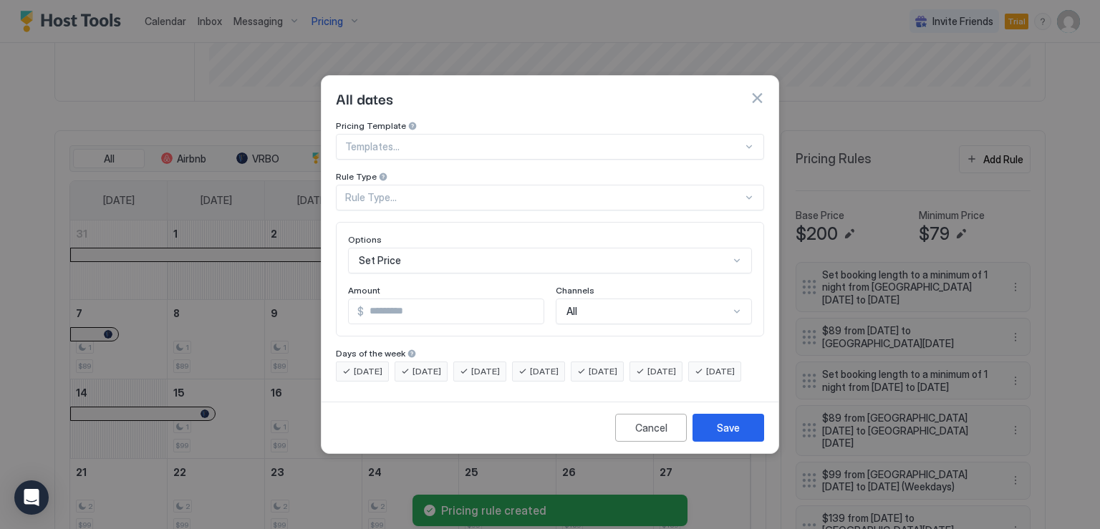
click at [584, 191] on div "Rule Type..." at bounding box center [544, 197] width 398 height 13
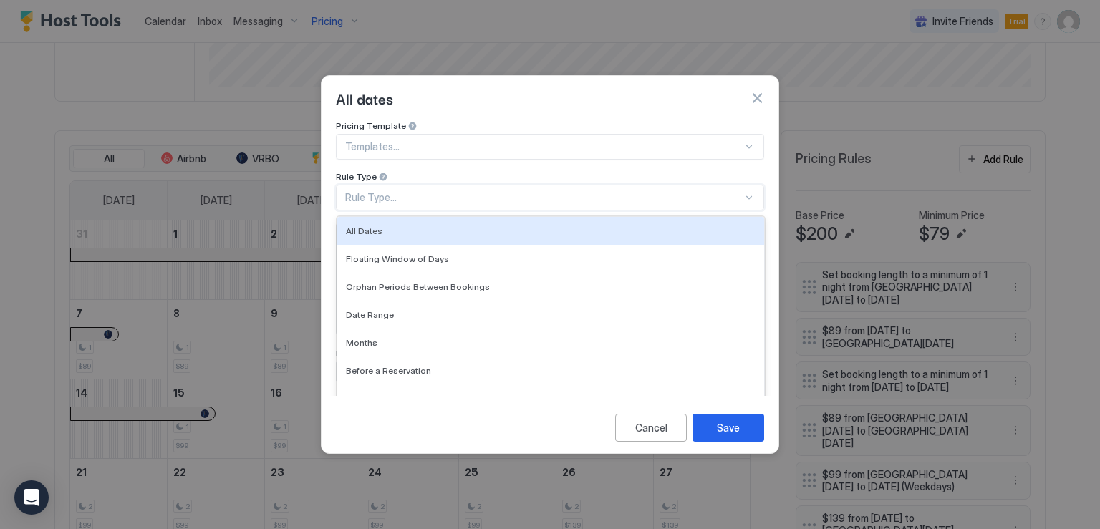
click at [573, 185] on div "Rule Type..." at bounding box center [550, 198] width 428 height 26
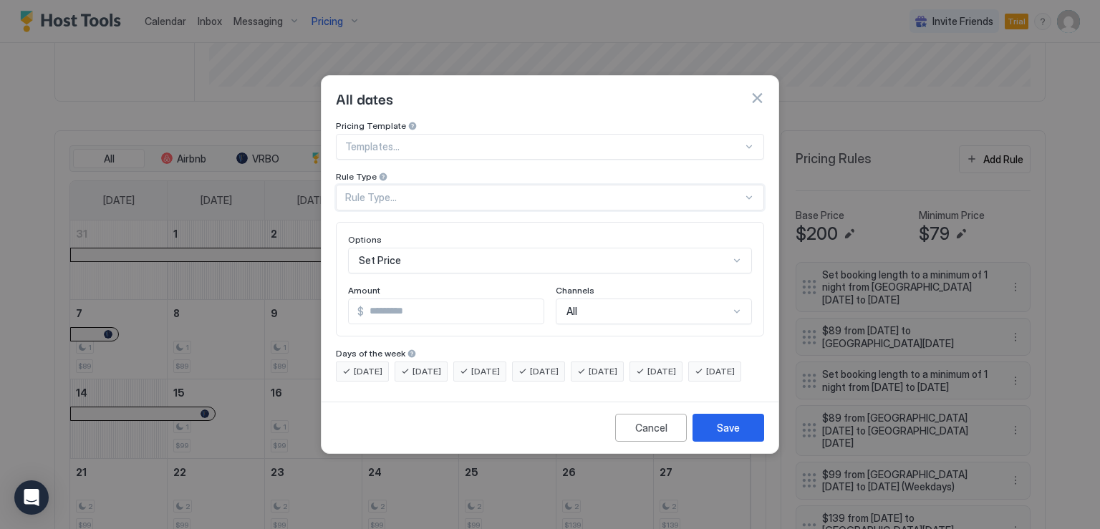
click at [577, 140] on div at bounding box center [544, 146] width 398 height 13
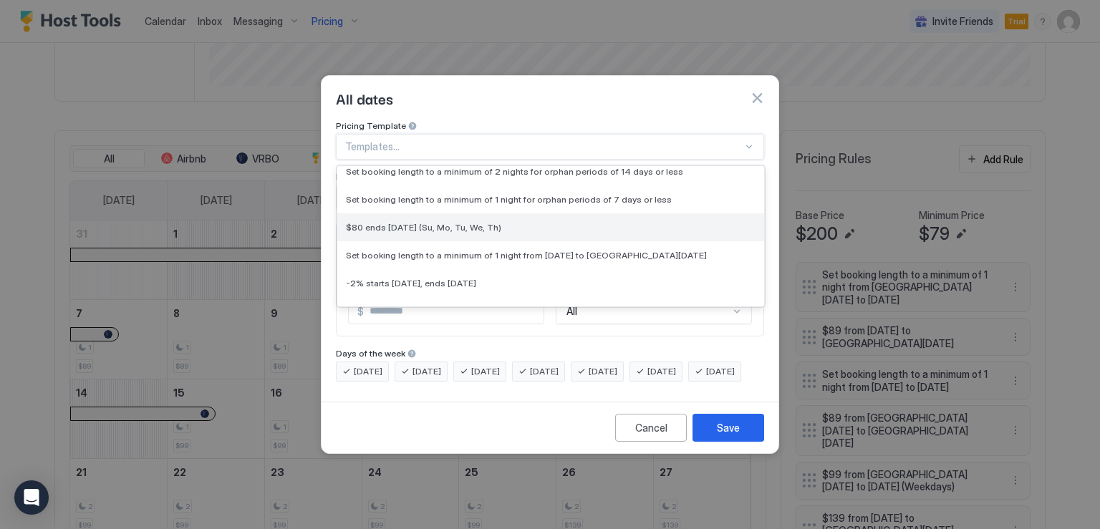
scroll to position [2611, 0]
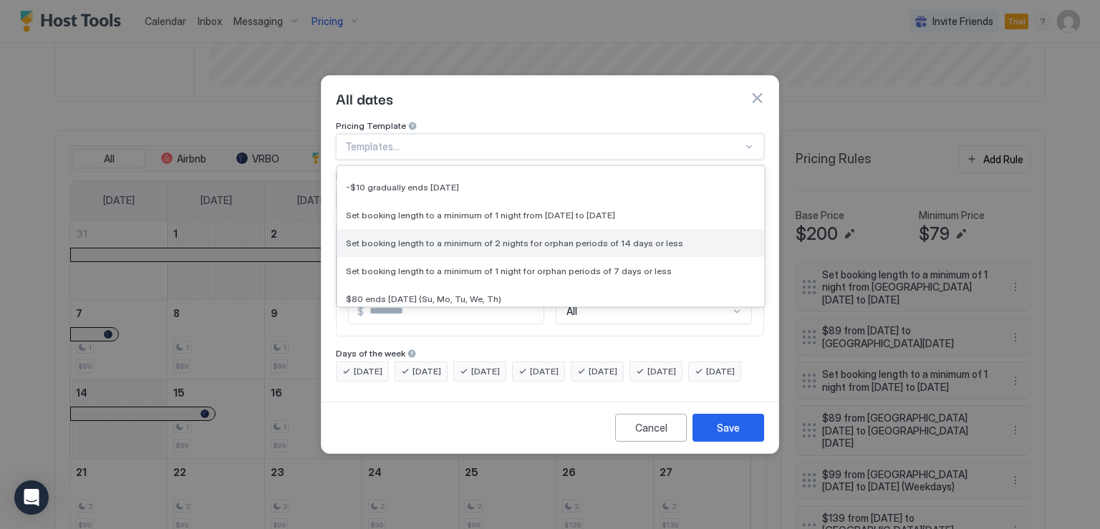
click at [478, 238] on span "Set booking length to a minimum of 2 nights for orphan periods of 14 days or le…" at bounding box center [514, 243] width 337 height 11
type input "*"
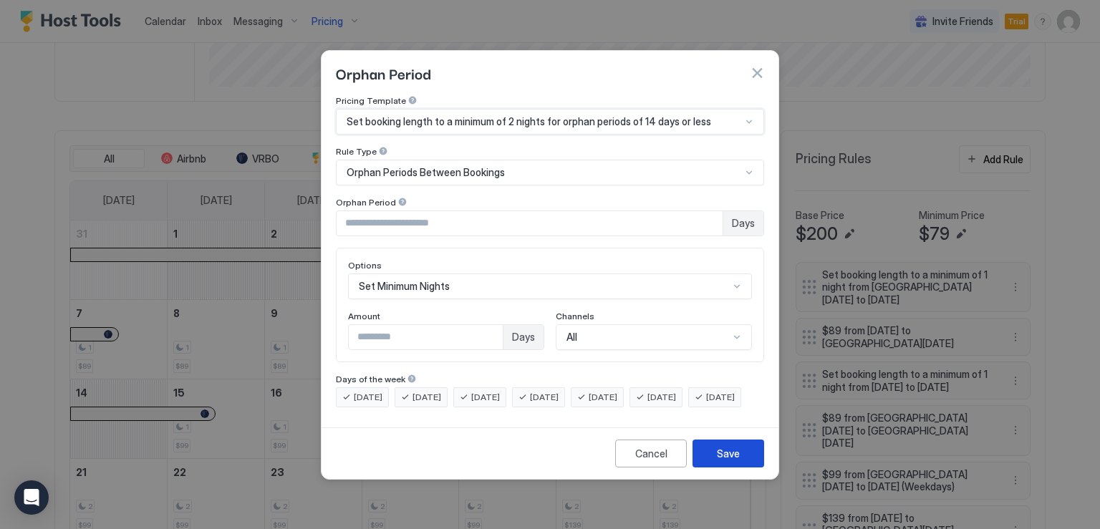
click at [719, 461] on div "Save" at bounding box center [728, 453] width 23 height 15
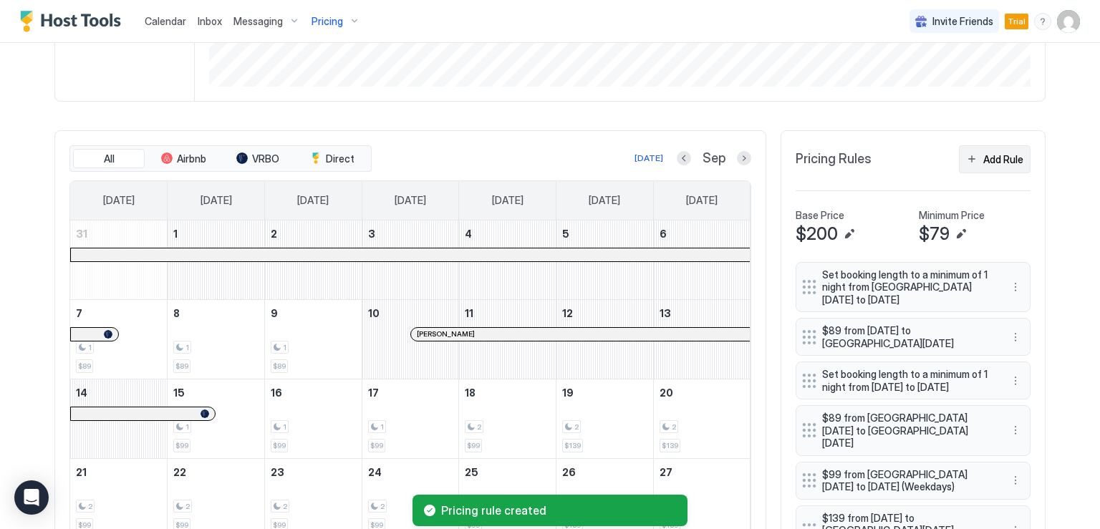
click at [962, 158] on button "Add Rule" at bounding box center [995, 159] width 72 height 28
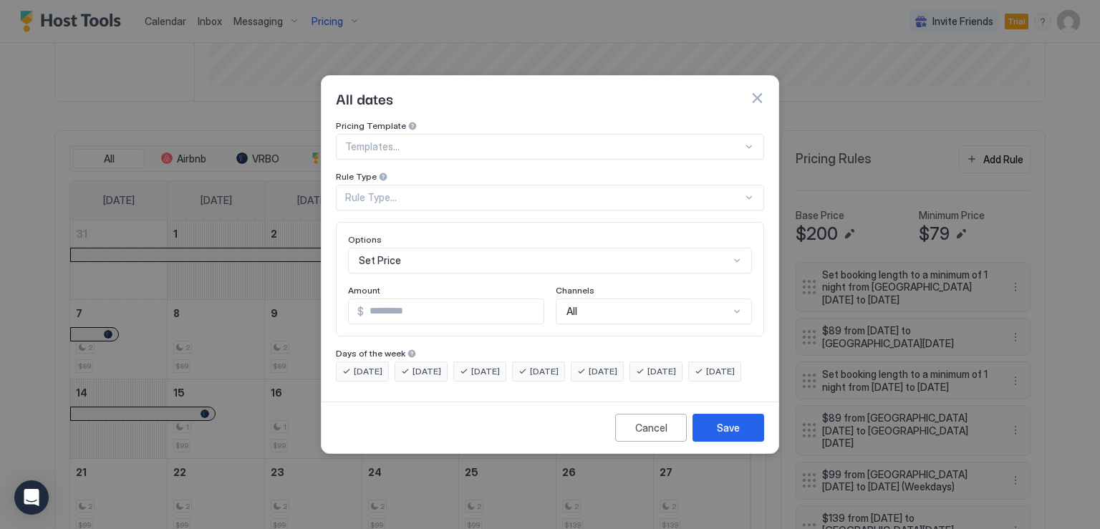
click at [602, 140] on div at bounding box center [544, 146] width 398 height 13
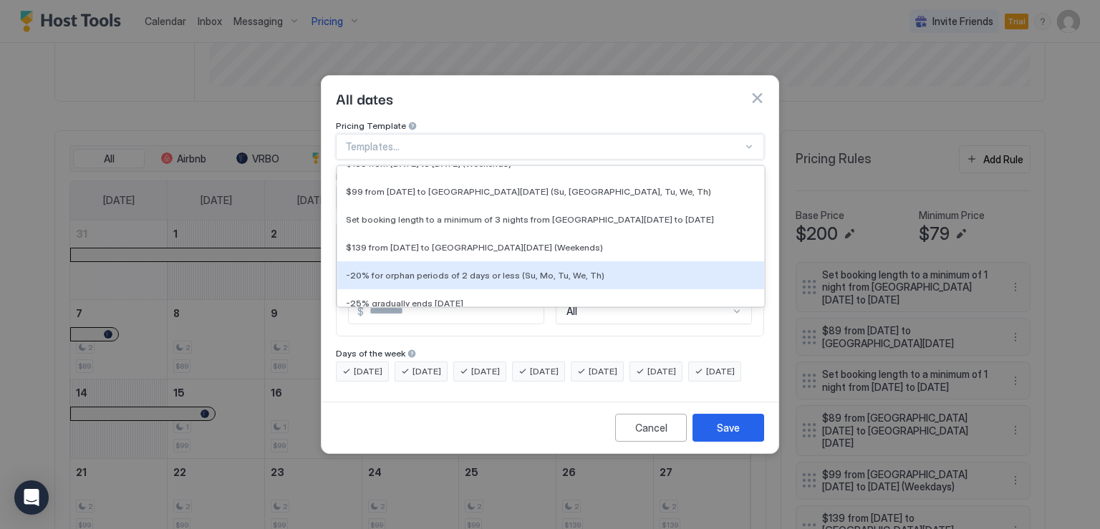
scroll to position [2571, 0]
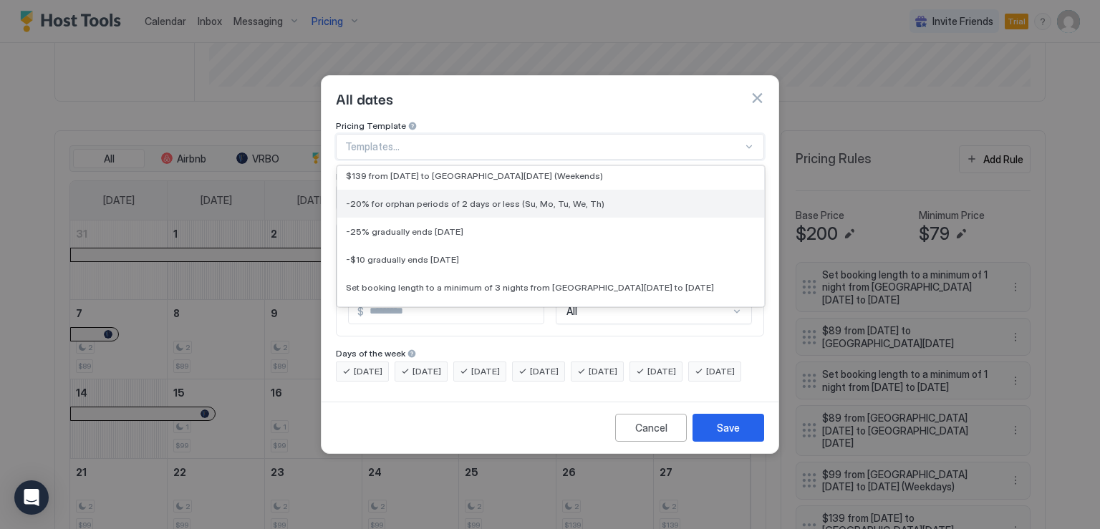
click at [542, 198] on span "-20% for orphan periods of 2 days or less (Su, Mo, Tu, We, Th)" at bounding box center [475, 203] width 259 height 11
type input "**"
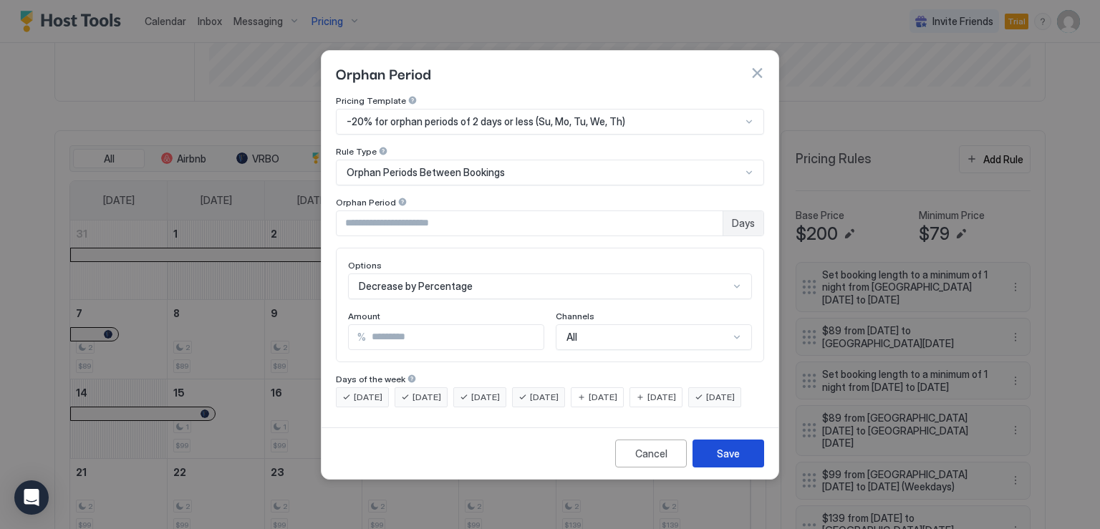
click at [736, 461] on div "Save" at bounding box center [728, 453] width 23 height 15
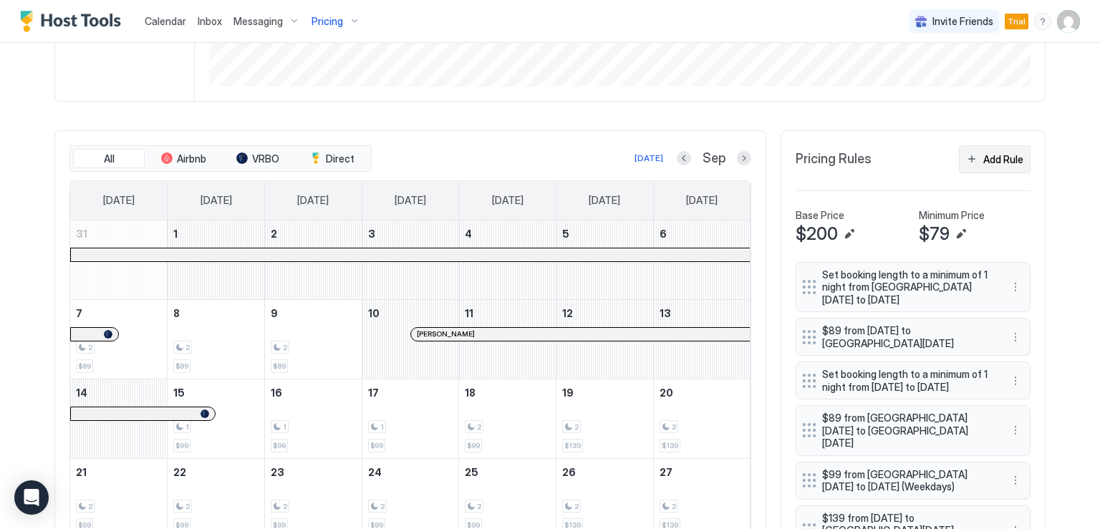
click at [965, 159] on button "Add Rule" at bounding box center [995, 159] width 72 height 28
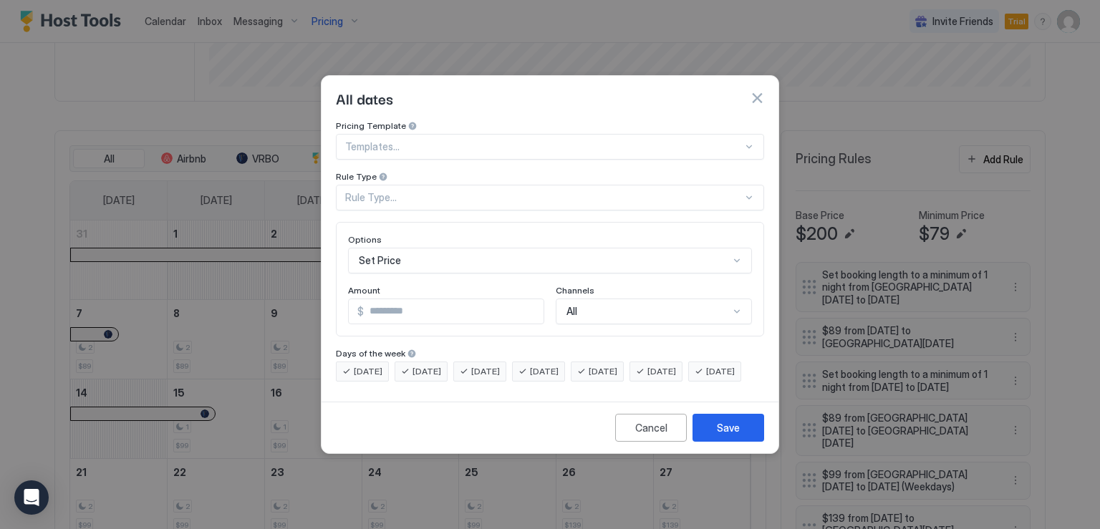
click at [605, 193] on div "Rule Type..." at bounding box center [550, 198] width 428 height 26
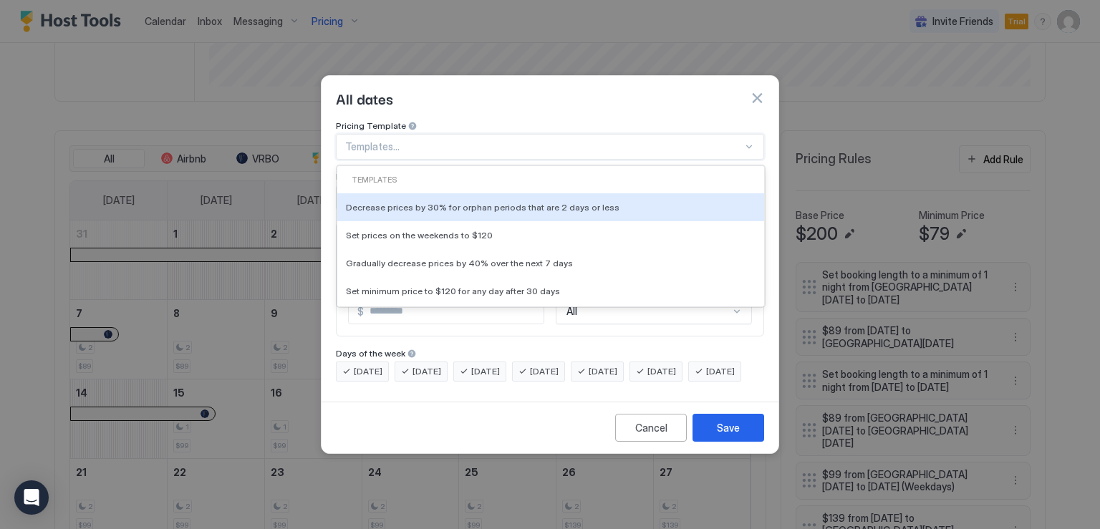
click at [533, 141] on div at bounding box center [544, 146] width 398 height 13
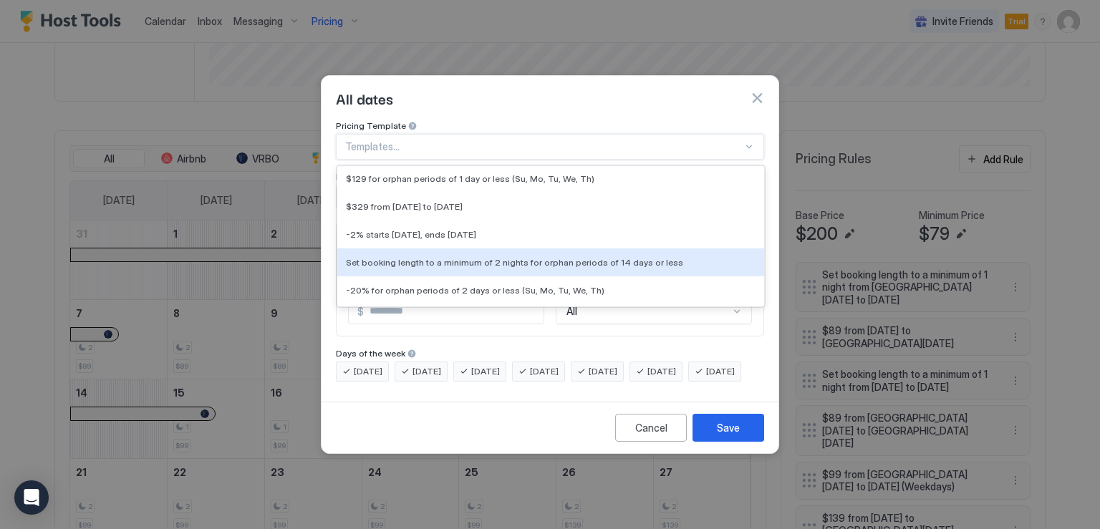
scroll to position [2953, 0]
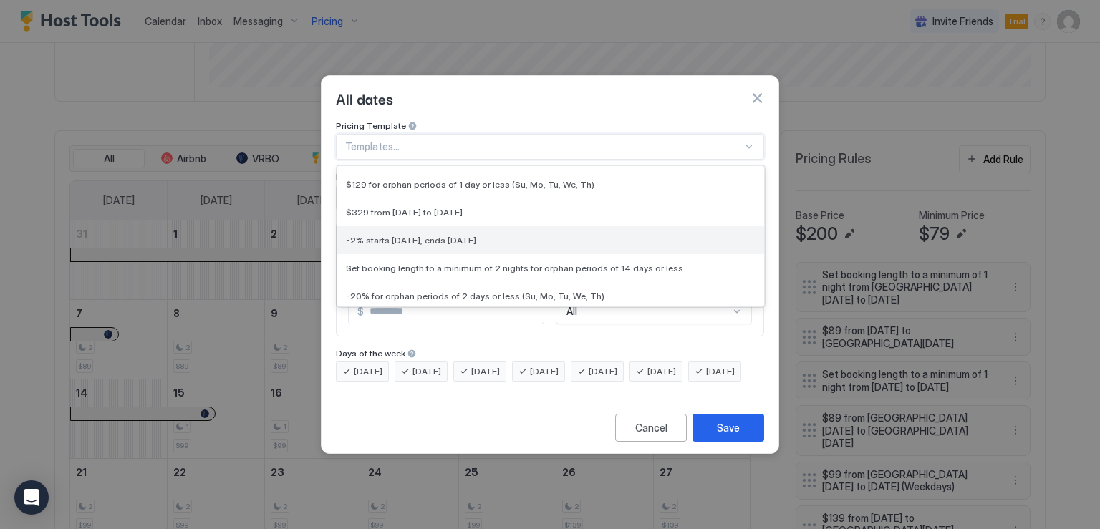
click at [489, 235] on div "-2% starts [DATE], ends [DATE]" at bounding box center [551, 240] width 410 height 11
type input "*"
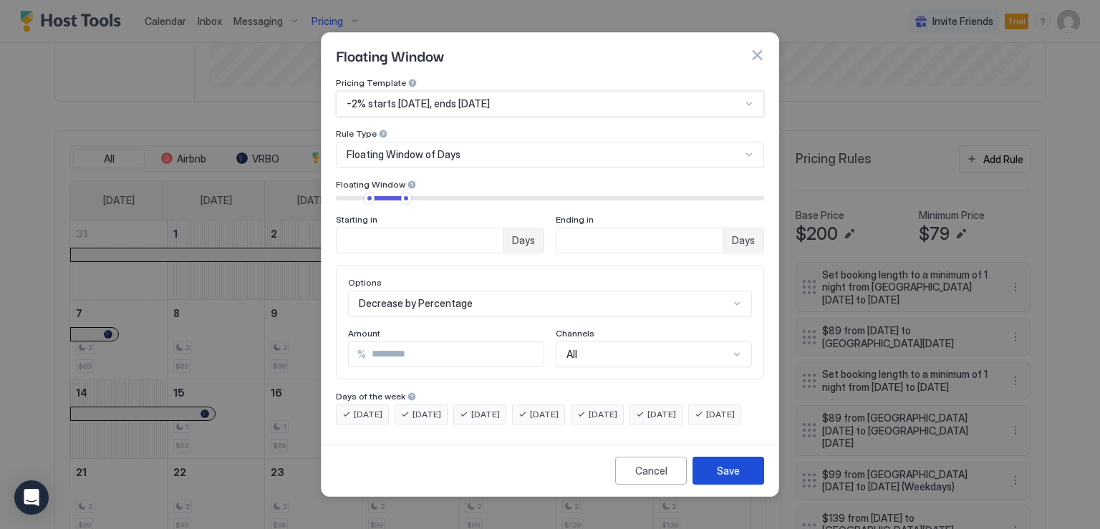
click at [738, 478] on div "Save" at bounding box center [728, 470] width 23 height 15
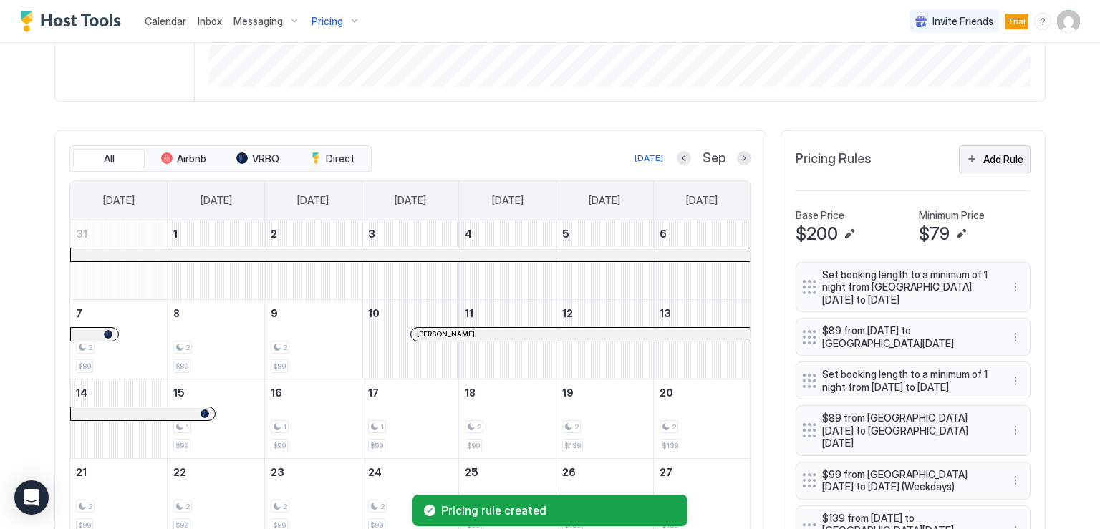
click at [976, 160] on button "Add Rule" at bounding box center [995, 159] width 72 height 28
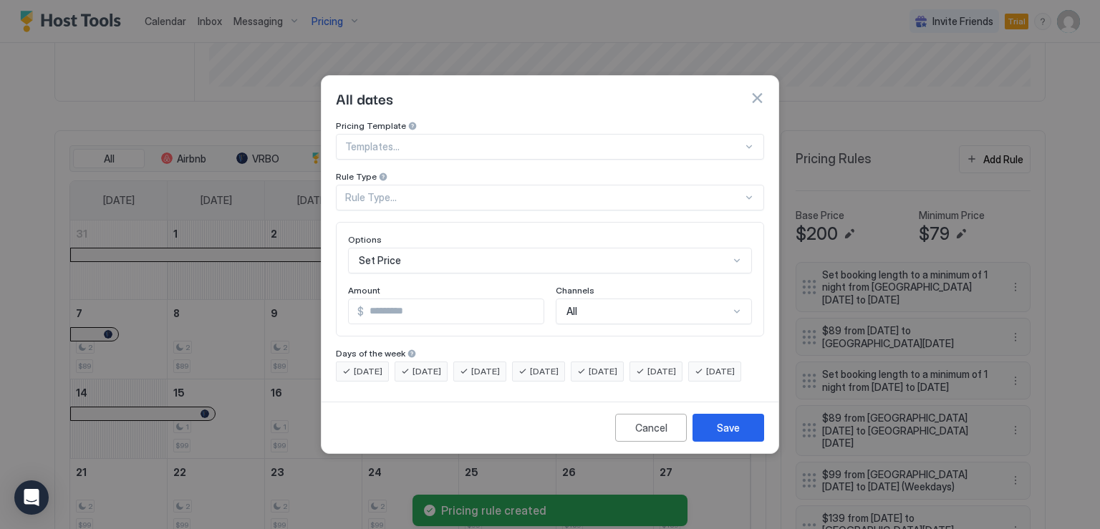
click at [607, 191] on div "Rule Type..." at bounding box center [544, 197] width 398 height 13
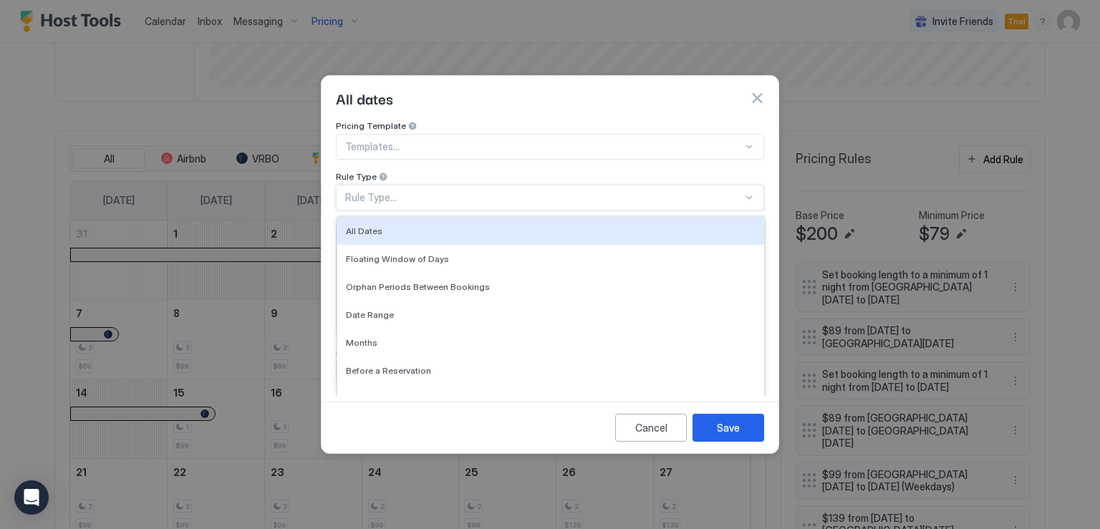
click at [537, 140] on div at bounding box center [544, 146] width 398 height 13
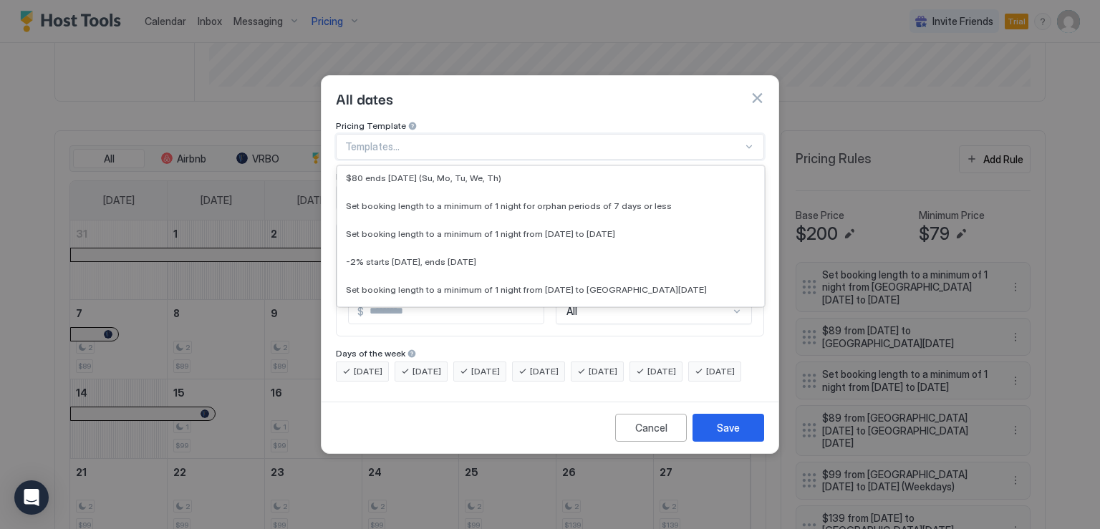
scroll to position [2725, 0]
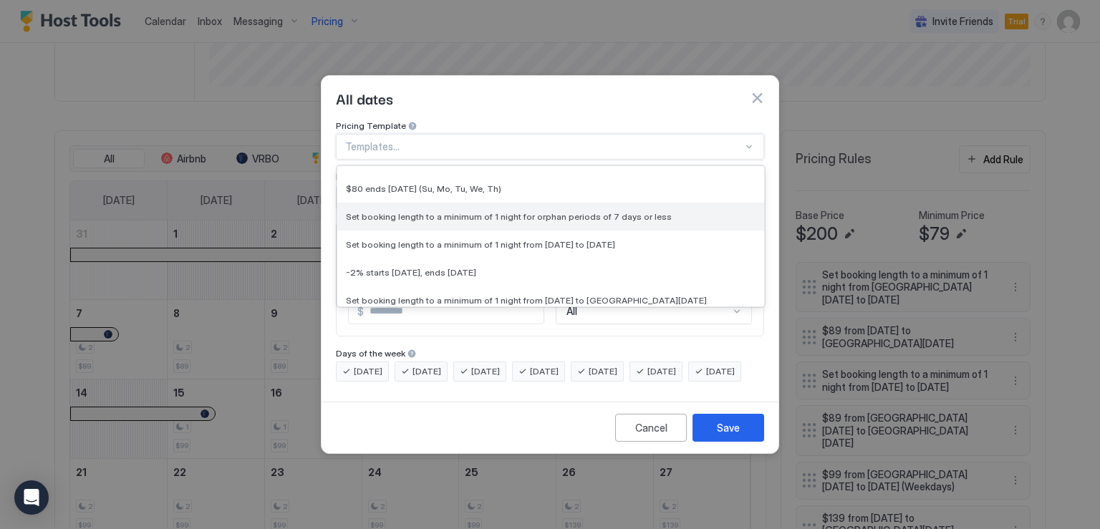
click at [550, 211] on span "Set booking length to a minimum of 1 night for orphan periods of 7 days or less" at bounding box center [509, 216] width 326 height 11
type input "*"
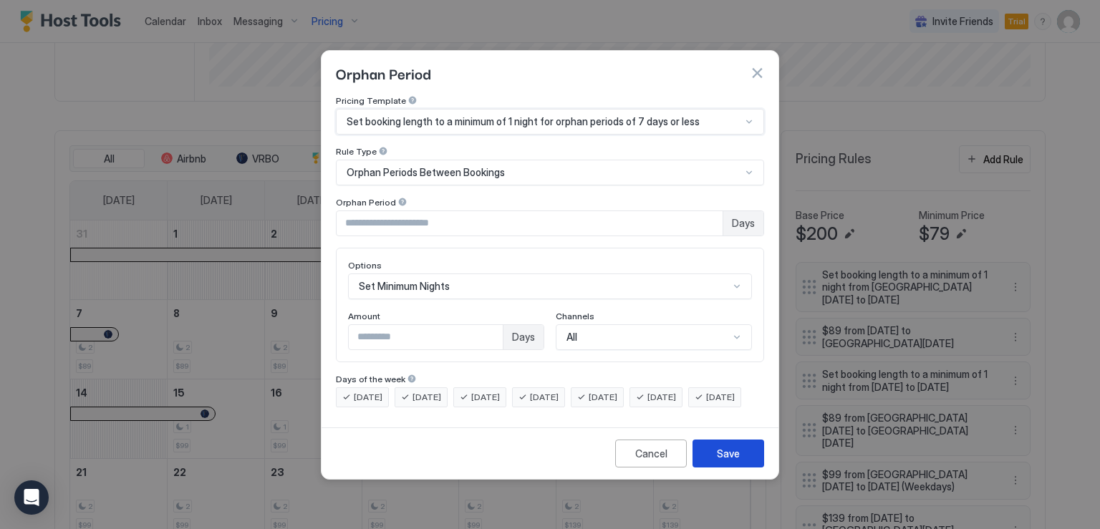
click at [721, 461] on div "Save" at bounding box center [728, 453] width 23 height 15
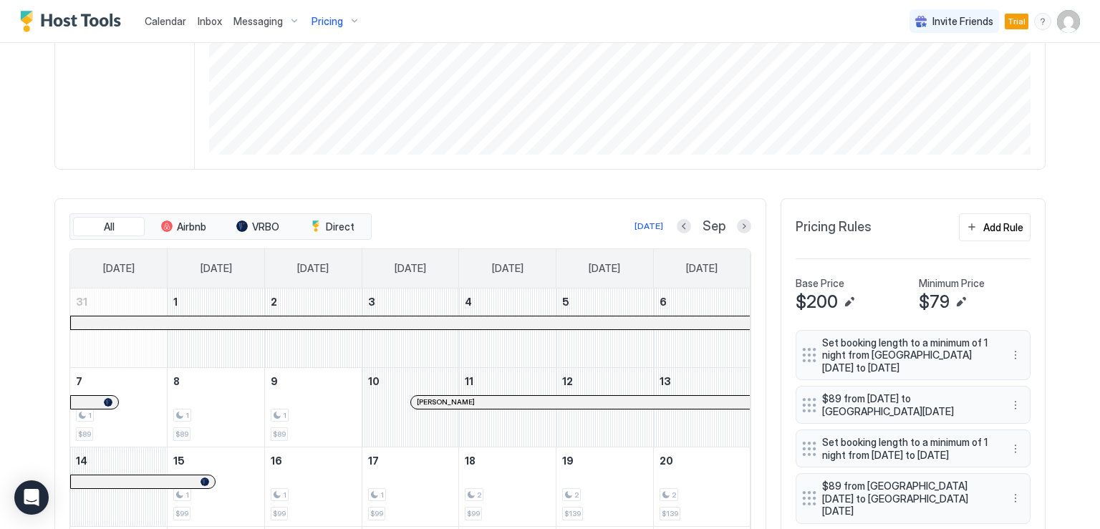
scroll to position [279, 0]
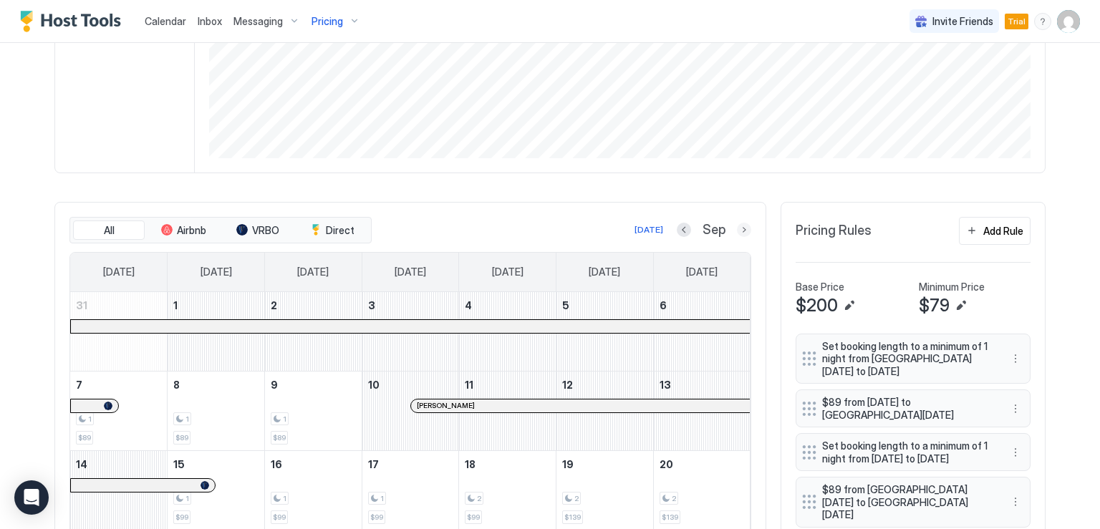
click at [737, 232] on button "Next month" at bounding box center [744, 230] width 14 height 14
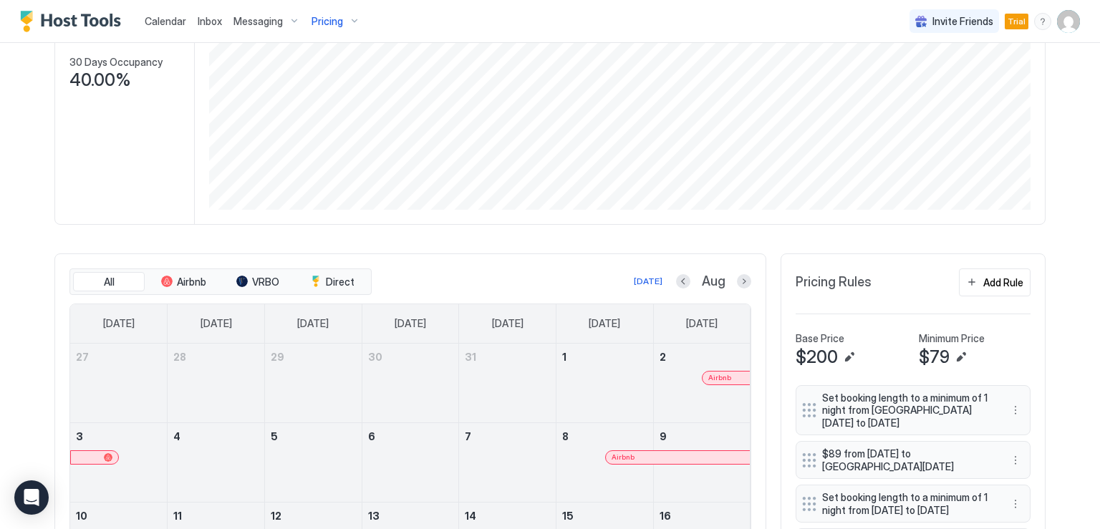
scroll to position [215, 0]
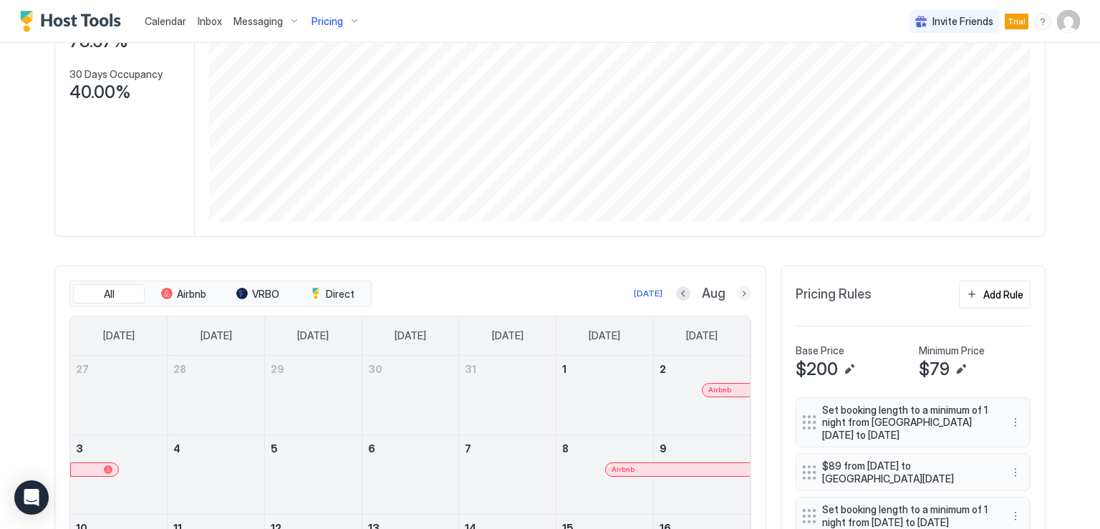
click at [737, 296] on button "Next month" at bounding box center [744, 294] width 14 height 14
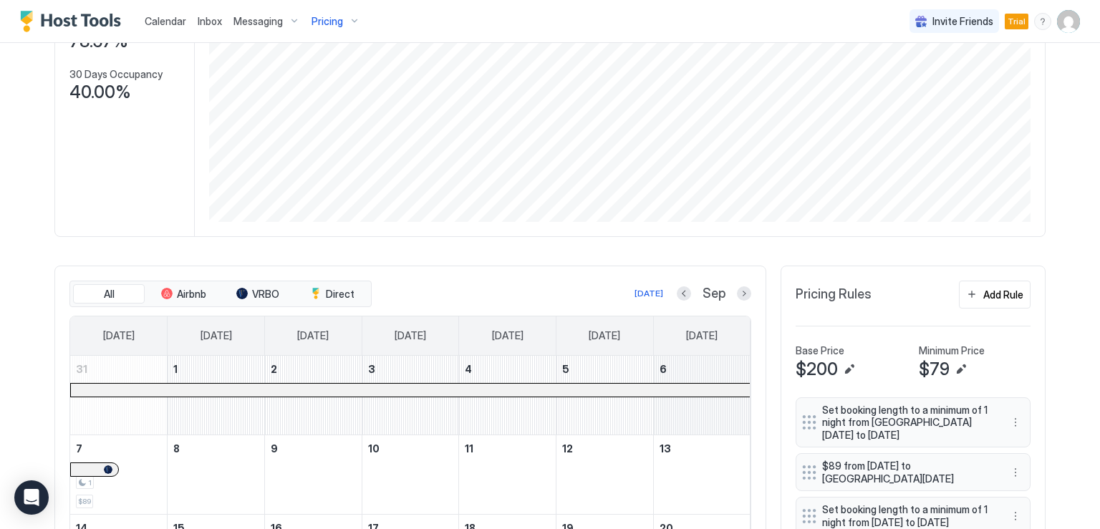
scroll to position [358, 0]
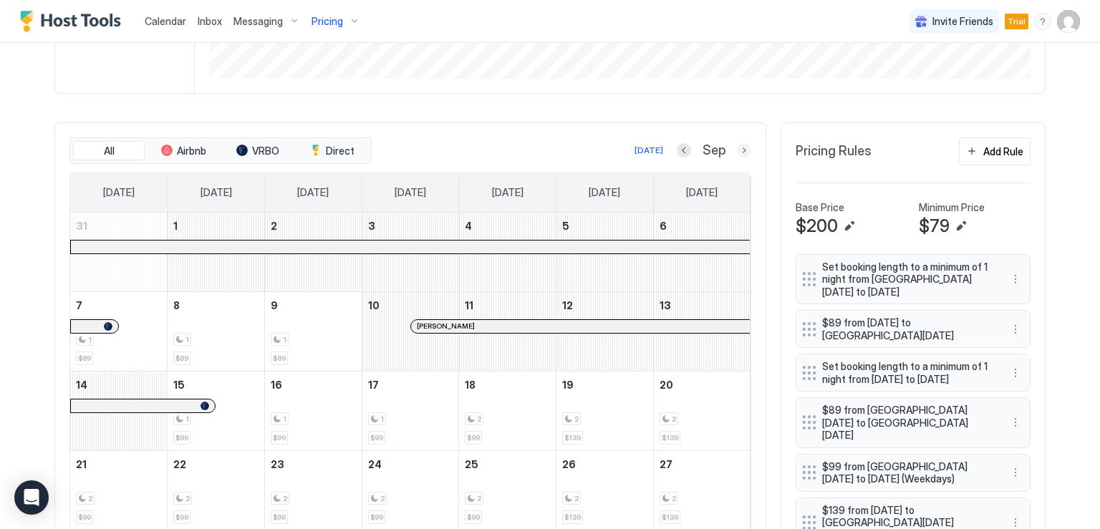
click at [742, 153] on button "Next month" at bounding box center [744, 150] width 14 height 14
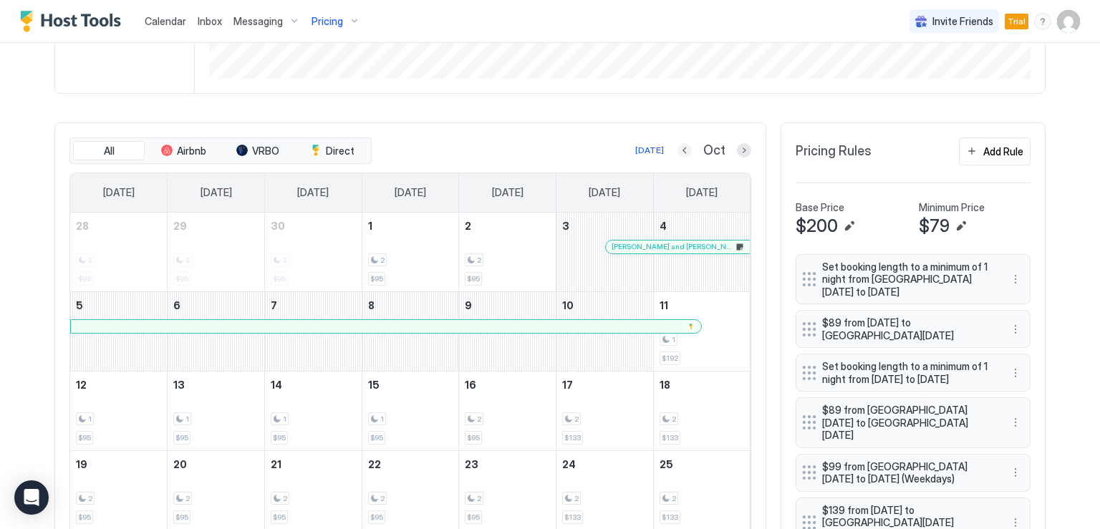
click at [678, 147] on button "Previous month" at bounding box center [685, 150] width 14 height 14
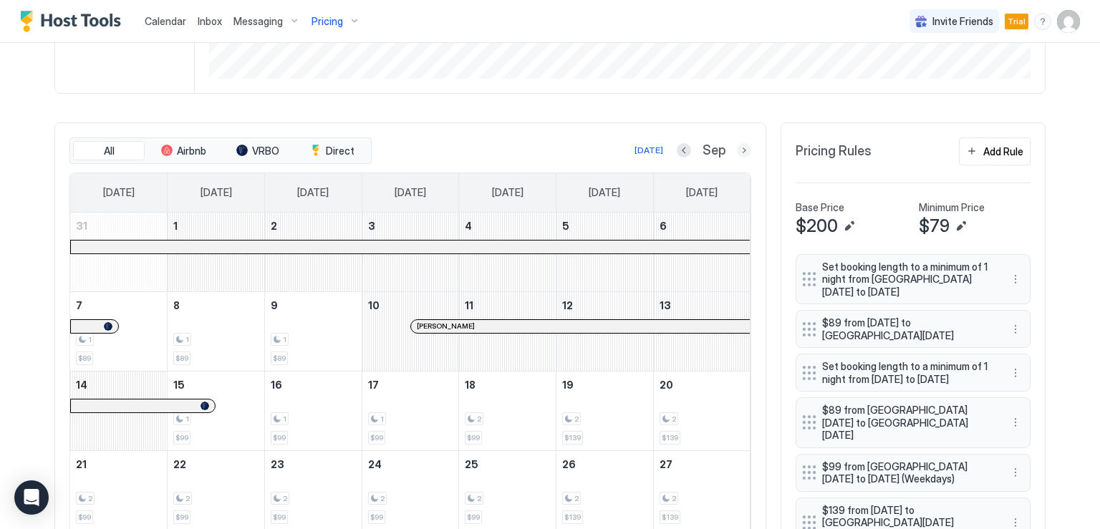
click at [738, 150] on button "Next month" at bounding box center [744, 150] width 14 height 14
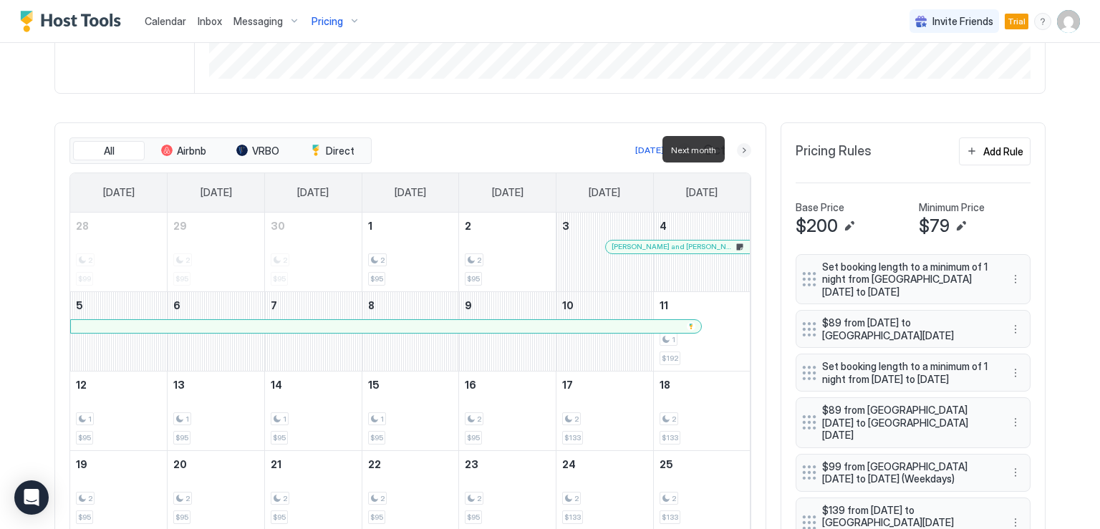
click at [738, 150] on button "Next month" at bounding box center [744, 150] width 14 height 14
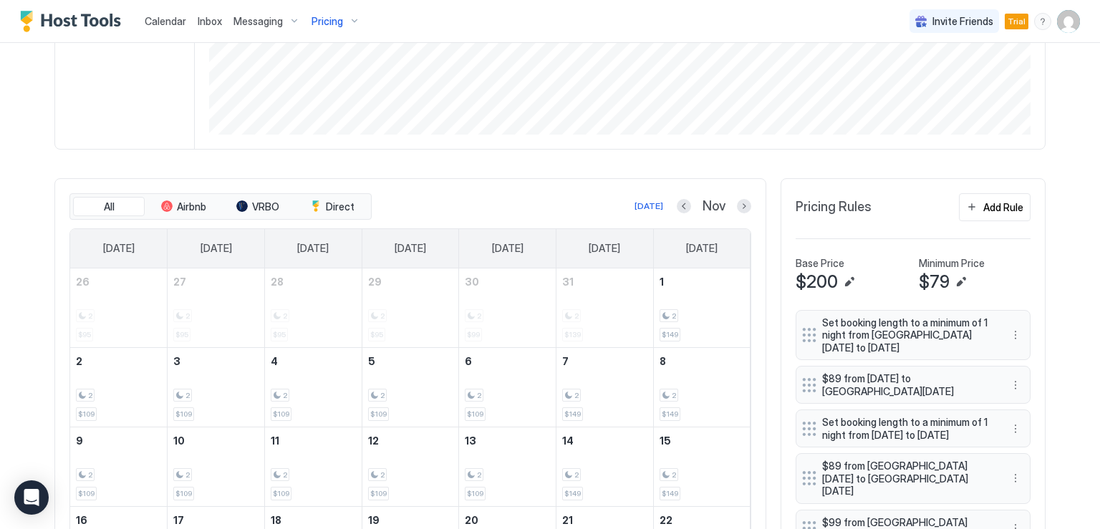
scroll to position [287, 0]
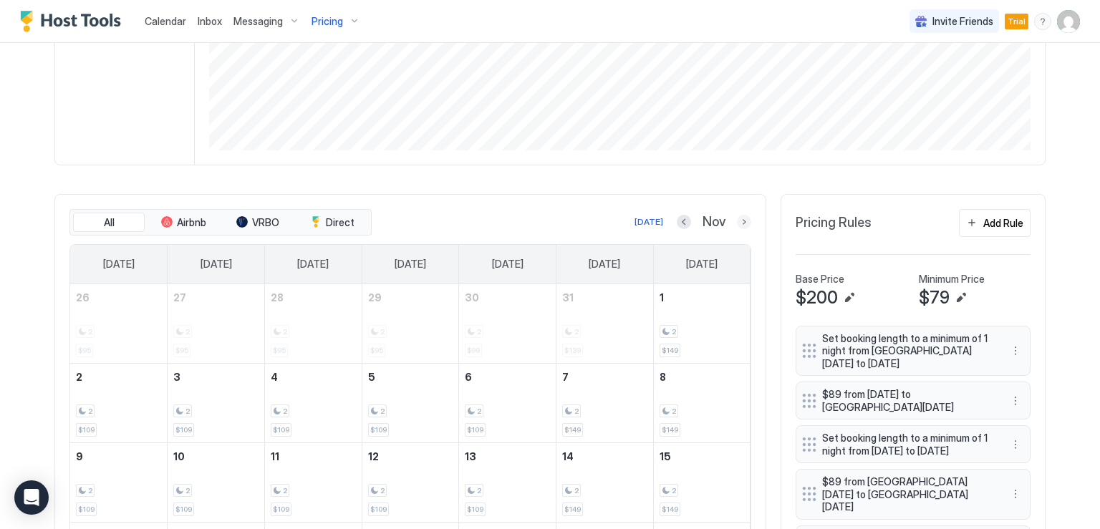
click at [737, 219] on button "Next month" at bounding box center [744, 222] width 14 height 14
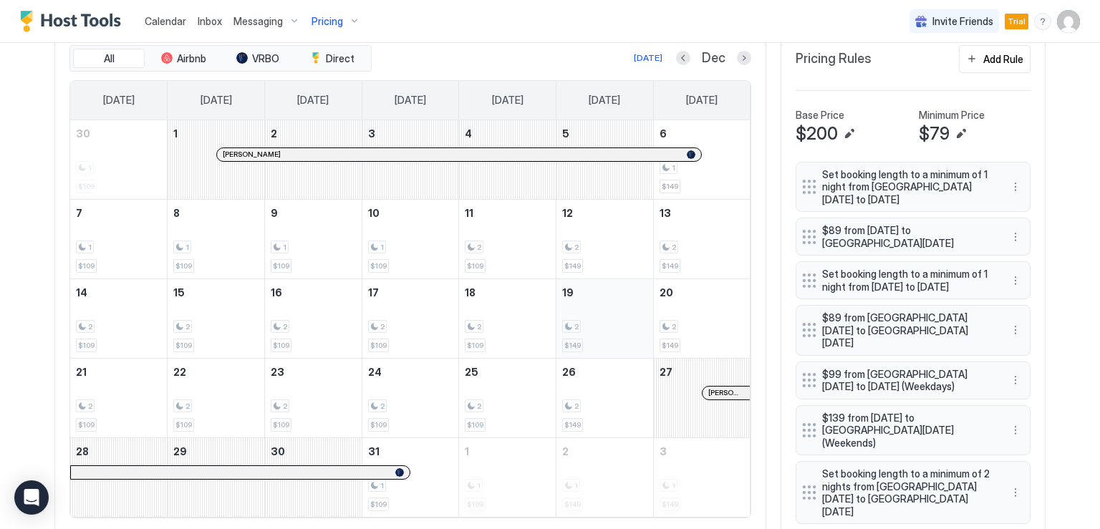
scroll to position [358, 0]
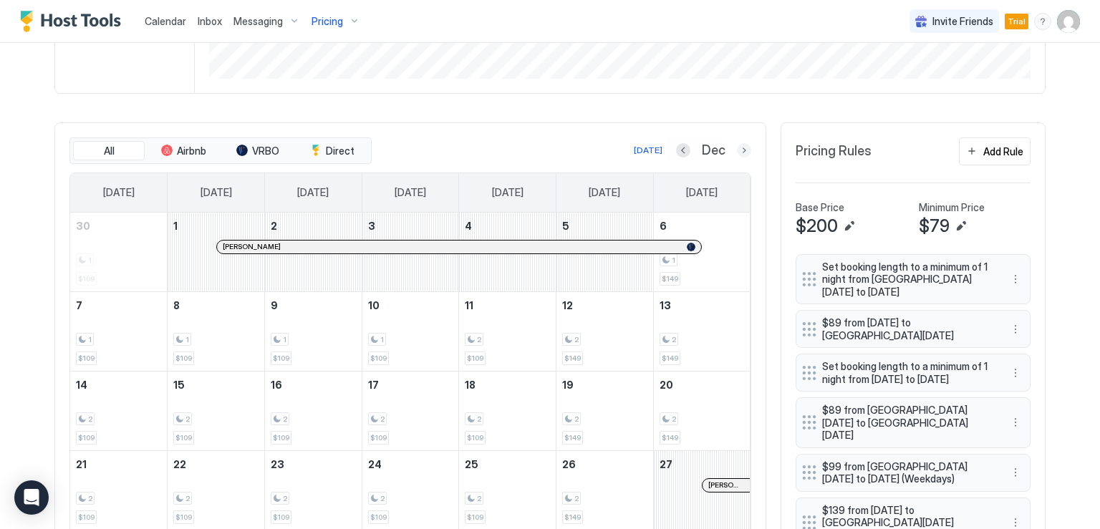
click at [742, 149] on button "Next month" at bounding box center [744, 150] width 14 height 14
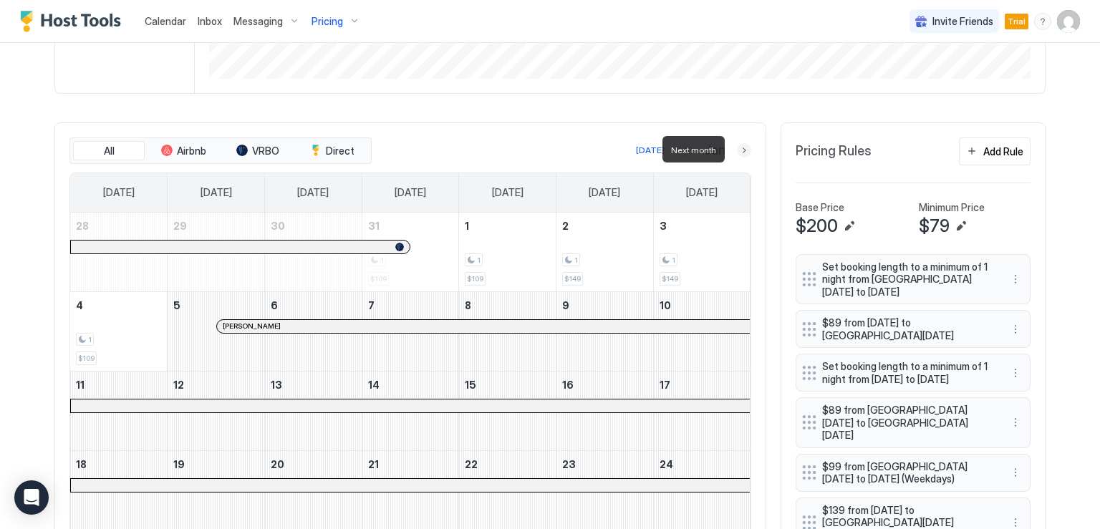
click at [742, 149] on button "Next month" at bounding box center [744, 150] width 14 height 14
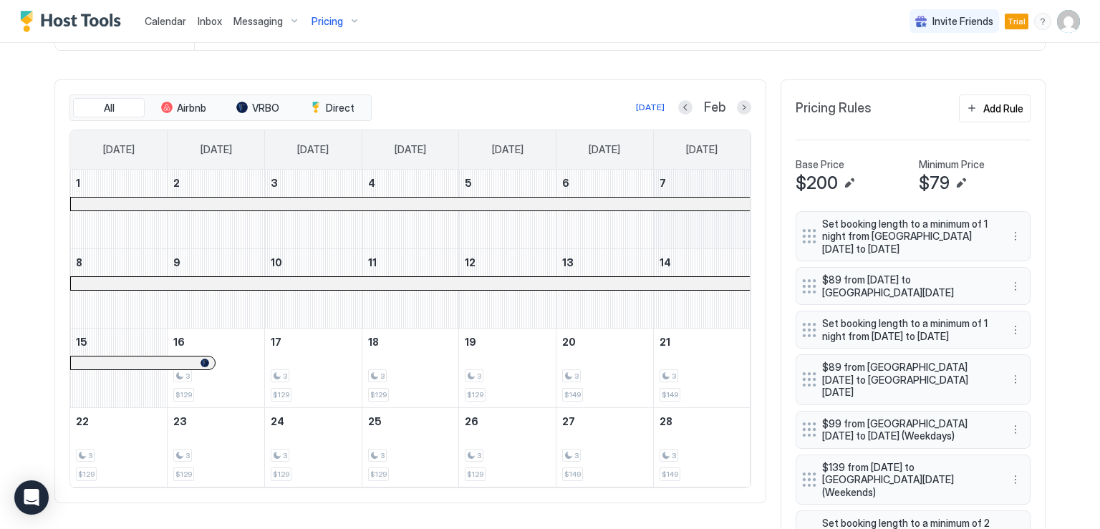
scroll to position [287, 0]
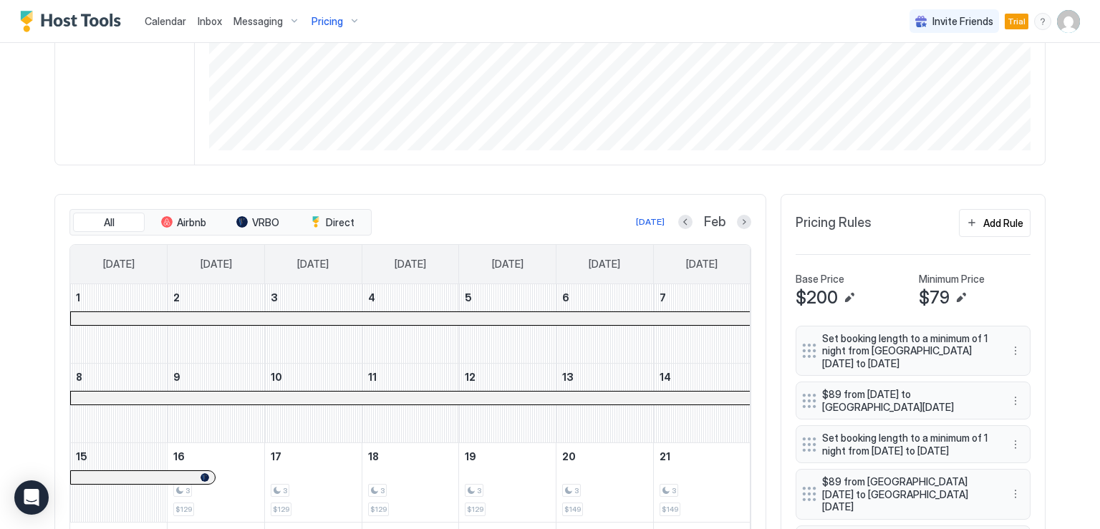
click at [731, 220] on div "Feb" at bounding box center [714, 222] width 73 height 16
click at [737, 220] on button "Next month" at bounding box center [744, 222] width 14 height 14
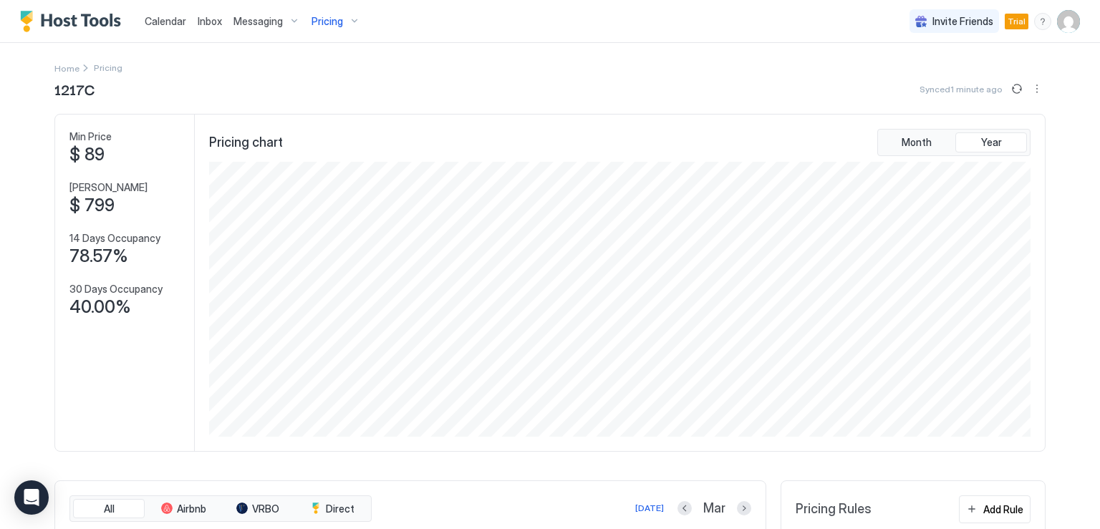
scroll to position [0, 0]
click at [202, 24] on span "Inbox" at bounding box center [210, 21] width 24 height 12
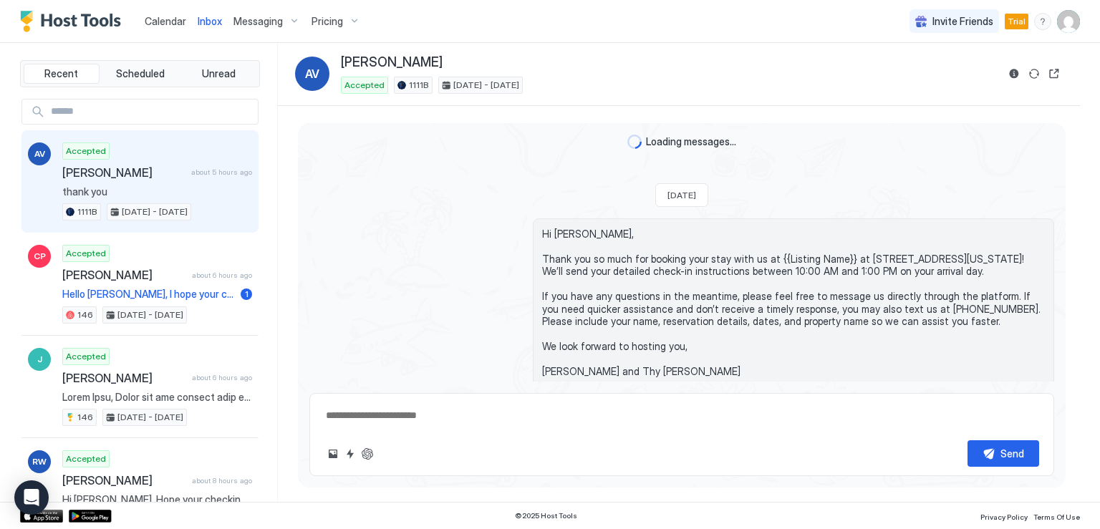
scroll to position [166, 0]
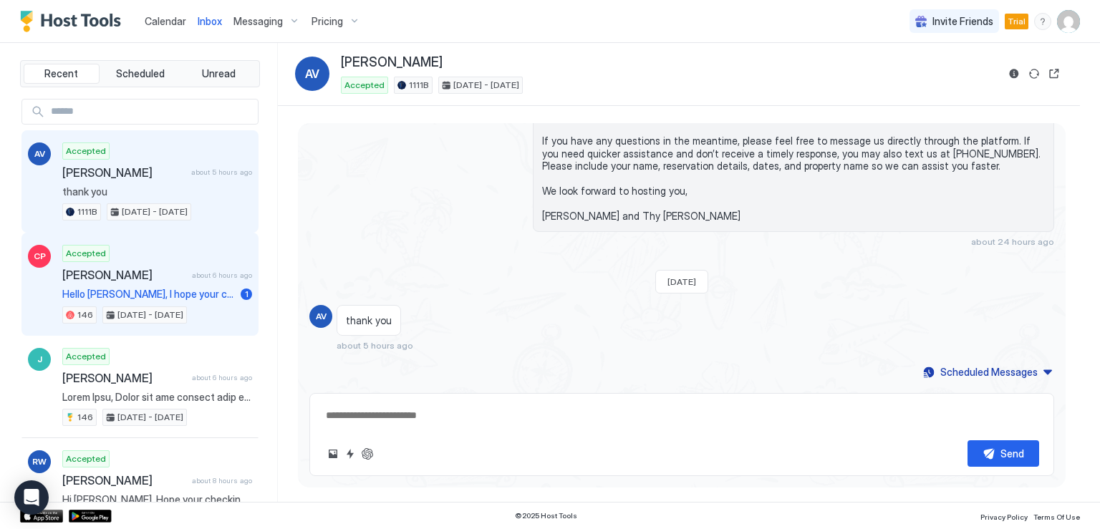
click at [155, 290] on span "Hello [PERSON_NAME], I hope your check-in went smoothly. Please don't hesitate …" at bounding box center [148, 294] width 173 height 13
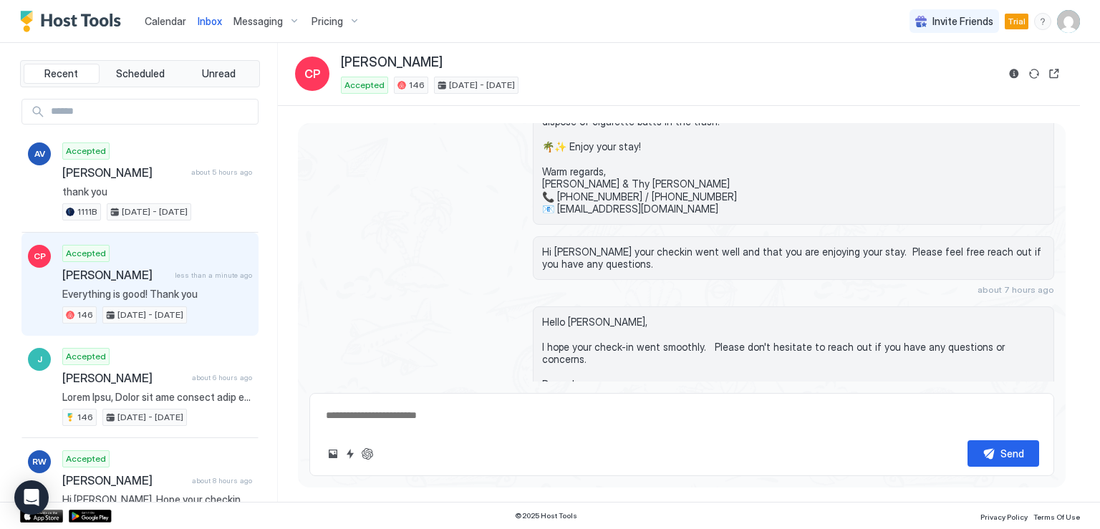
scroll to position [1561, 0]
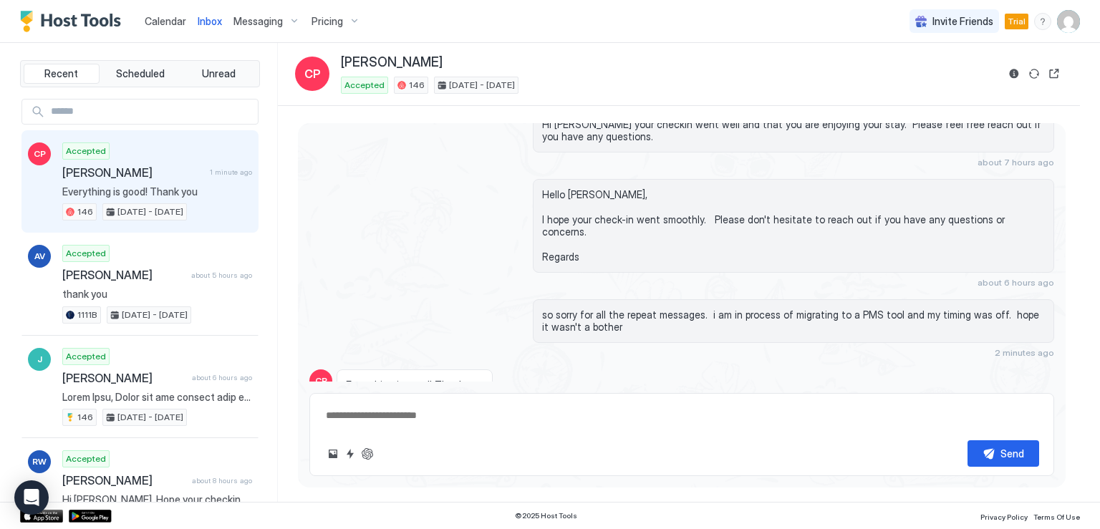
click at [496, 457] on div "Send" at bounding box center [681, 454] width 715 height 27
type textarea "*"
click at [252, 22] on span "Messaging" at bounding box center [258, 21] width 49 height 13
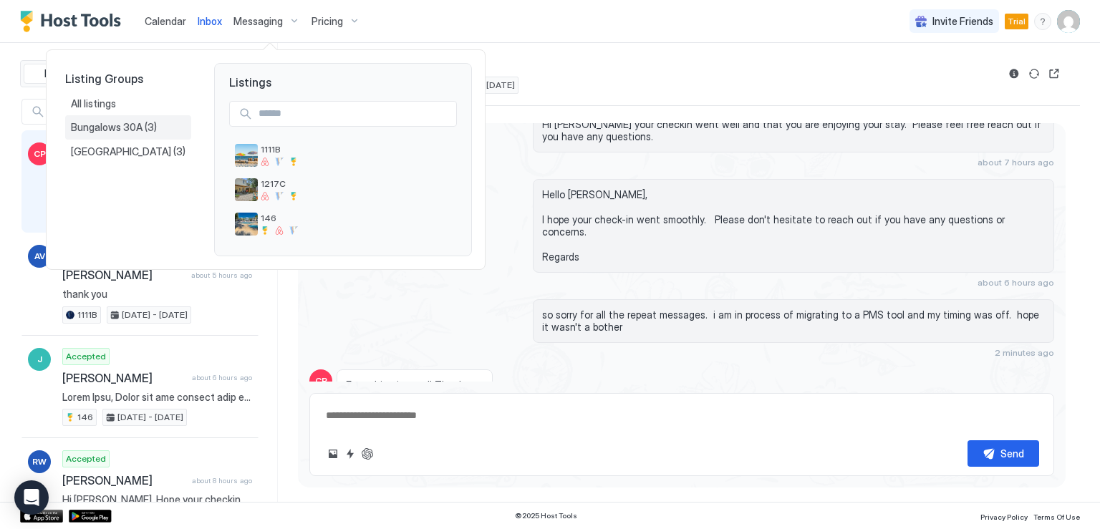
click at [123, 122] on span "Bungalows 30A" at bounding box center [108, 127] width 74 height 13
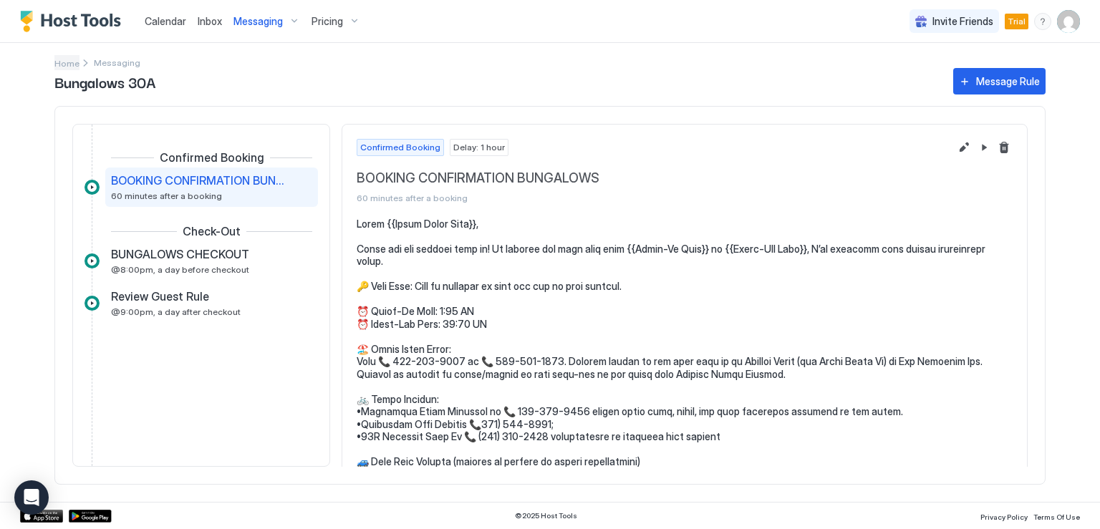
click at [67, 63] on span "Home" at bounding box center [66, 63] width 25 height 11
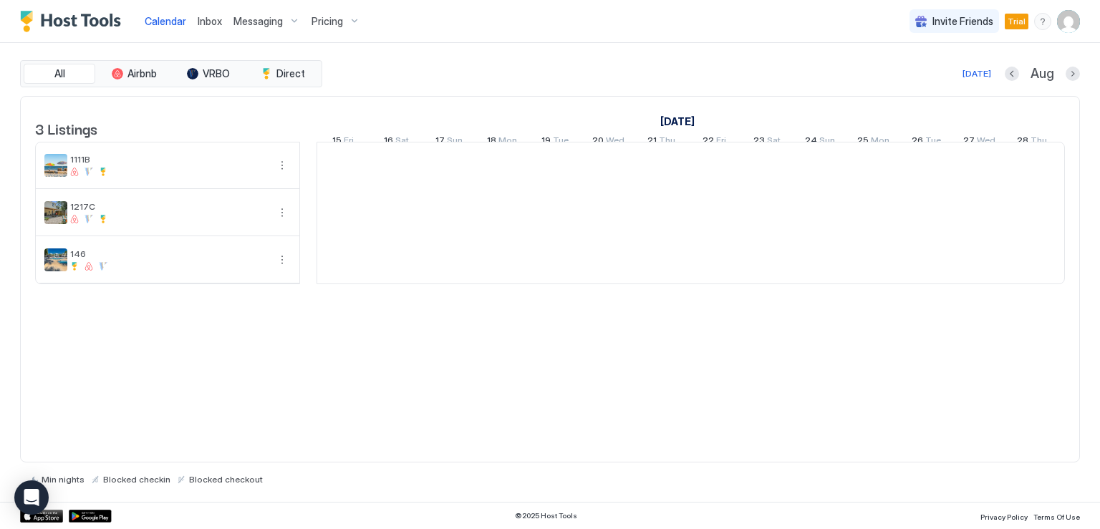
scroll to position [0, 796]
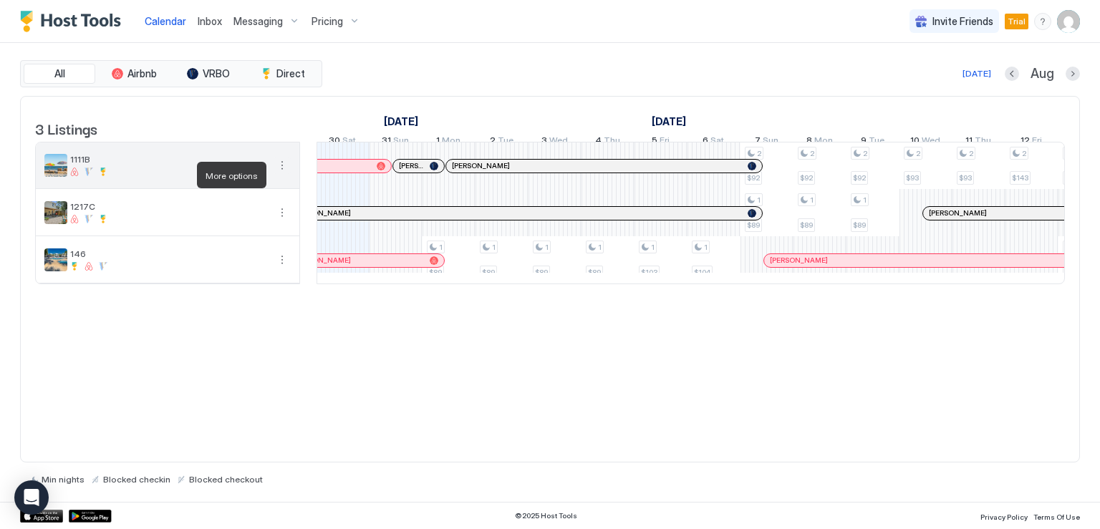
click at [280, 174] on button "More options" at bounding box center [282, 165] width 17 height 17
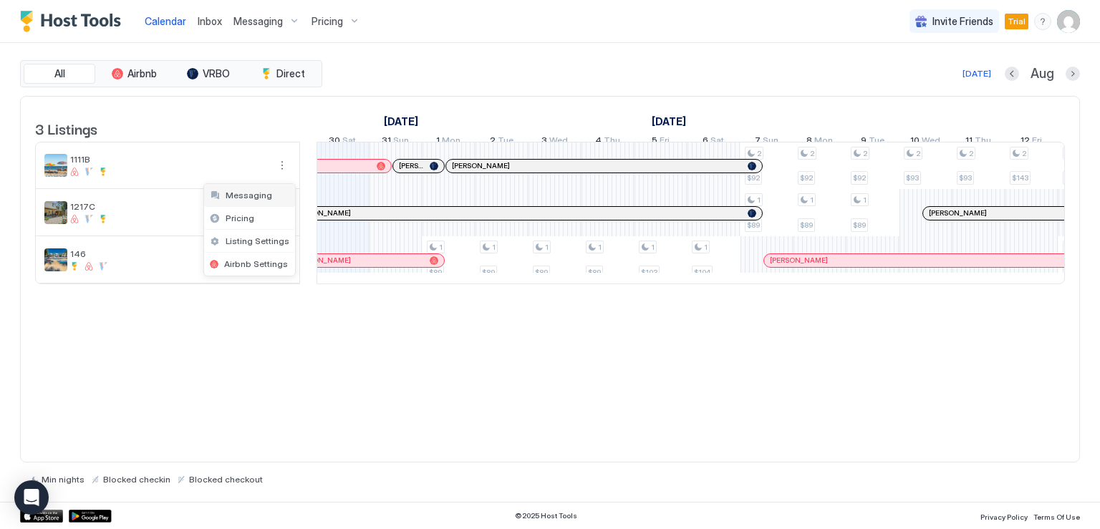
click at [271, 193] on div "Messaging" at bounding box center [249, 195] width 91 height 23
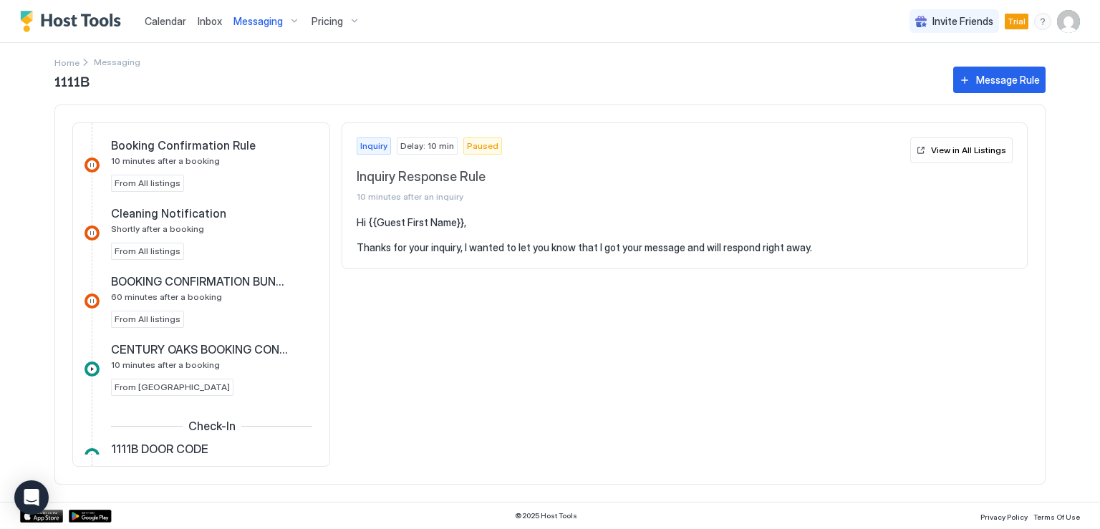
scroll to position [358, 0]
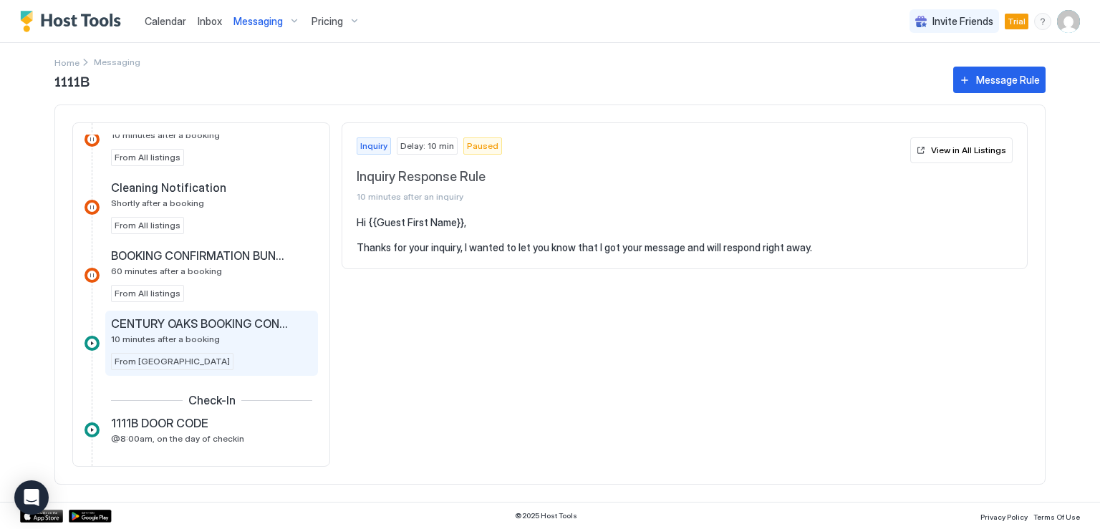
click at [266, 325] on span "CENTURY OAKS BOOKING CONFIRMATION" at bounding box center [200, 324] width 178 height 14
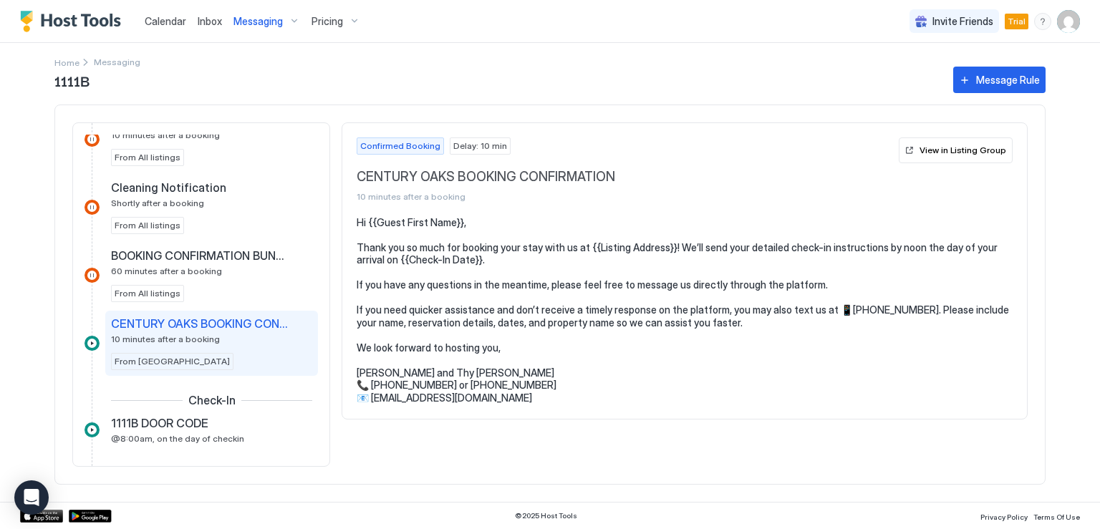
scroll to position [430, 0]
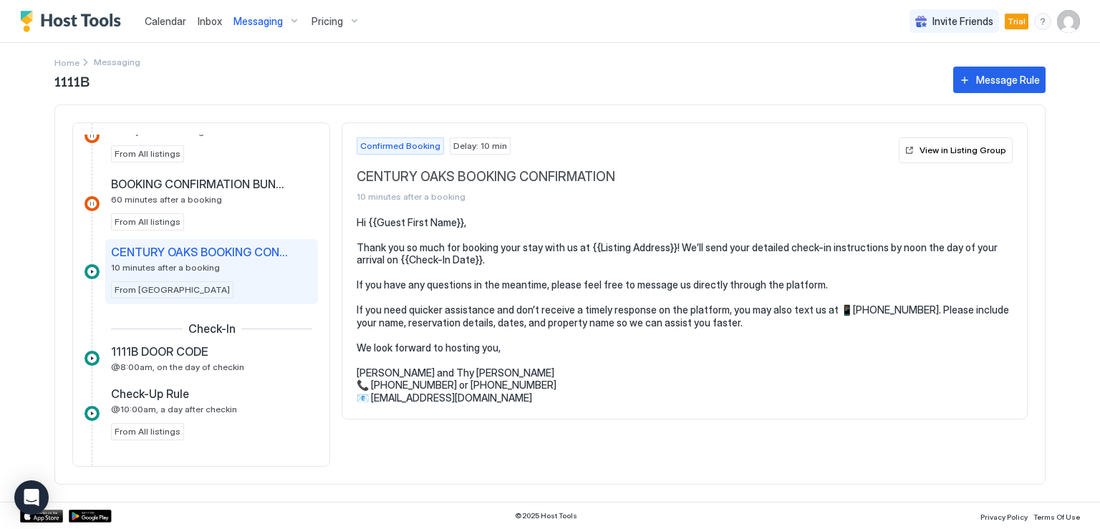
click at [229, 350] on div "1111B DOOR CODE" at bounding box center [201, 352] width 181 height 14
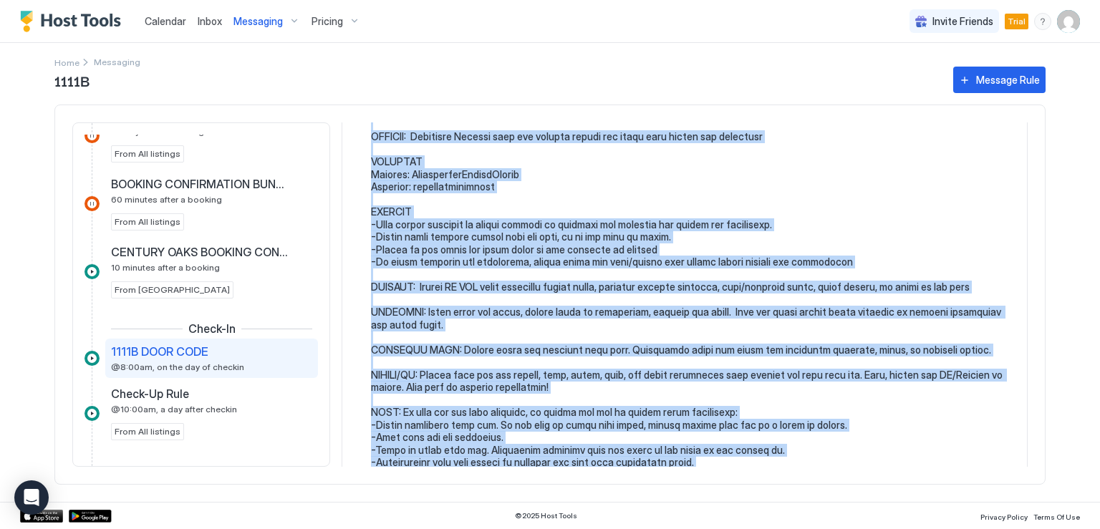
scroll to position [643, 0]
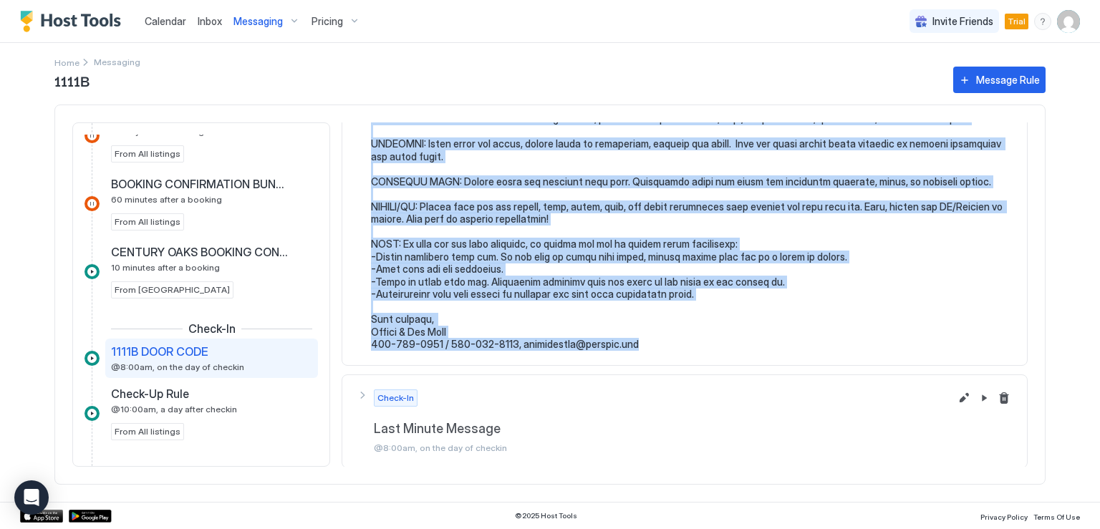
drag, startPoint x: 371, startPoint y: 244, endPoint x: 668, endPoint y: 350, distance: 314.9
copy pre "We are looking forward to your visit with us. To help you prepare for your stay…"
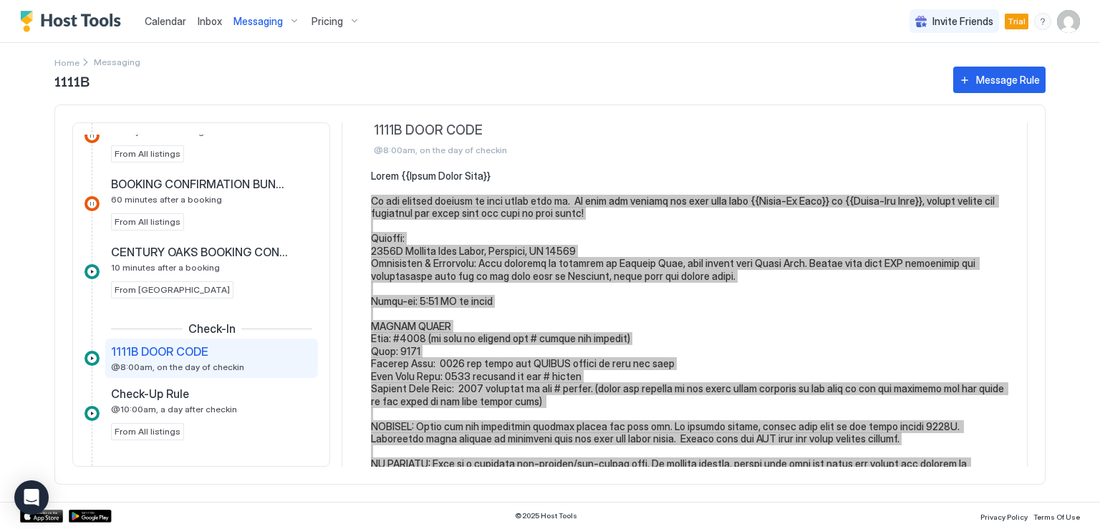
scroll to position [72, 0]
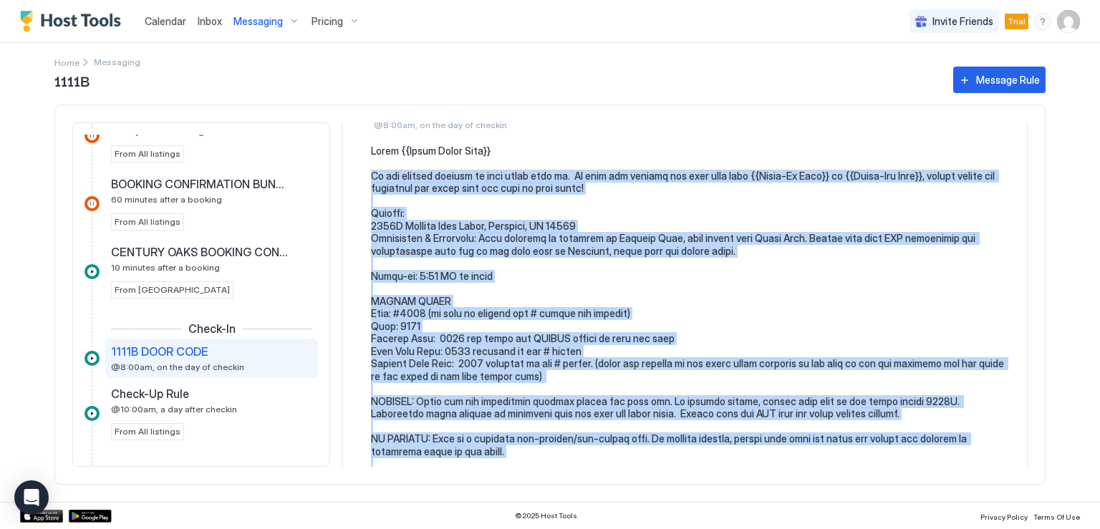
click at [410, 244] on pre at bounding box center [692, 533] width 642 height 777
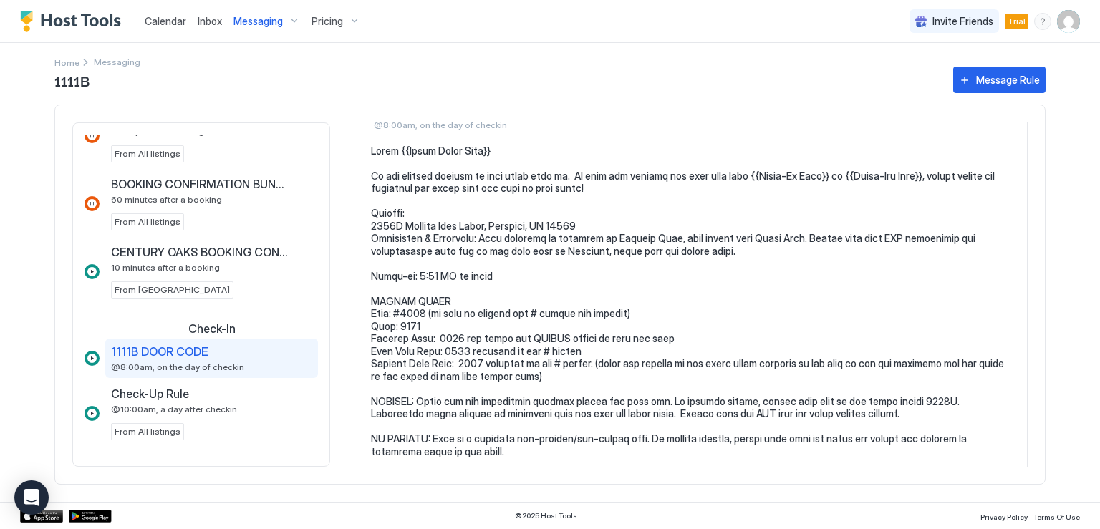
click at [401, 216] on pre at bounding box center [692, 533] width 642 height 777
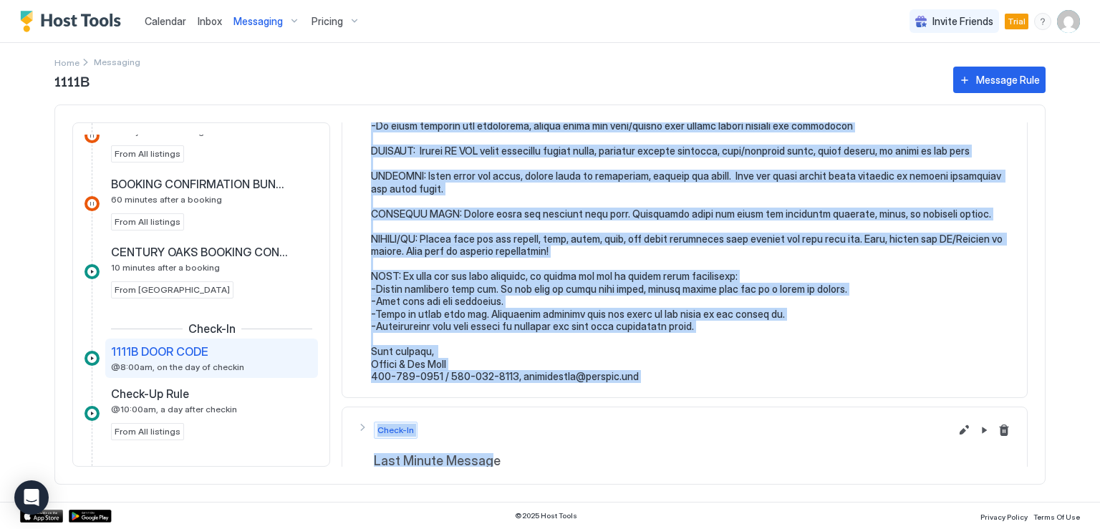
scroll to position [643, 0]
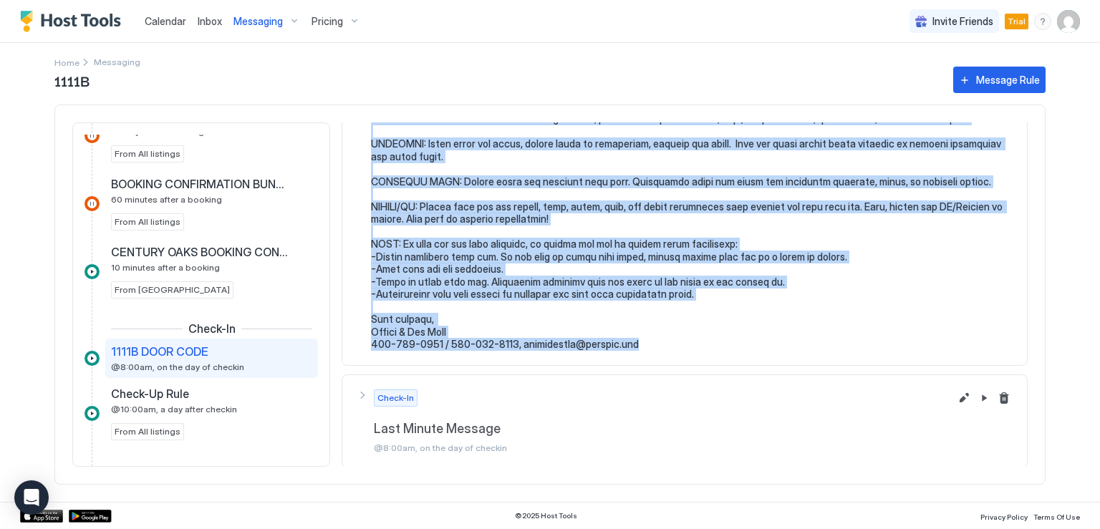
drag, startPoint x: 372, startPoint y: 173, endPoint x: 670, endPoint y: 365, distance: 354.7
click at [670, 365] on div "Check-In 1111B DOOR CODE @8:00am, on the day of checkin Check-In Last Minute Me…" at bounding box center [685, 294] width 686 height 345
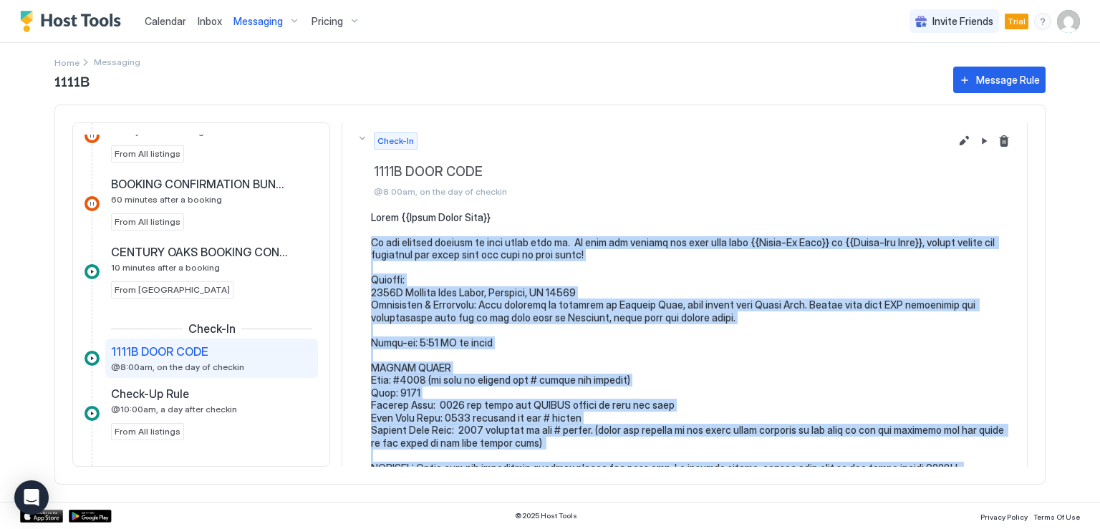
scroll to position [0, 0]
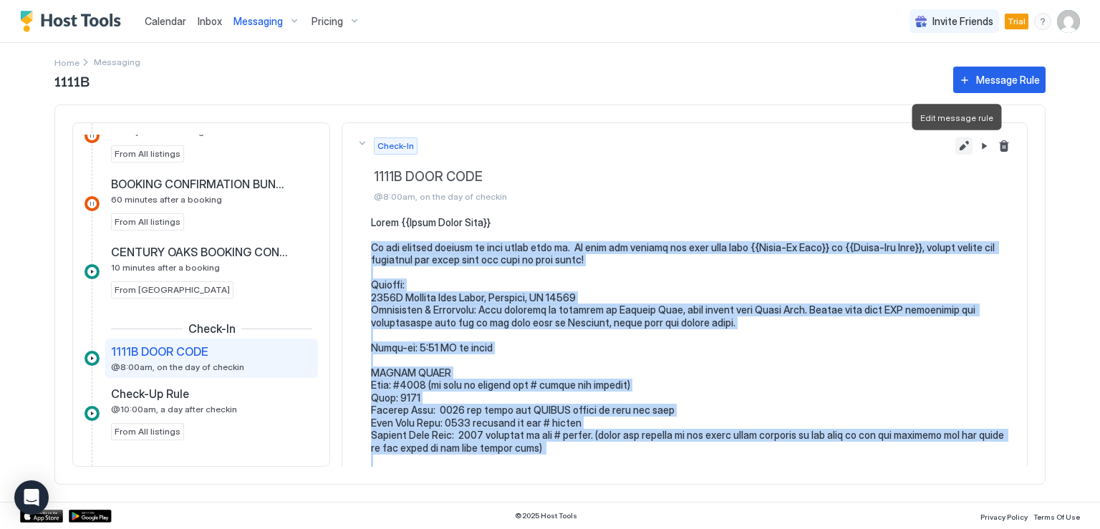
click at [956, 144] on button "Edit message rule" at bounding box center [964, 146] width 17 height 17
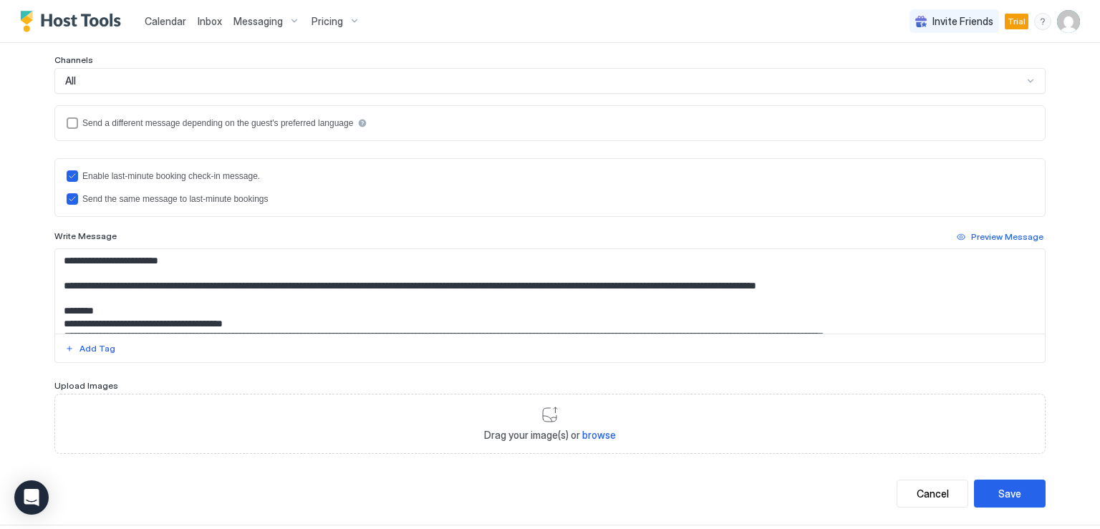
scroll to position [335, 0]
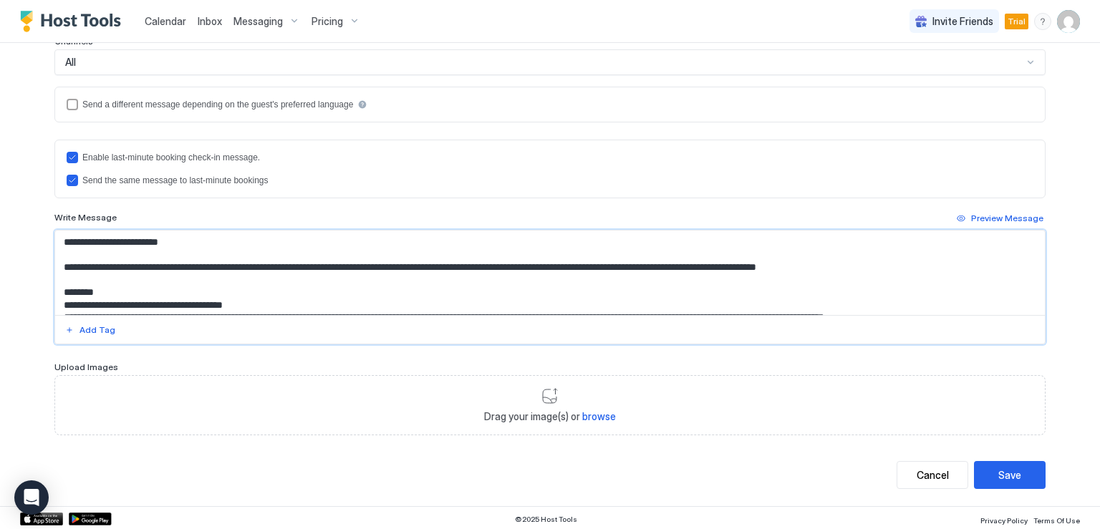
click at [171, 276] on textarea "Input Field" at bounding box center [550, 273] width 990 height 85
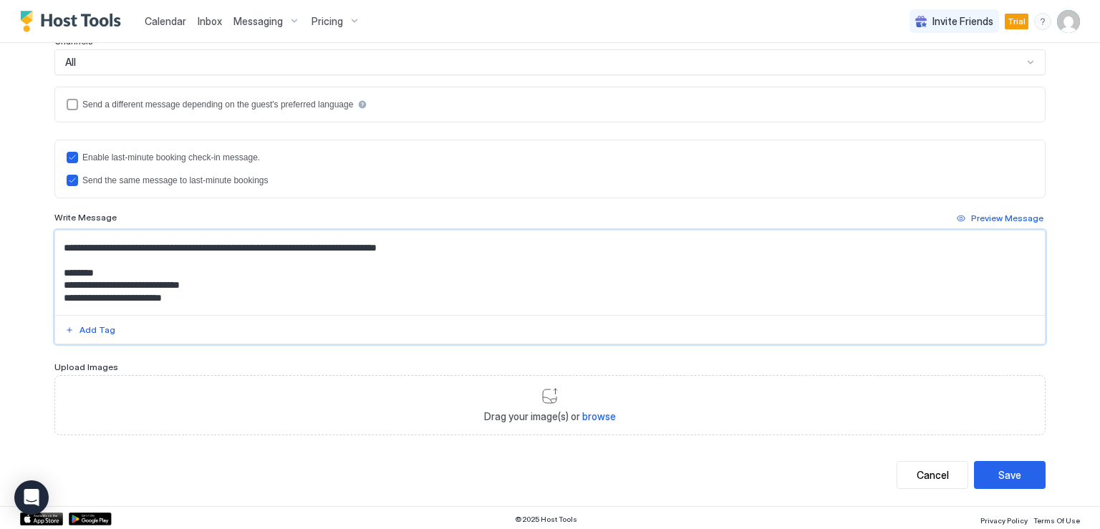
scroll to position [616, 0]
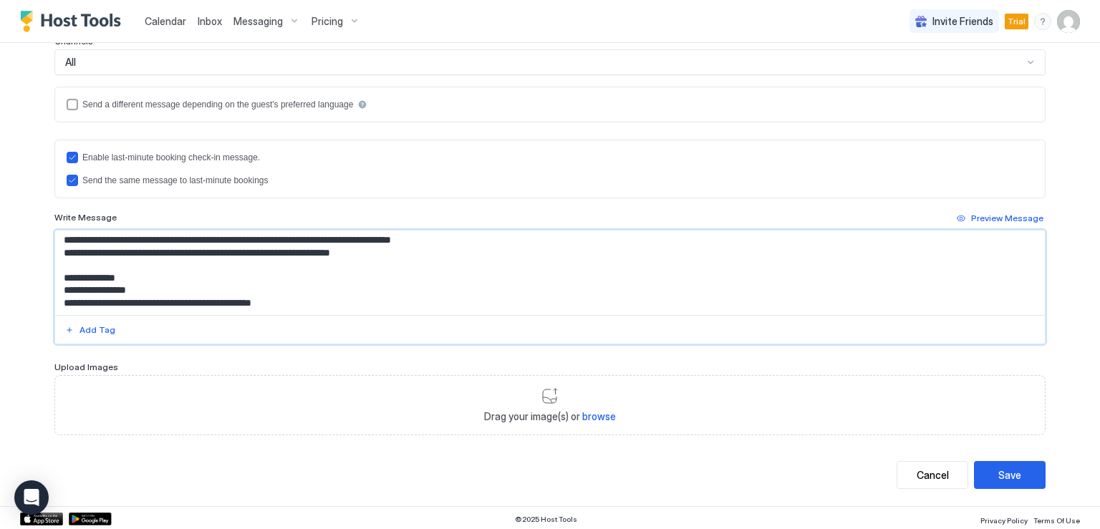
drag, startPoint x: 59, startPoint y: 266, endPoint x: 372, endPoint y: 318, distance: 318.1
click at [372, 318] on div at bounding box center [549, 287] width 991 height 115
paste textarea "**********"
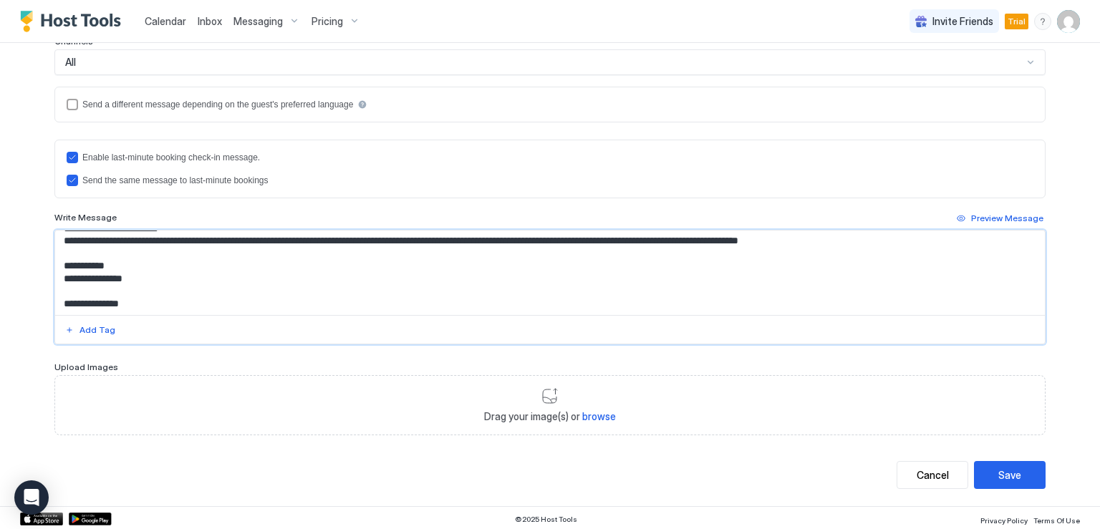
scroll to position [0, 0]
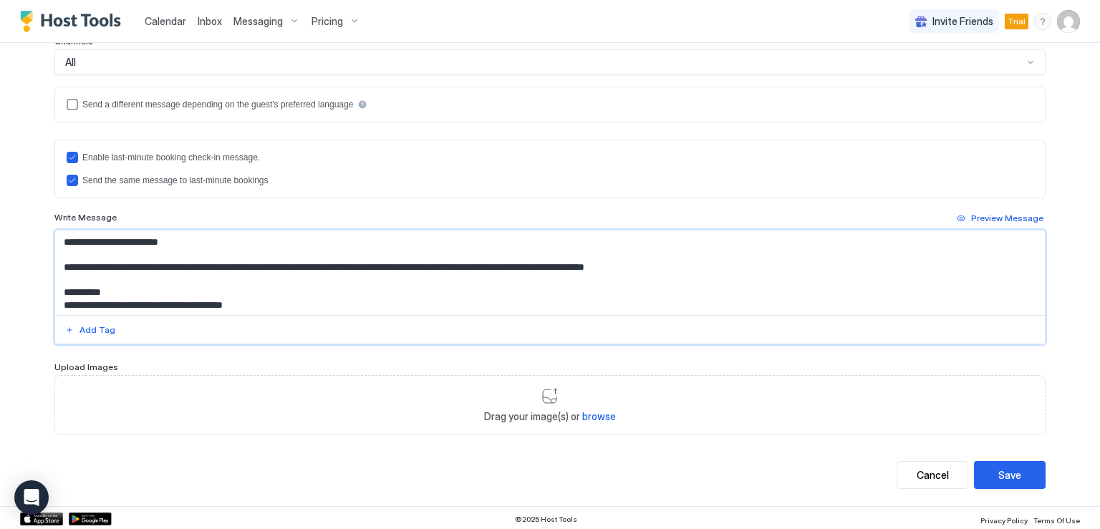
click at [59, 264] on textarea "Input Field" at bounding box center [550, 273] width 990 height 85
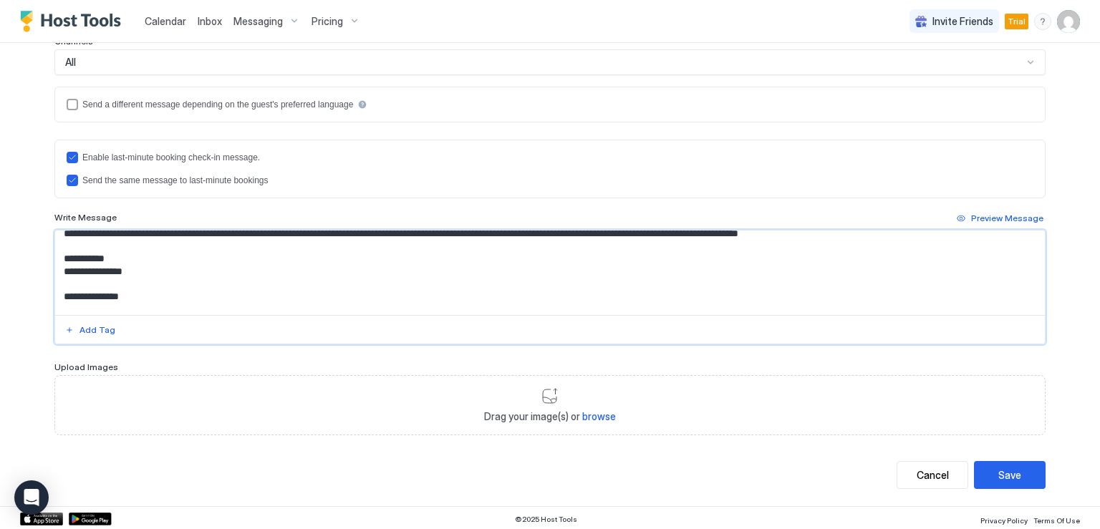
scroll to position [143, 0]
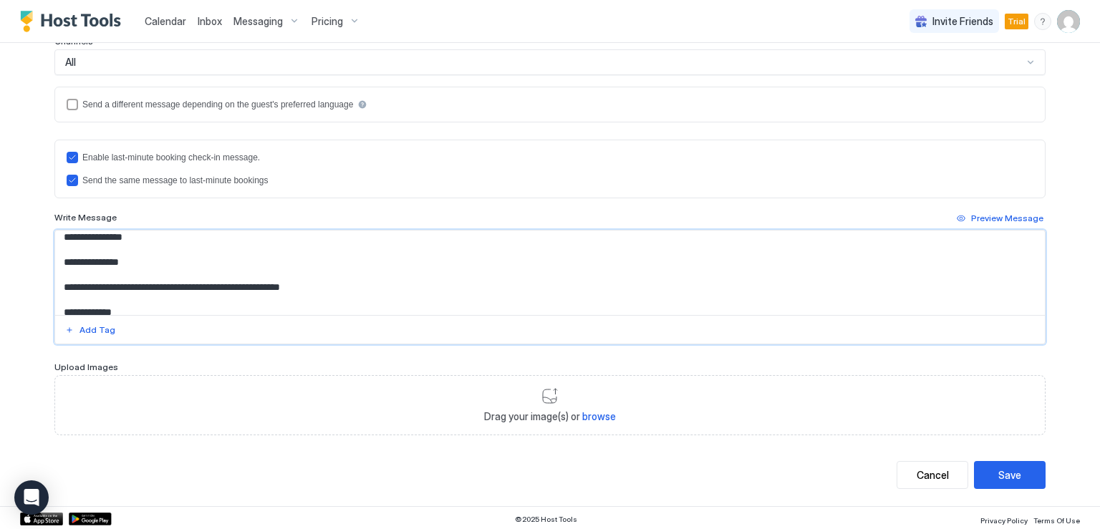
click at [115, 266] on textarea "Input Field" at bounding box center [550, 273] width 990 height 85
click at [105, 271] on textarea "Input Field" at bounding box center [550, 273] width 990 height 85
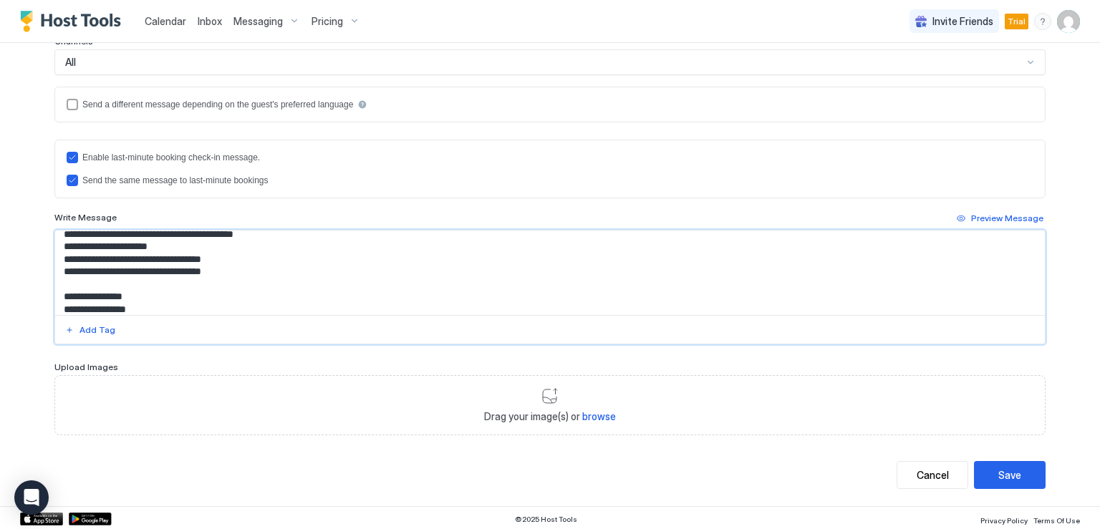
scroll to position [798, 0]
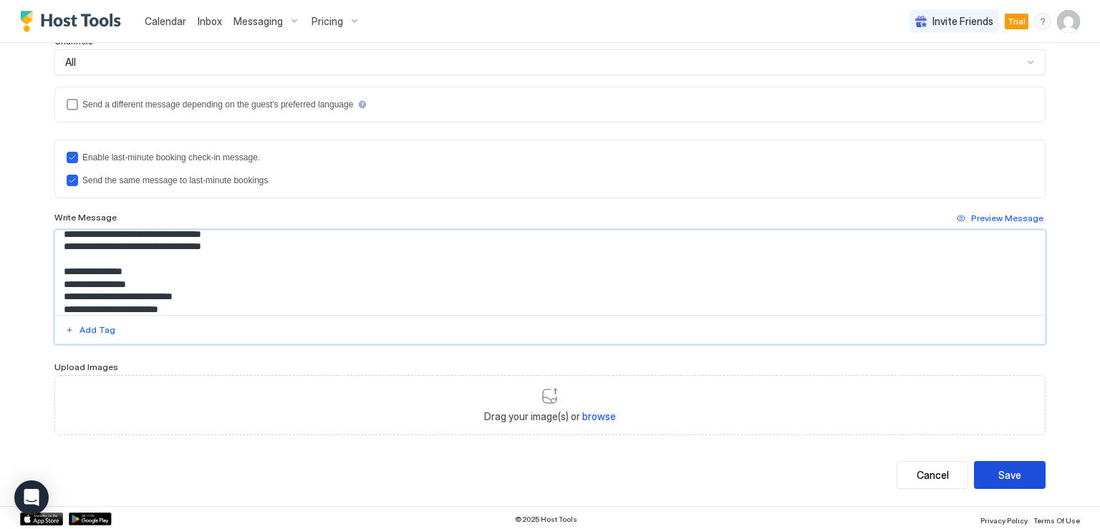
type textarea "**********"
click at [1003, 478] on div "Save" at bounding box center [1009, 475] width 23 height 15
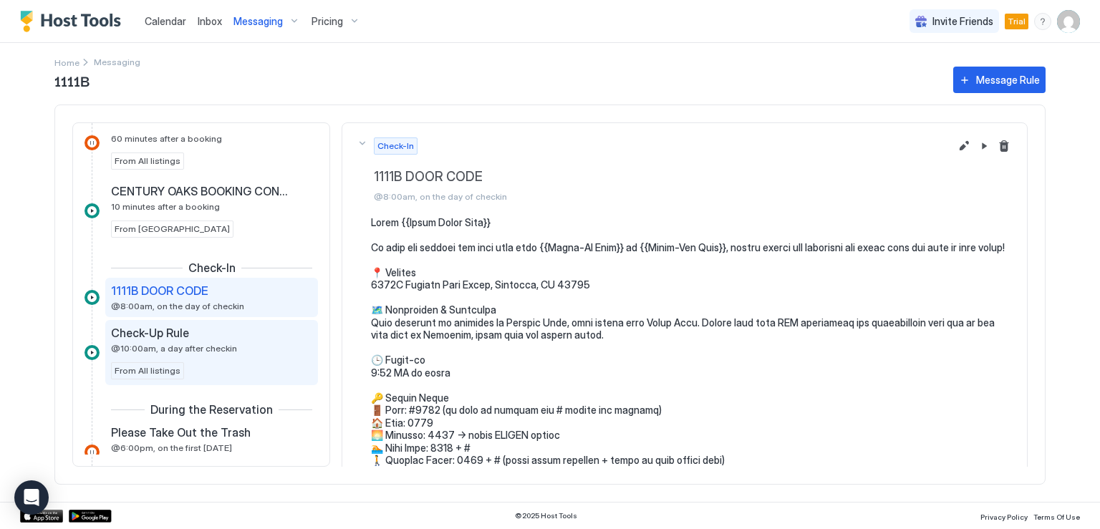
click at [201, 336] on div "Check-Up Rule" at bounding box center [201, 333] width 181 height 14
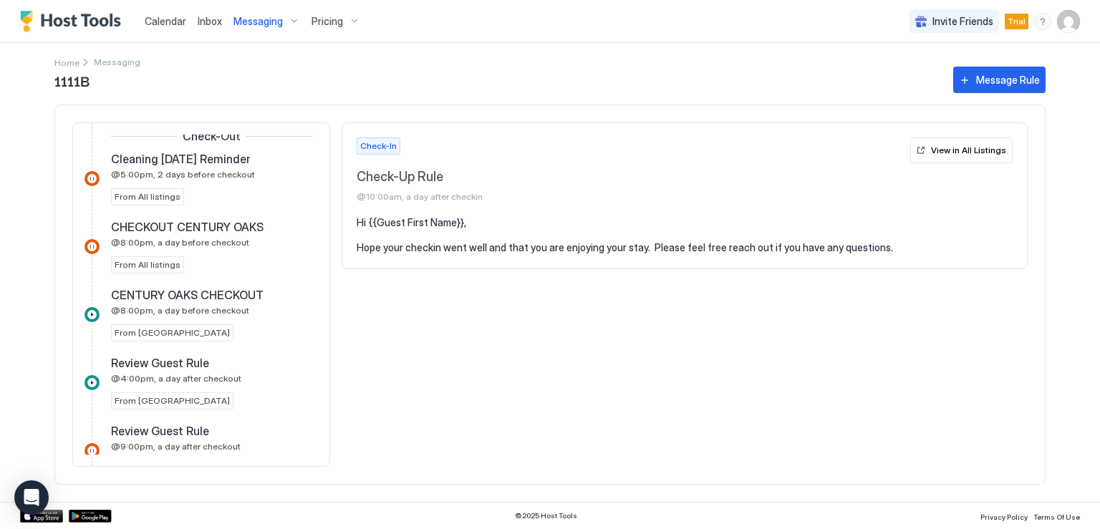
scroll to position [920, 0]
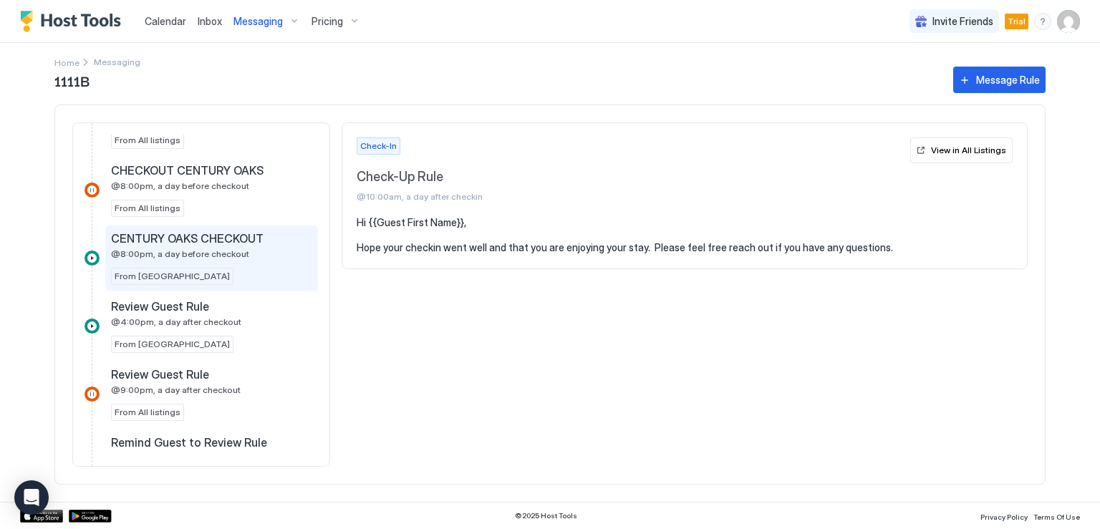
click at [191, 256] on div "CENTURY OAKS CHECKOUT @8:00pm, a day before checkout From [GEOGRAPHIC_DATA]" at bounding box center [211, 258] width 201 height 54
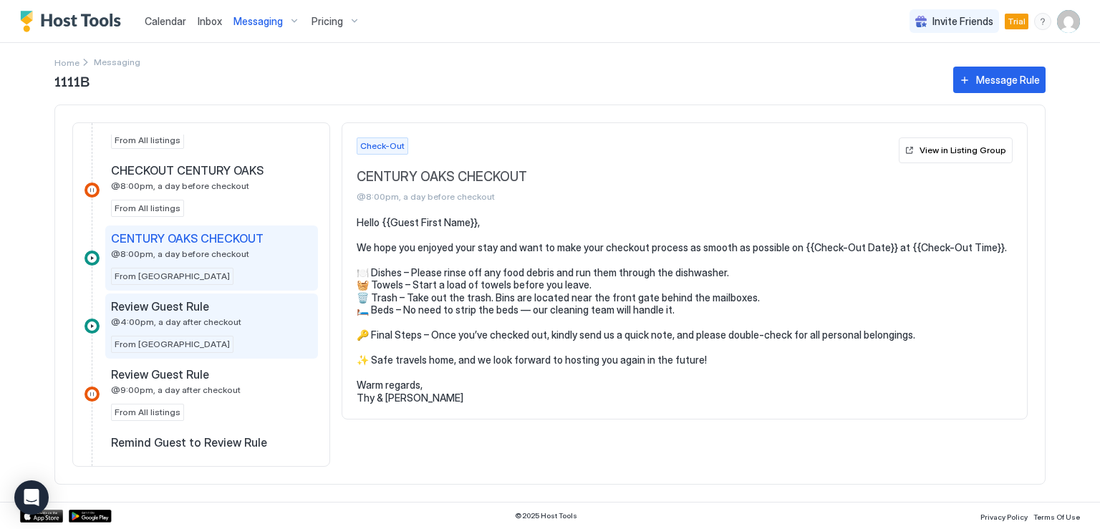
click at [224, 319] on span "@4:00pm, a day after checkout" at bounding box center [176, 322] width 130 height 11
